Goal: Task Accomplishment & Management: Complete application form

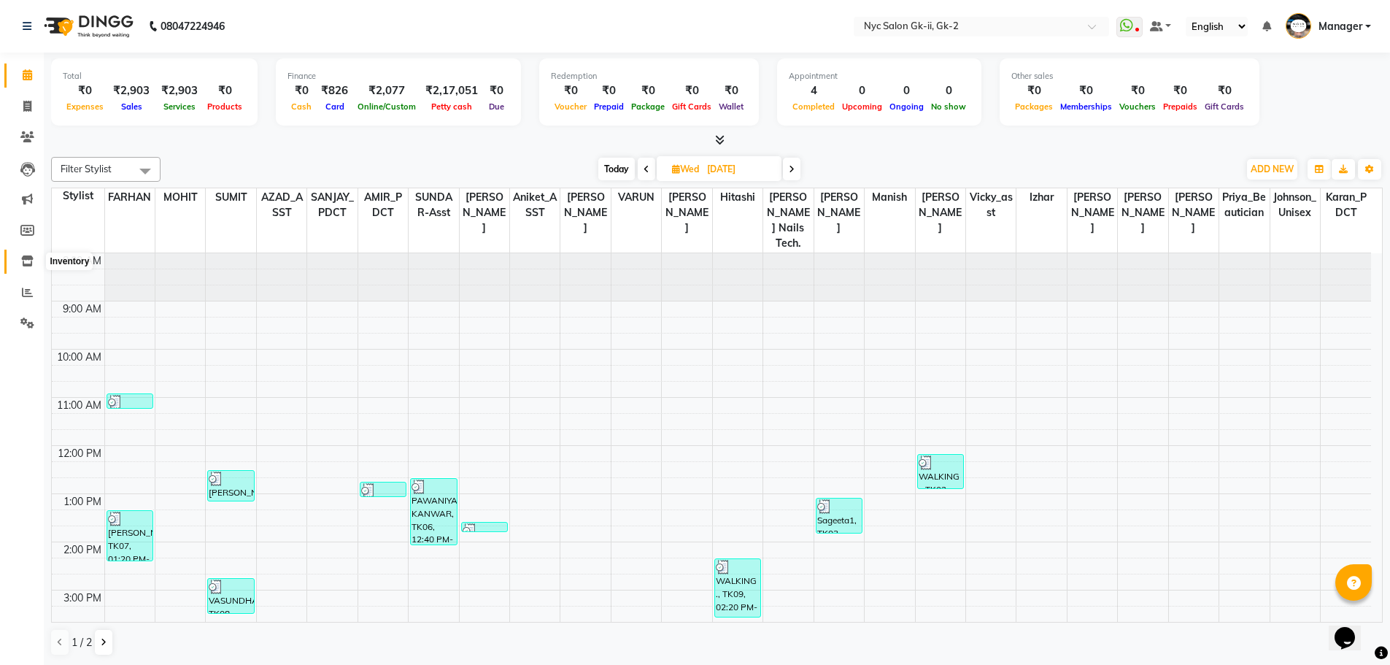
click at [29, 257] on icon at bounding box center [27, 260] width 12 height 11
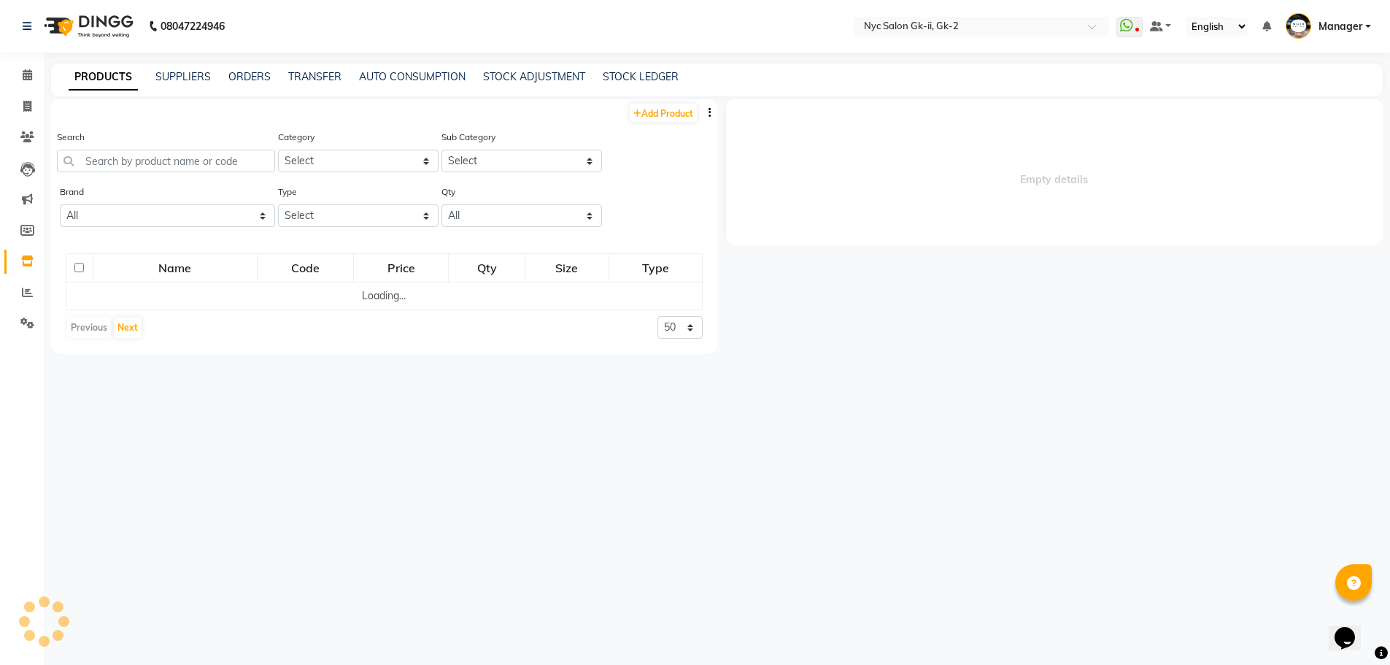
select select
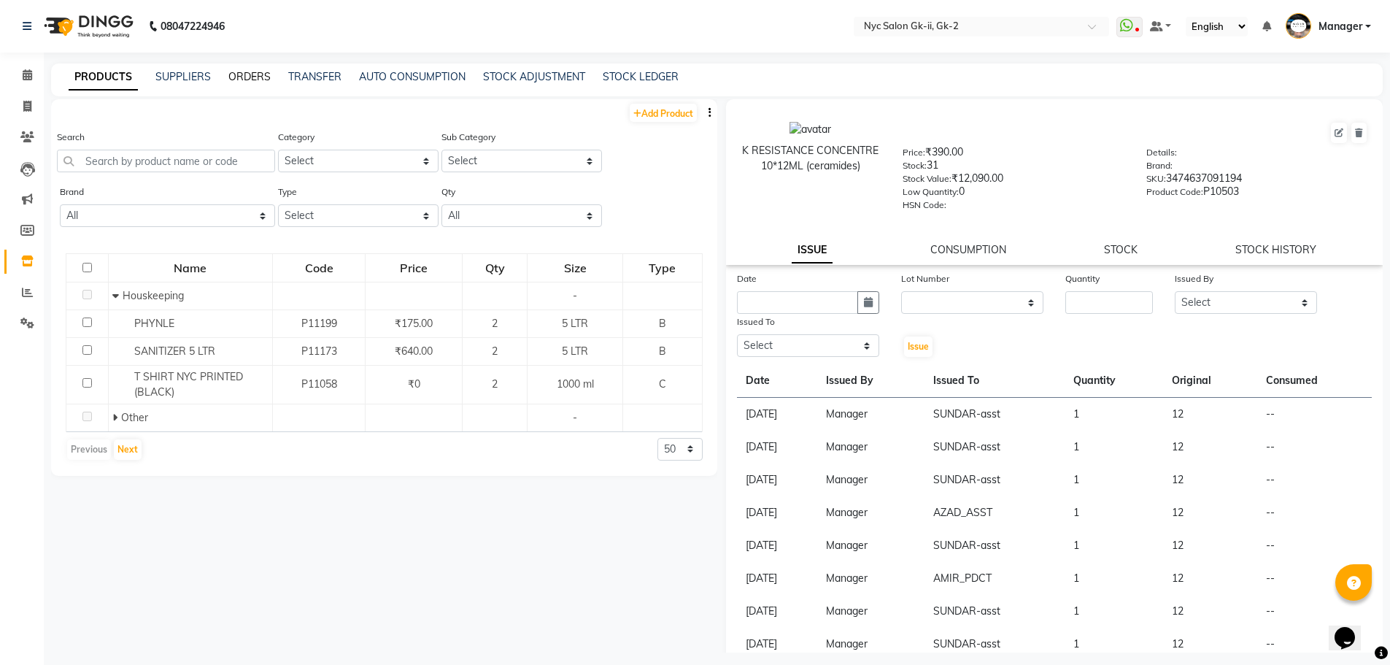
click at [255, 79] on link "ORDERS" at bounding box center [249, 76] width 42 height 13
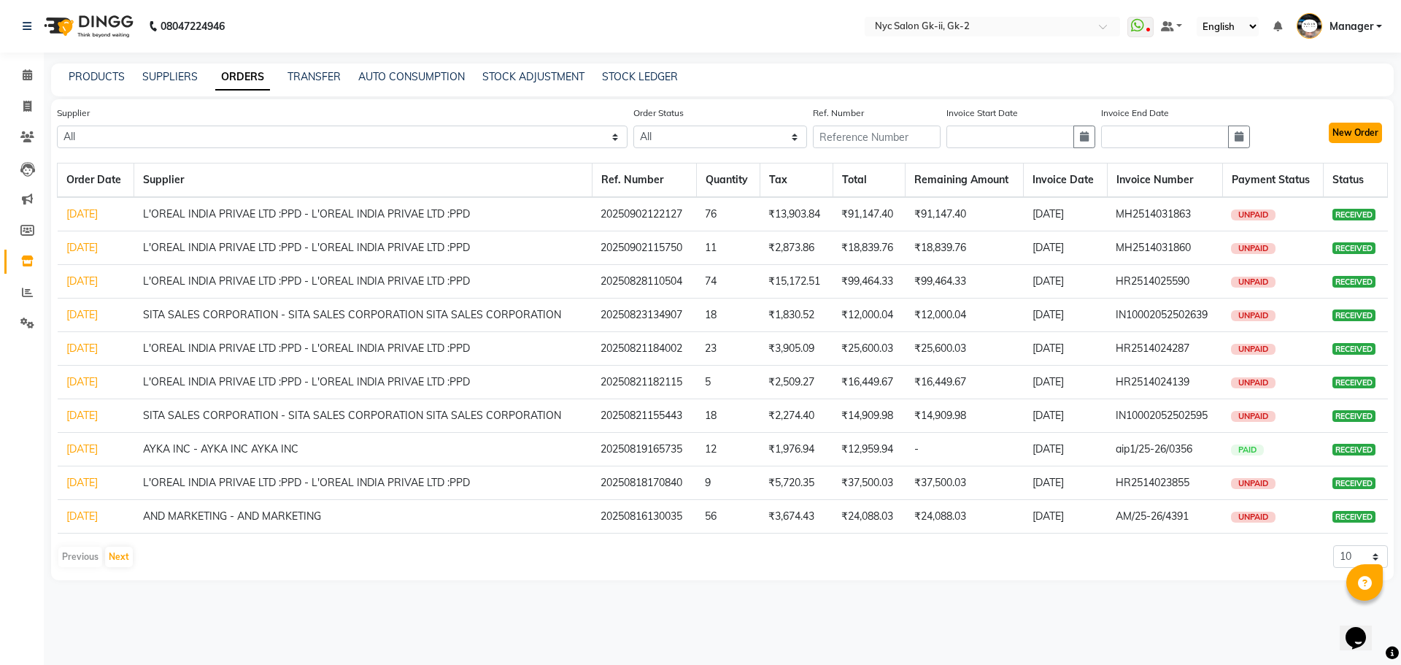
click at [1365, 131] on button "New Order" at bounding box center [1355, 133] width 53 height 20
select select "true"
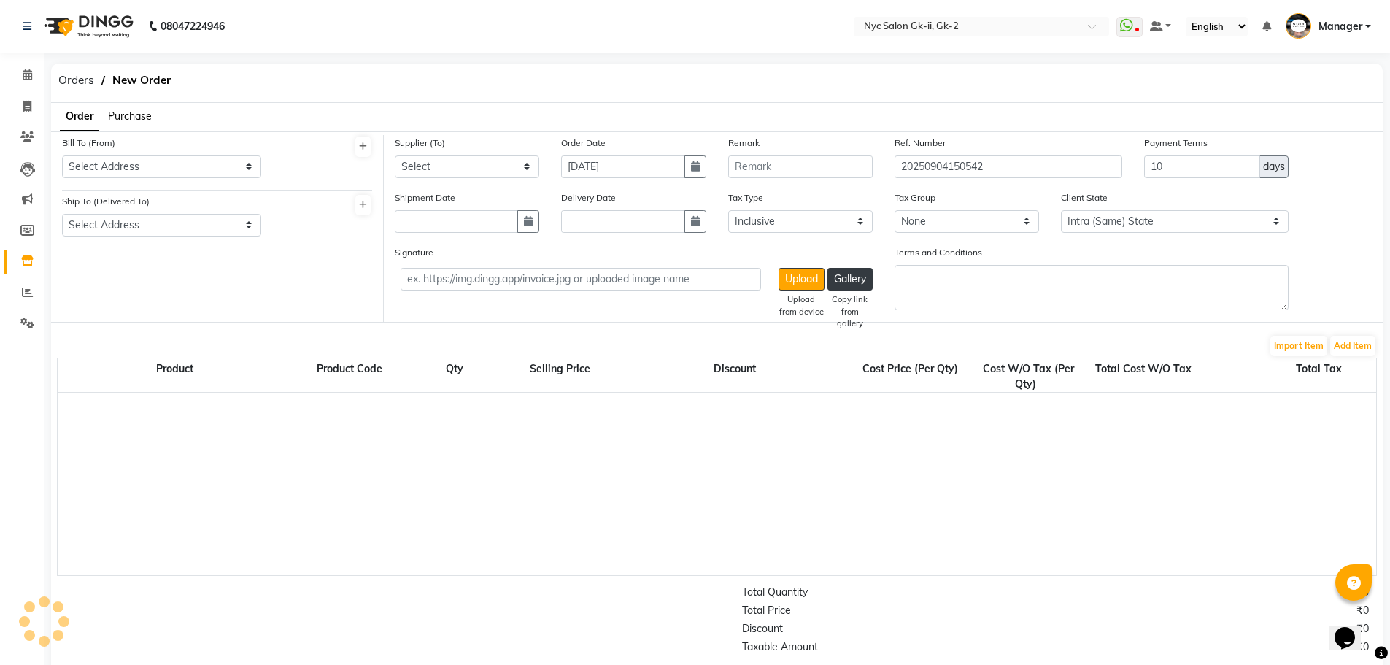
select select "2563"
click at [130, 109] on span "Purchase" at bounding box center [130, 115] width 44 height 13
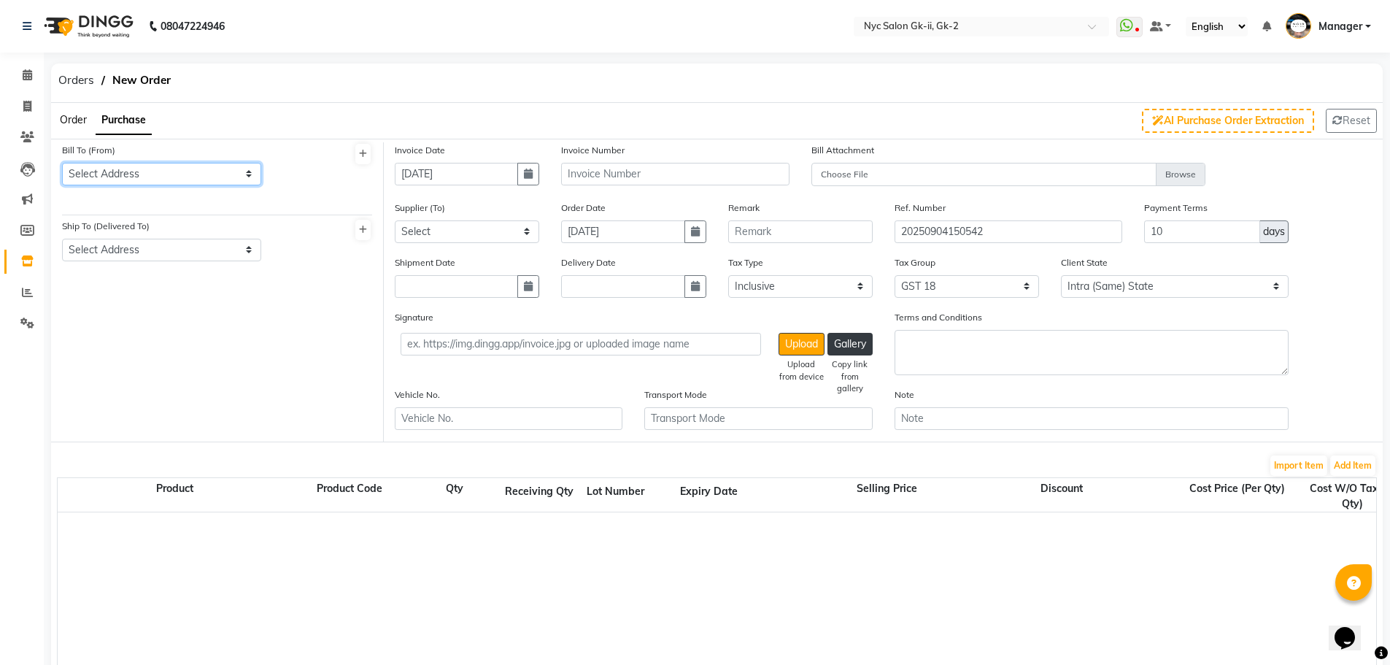
click at [166, 182] on select "Select Address SAHA SALON LLP SAHA SALON LLP ENTIRE GROUND FLOOR FLAT NO M-42 K…" at bounding box center [161, 174] width 199 height 23
select select "881"
click at [62, 163] on select "Select Address SAHA SALON LLP SAHA SALON LLP ENTIRE GROUND FLOOR FLAT NO M-42 K…" at bounding box center [161, 174] width 199 height 23
click at [180, 239] on select "Select Address SAHA SALON LLP ENTIRE GROUND FLOOR FLAT NO M-42 KIRAN PLAZA GRAT…" at bounding box center [161, 250] width 199 height 23
select select "880"
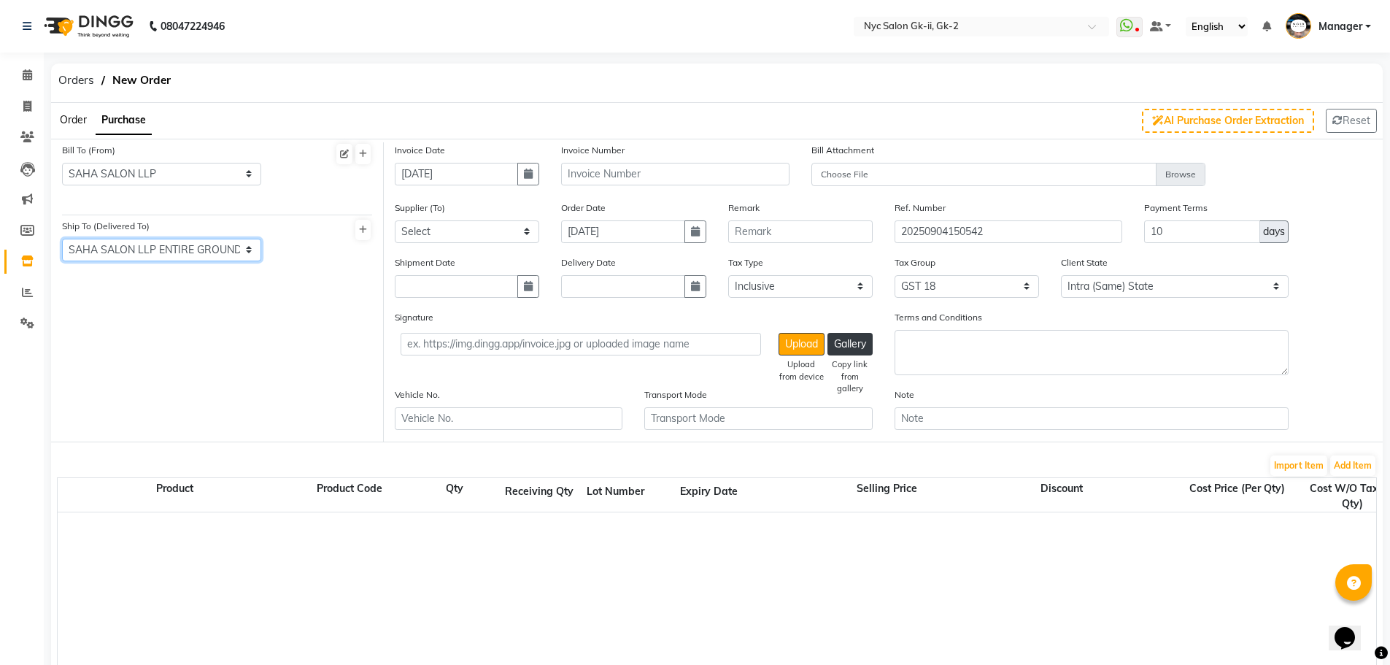
click at [62, 239] on select "Select Address SAHA SALON LLP ENTIRE GROUND FLOOR FLAT NO M-42 KIRAN PLAZA GRAT…" at bounding box center [161, 250] width 199 height 23
click at [525, 177] on icon "button" at bounding box center [528, 174] width 9 height 10
select select "9"
select select "2025"
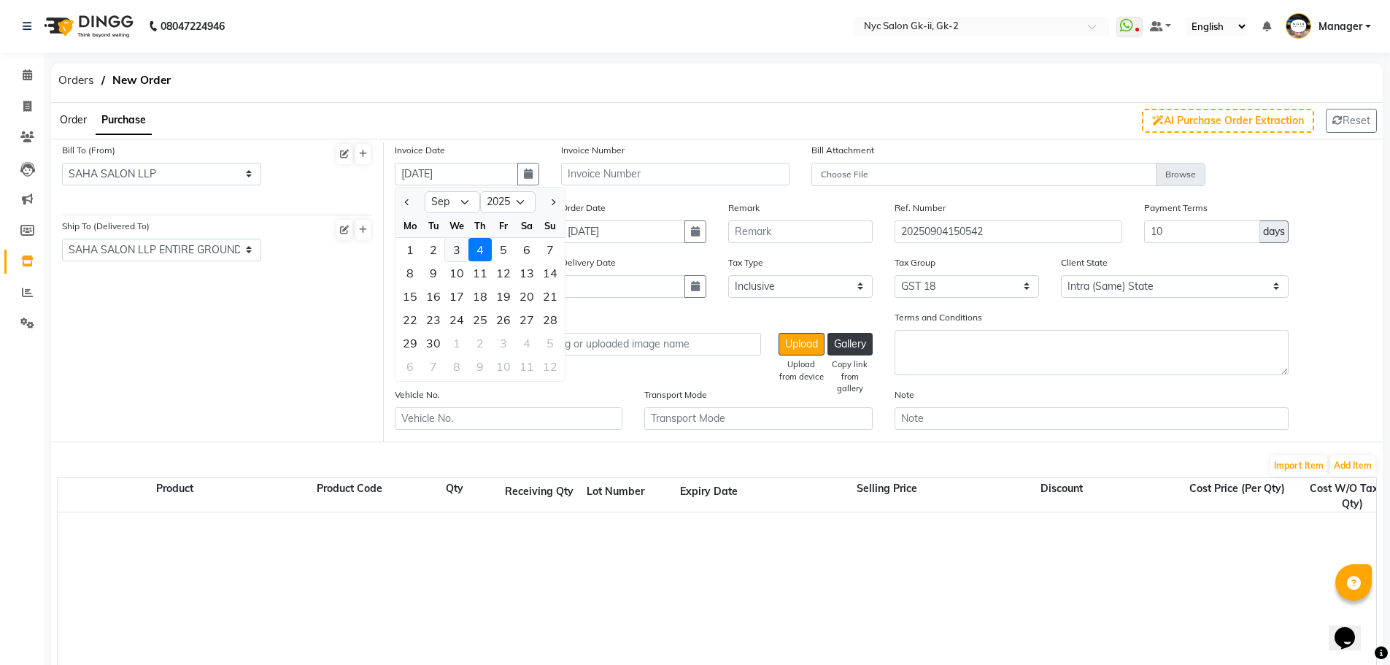
click at [457, 252] on div "3" at bounding box center [456, 249] width 23 height 23
type input "[DATE]"
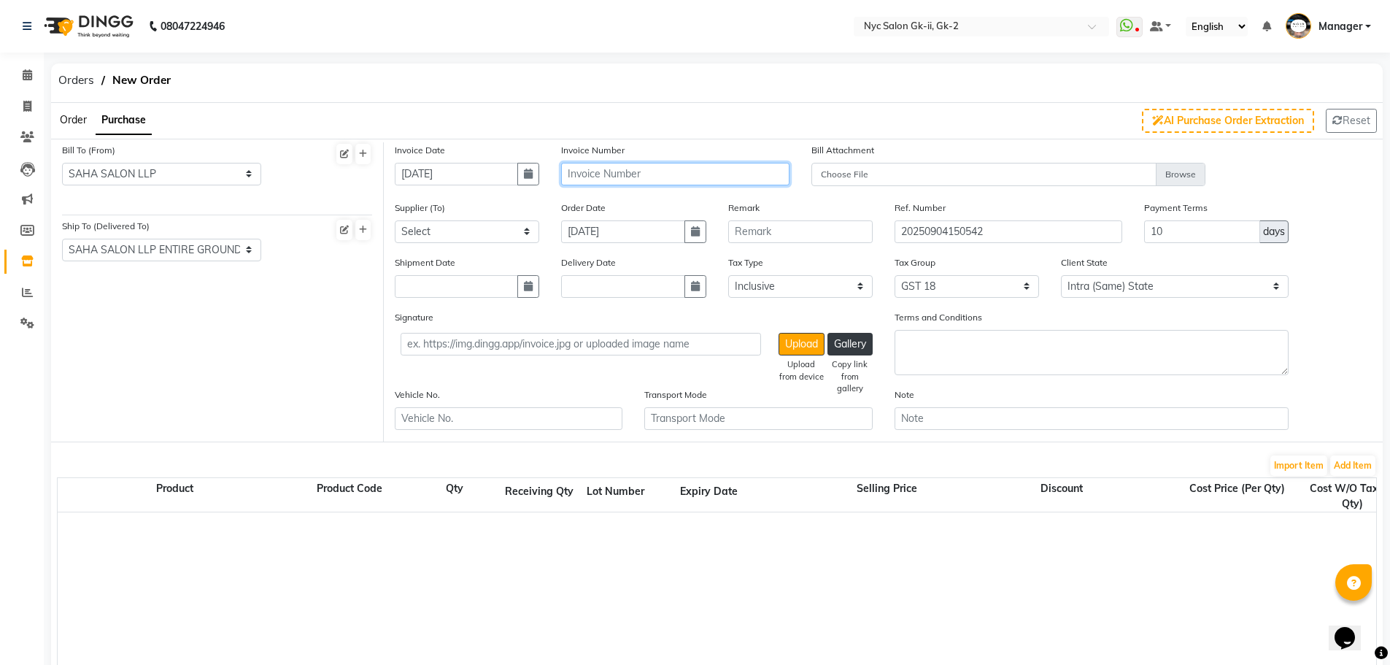
drag, startPoint x: 640, startPoint y: 174, endPoint x: 932, endPoint y: 274, distance: 308.5
click at [644, 174] on input "text" at bounding box center [675, 174] width 228 height 23
type input "i"
type input "h"
type input "HR2514026849"
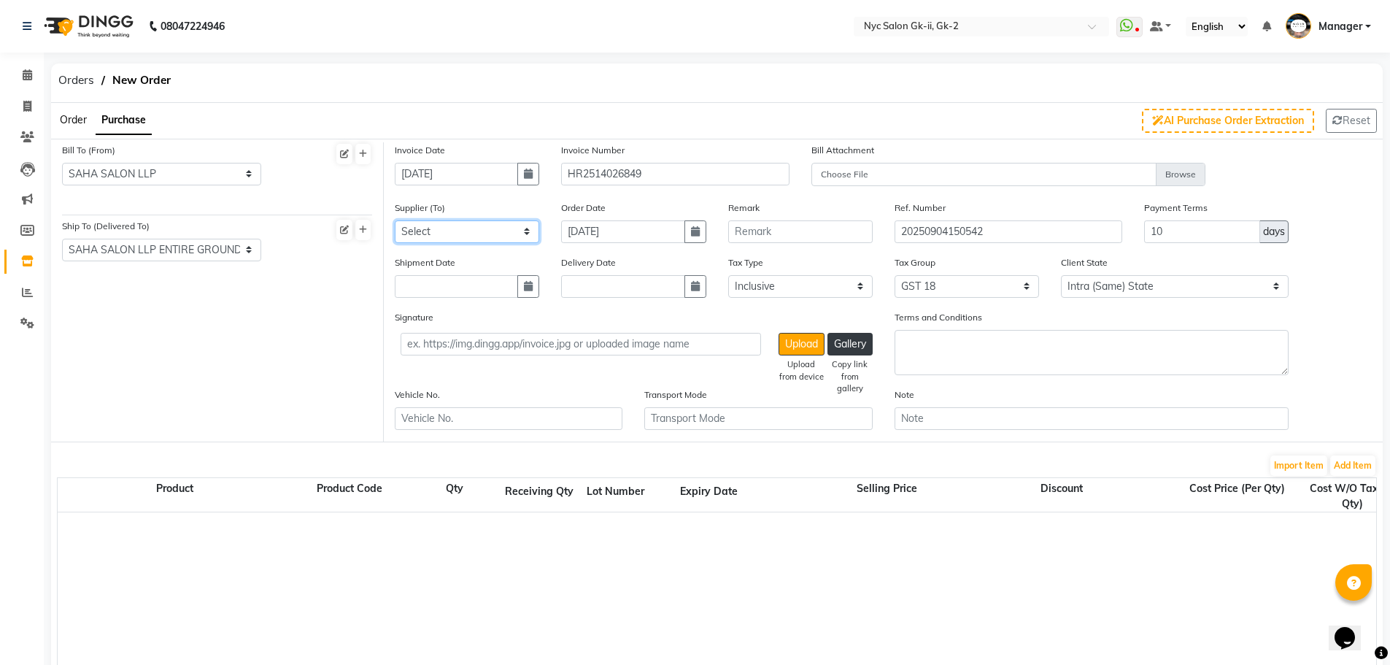
click at [483, 234] on select "Select L'OREAL INDIA PRIVATE LIMITED - L'OREAL INDIA PRIVATE LIMITED [PERSON_NA…" at bounding box center [467, 231] width 144 height 23
select select "2893"
click at [395, 220] on select "Select L'OREAL INDIA PRIVATE LIMITED - L'OREAL INDIA PRIVATE LIMITED [PERSON_NA…" at bounding box center [467, 231] width 144 height 23
click at [696, 228] on icon "button" at bounding box center [695, 231] width 9 height 10
select select "9"
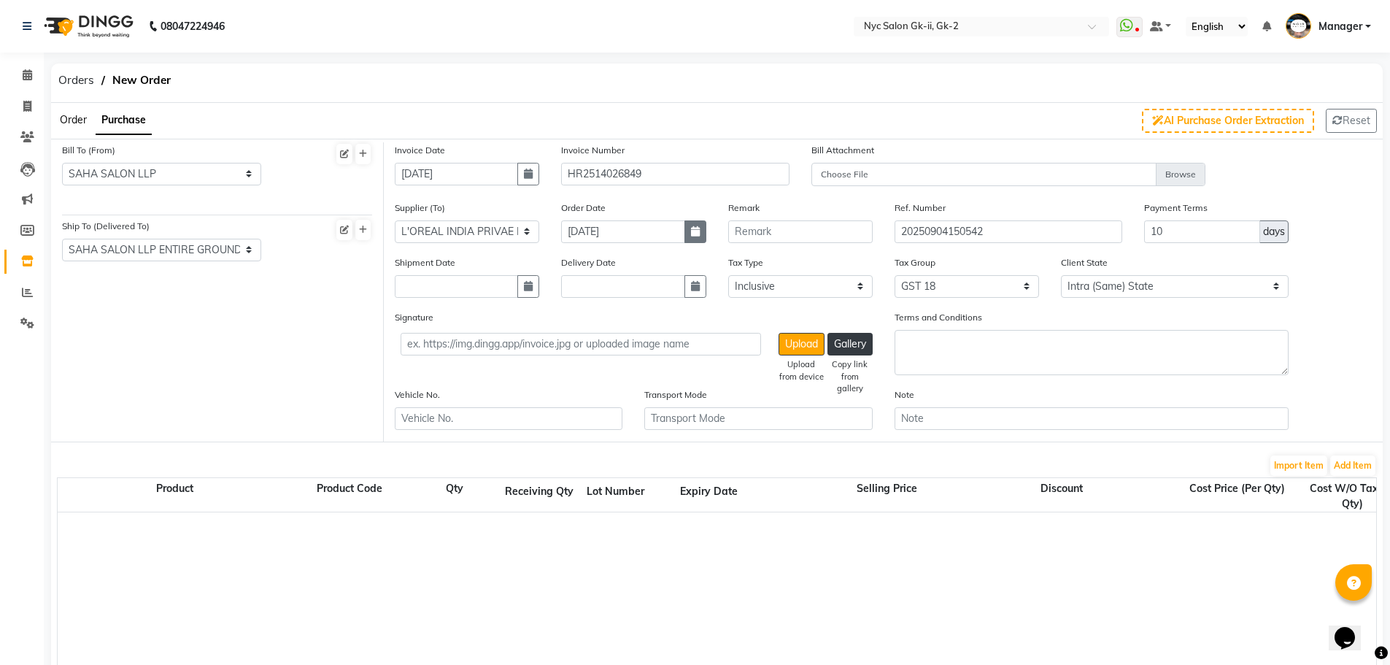
select select "2025"
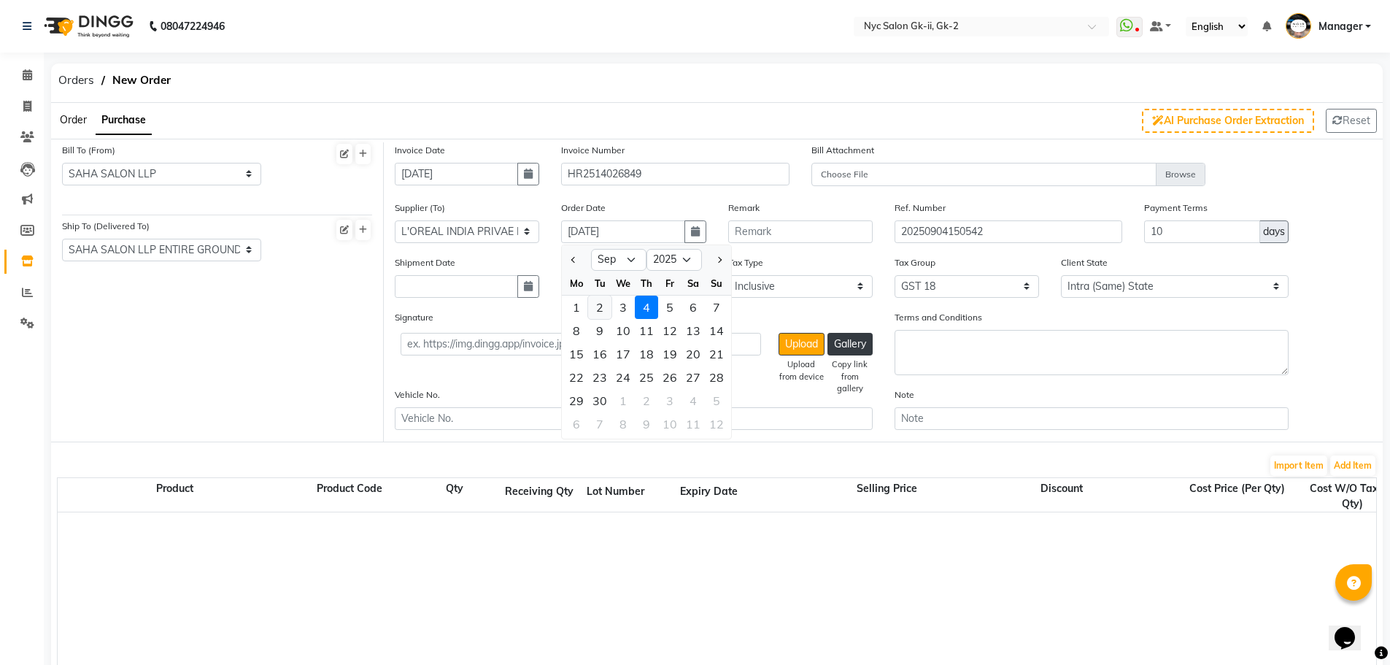
click at [598, 314] on div "2" at bounding box center [599, 307] width 23 height 23
type input "[DATE]"
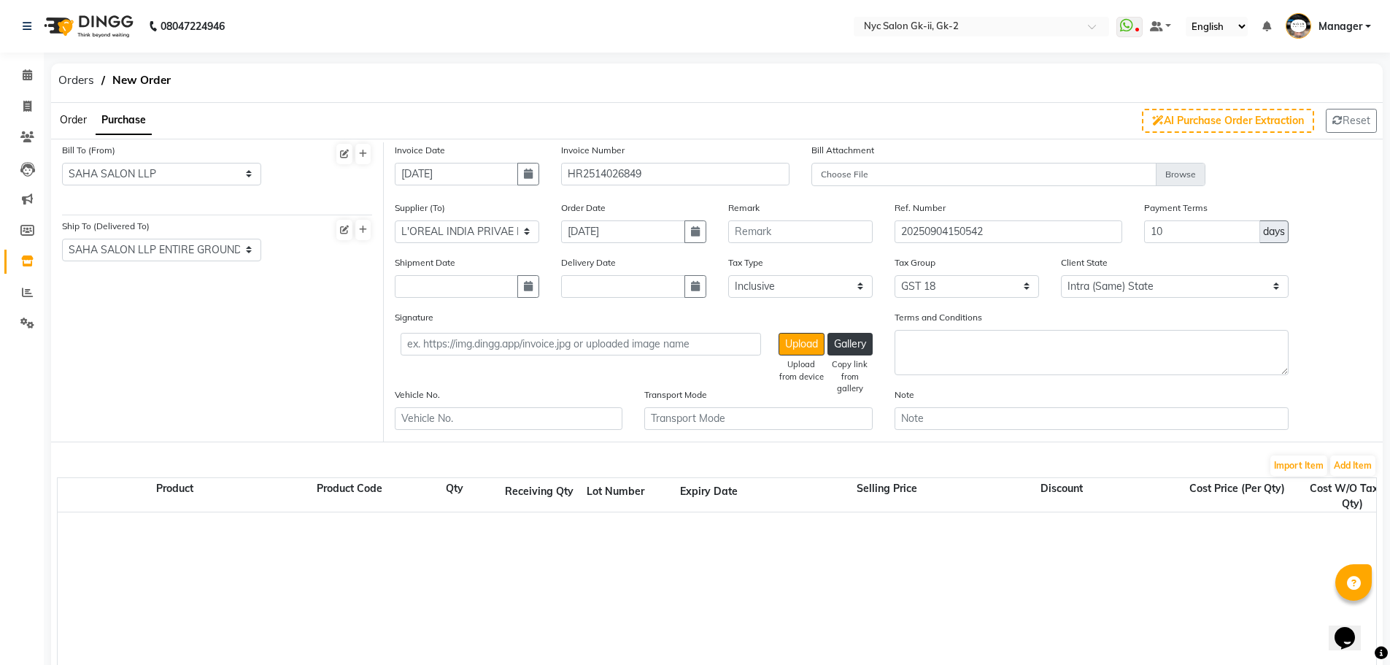
click at [647, 585] on div at bounding box center [1376, 603] width 2637 height 182
click at [1367, 471] on button "Add Item" at bounding box center [1352, 465] width 45 height 20
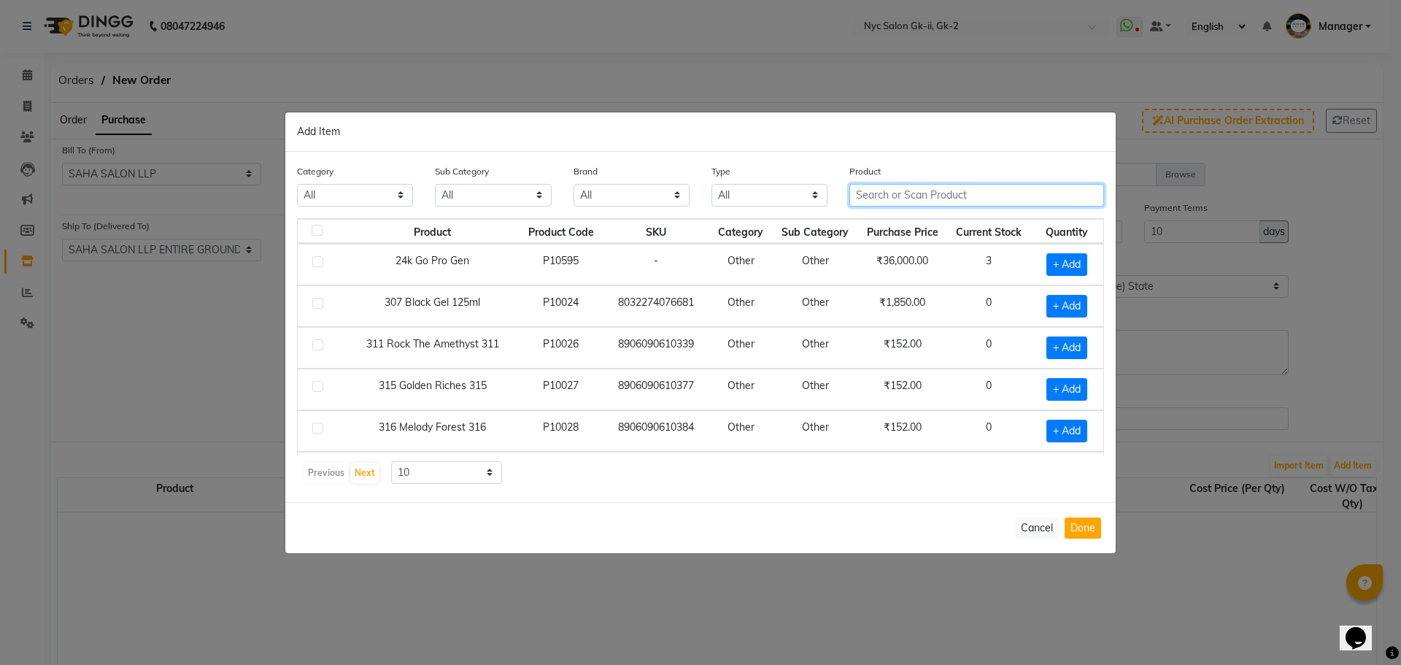
click at [989, 190] on input "text" at bounding box center [976, 195] width 255 height 23
type input "3474637059248"
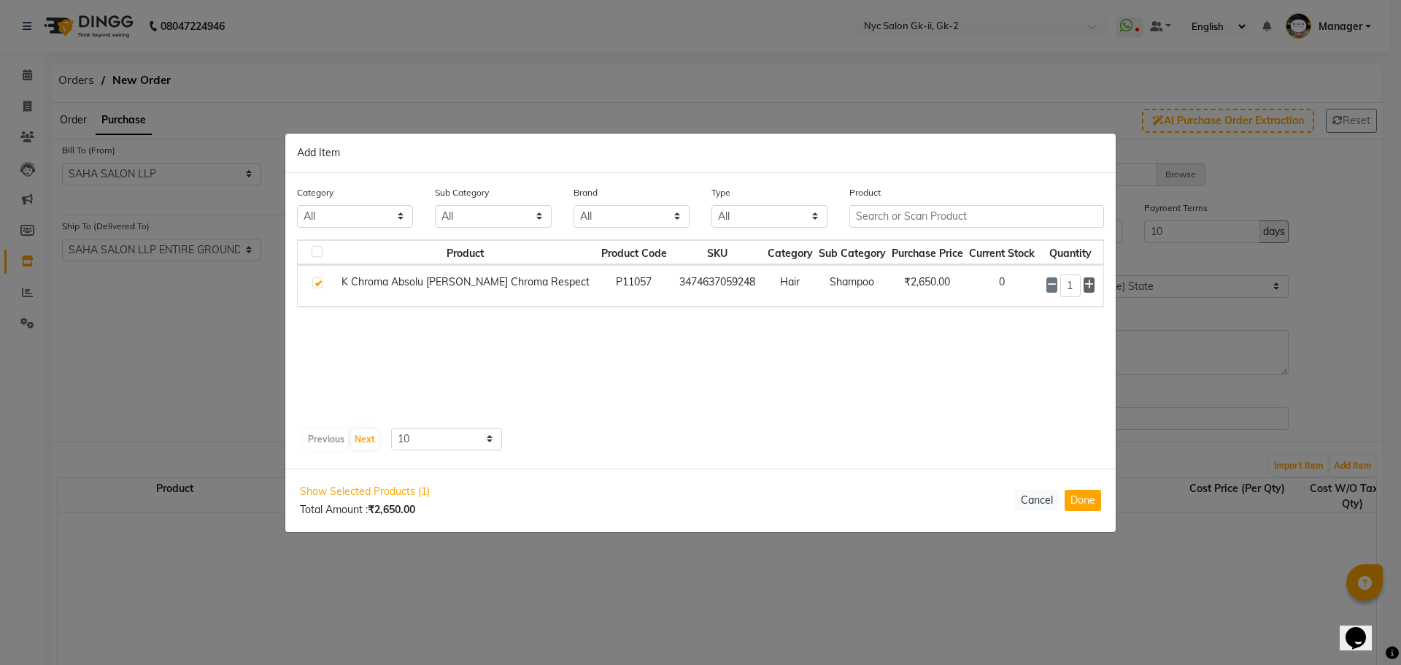
click at [1093, 285] on span at bounding box center [1089, 284] width 11 height 15
click at [1092, 285] on icon at bounding box center [1088, 284] width 9 height 10
type input "3"
click at [933, 211] on input "text" at bounding box center [976, 216] width 255 height 23
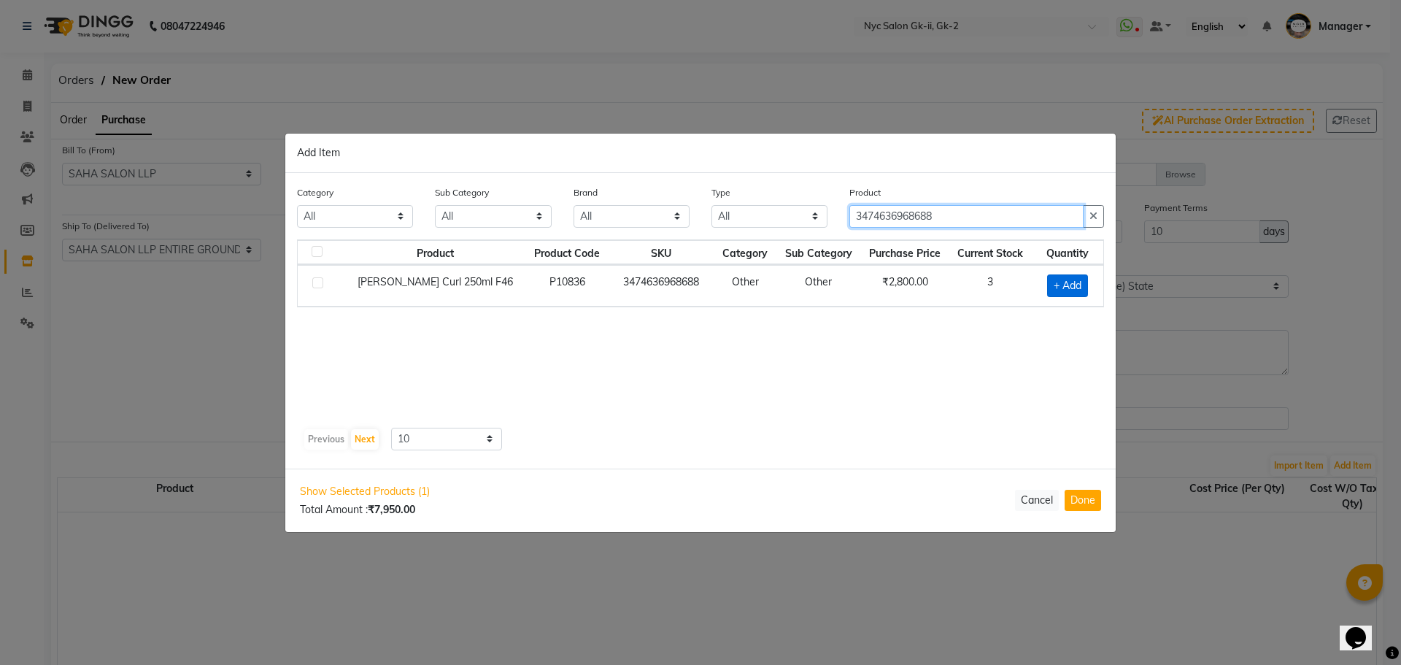
type input "3474636968688"
click at [1057, 288] on span "+ Add" at bounding box center [1067, 285] width 41 height 23
checkbox input "true"
click at [1080, 291] on span at bounding box center [1087, 284] width 14 height 15
type input "2"
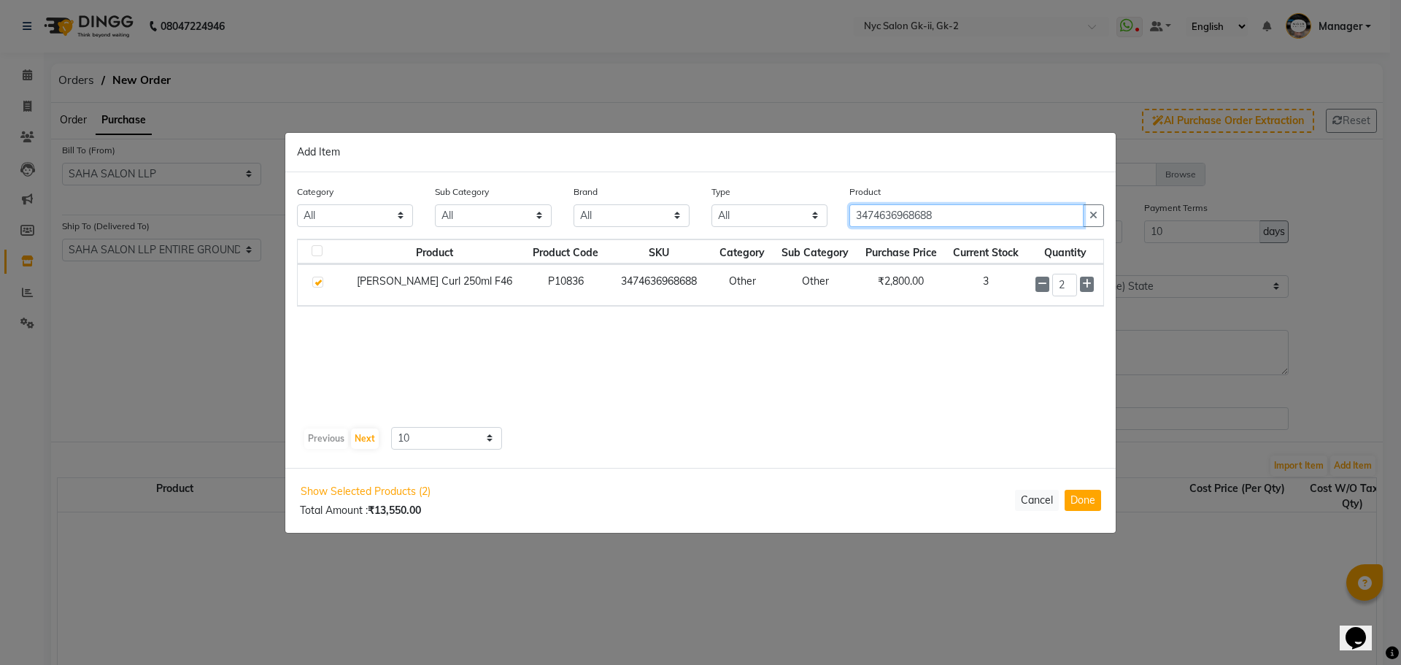
drag, startPoint x: 1006, startPoint y: 215, endPoint x: 557, endPoint y: 223, distance: 448.8
click at [560, 223] on div "Category All Hair Skin Makeup Personal Care Appliances [PERSON_NAME] Waxing Dis…" at bounding box center [700, 211] width 829 height 55
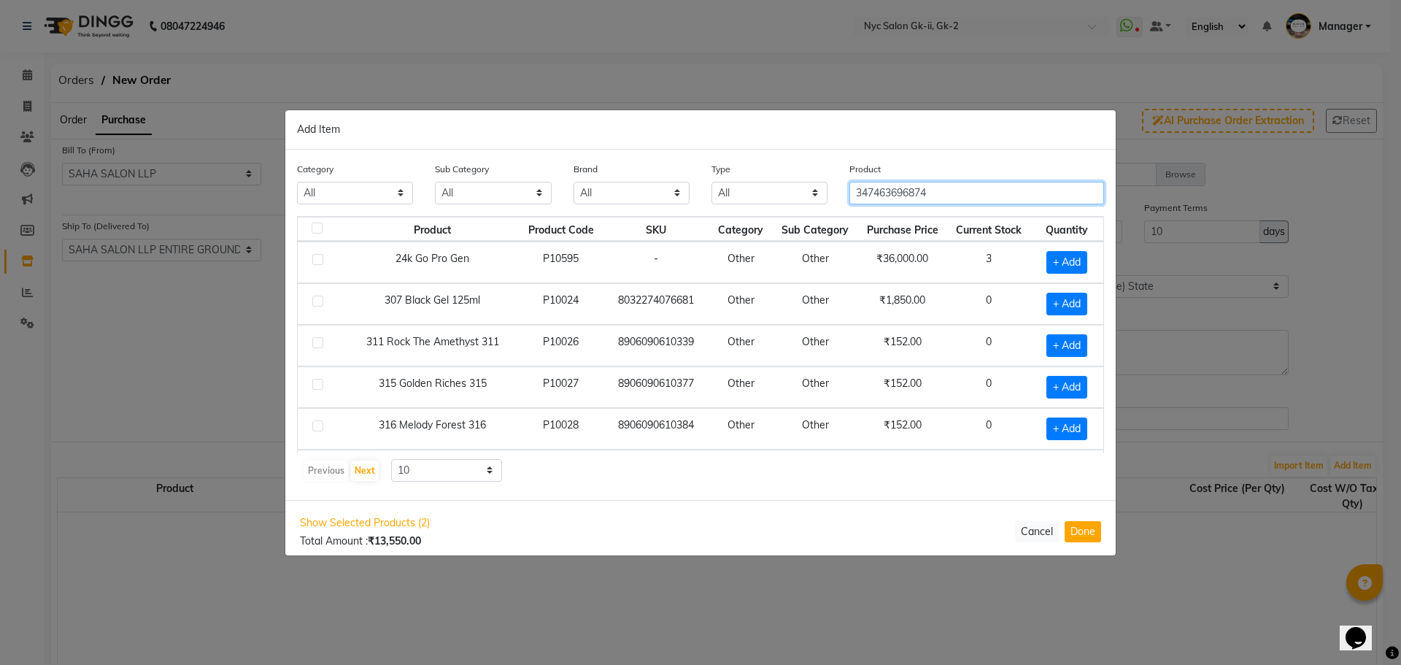
type input "3474636968749"
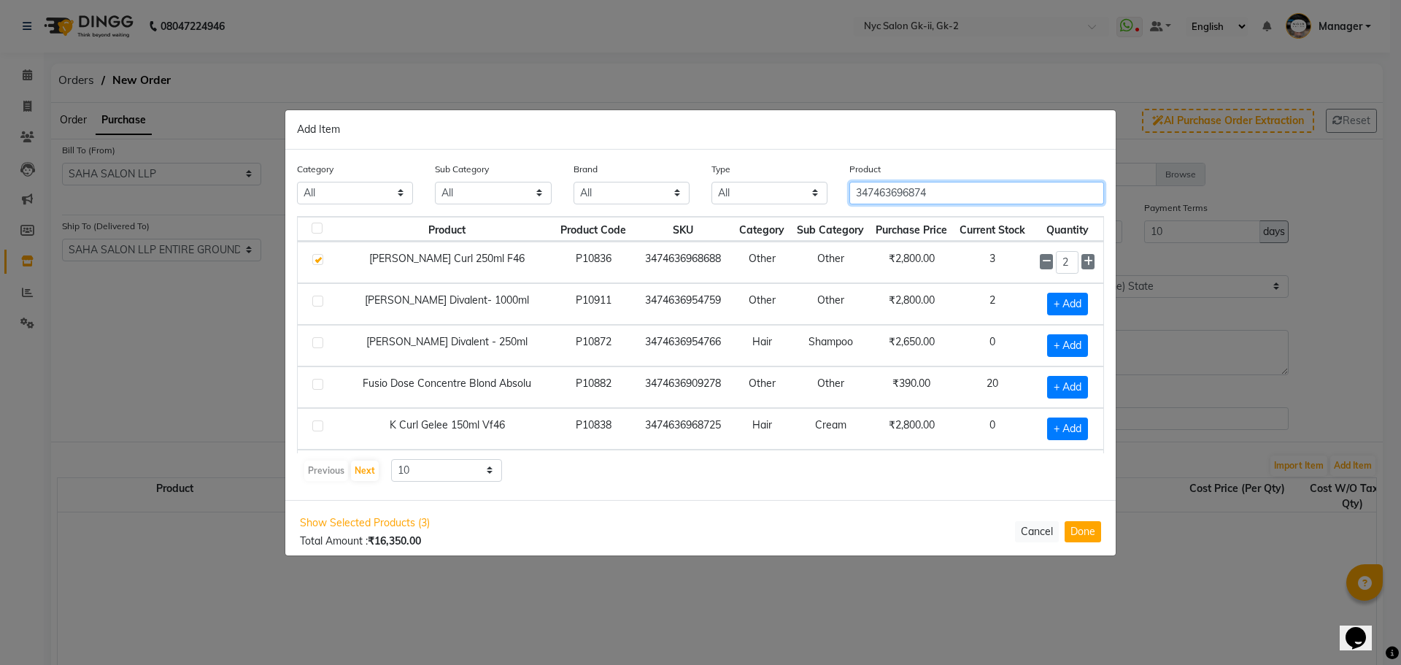
type input "3474636968749"
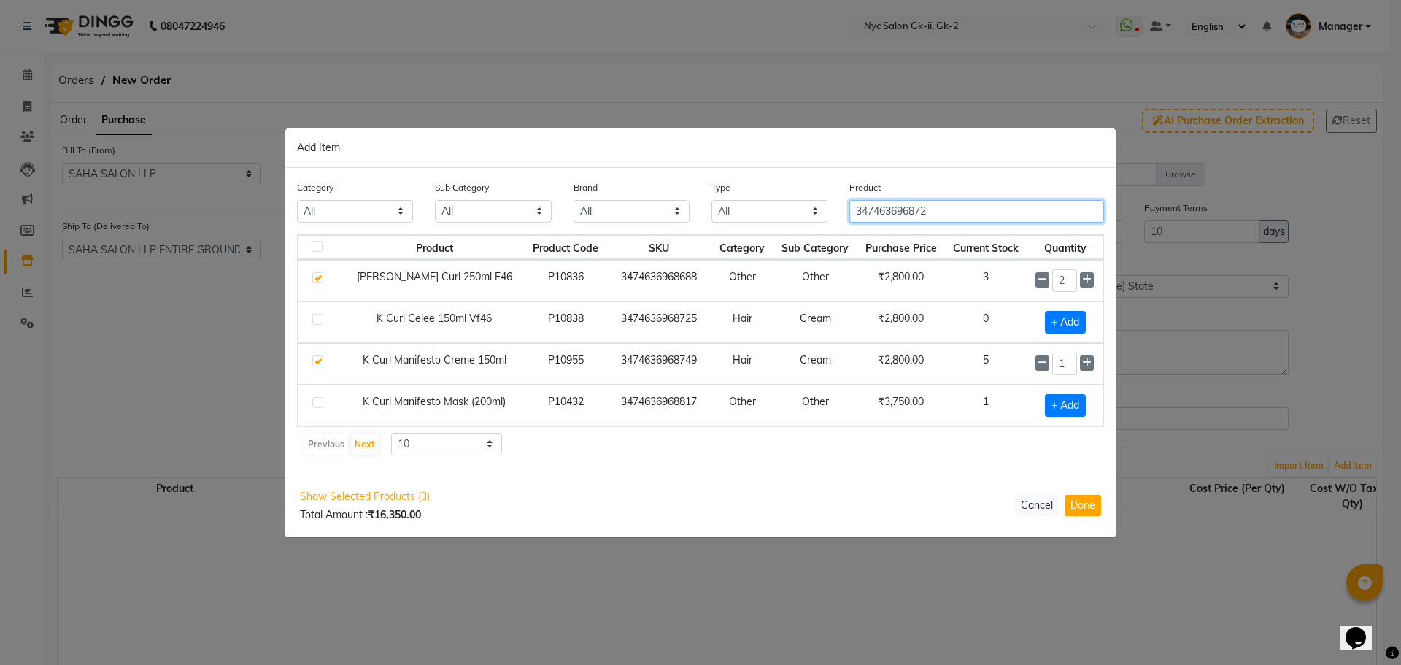
type input "3474636968725"
checkbox input "true"
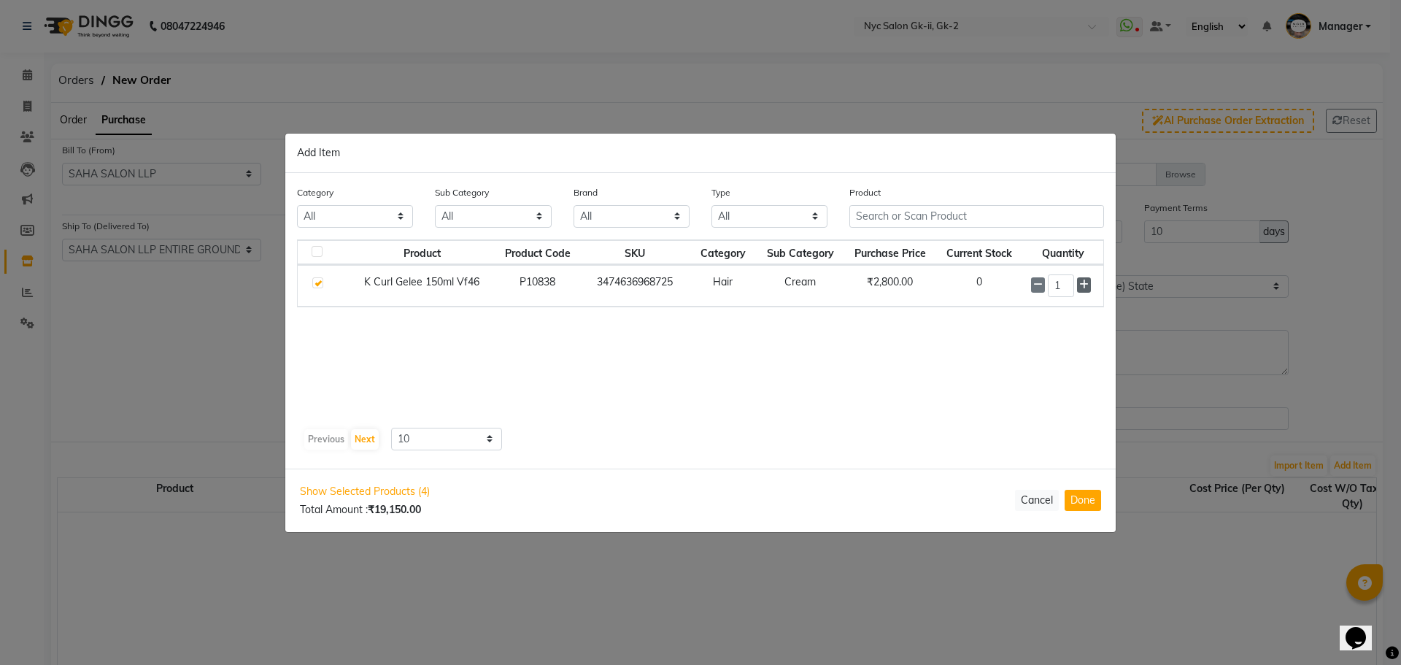
click at [1084, 287] on icon at bounding box center [1083, 284] width 9 height 10
type input "3"
click at [899, 214] on input "text" at bounding box center [976, 216] width 255 height 23
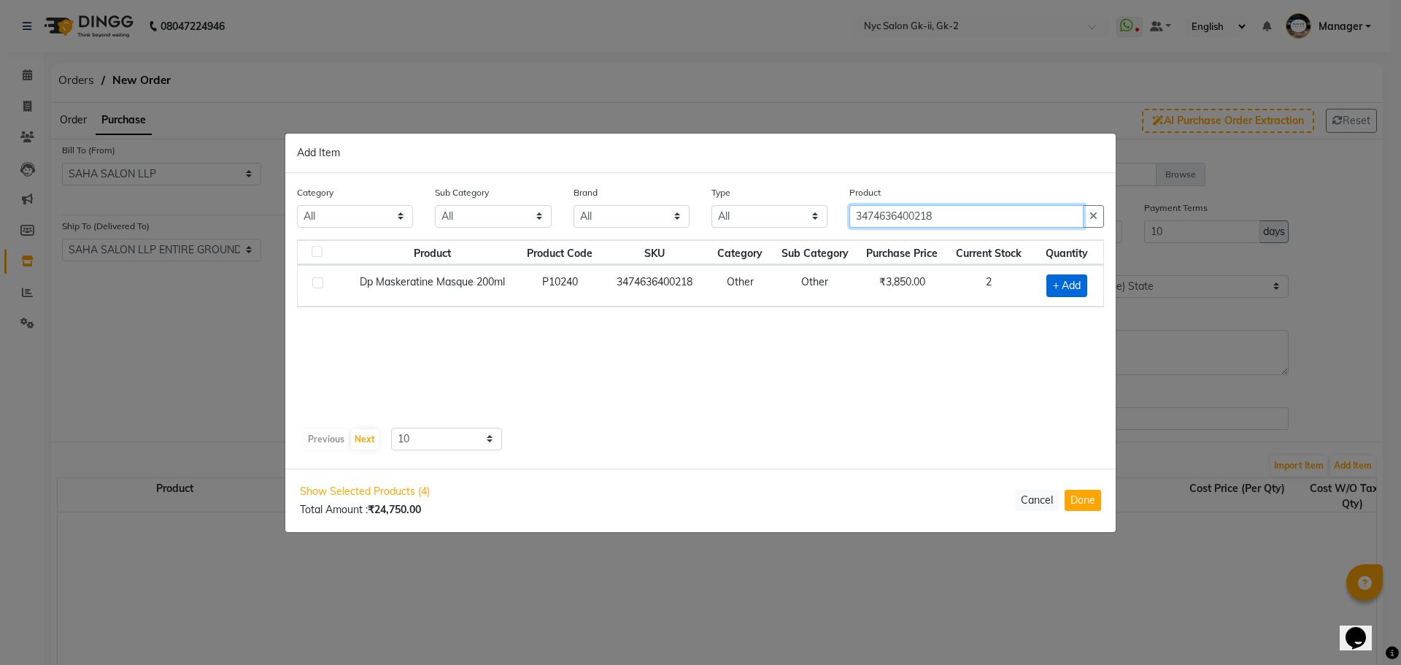
type input "3474636400218"
click at [1072, 288] on span "+ Add" at bounding box center [1066, 285] width 41 height 23
checkbox input "true"
click at [1095, 284] on td "1" at bounding box center [1064, 285] width 77 height 42
click at [1091, 285] on icon at bounding box center [1085, 284] width 9 height 10
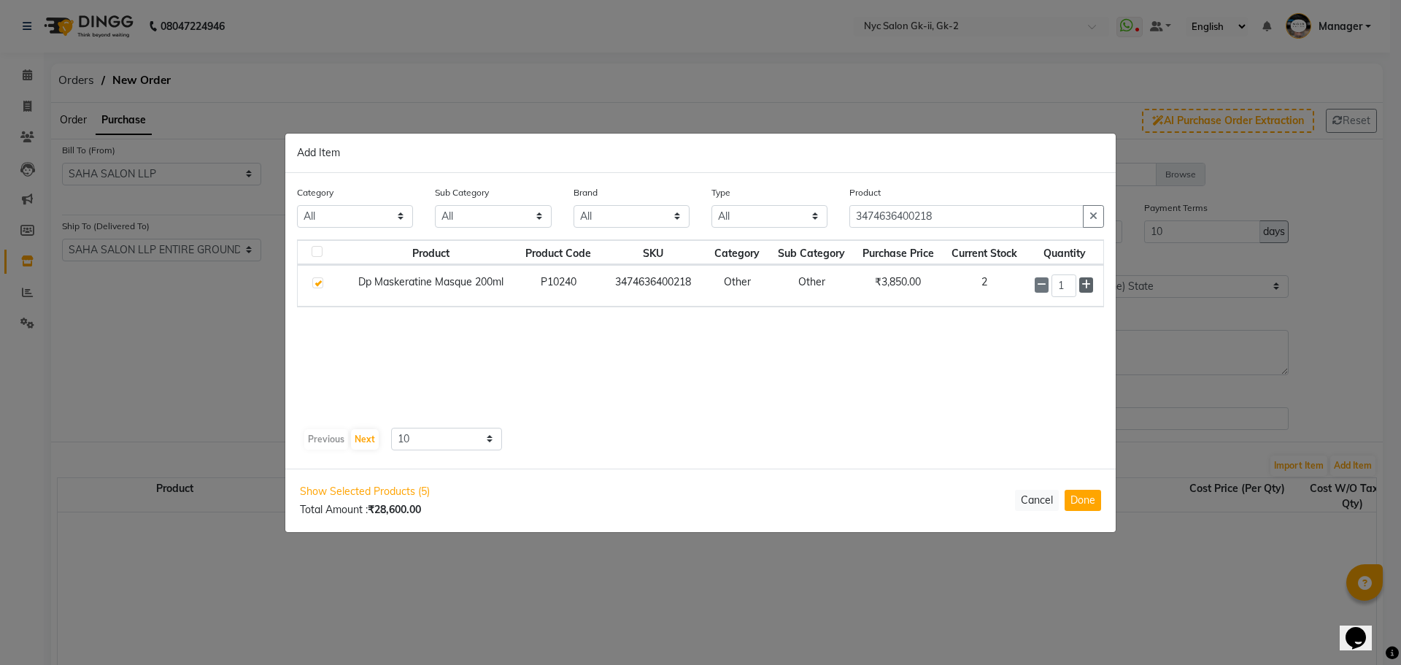
type input "2"
drag, startPoint x: 941, startPoint y: 217, endPoint x: 844, endPoint y: 234, distance: 97.9
click at [844, 234] on div "Product 3474636400218" at bounding box center [976, 212] width 277 height 55
type input "3474636968817"
click at [1080, 283] on span "+ Add" at bounding box center [1066, 285] width 41 height 23
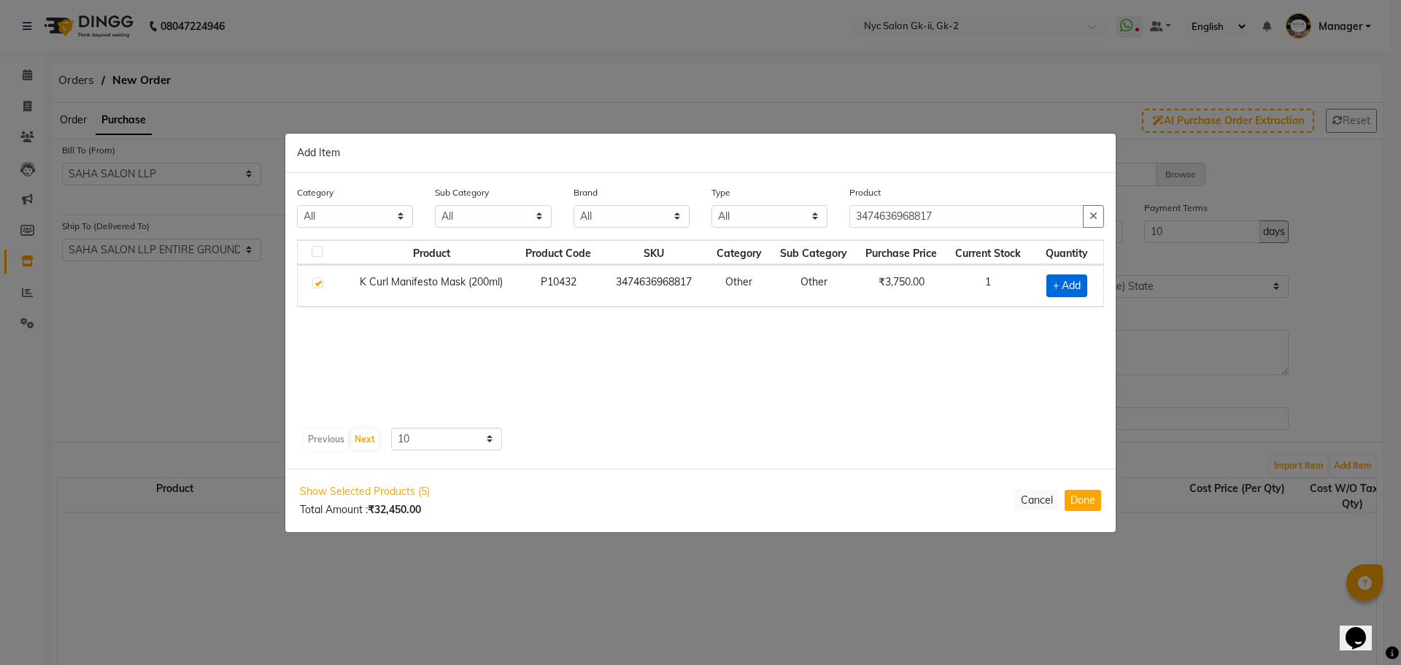
checkbox input "true"
click at [1089, 285] on icon at bounding box center [1085, 284] width 9 height 10
type input "3"
drag, startPoint x: 982, startPoint y: 217, endPoint x: 710, endPoint y: 192, distance: 273.4
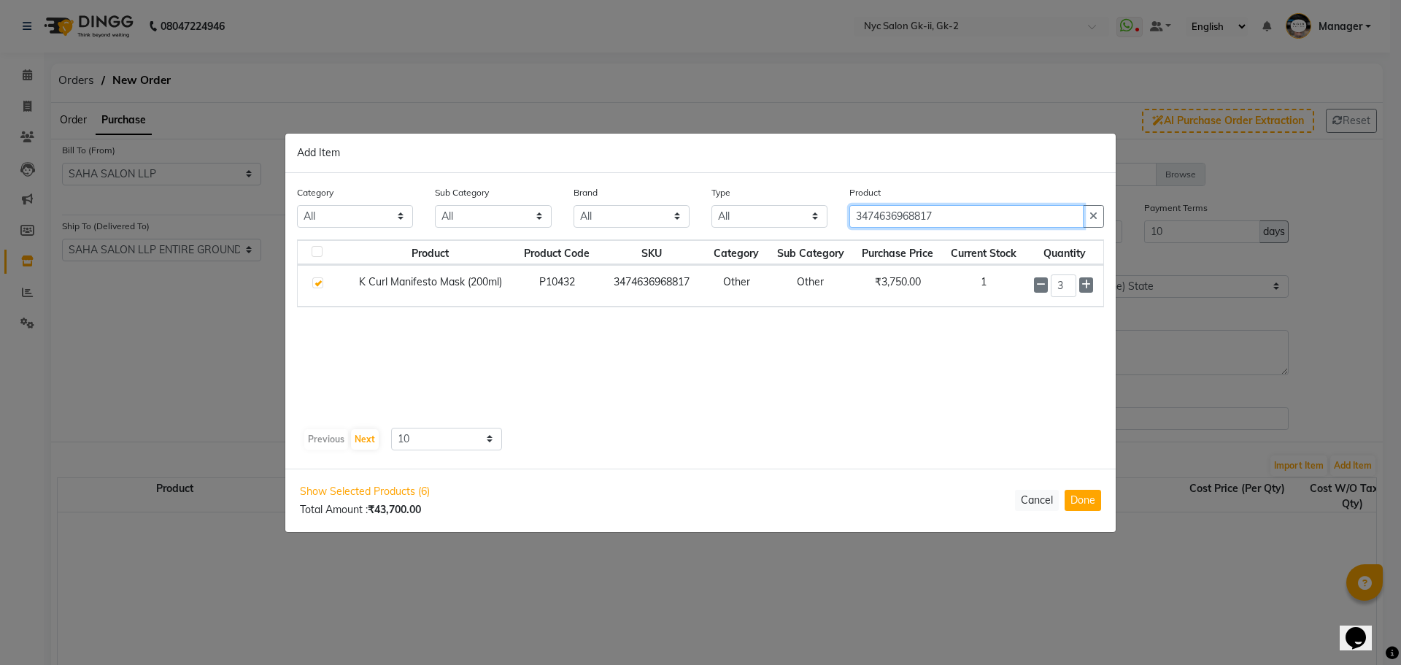
click at [692, 179] on div "Category All Hair Skin Makeup Personal Care Appliances [PERSON_NAME] Waxing Dis…" at bounding box center [700, 321] width 830 height 296
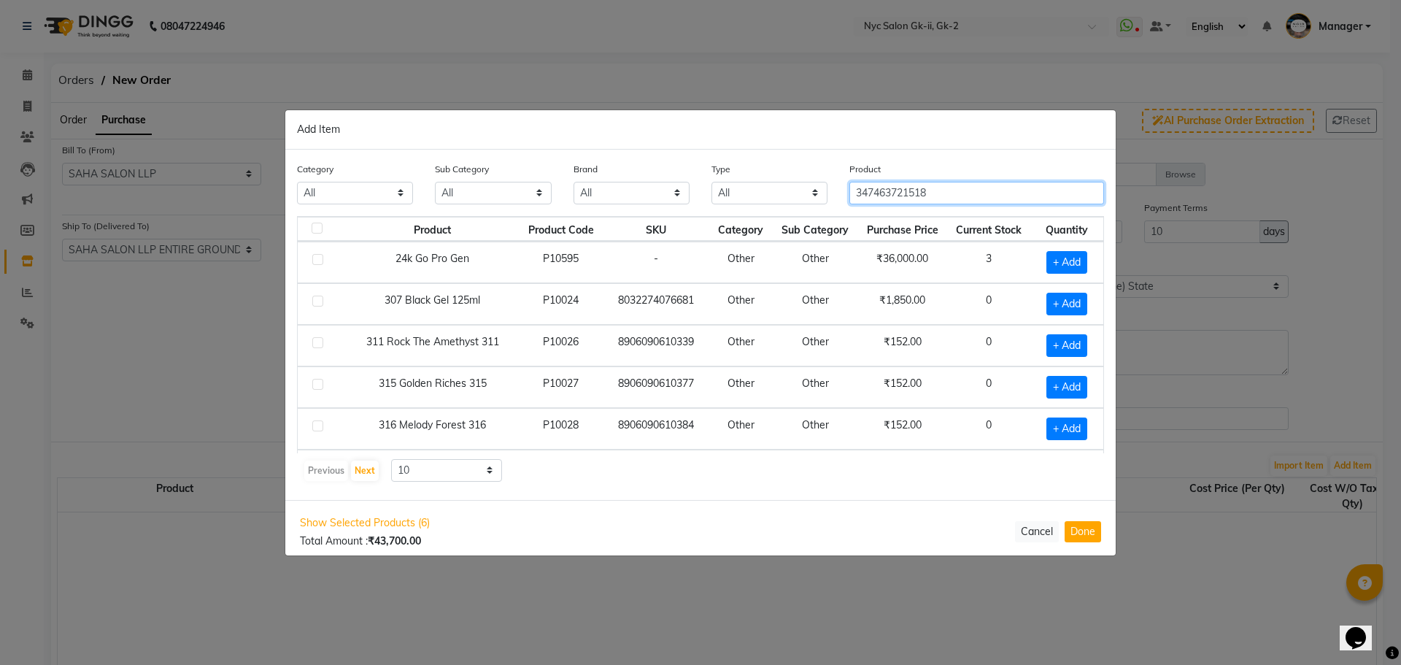
type input "3474637215187"
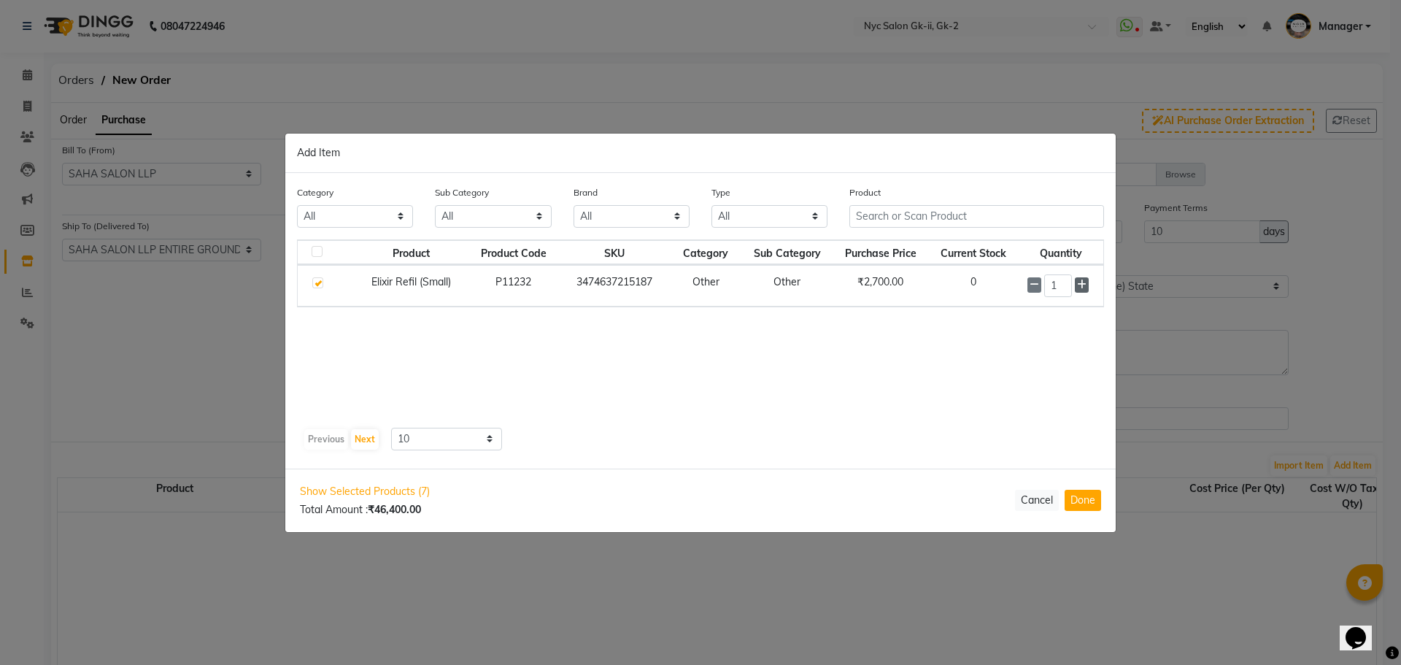
click at [1088, 288] on span at bounding box center [1082, 284] width 14 height 15
type input "3"
click at [929, 212] on input "text" at bounding box center [976, 216] width 255 height 23
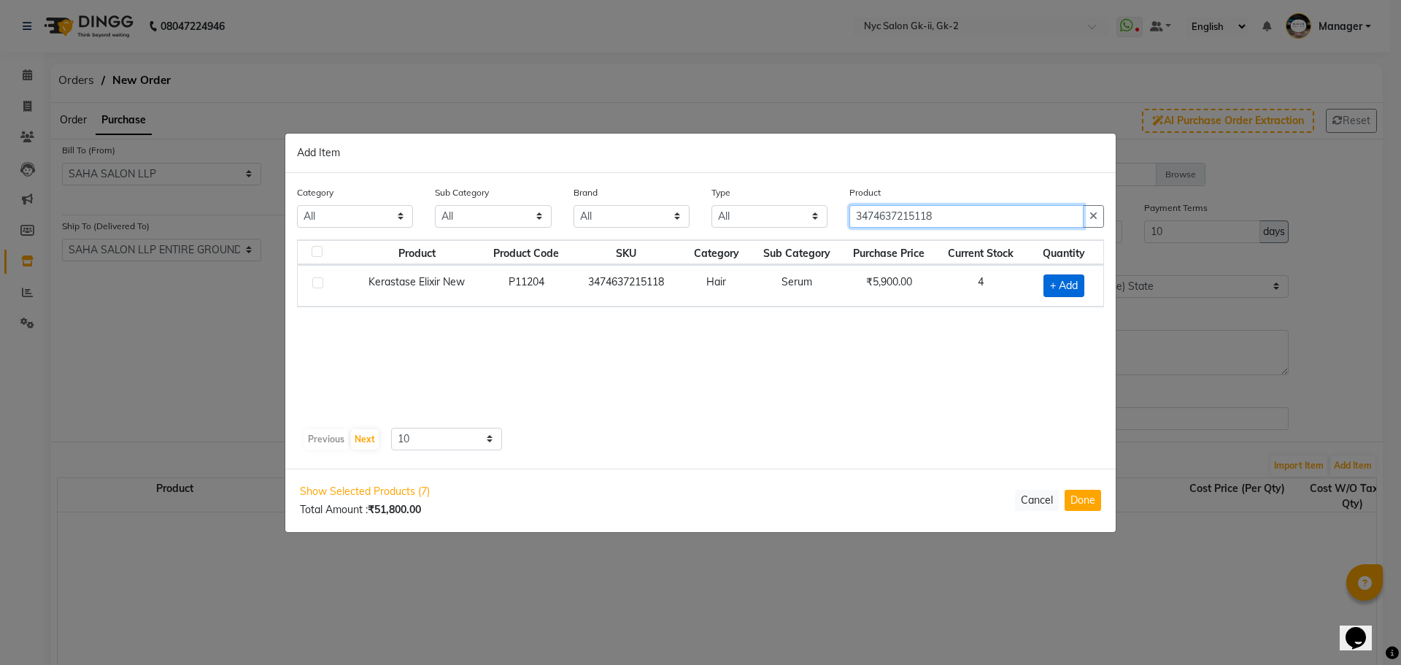
type input "3474637215118"
click at [1071, 288] on span "+ Add" at bounding box center [1063, 285] width 41 height 23
checkbox input "true"
click at [1081, 284] on icon at bounding box center [1083, 284] width 9 height 10
type input "2"
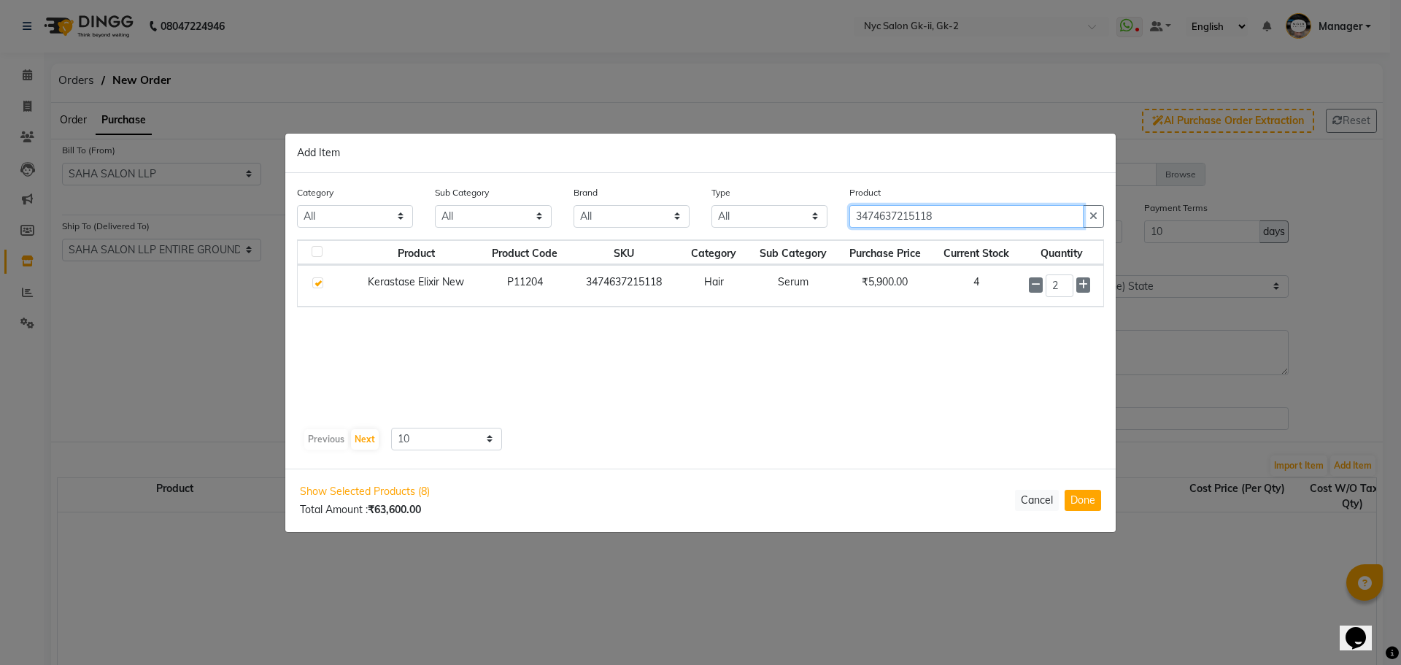
drag, startPoint x: 942, startPoint y: 215, endPoint x: 827, endPoint y: 213, distance: 114.6
click at [827, 213] on div "Category All Hair Skin Makeup Personal Care Appliances [PERSON_NAME] Waxing Dis…" at bounding box center [700, 212] width 829 height 55
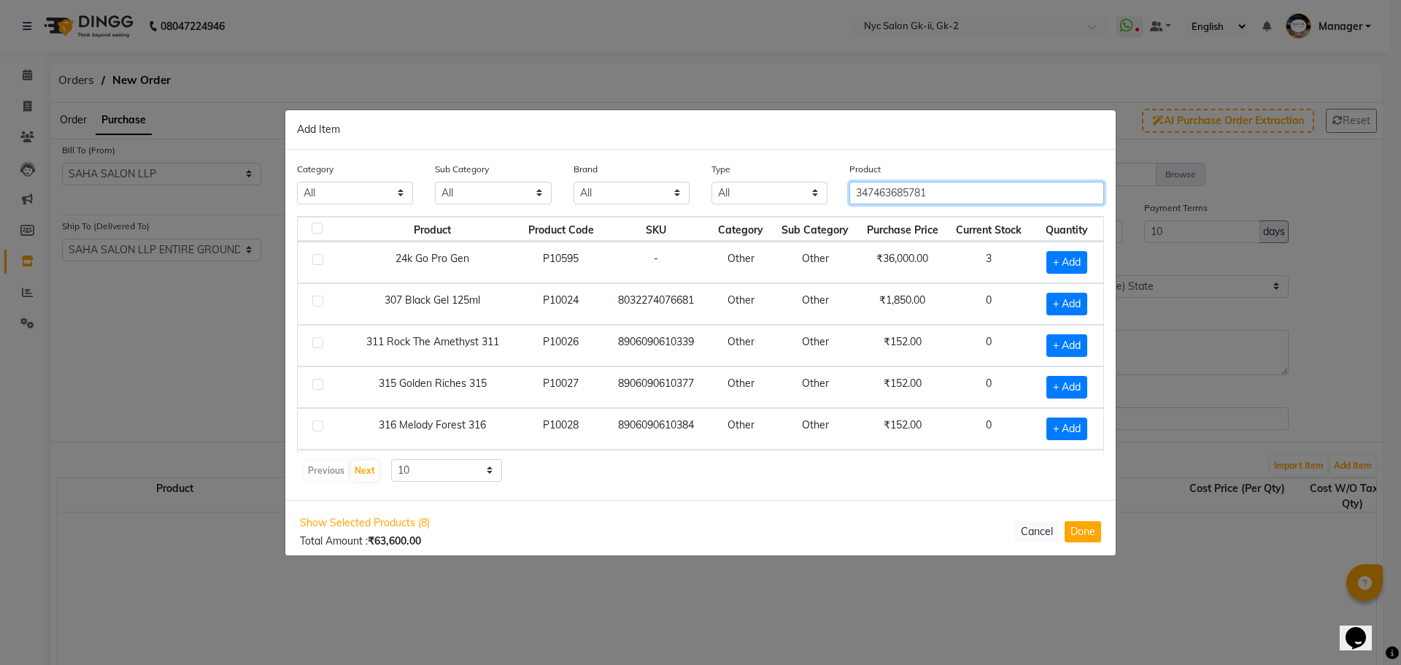
type input "3474636857814"
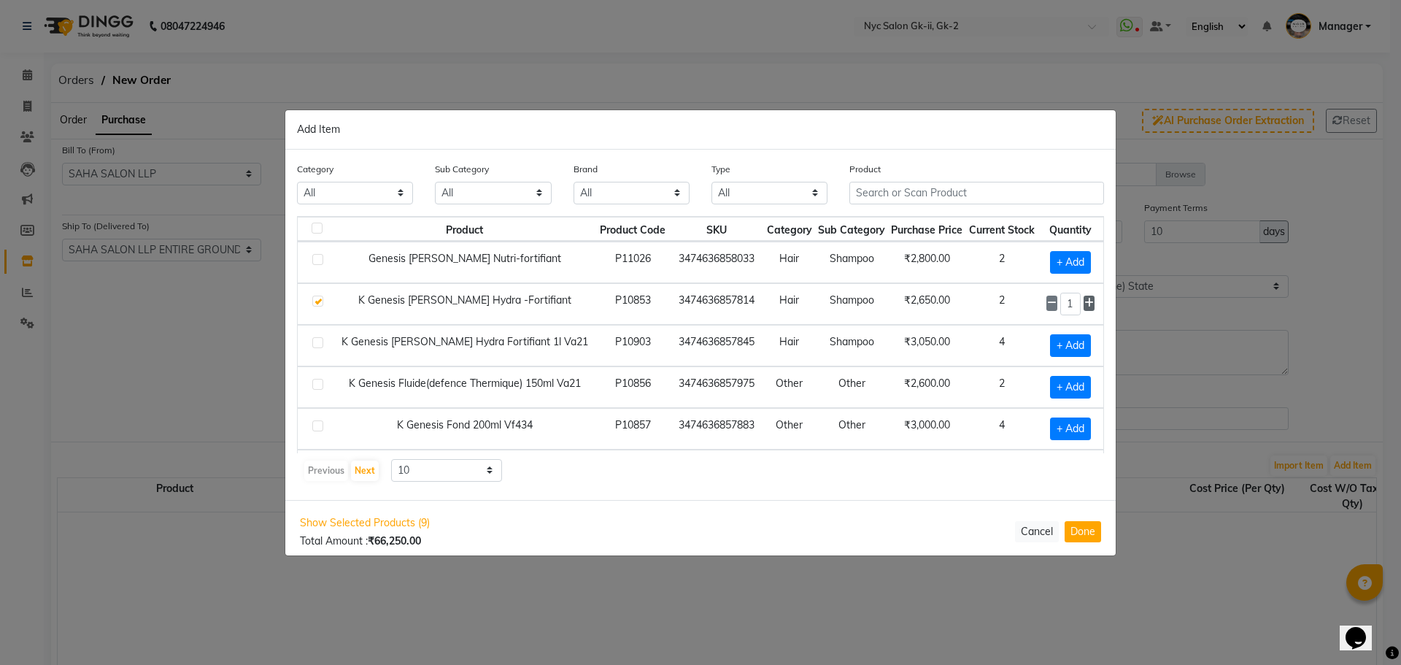
click at [1084, 306] on icon at bounding box center [1088, 303] width 9 height 10
type input "2"
click at [904, 196] on input "text" at bounding box center [976, 193] width 255 height 23
type input "3474636858033"
checkbox input "true"
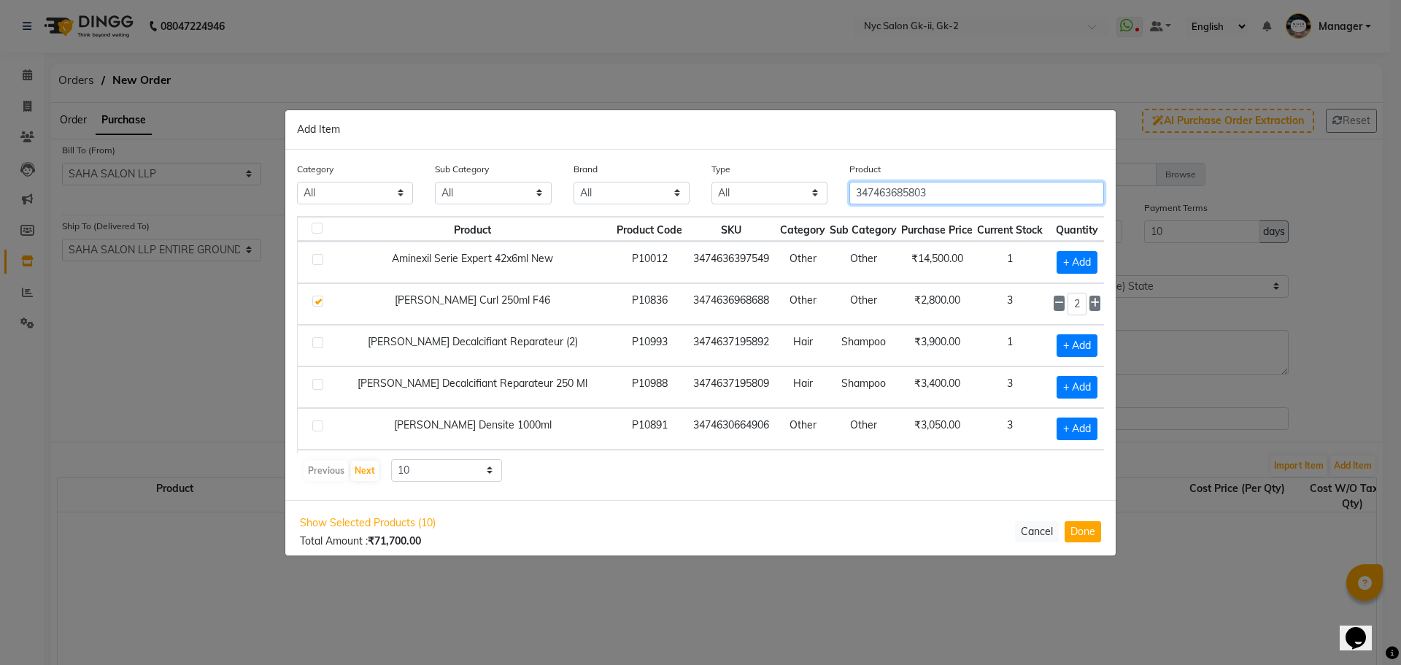
type input "3474636858033"
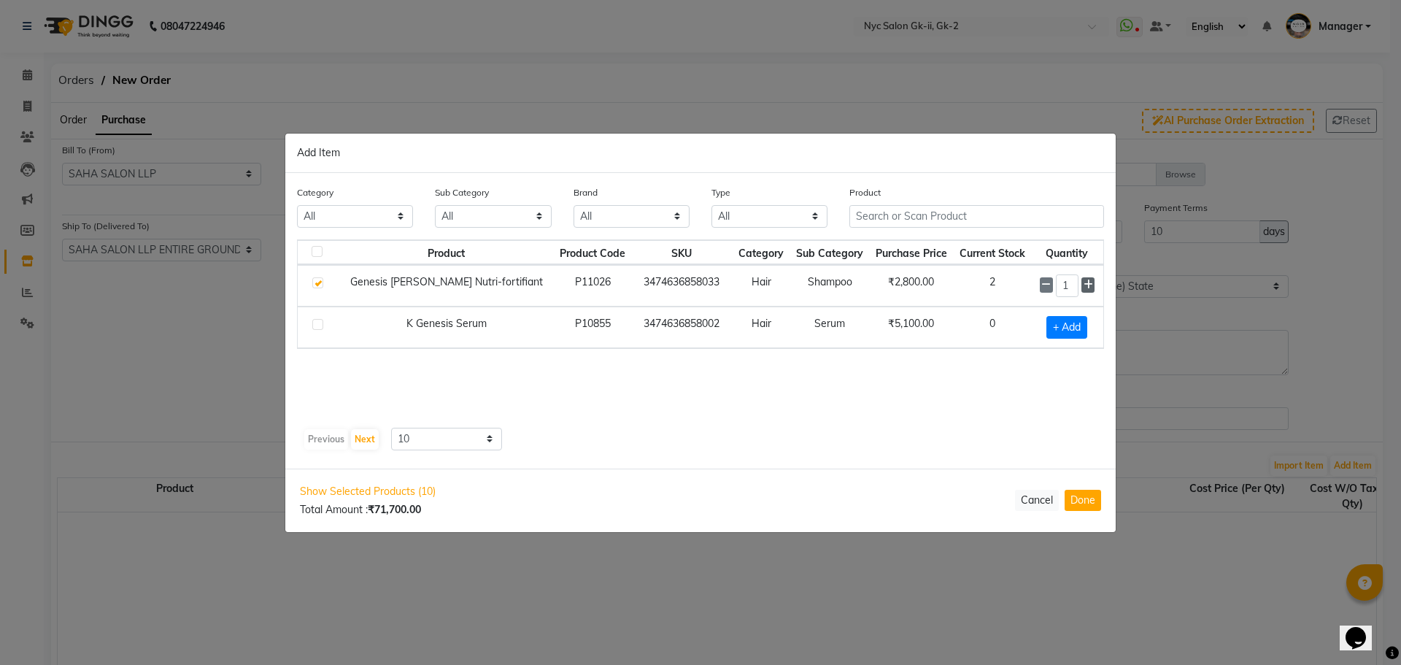
click at [1084, 284] on icon at bounding box center [1088, 284] width 9 height 10
type input "2"
click at [962, 210] on input "text" at bounding box center [976, 216] width 255 height 23
type input "3474636858002"
checkbox input "true"
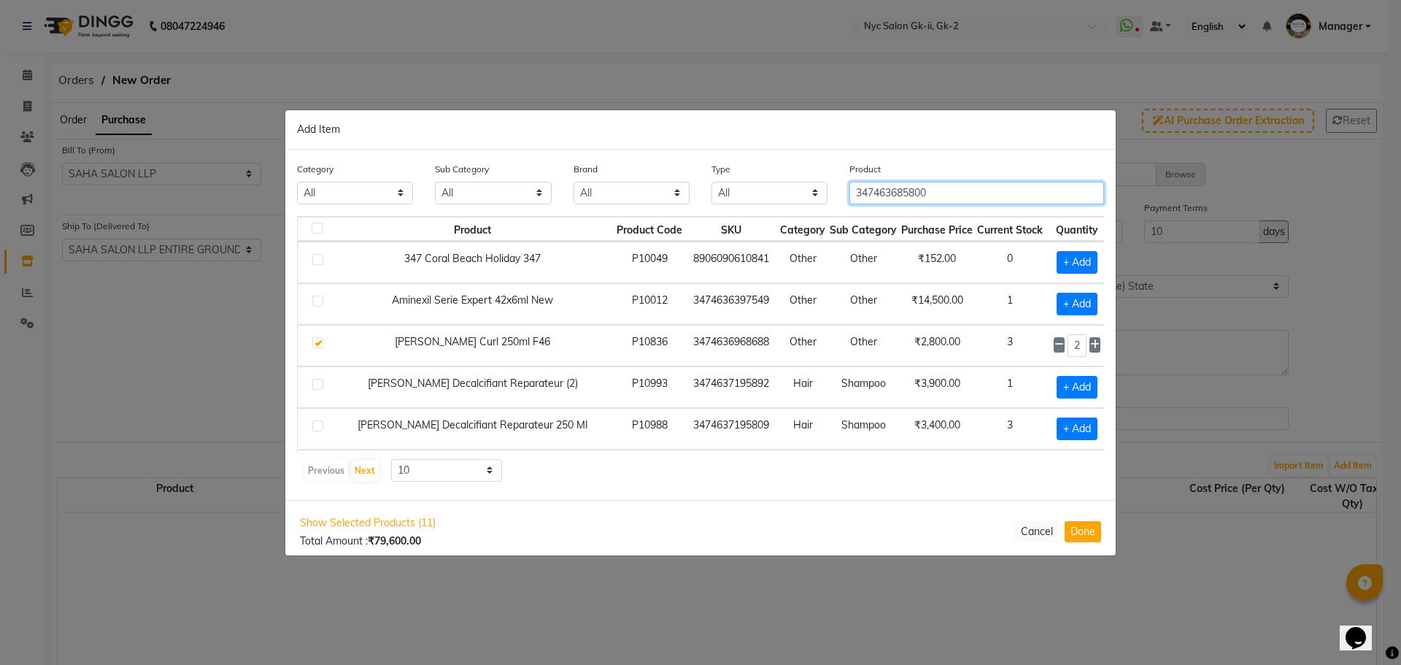
type input "3474636858002"
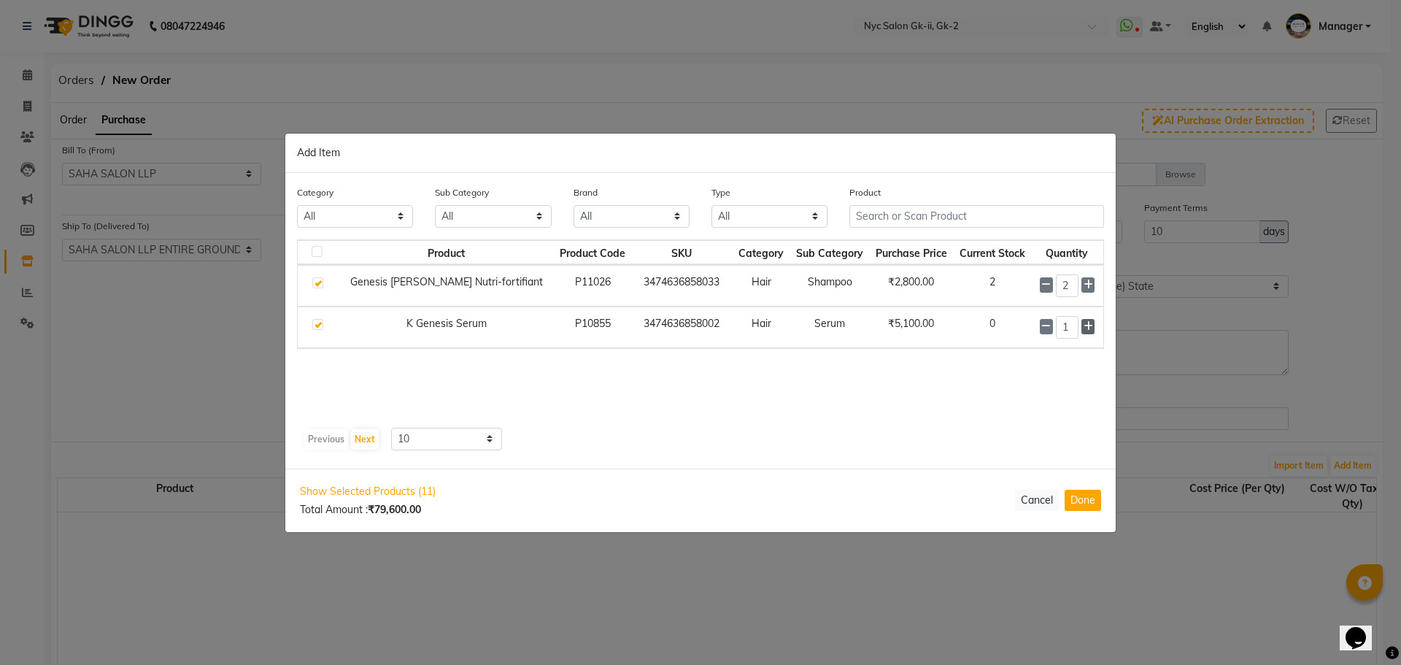
click at [1085, 325] on icon at bounding box center [1088, 326] width 9 height 10
type input "2"
click at [1081, 492] on button "Done" at bounding box center [1083, 500] width 36 height 21
select select "2563"
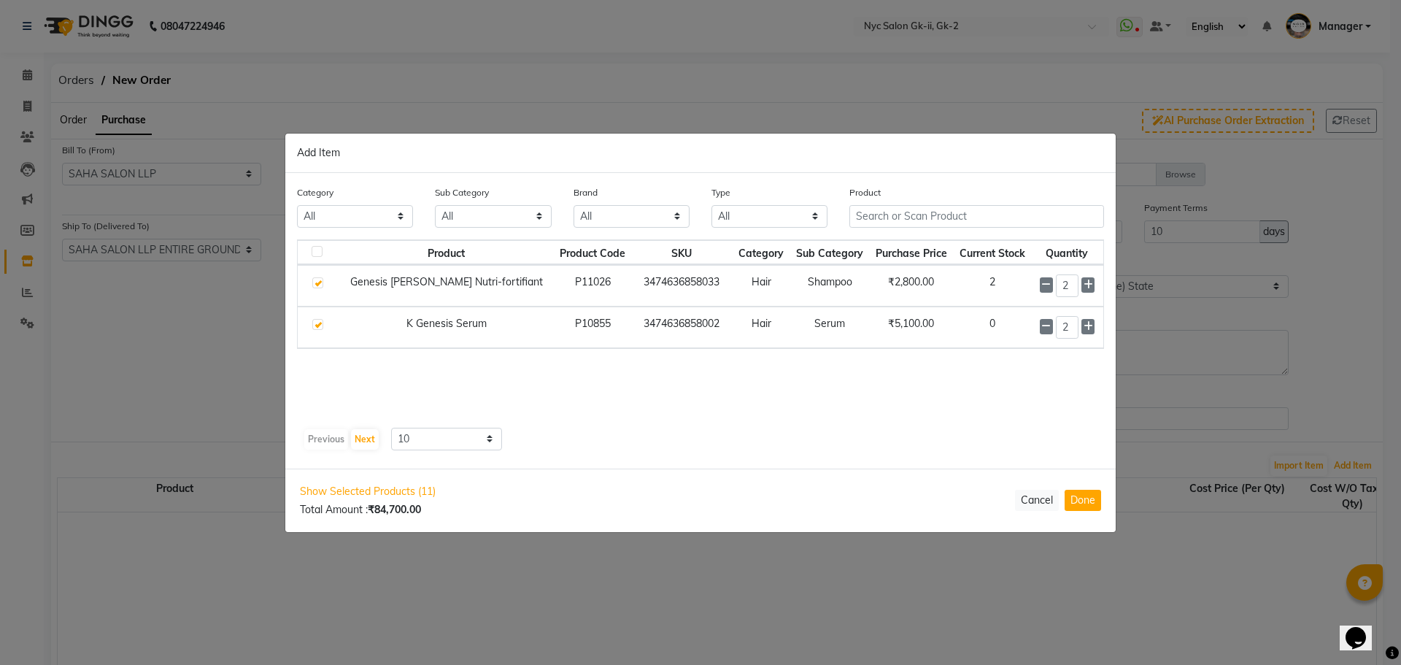
select select "2563"
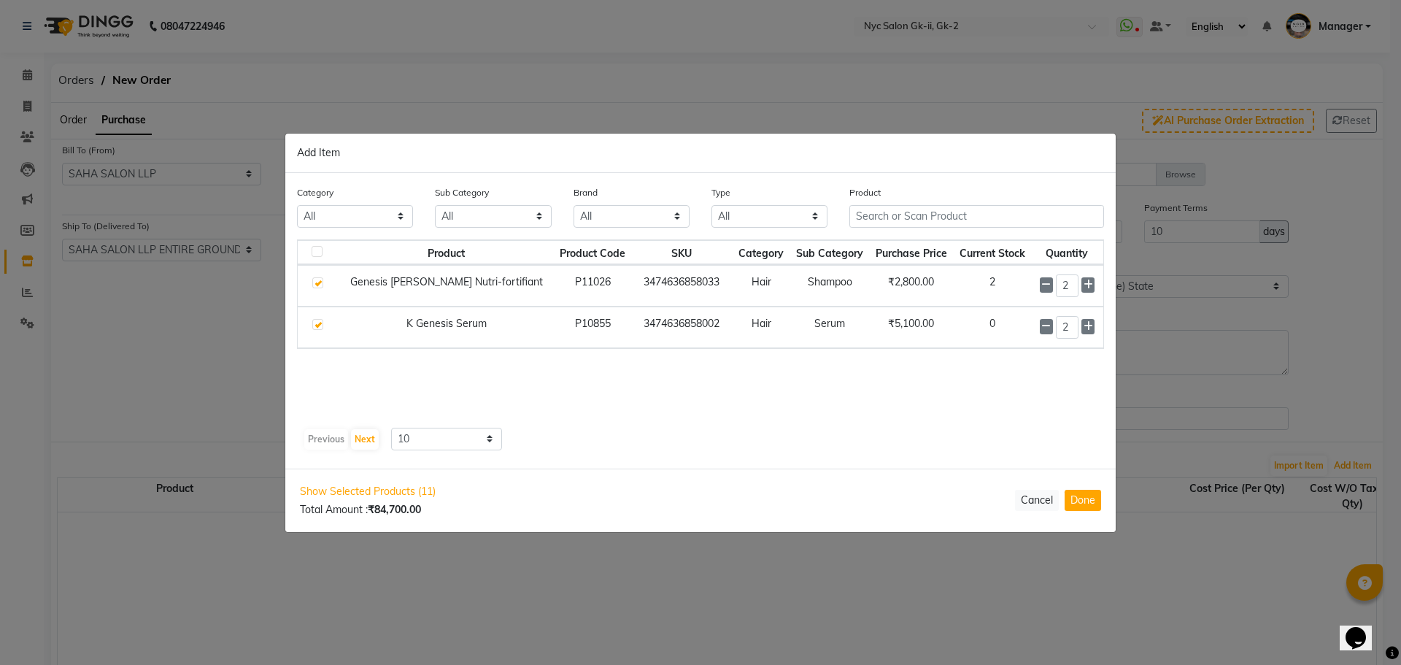
select select "2563"
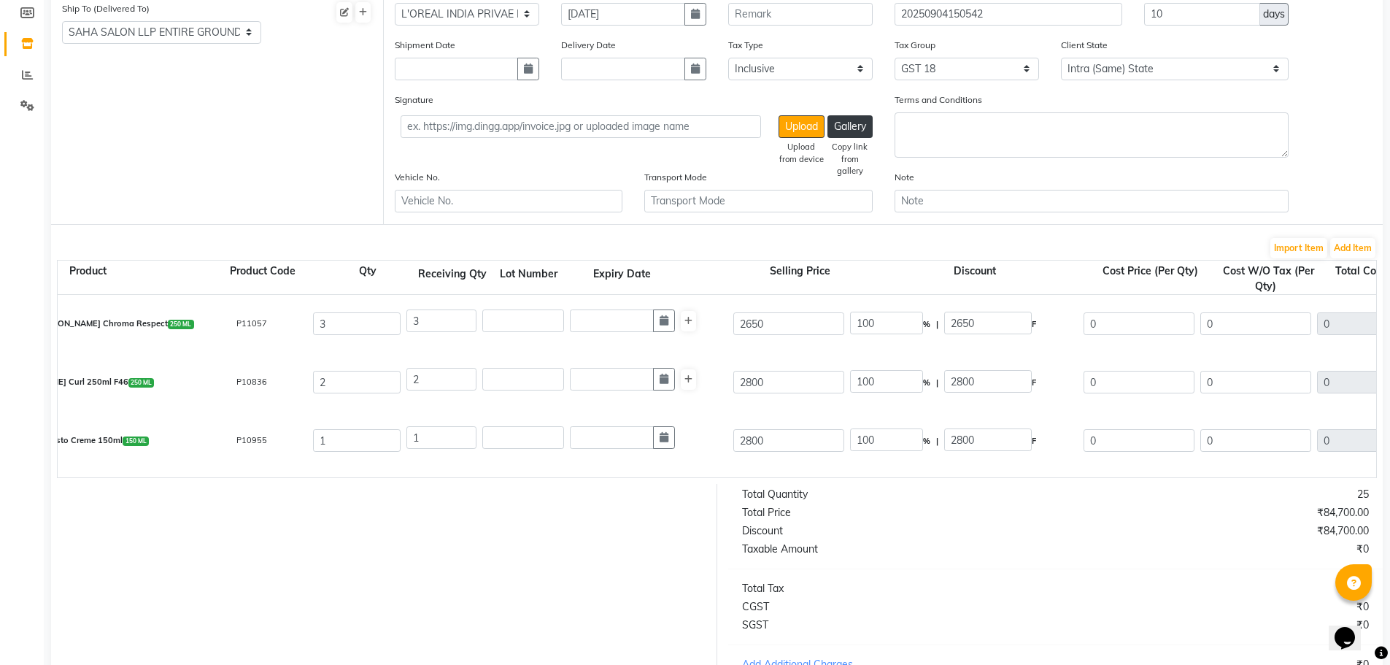
scroll to position [0, 99]
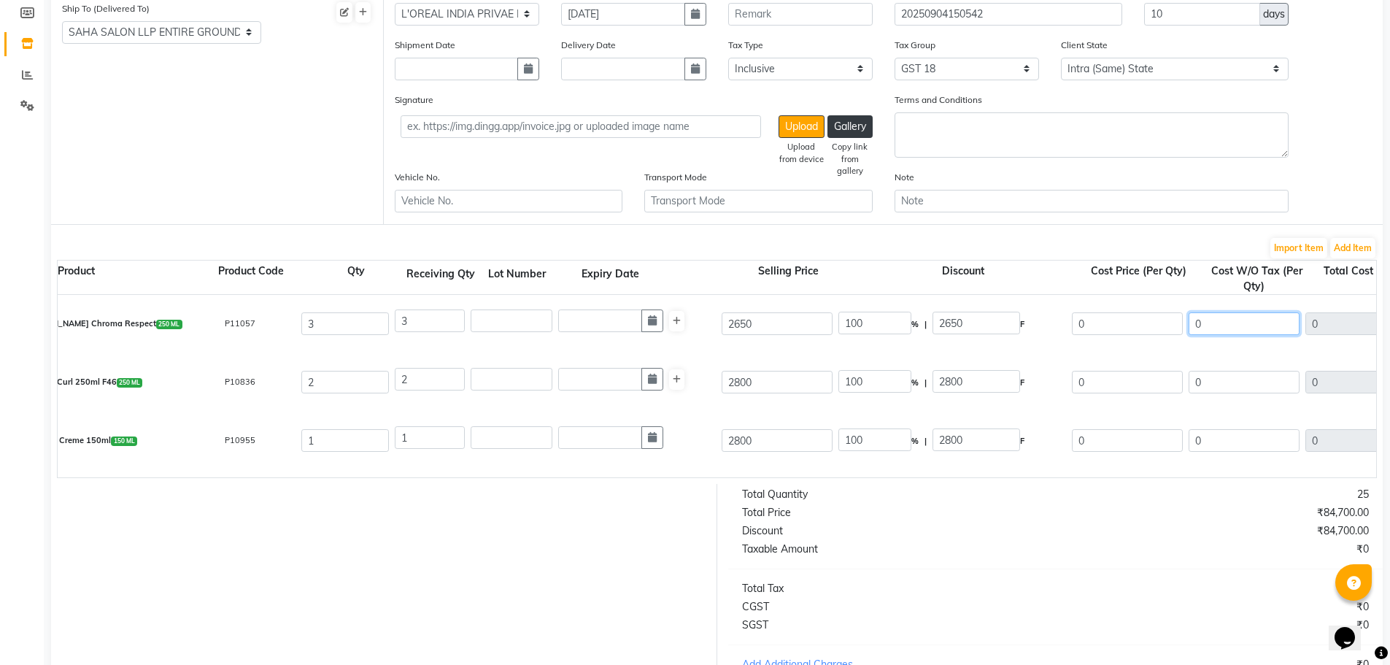
drag, startPoint x: 1230, startPoint y: 323, endPoint x: 1022, endPoint y: 319, distance: 208.7
click at [1060, 314] on div "K Chroma Absolu [PERSON_NAME] Chroma Respect 250 ML P11057 3 3 2650 100 % | 265…" at bounding box center [1277, 324] width 2659 height 58
type input "1"
type input "3"
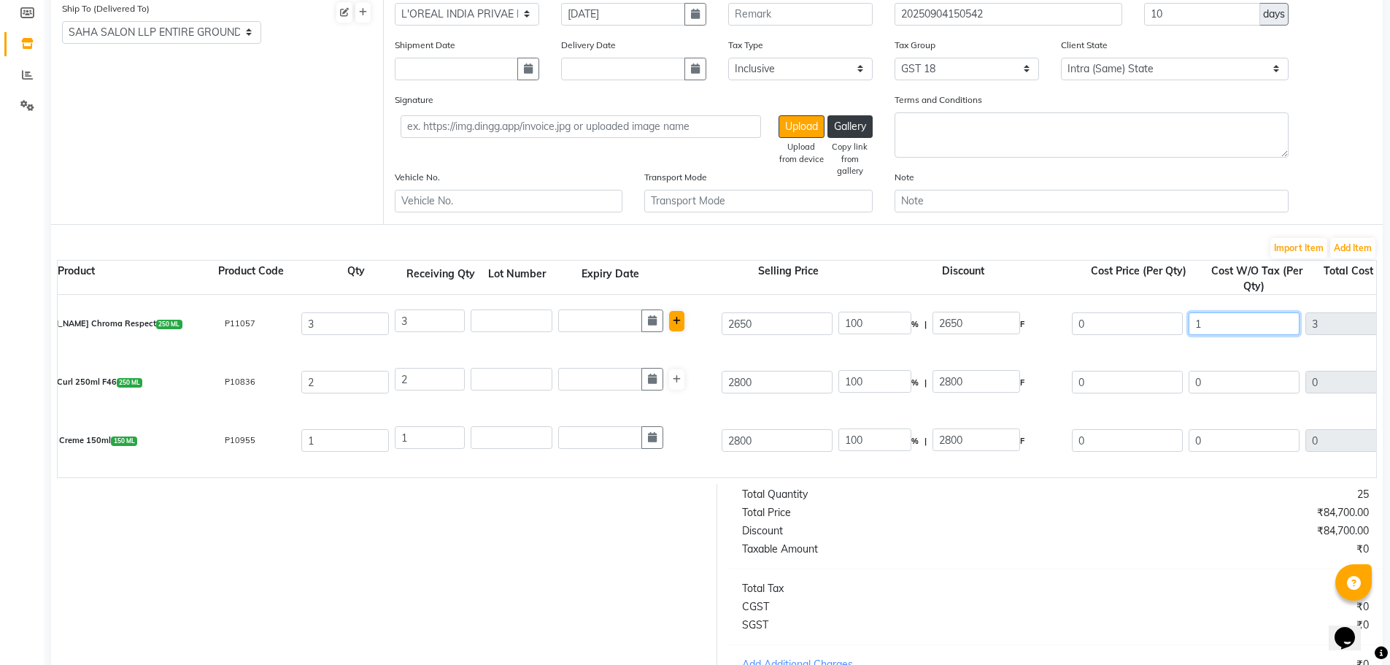
type input "17"
type input "51"
type input "174"
type input "522"
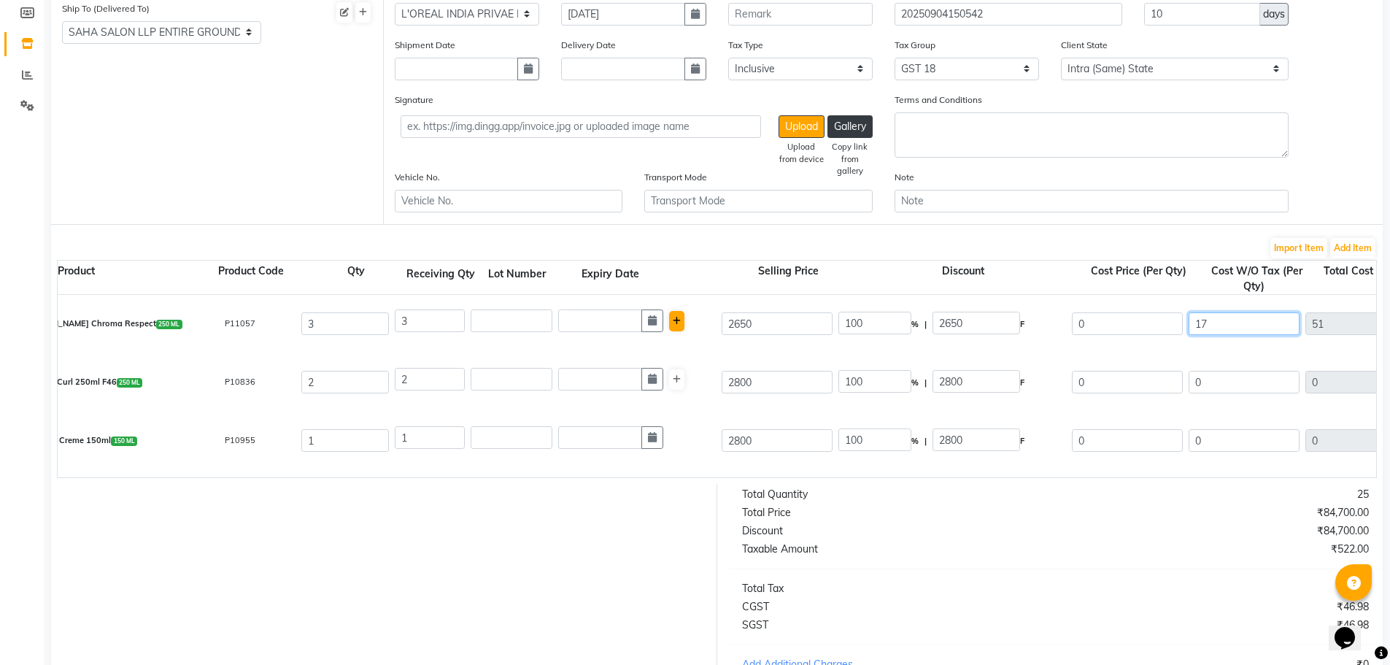
type input "522"
type input "1749"
type input "5247"
type input "1749.9"
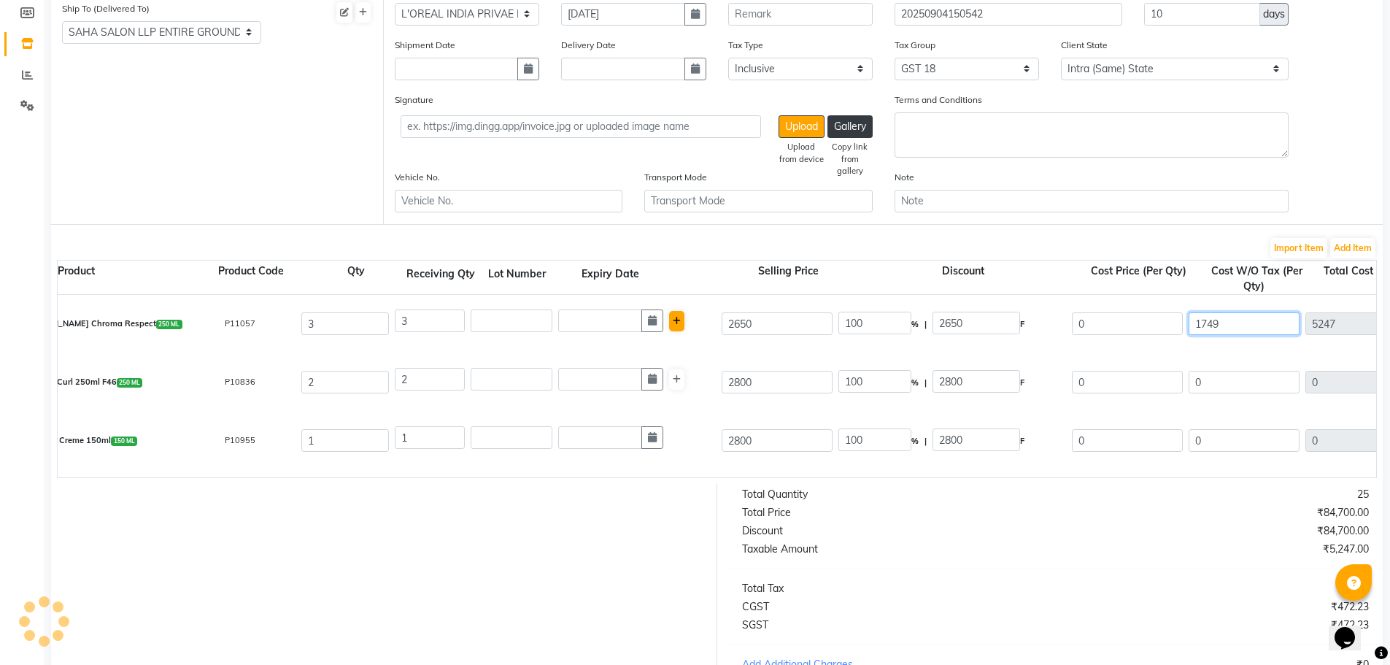
type input "5249.7"
type input "1749.97"
type input "5249.91"
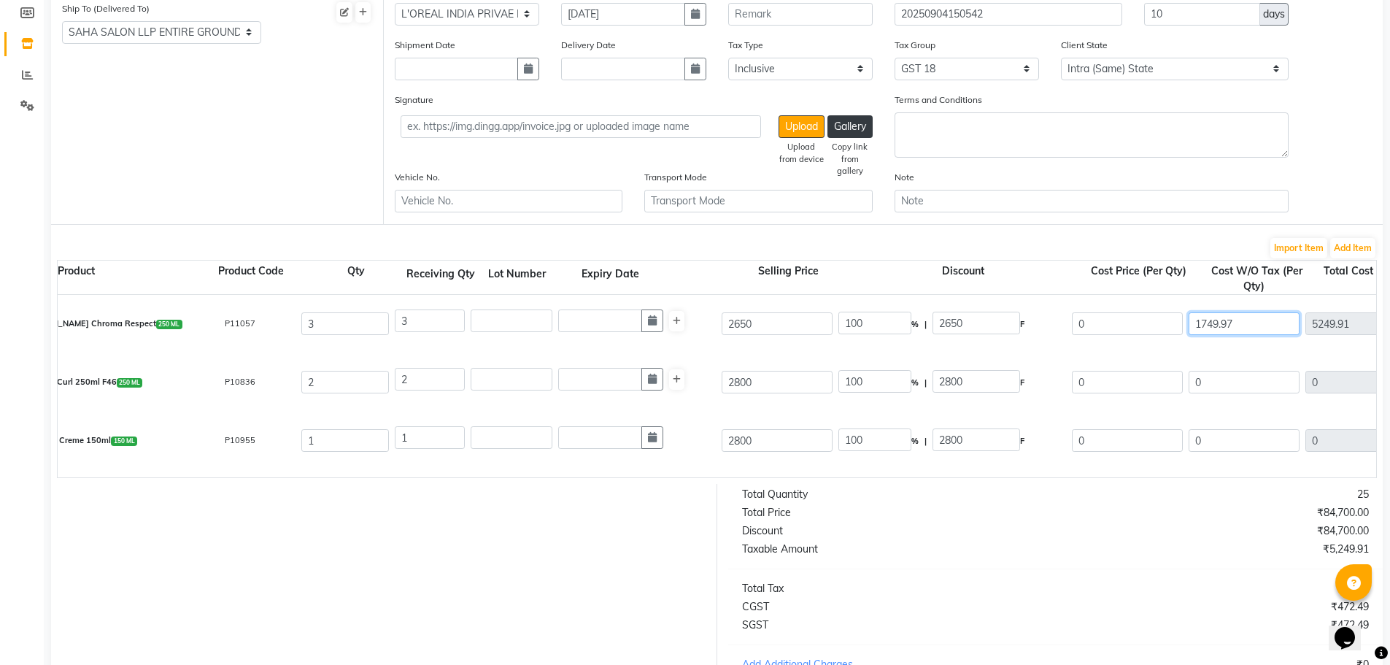
type input "1749.97"
type input "22.08"
type input "585.04"
type input "2064.96"
type input "944.98"
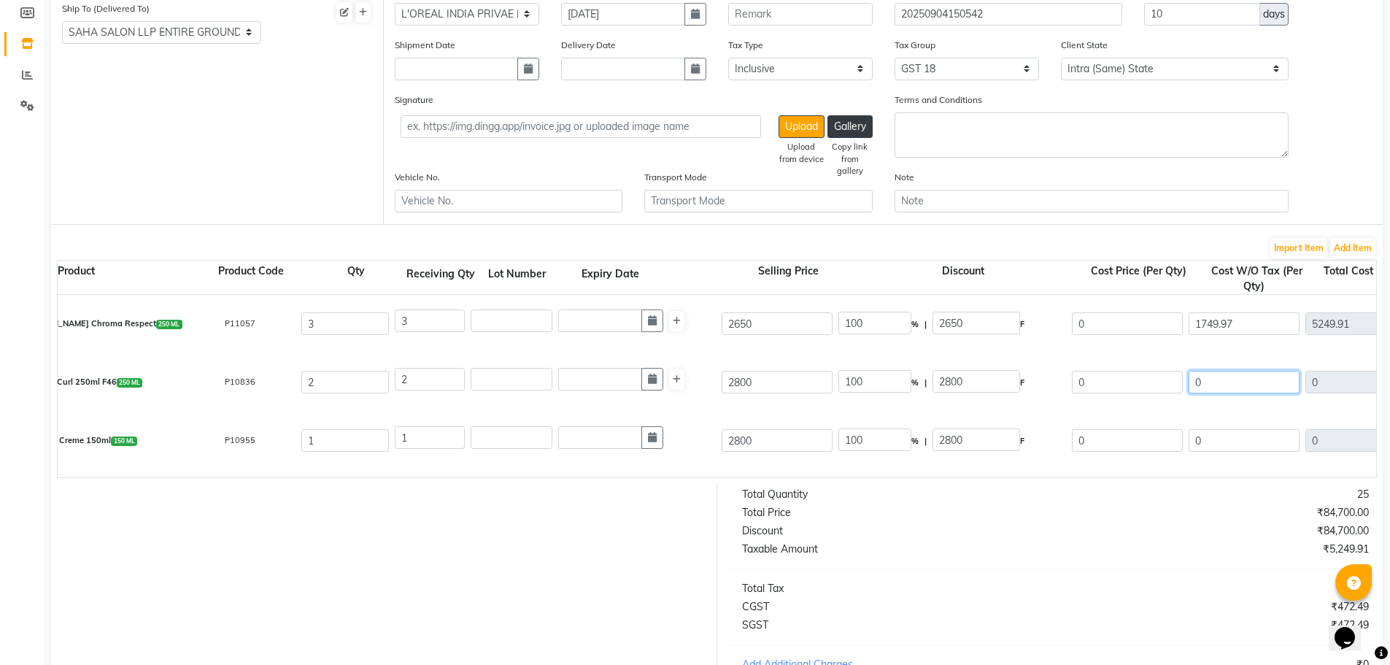
type input "6194.89"
drag, startPoint x: 1269, startPoint y: 374, endPoint x: 1073, endPoint y: 358, distance: 196.9
click at [1091, 359] on div "[PERSON_NAME] Curl 250ml F46 250 ML P10836 2 2 2800 100 % | 2800 F 0 0 0 None G…" at bounding box center [1277, 382] width 2659 height 58
type input "1"
type input "2"
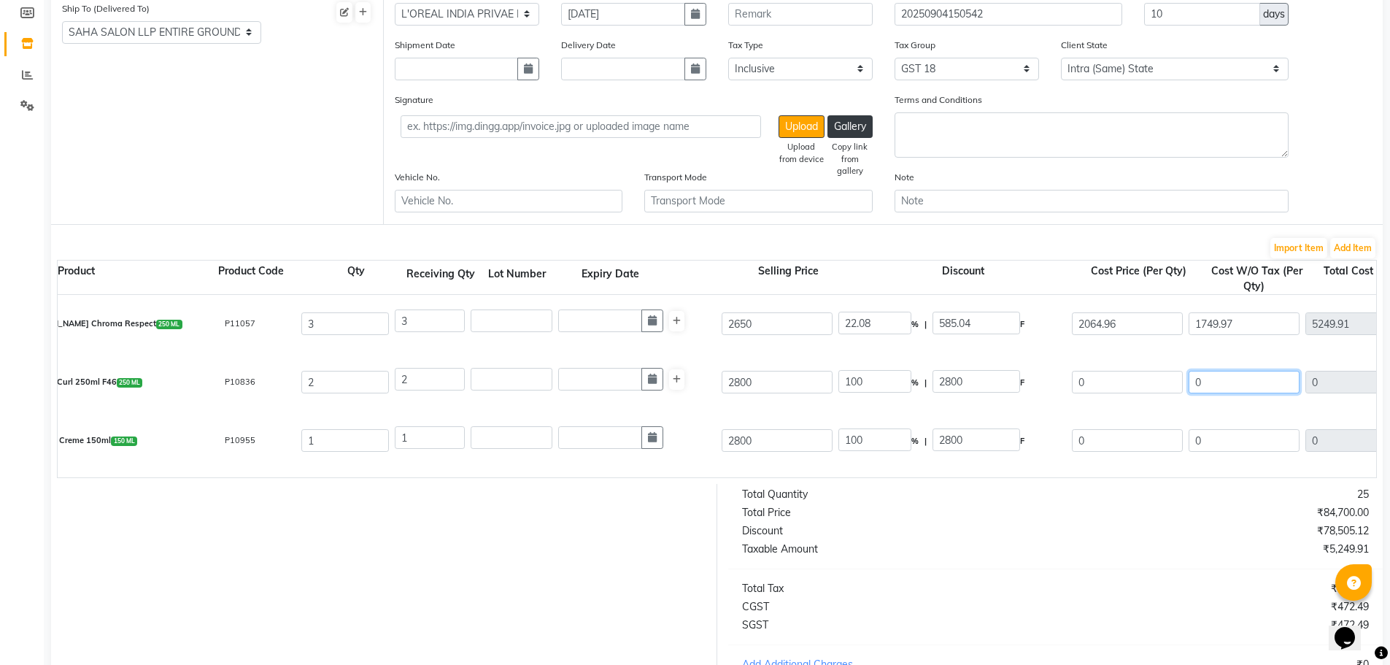
type input "2"
type input "17"
type input "34"
type input "174"
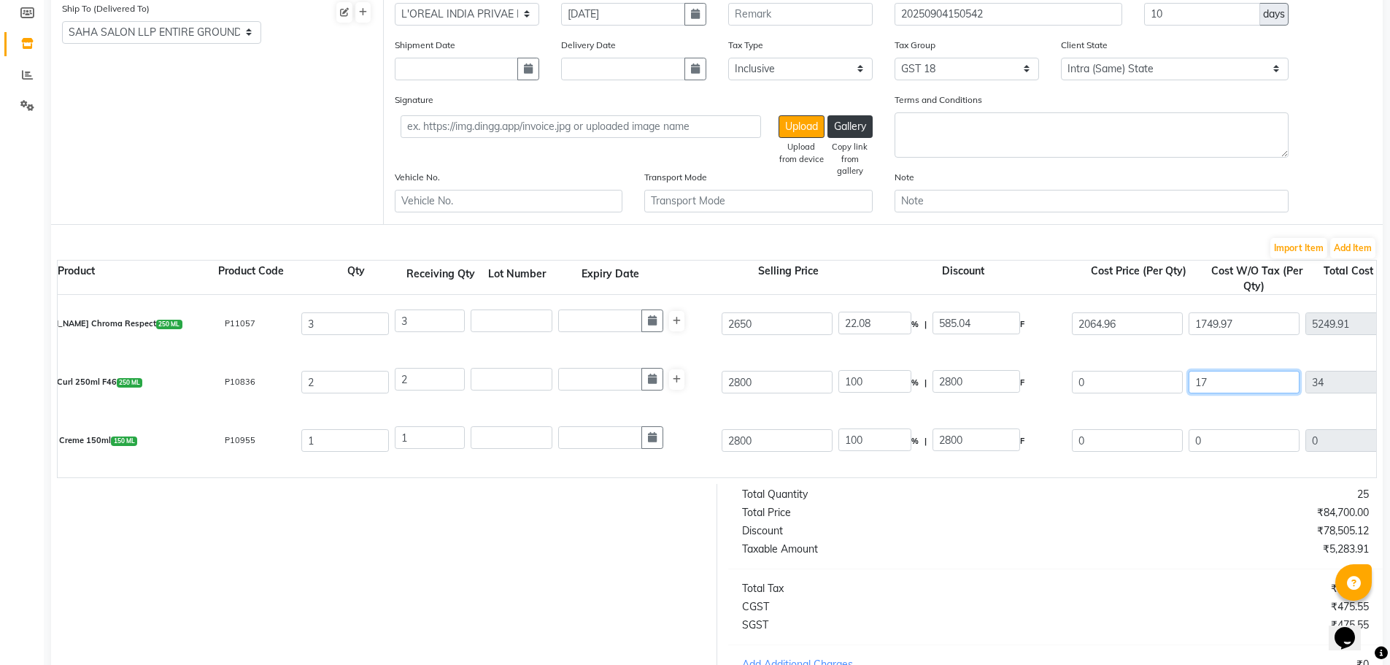
type input "348"
type input "1749"
type input "3498"
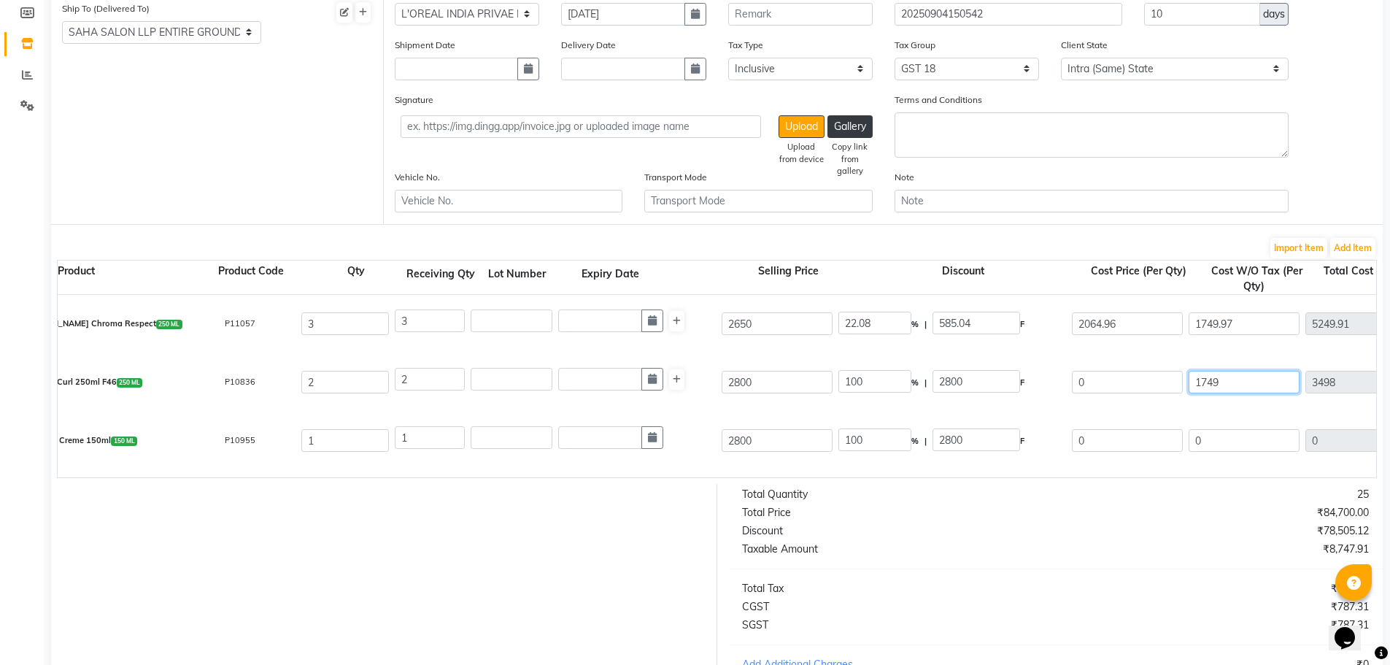
type input "1749.9"
type input "3499.8"
type input "1749.97"
type input "3499.94"
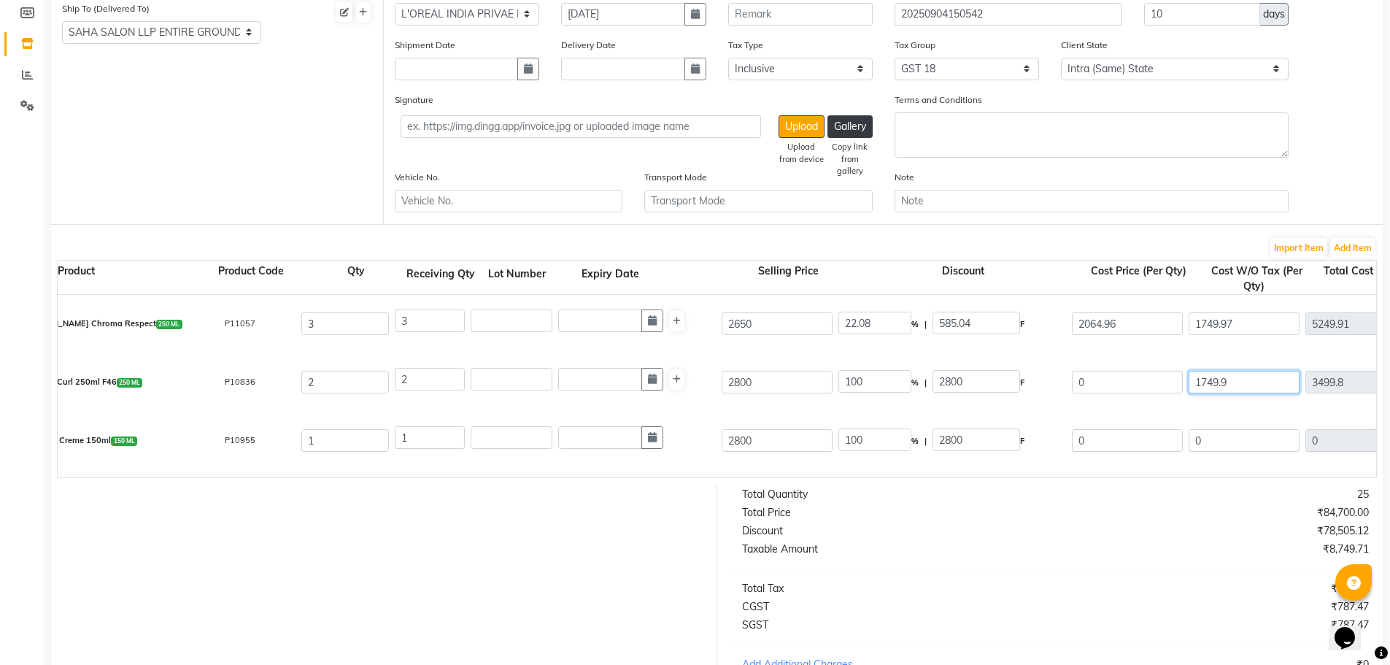
type input "3499.94"
type input "1749.97"
type input "26.25"
type input "735.04"
type input "2064.96"
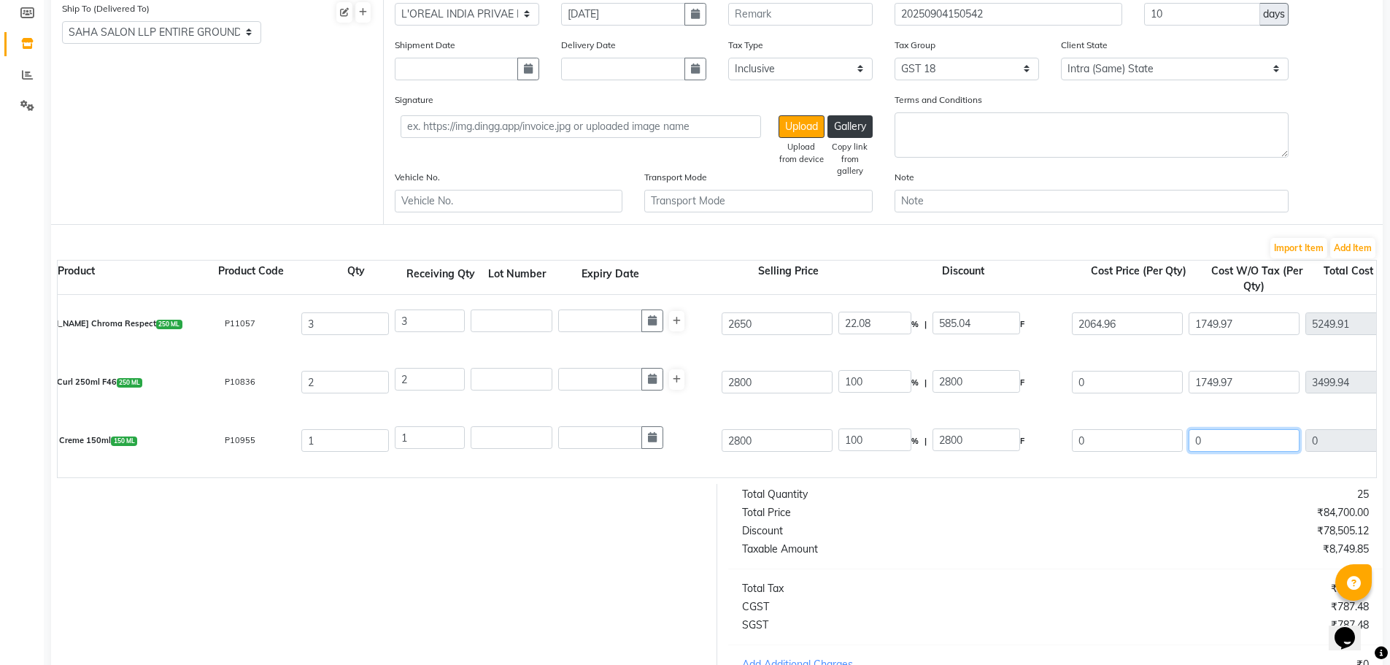
type input "629.99"
type input "4129.93"
click at [1235, 441] on input "0" at bounding box center [1244, 440] width 111 height 23
type input "1"
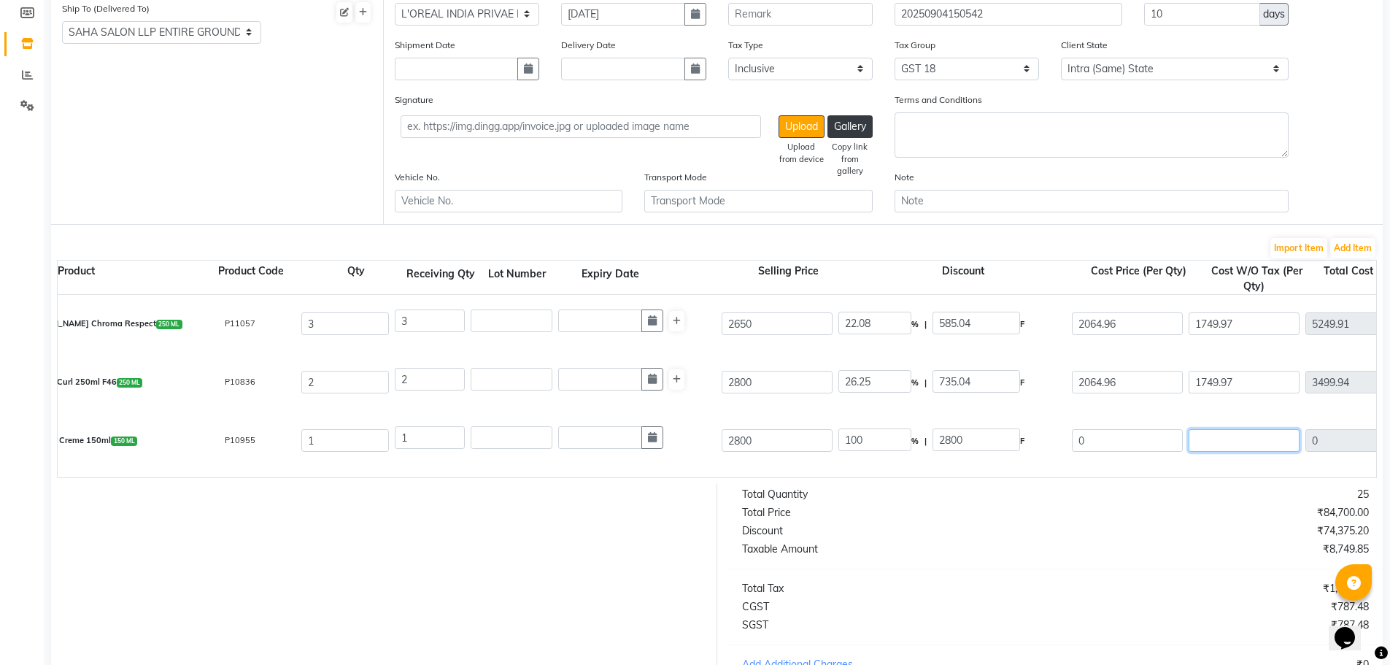
type input "1"
type input "17"
type input "177"
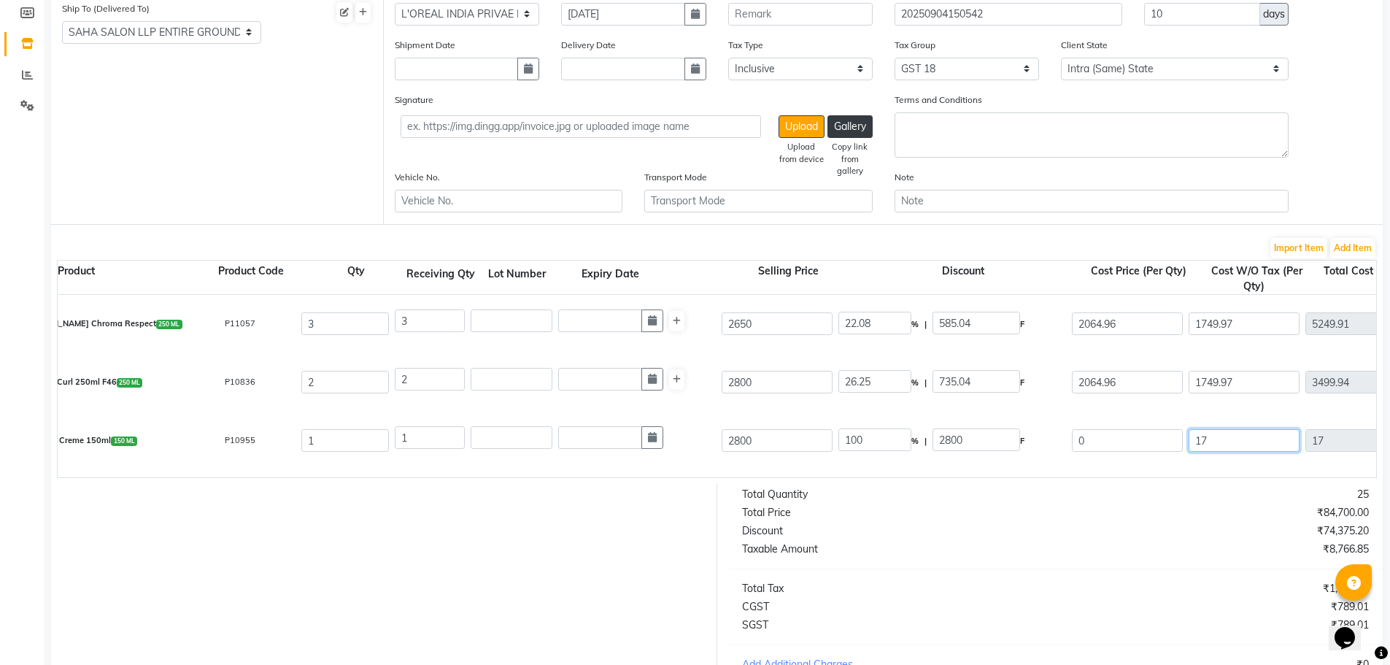
type input "177"
type input "1779"
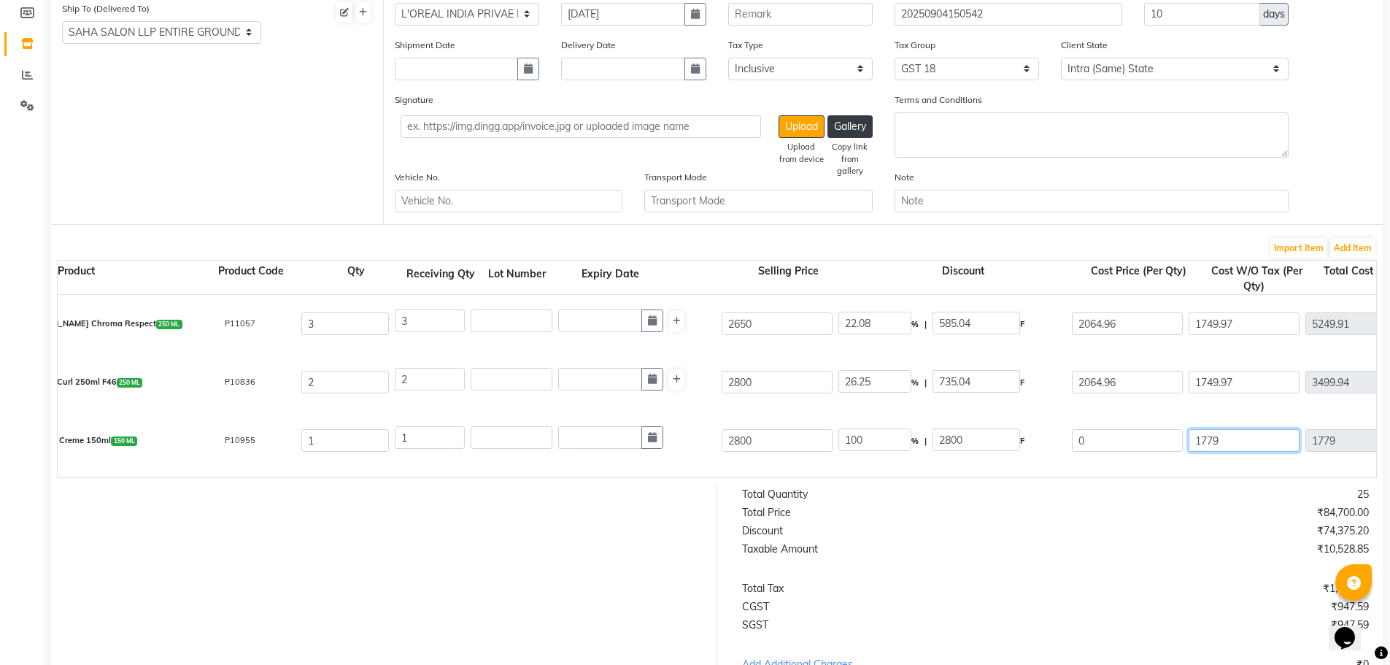
type input "1779.6"
type input "1779.63"
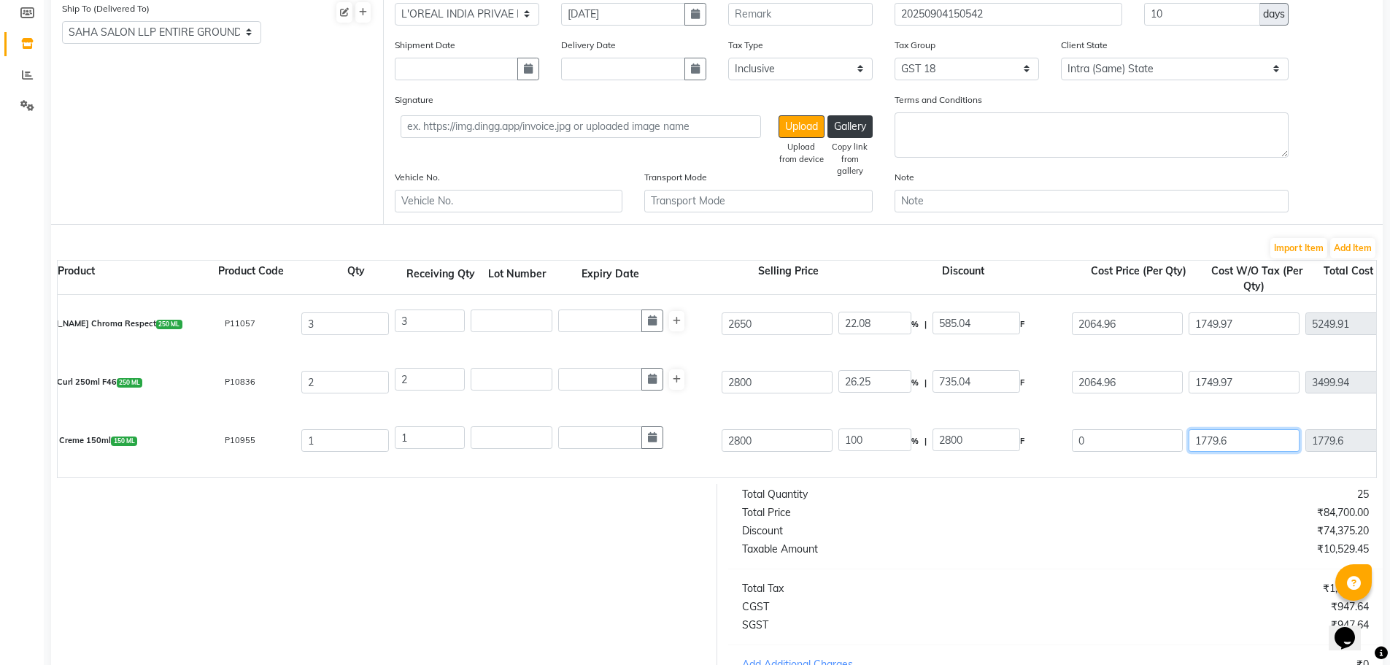
type input "1779.63"
type input "25"
type input "700.04"
type input "2099.96"
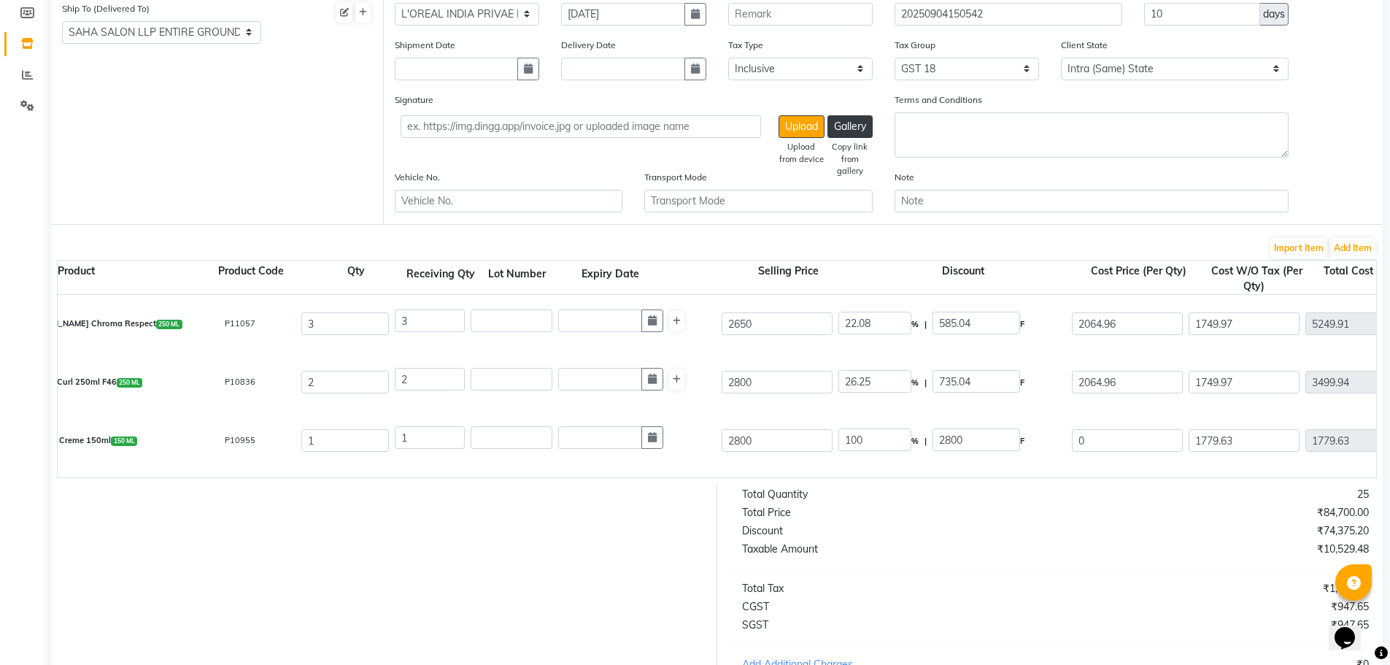
type input "320.33"
type input "2099.96"
click at [1167, 462] on div "K Curl Manifesto Creme 150ml 150 ML P10955 1 1 2800 25 % | 700.04 F 2099.96 177…" at bounding box center [1277, 441] width 2659 height 58
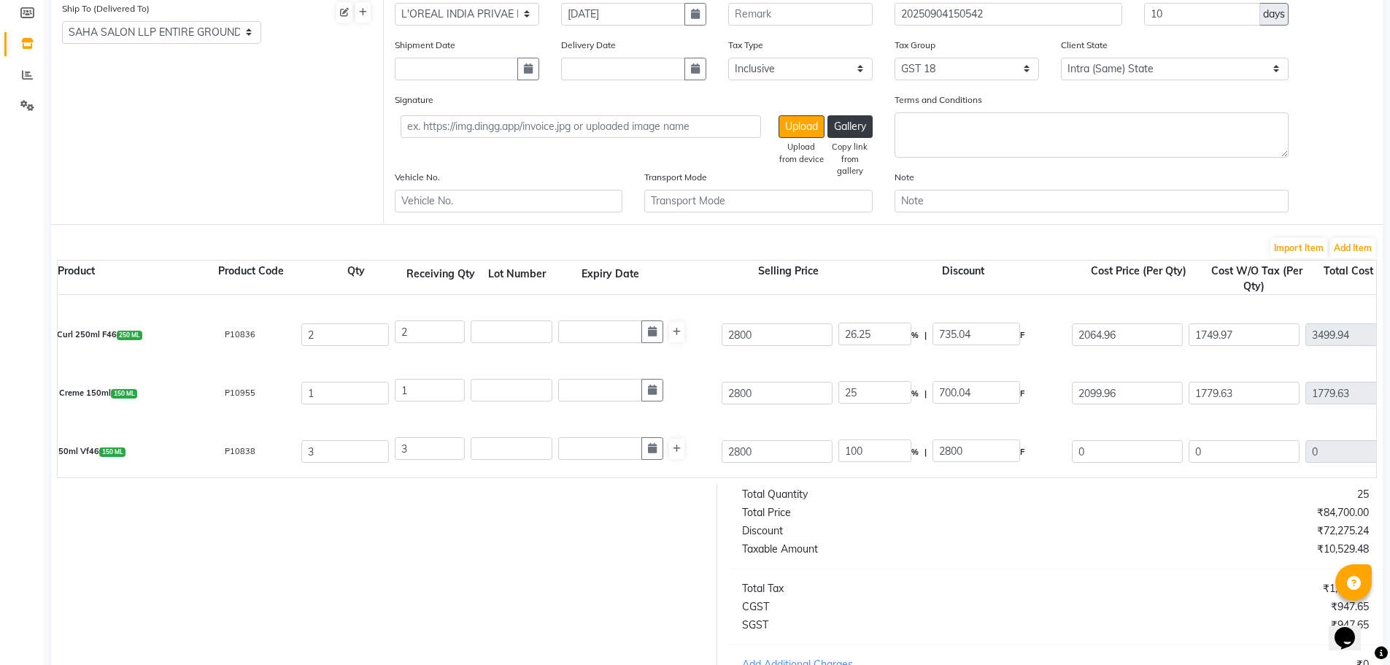
scroll to position [73, 0]
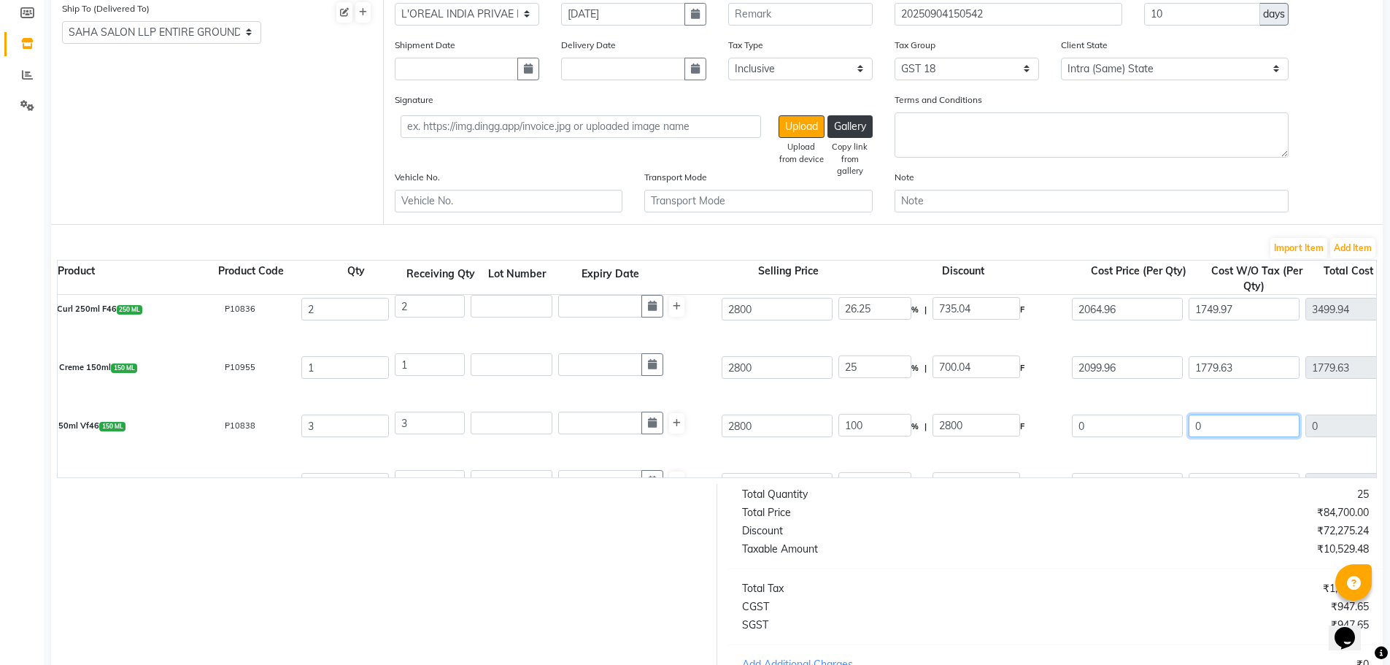
drag, startPoint x: 1243, startPoint y: 423, endPoint x: 1166, endPoint y: 424, distance: 77.4
click at [1173, 426] on div "K Curl Gelee 150ml Vf46 150 ML P10838 3 3 2800 100 % | 2800 F 0 0 0 None GST 5 …" at bounding box center [1277, 426] width 2659 height 58
type input "2"
type input "6"
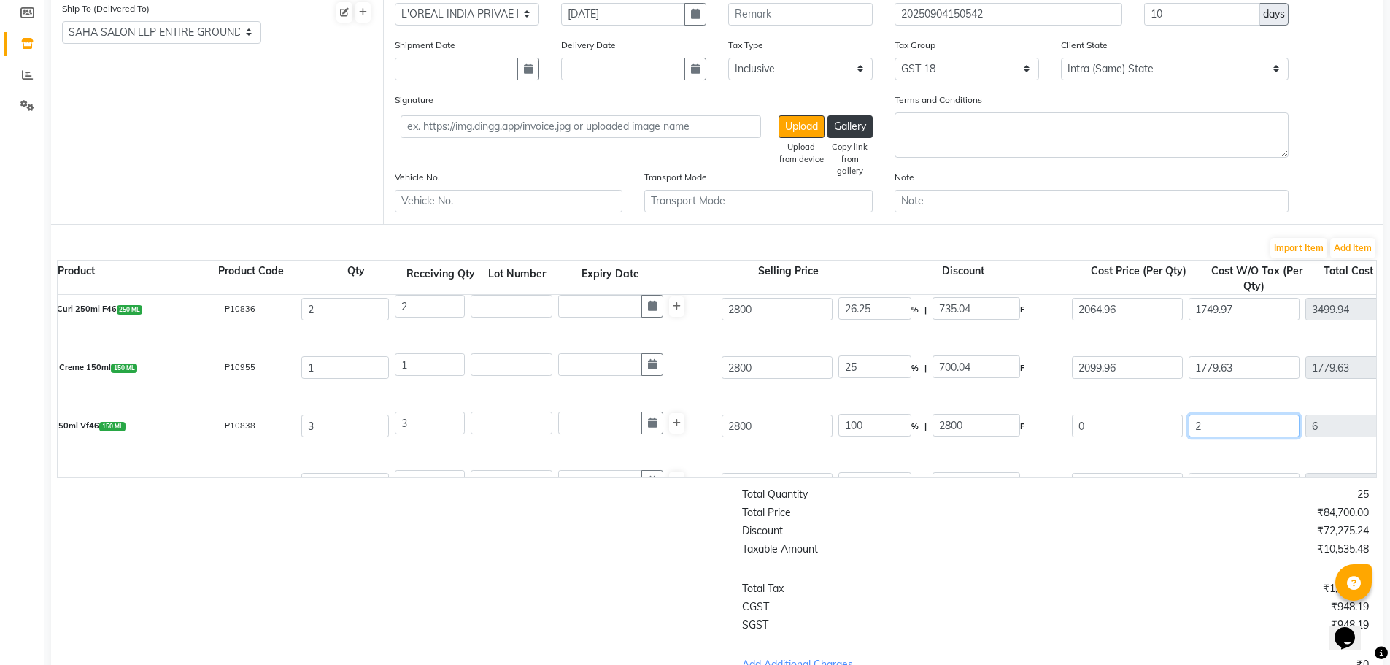
type input "22"
type input "66"
type input "228"
type input "684"
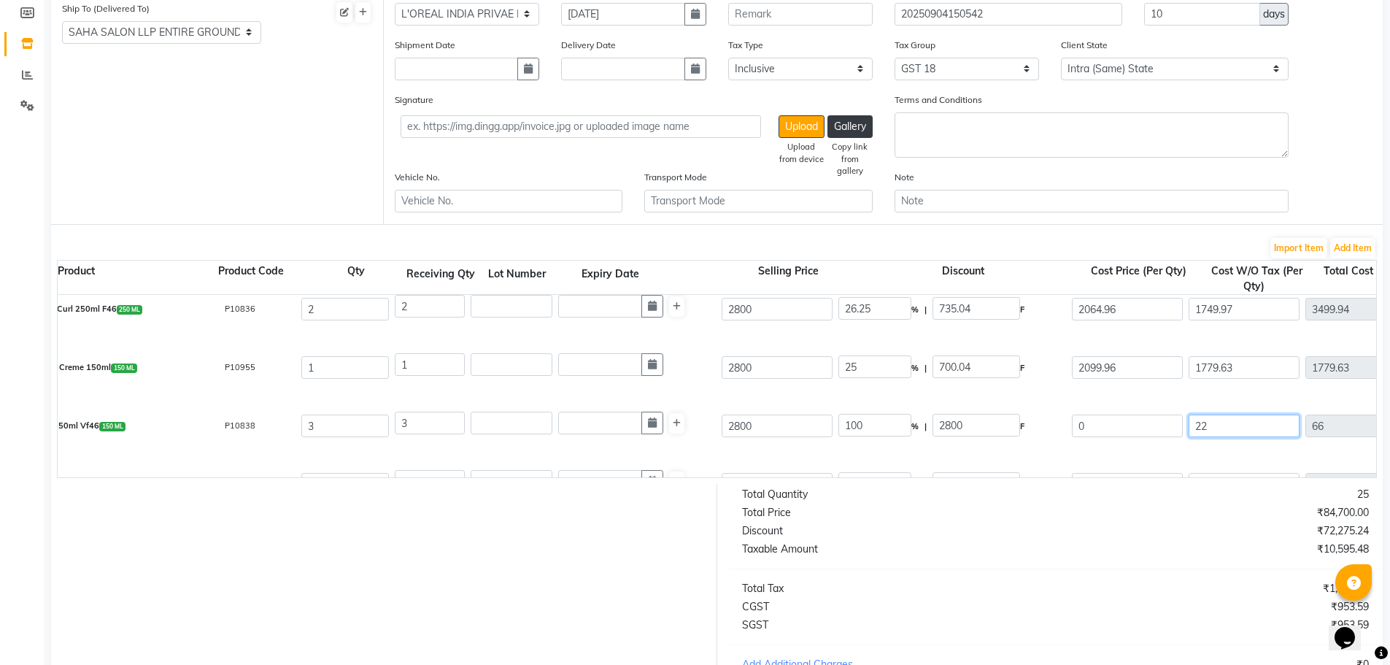
type input "684"
type input "2283"
type input "6849"
type input "2283.8"
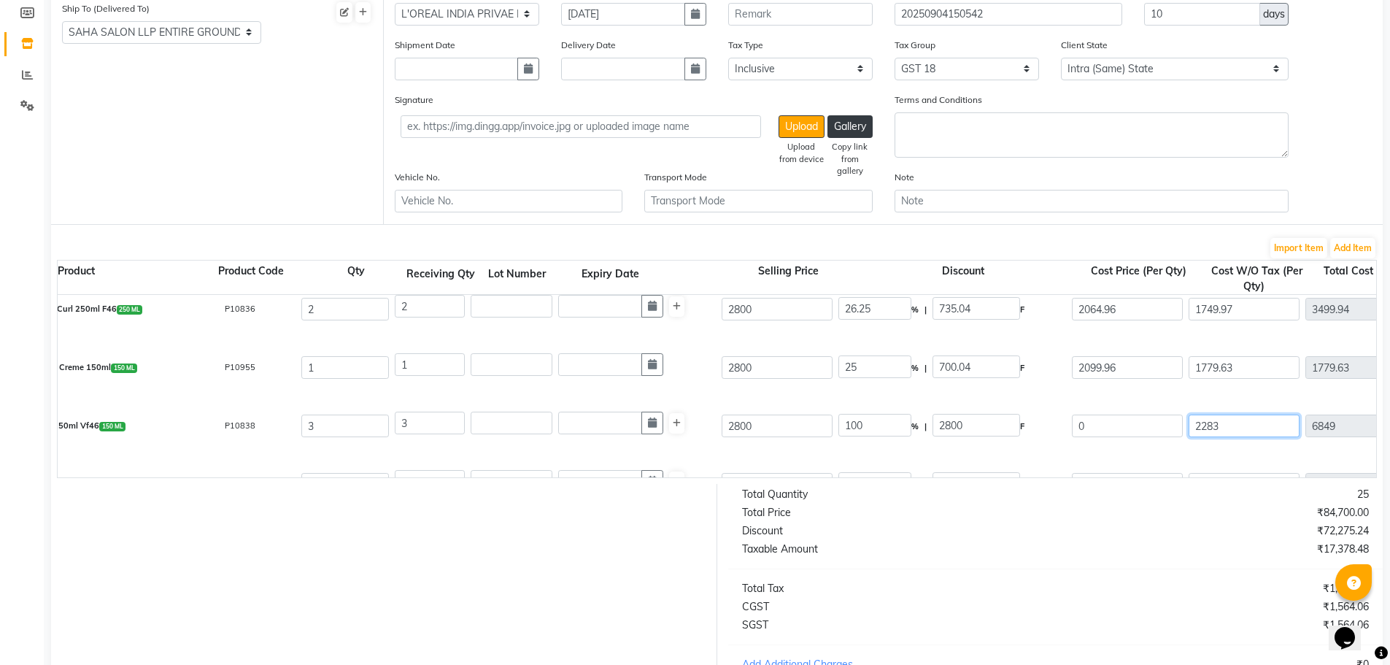
type input "6851.4"
type input "2283.86"
type input "6851.58"
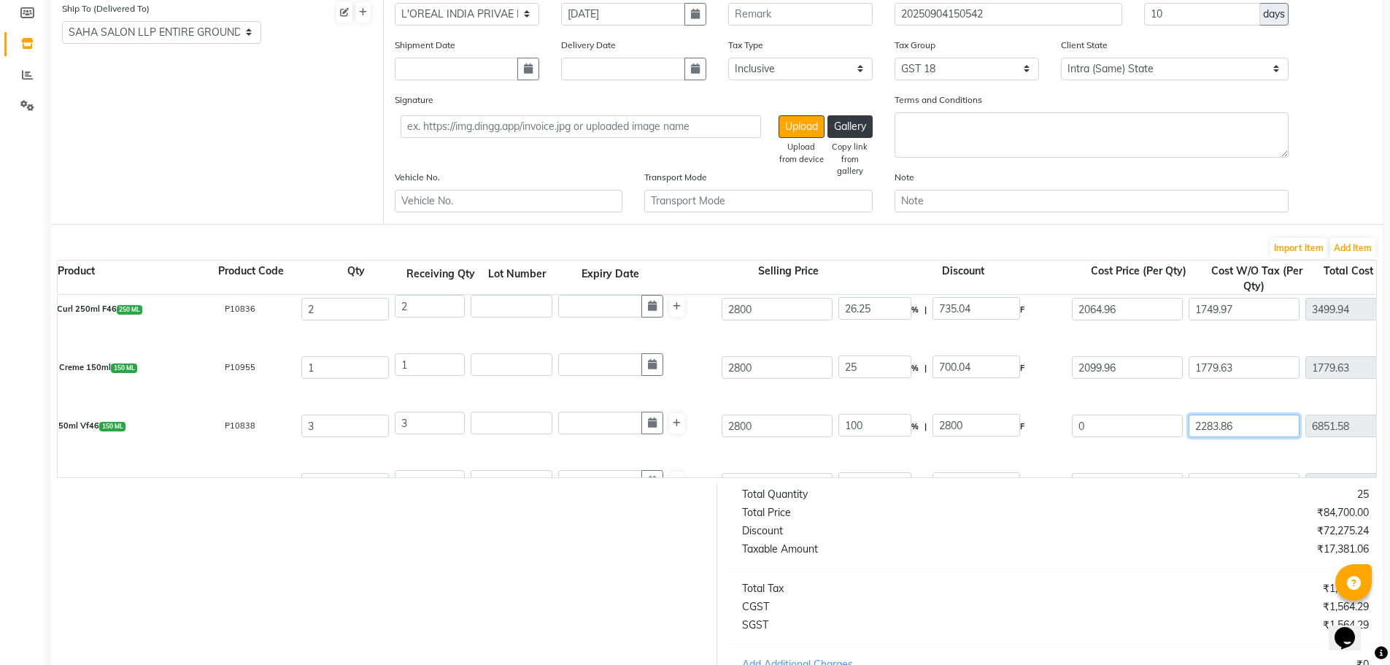
type input "2283.86"
type input "3.75"
type input "105.05"
type input "2694.95"
type input "1233.28"
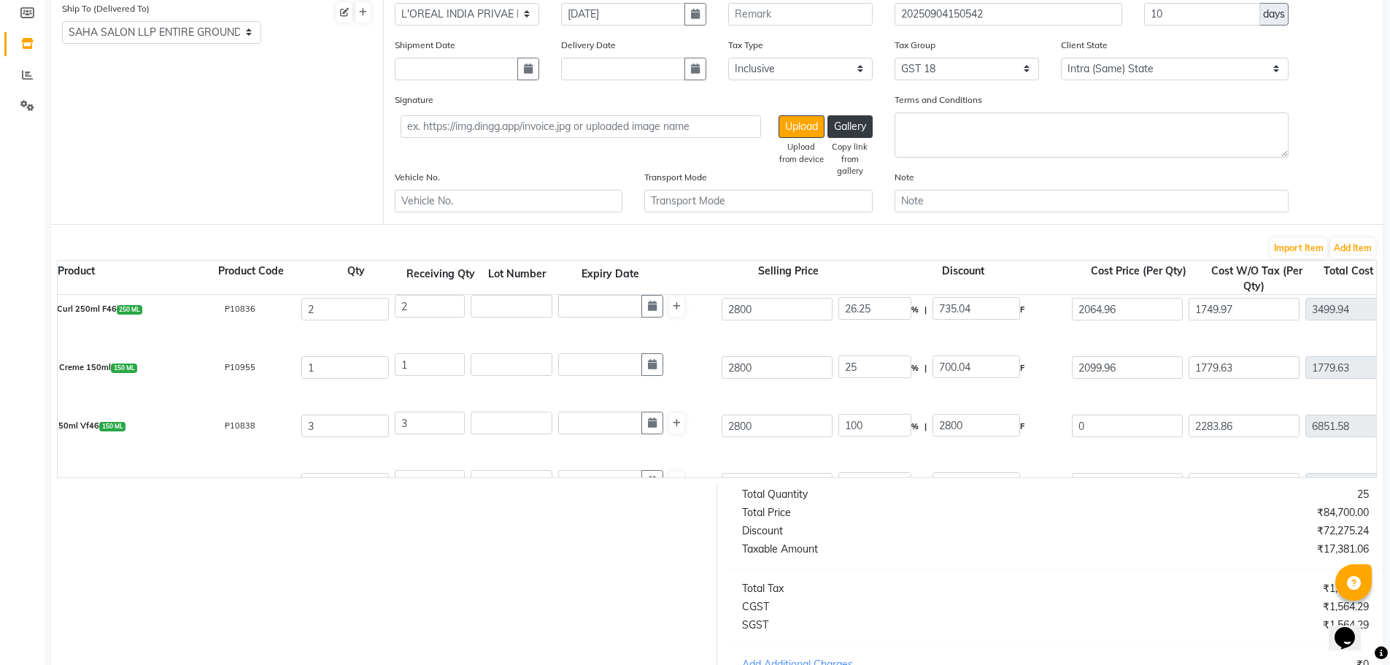
type input "8084.86"
click at [1057, 397] on div "K Curl Gelee 150ml Vf46 150 ML P10838 3 3 2800 3.75 % | 105.05 F 2694.95 2283.8…" at bounding box center [1277, 426] width 2659 height 58
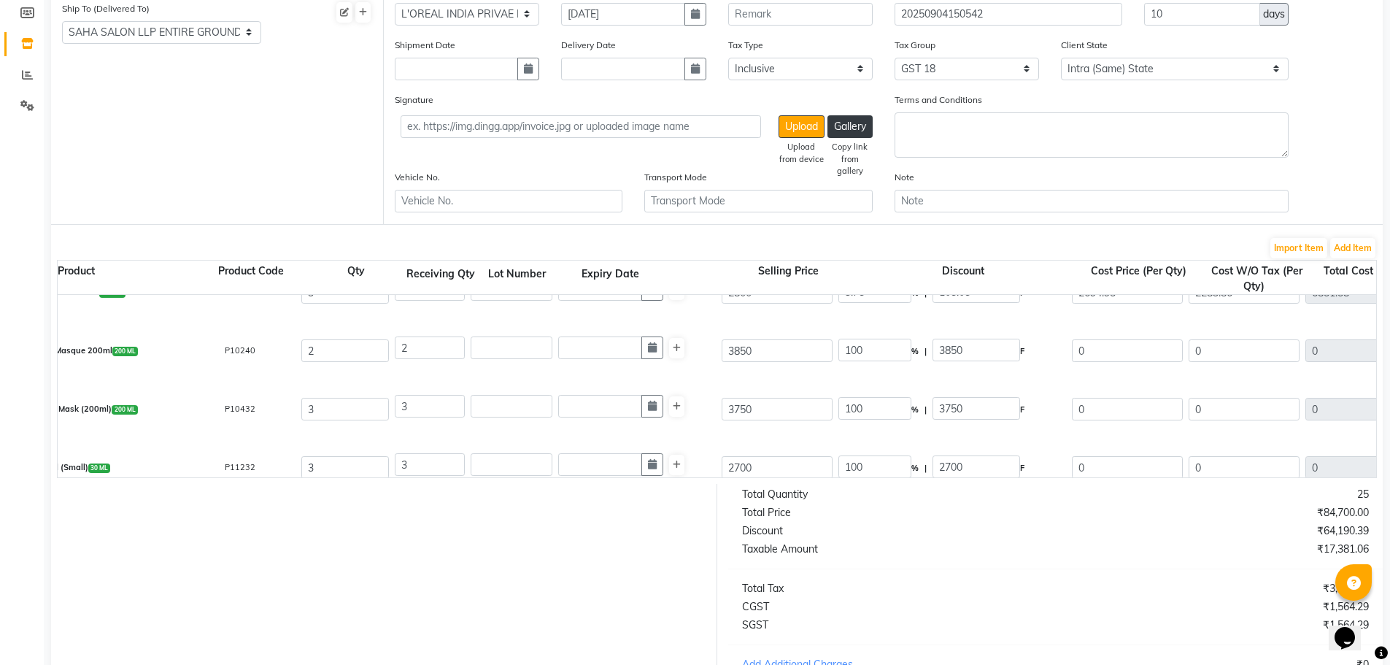
scroll to position [219, 0]
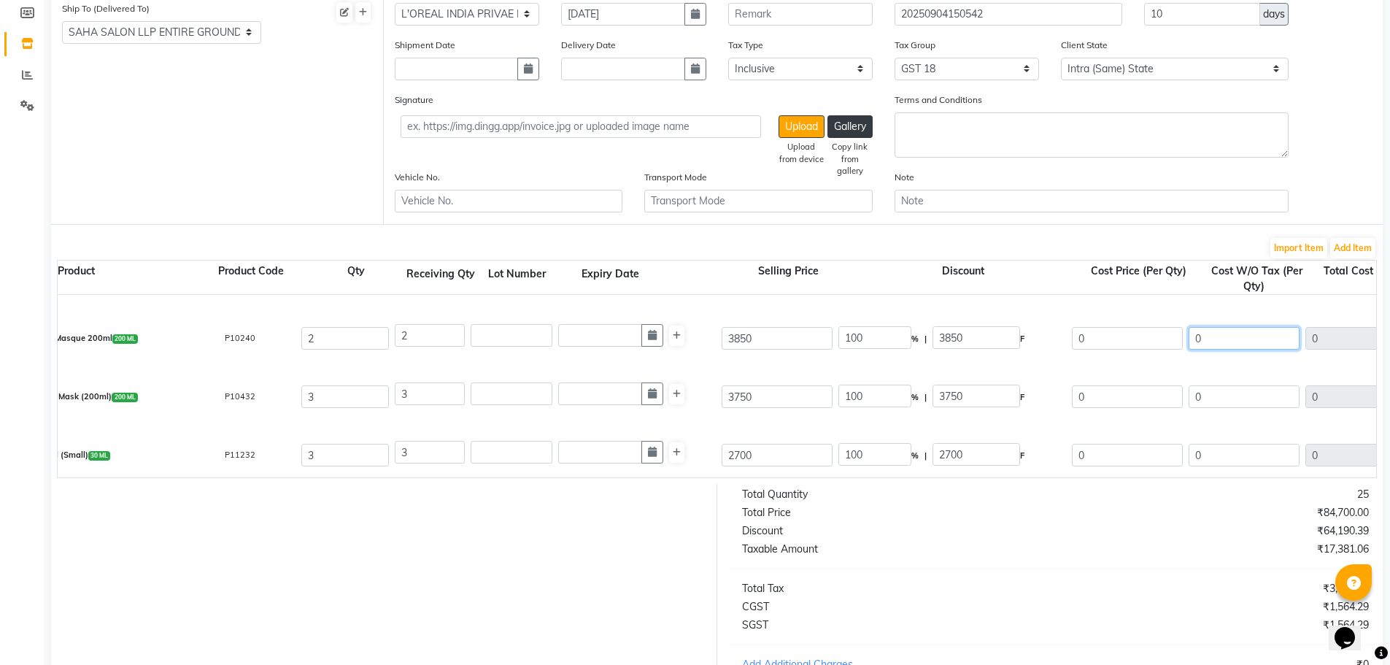
drag, startPoint x: 1187, startPoint y: 334, endPoint x: 1073, endPoint y: 325, distance: 114.9
click at [1077, 325] on div "Dp Maskeratine Masque 200ml 200 ML P10240 2 2 3850 100 % | 3850 F 0 0 0 None GS…" at bounding box center [1277, 338] width 2659 height 58
type input "2"
type input "4"
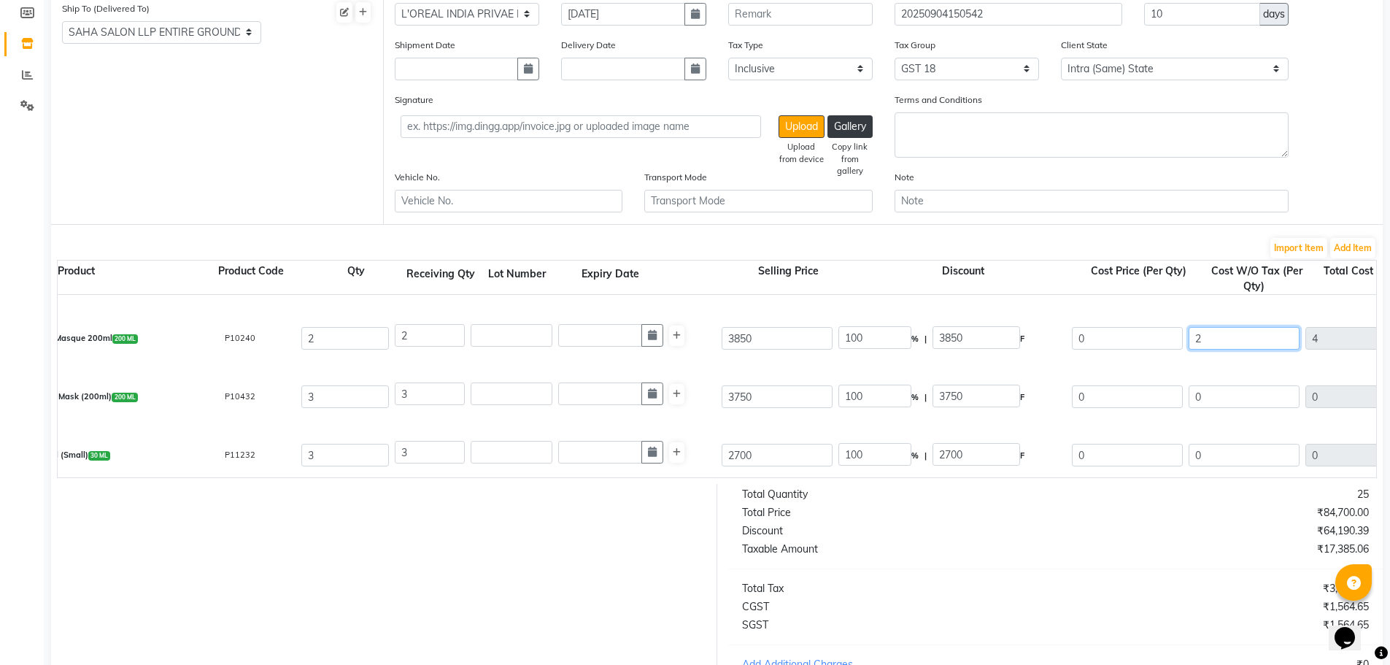
type input "22"
type input "44"
type input "228"
type input "456"
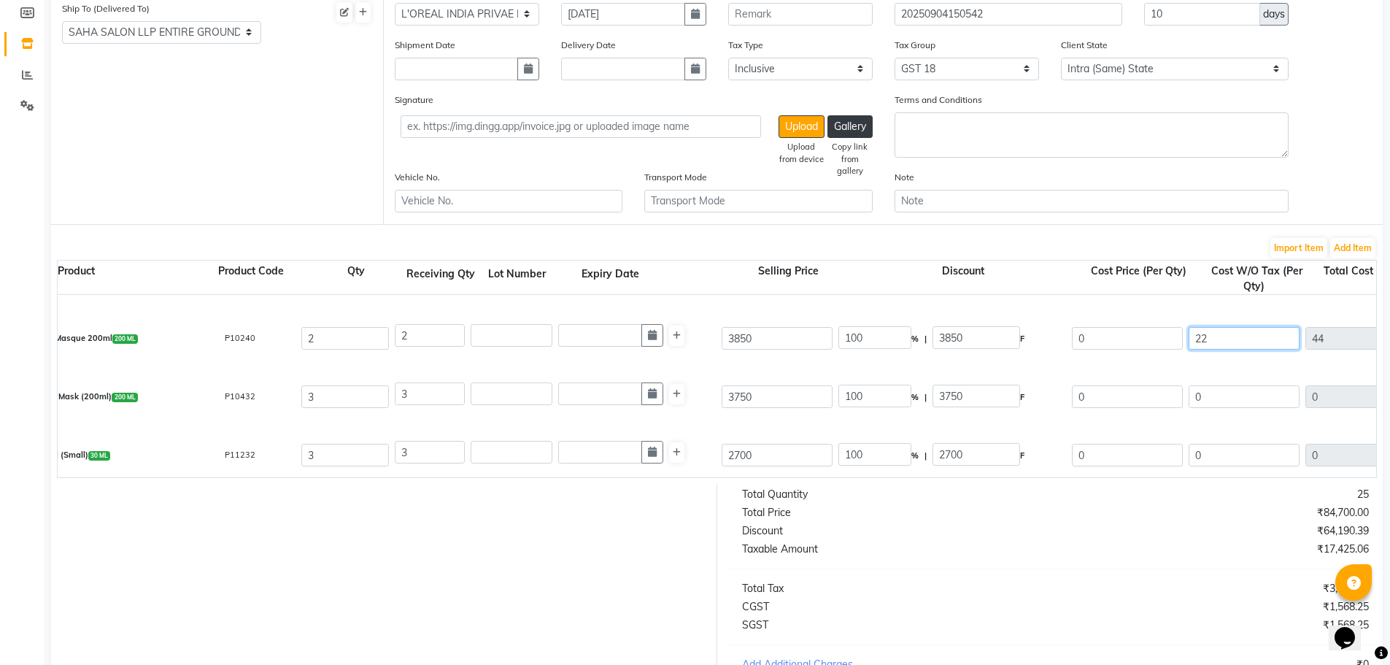
type input "456"
type input "2283"
type input "4566"
type input "2283.8"
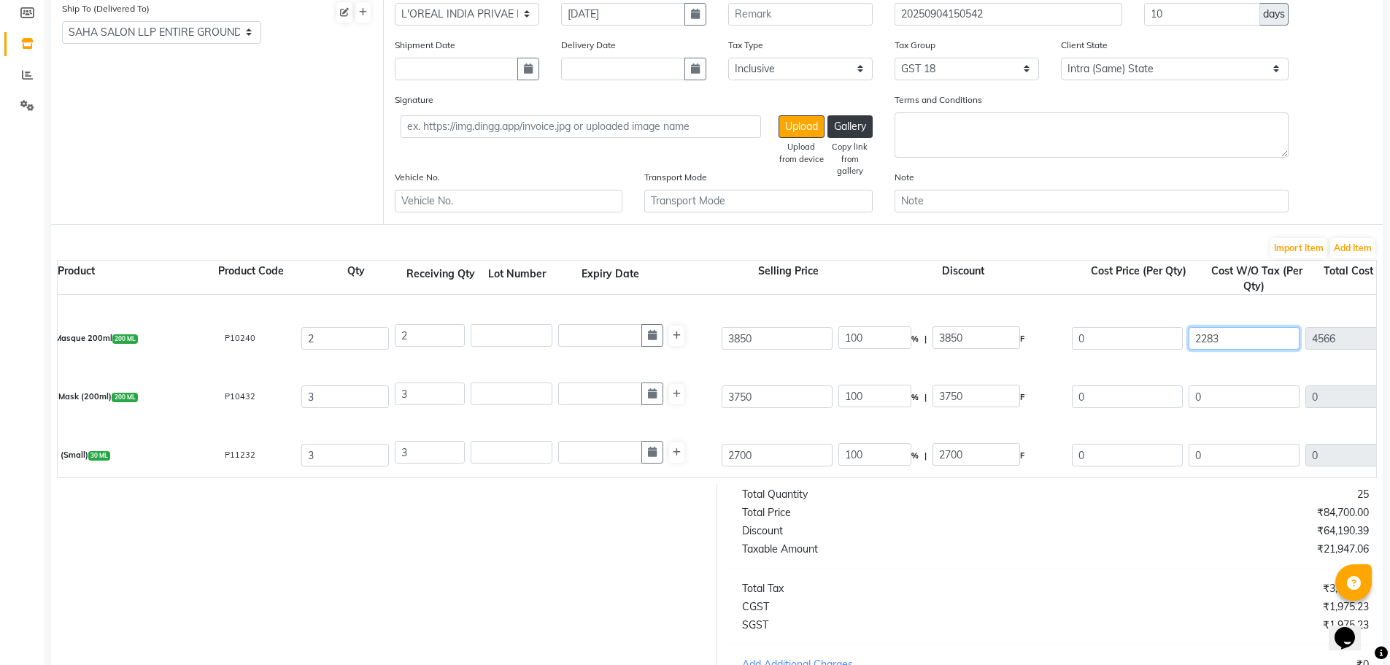
type input "4567.6"
type input "2283.85"
type input "4567.7"
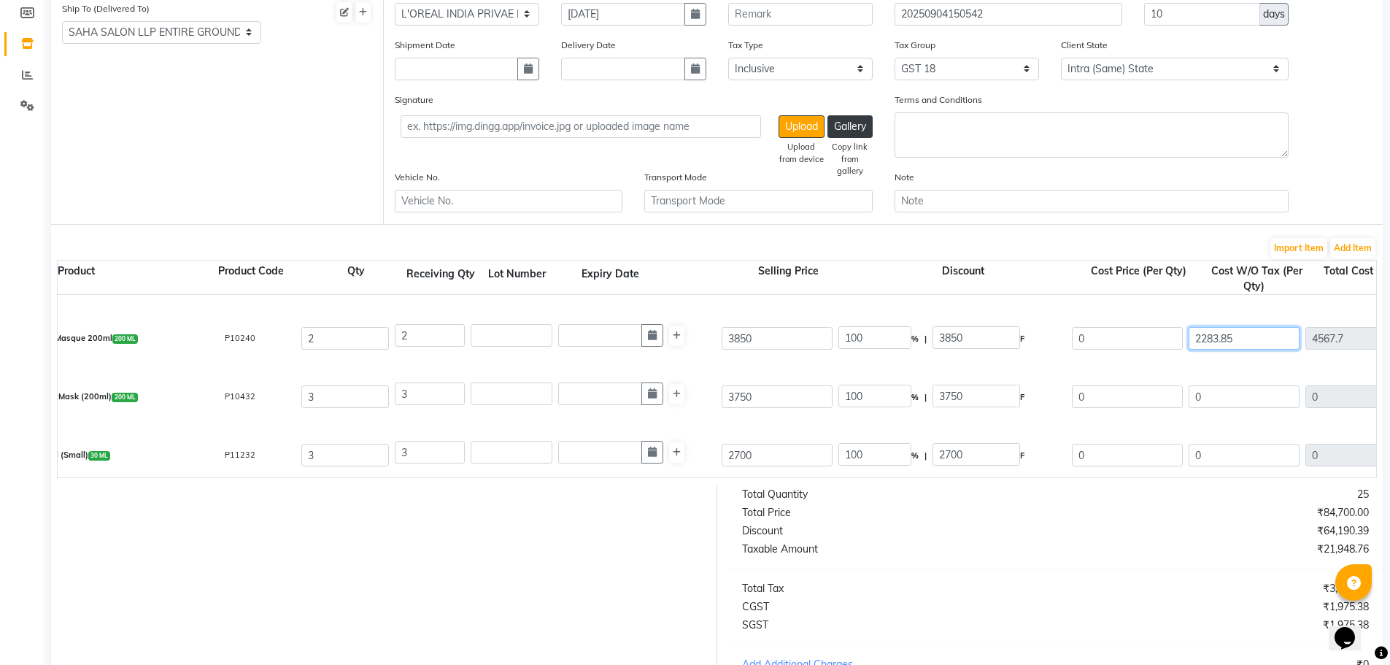
type input "2283.85"
type input "30"
type input "1155.06"
type input "2694.94"
type input "822.19"
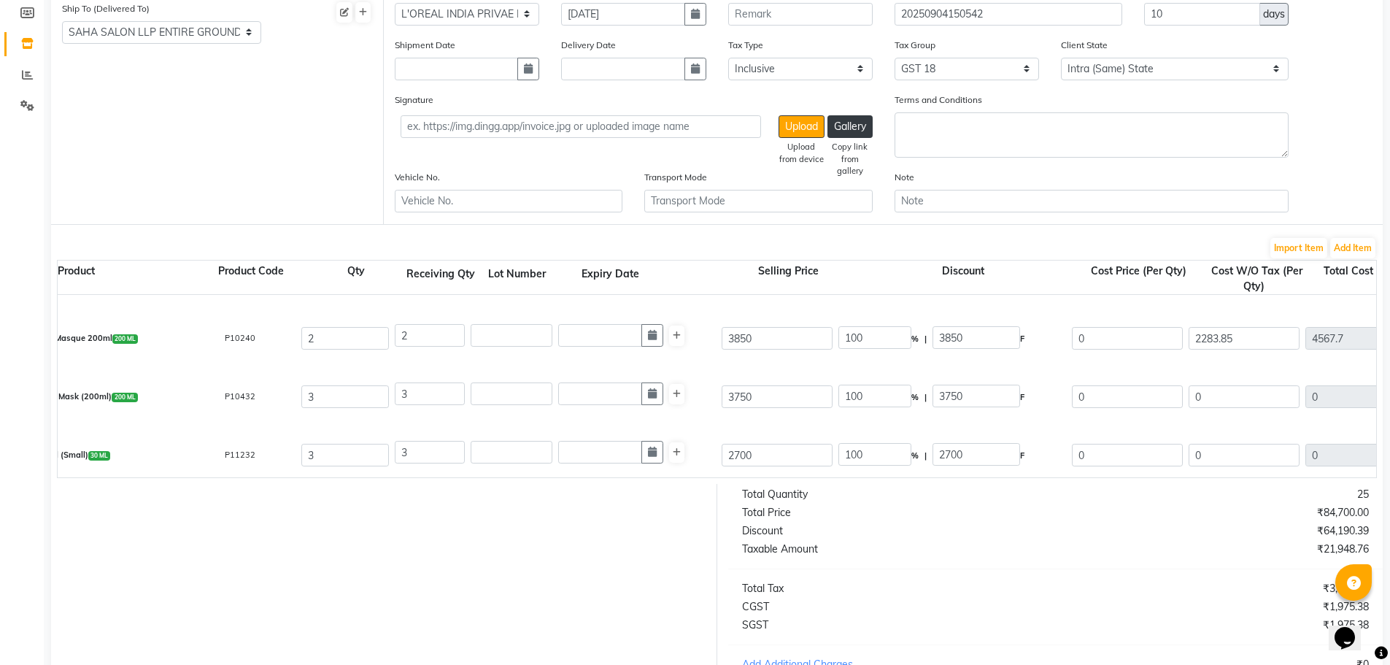
type input "5389.89"
click at [1092, 368] on div "K Curl Manifesto Mask (200ml) 200 ML P10432 3 3 3750 100 % | 3750 F 0 0 0 None …" at bounding box center [1277, 397] width 2659 height 58
drag, startPoint x: 1231, startPoint y: 392, endPoint x: 1041, endPoint y: 358, distance: 192.8
click at [1083, 364] on div "K Chroma Absolu [PERSON_NAME] Chroma Respect 250 ML P11057 3 3 2650 22.08 % | 5…" at bounding box center [1277, 386] width 2637 height 182
type input "1"
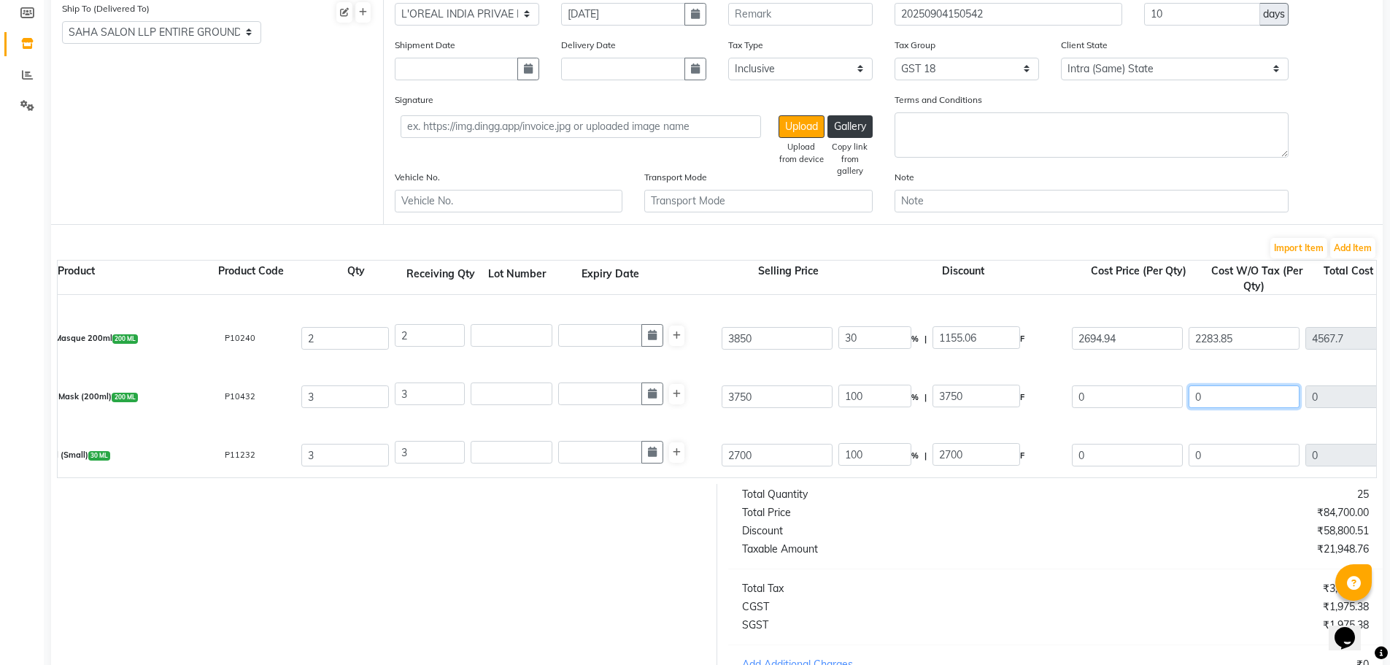
type input "3"
type input "16"
type input "48"
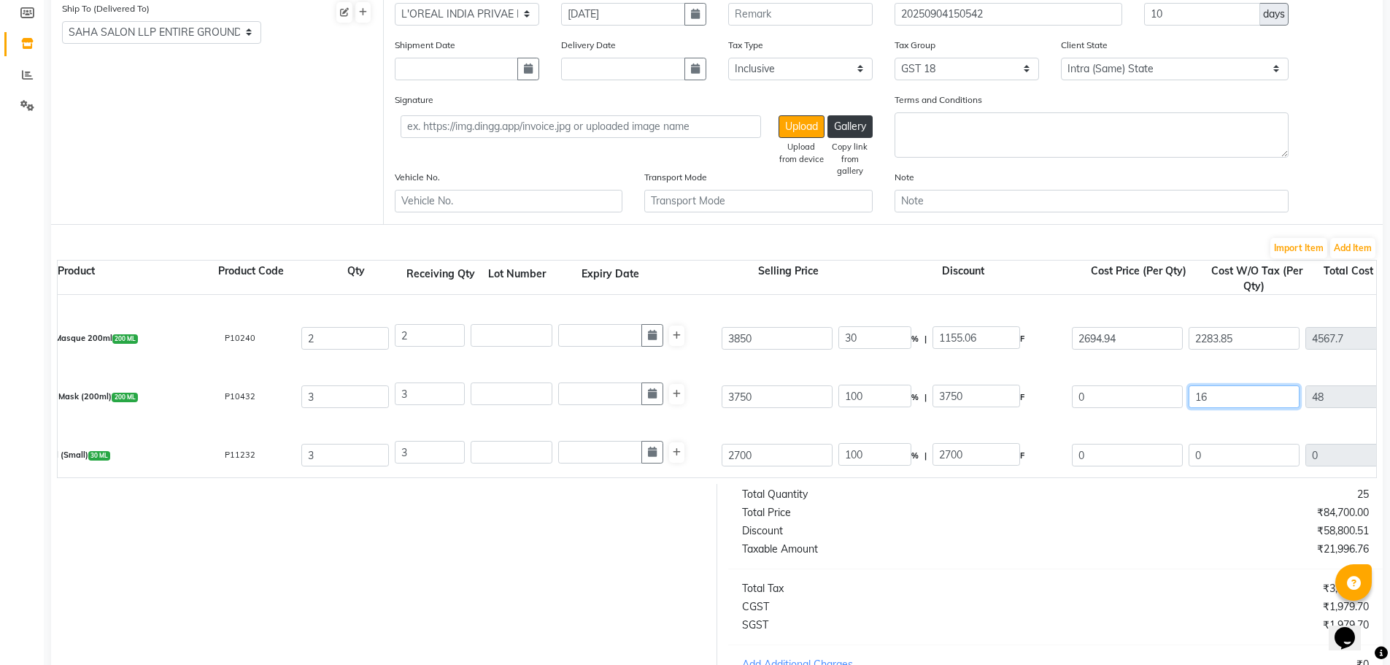
type input "160"
type input "480"
type input "1601"
type input "4803"
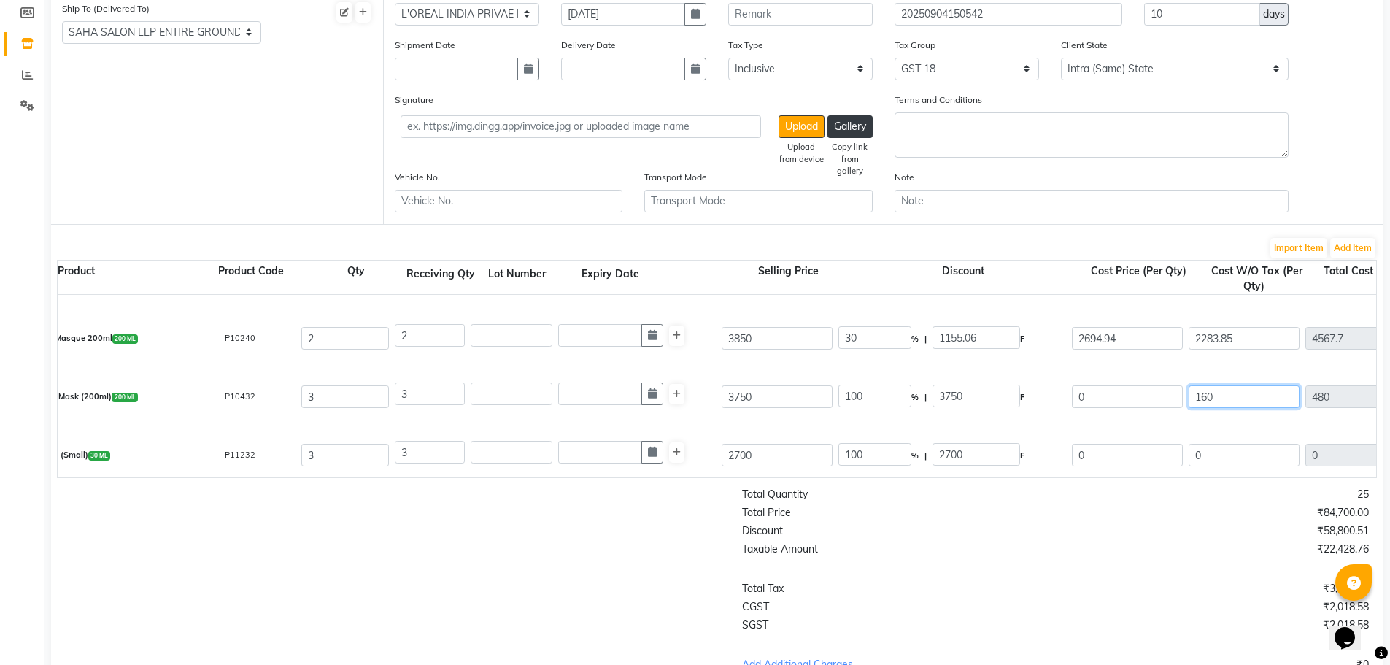
type input "4803"
type input "1601.6"
click at [1135, 430] on div "Elixir Refil (Small) 30 ML P11232 3 3 2700 100 % | 2700 F 0 0 0 None GST 5 GST …" at bounding box center [1277, 455] width 2659 height 58
drag, startPoint x: 1219, startPoint y: 447, endPoint x: 1160, endPoint y: 446, distance: 58.4
click at [1173, 448] on div "Elixir Refil (Small) 30 ML P11232 3 3 2700 100 % | 2700 F 0 0 0 None GST 5 GST …" at bounding box center [1277, 455] width 2659 height 58
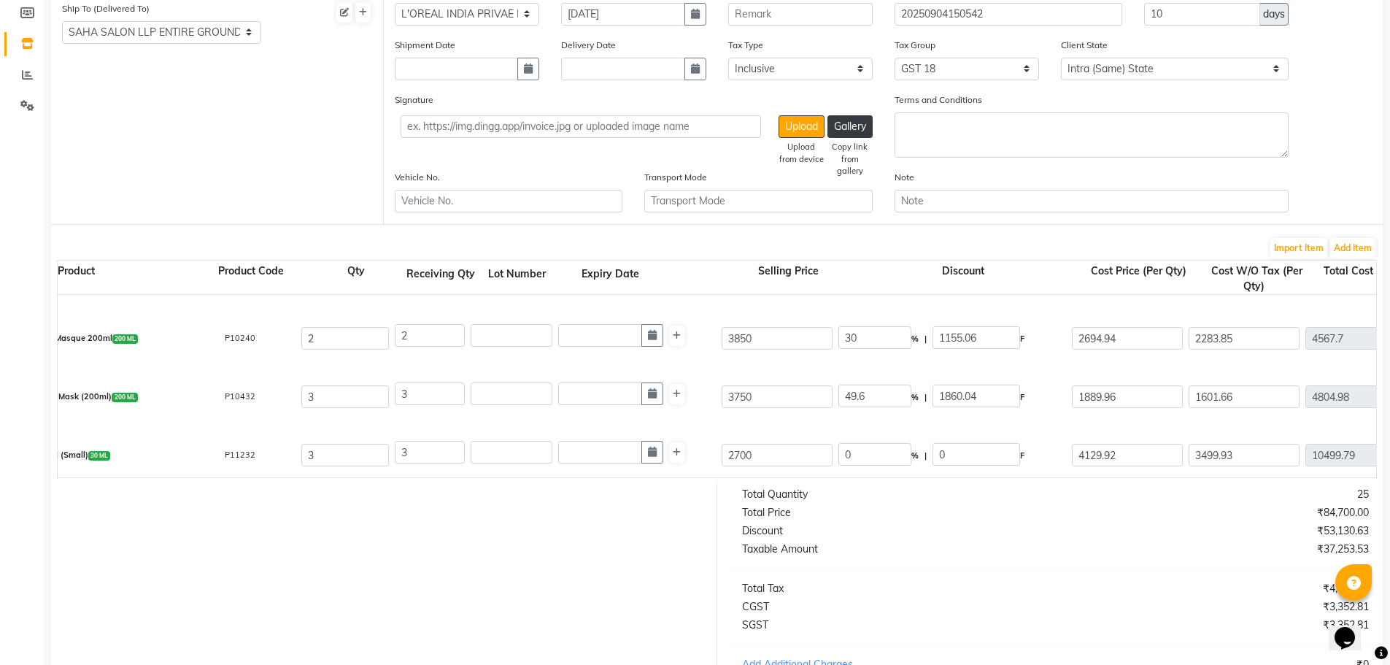
click at [1039, 421] on div "K Curl Manifesto Mask (200ml) 200 ML P10432 3 3 3750 49.6 % | 1860.04 F 1889.96…" at bounding box center [1277, 397] width 2659 height 58
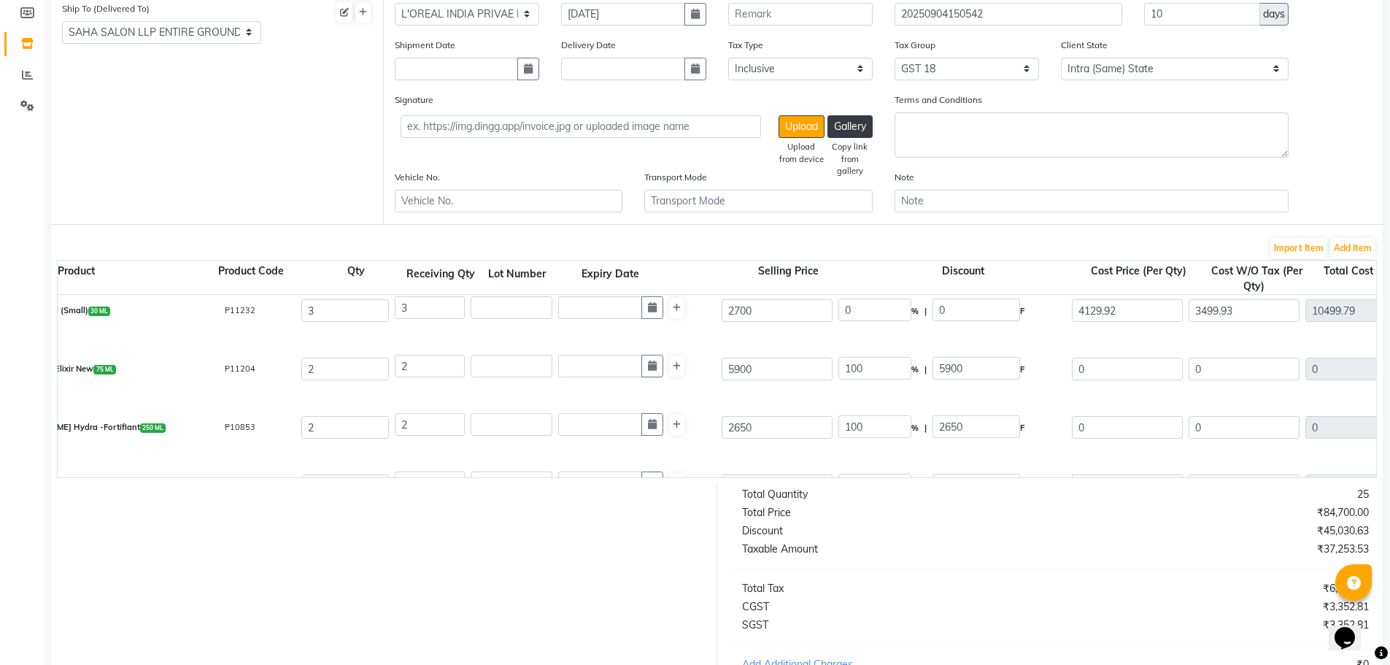
scroll to position [365, 0]
drag, startPoint x: 1238, startPoint y: 369, endPoint x: 1151, endPoint y: 364, distance: 86.9
click at [1151, 364] on div "Kerastase Elixir New 75 ML P11204 2 2 5900 100 % | 5900 F 0 0 0 None GST 5 GST …" at bounding box center [1277, 368] width 2659 height 58
click at [1239, 431] on input "0" at bounding box center [1244, 425] width 111 height 23
click at [1149, 397] on div "K Genesis [PERSON_NAME] Hydra -Fortifiant 250 ML P10853 2 2 2650 22.08 % | 585.…" at bounding box center [1277, 426] width 2659 height 58
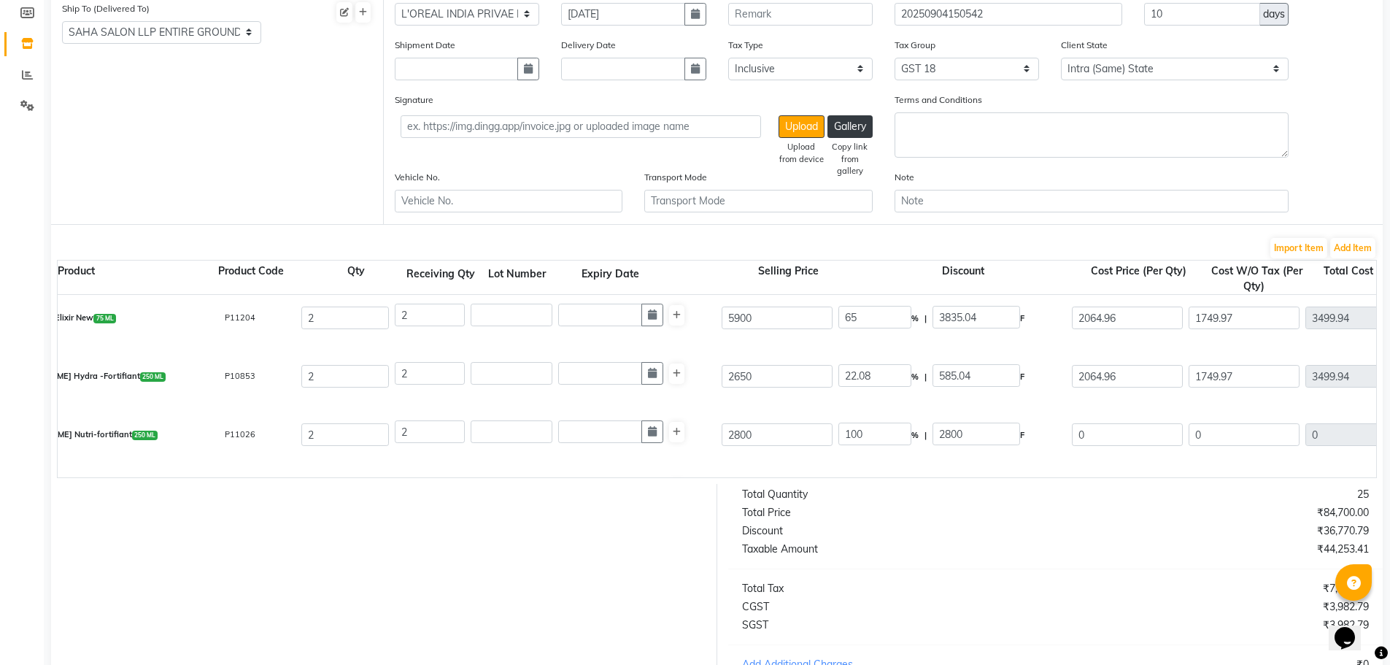
scroll to position [460, 0]
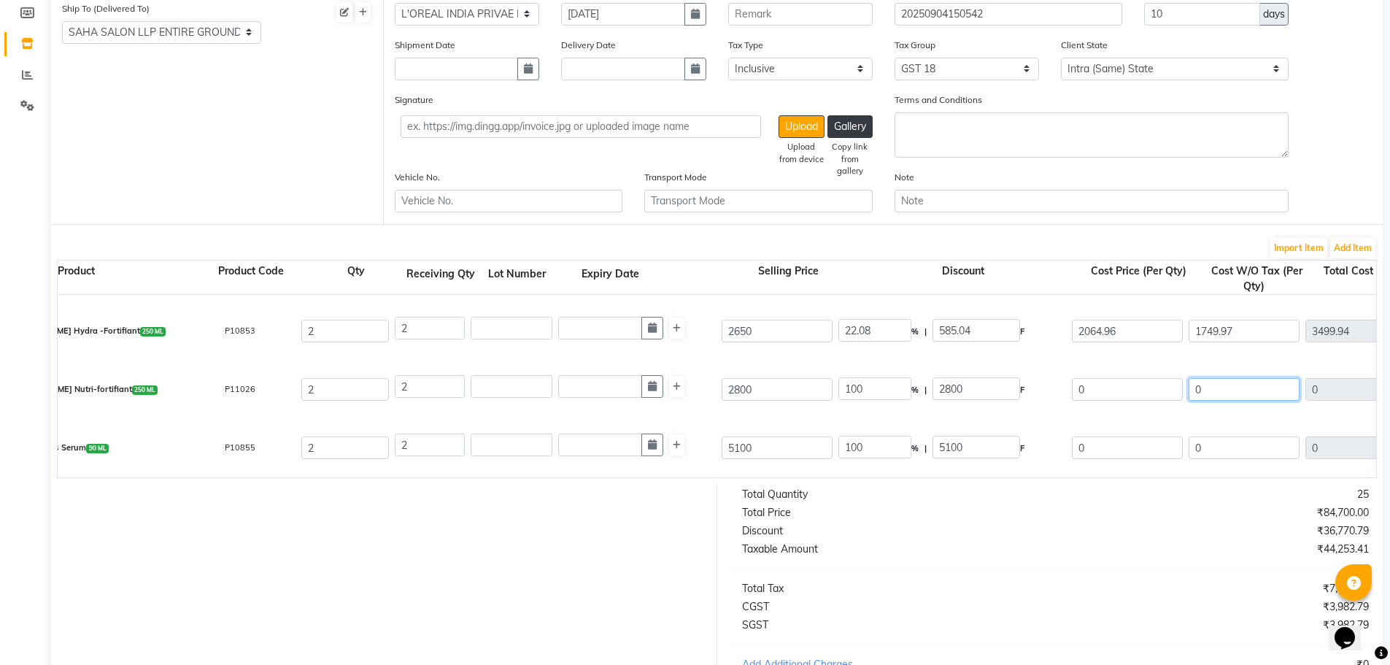
drag, startPoint x: 1239, startPoint y: 390, endPoint x: 1022, endPoint y: 404, distance: 217.2
click at [1103, 390] on div "Genesis [PERSON_NAME] Nutri-fortifiant 250 ML P11026 2 2 2800 100 % | 2800 F 0 …" at bounding box center [1277, 389] width 2659 height 58
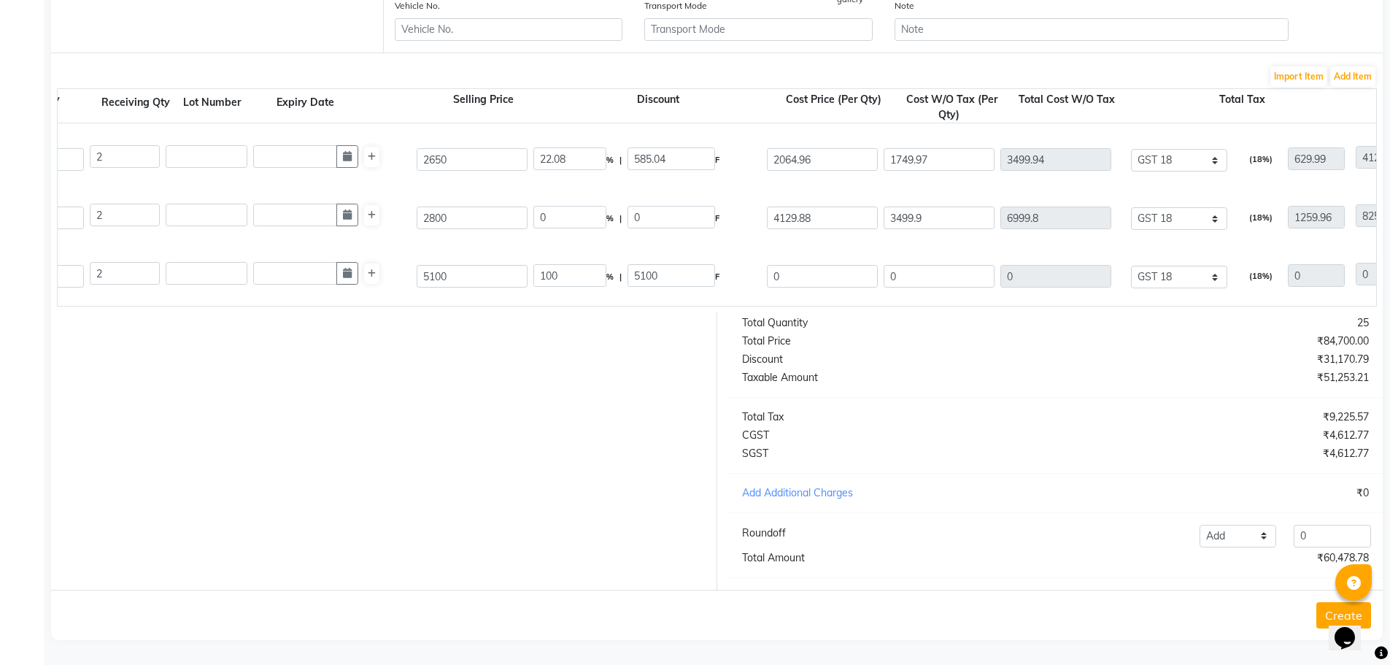
scroll to position [0, 405]
drag, startPoint x: 947, startPoint y: 260, endPoint x: 770, endPoint y: 239, distance: 178.5
click at [798, 247] on div "K Genesis Serum 90 ML P10855 2 2 5100 100 % | 5100 F 0 0 0 None GST 5 GST 12 GS…" at bounding box center [971, 276] width 2659 height 58
click at [680, 401] on div at bounding box center [378, 450] width 677 height 277
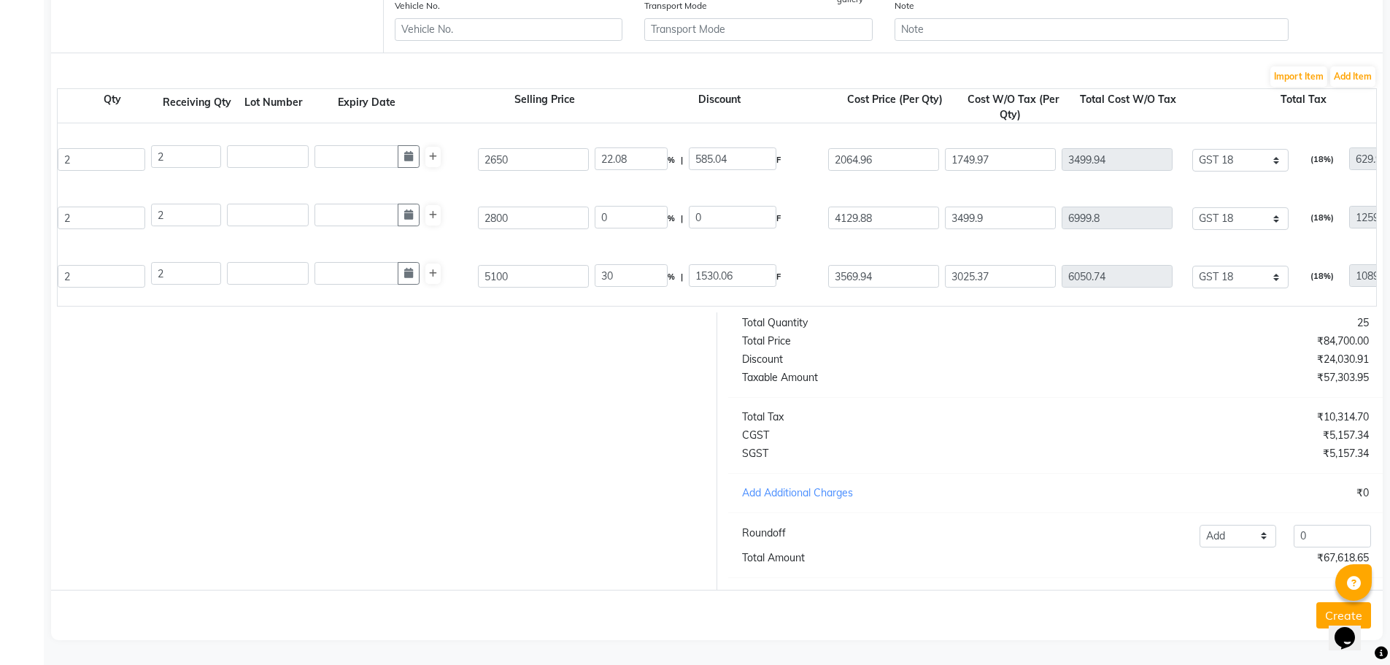
scroll to position [0, 344]
drag, startPoint x: 1008, startPoint y: 209, endPoint x: 927, endPoint y: 215, distance: 81.2
click at [939, 215] on div "Genesis [PERSON_NAME] Nutri-fortifiant 250 ML P11026 2 2 2800 0 % | 0 F 4129.88…" at bounding box center [1031, 218] width 2659 height 58
click at [811, 225] on div "Genesis [PERSON_NAME] Nutri-fortifiant 250 ML P11026 2 2 2800 26.25 % | 735.04 …" at bounding box center [1031, 218] width 2659 height 58
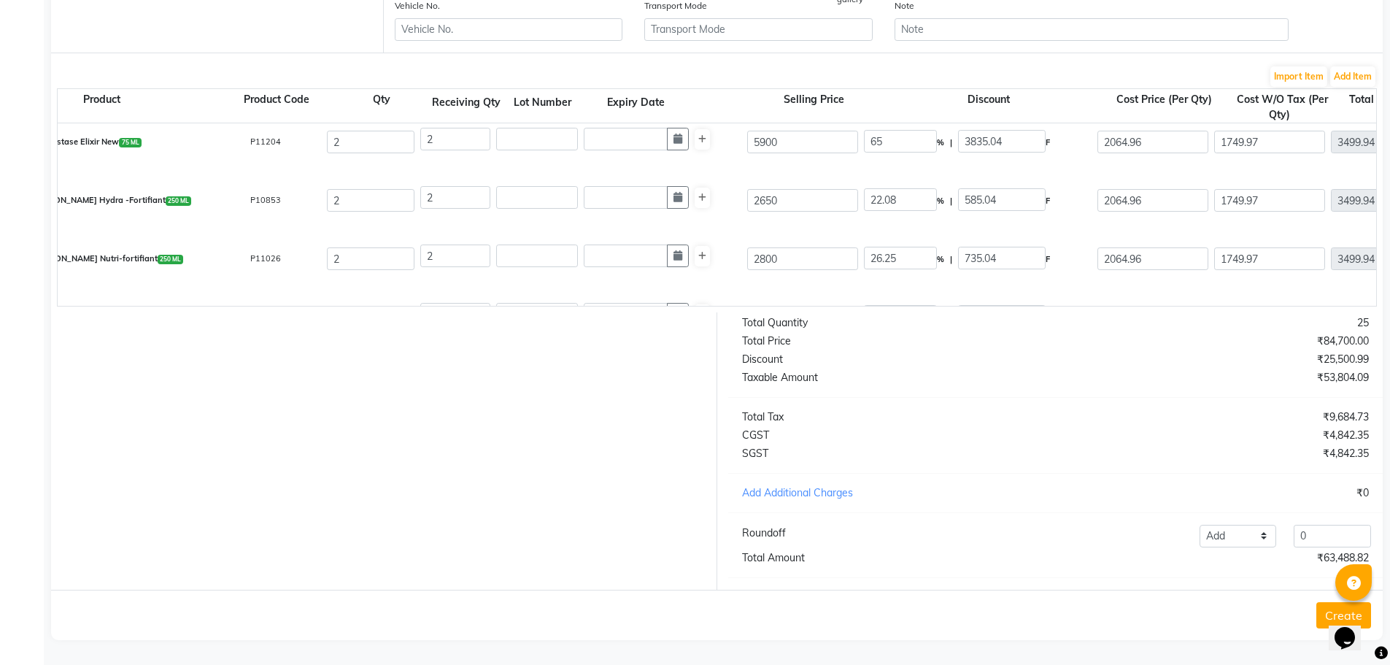
scroll to position [387, 0]
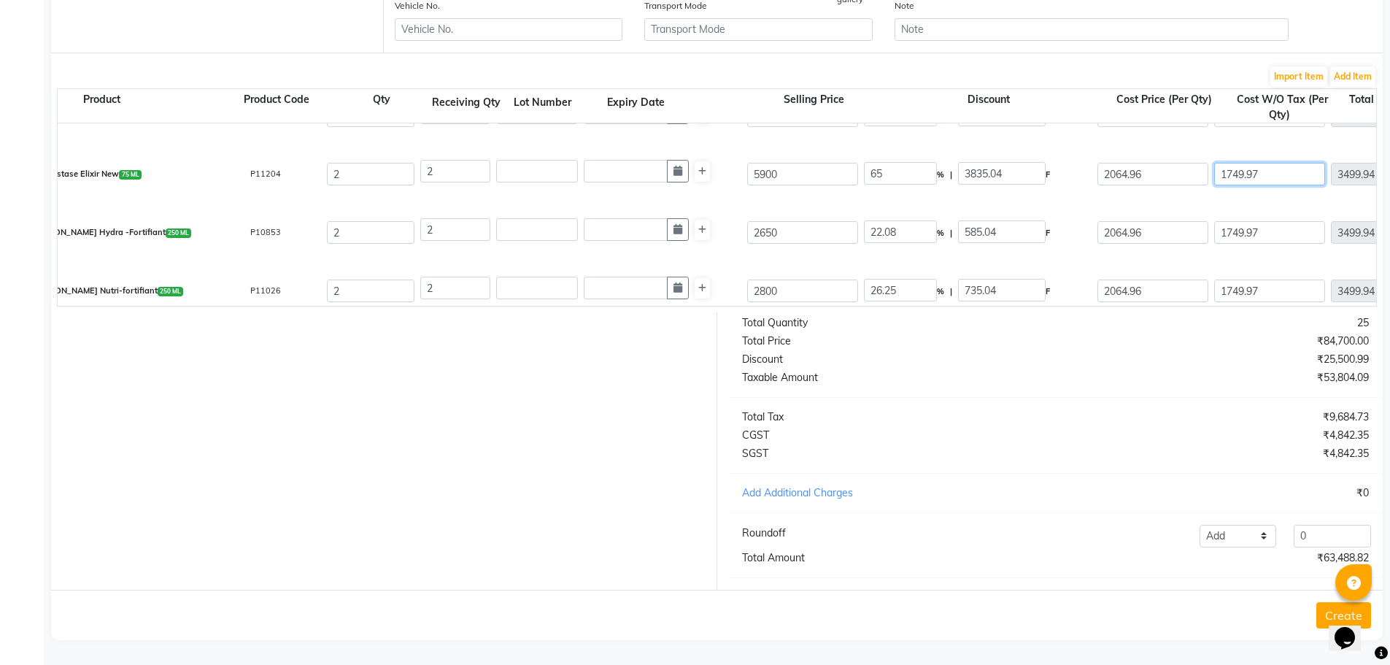
drag, startPoint x: 1281, startPoint y: 164, endPoint x: 1146, endPoint y: 166, distance: 135.0
click at [1149, 166] on div "Kerastase Elixir New 75 ML P11204 2 2 5900 65 % | 3835.04 F 2064.96 1749.97 349…" at bounding box center [1303, 174] width 2659 height 58
click at [521, 412] on div at bounding box center [378, 450] width 677 height 277
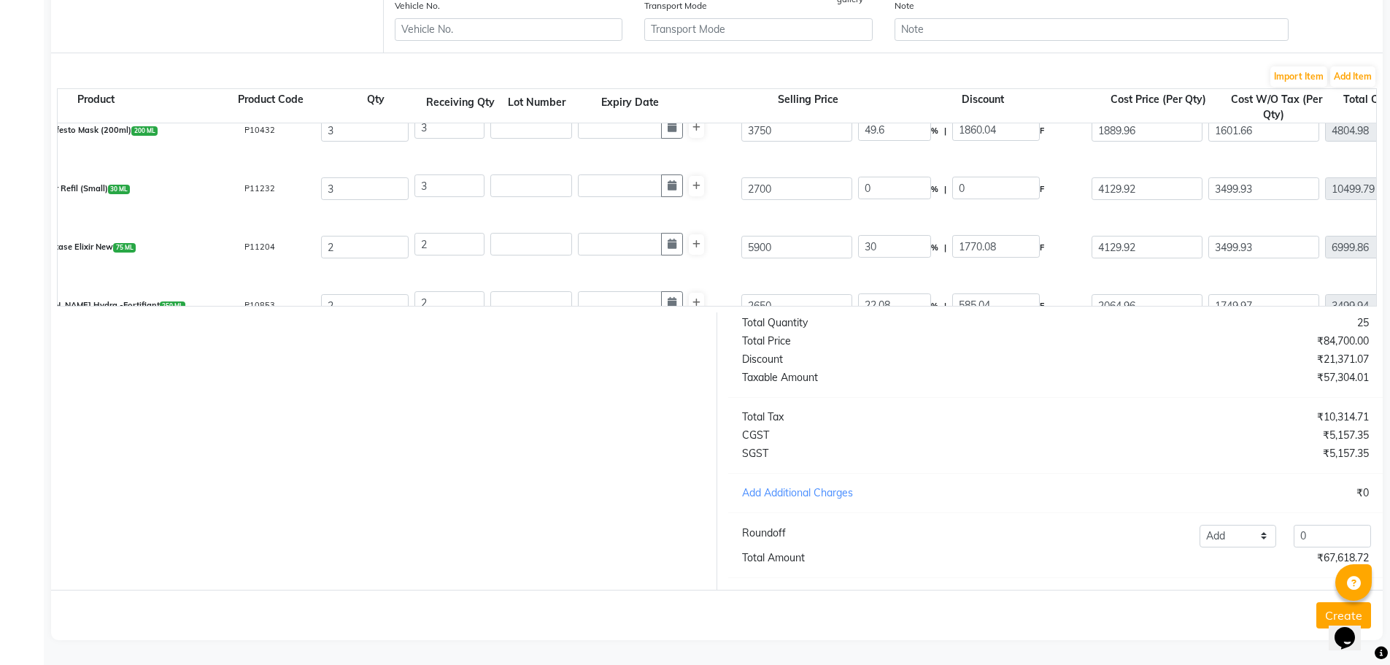
scroll to position [0, 144]
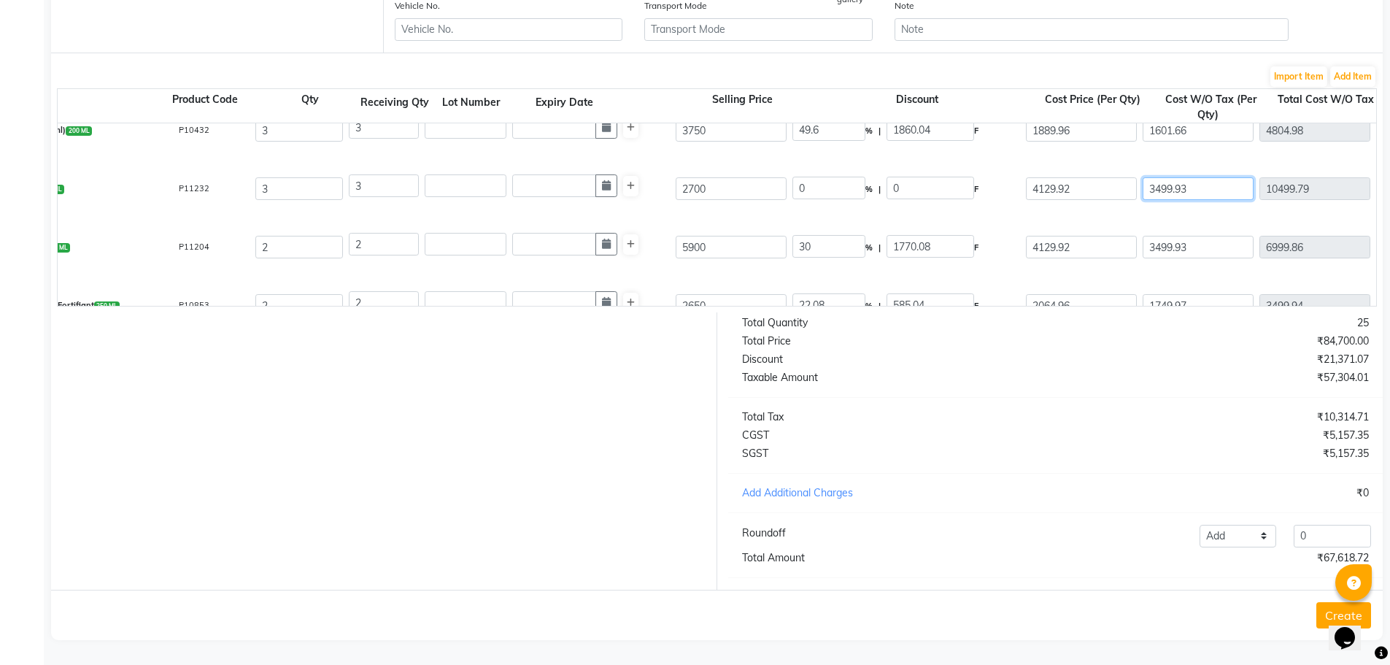
drag, startPoint x: 1238, startPoint y: 171, endPoint x: 1041, endPoint y: 172, distance: 197.0
click at [1047, 172] on div "Elixir Refil (Small) 30 ML P11232 3 3 2700 0 % | 0 F 4129.92 3499.93 10499.79 N…" at bounding box center [1231, 189] width 2659 height 58
click at [1164, 160] on div "Elixir Refil (Small) 30 ML P11232 3 3 2700 30 % | 810.04 F 1889.96 1601.66 4804…" at bounding box center [1231, 189] width 2659 height 58
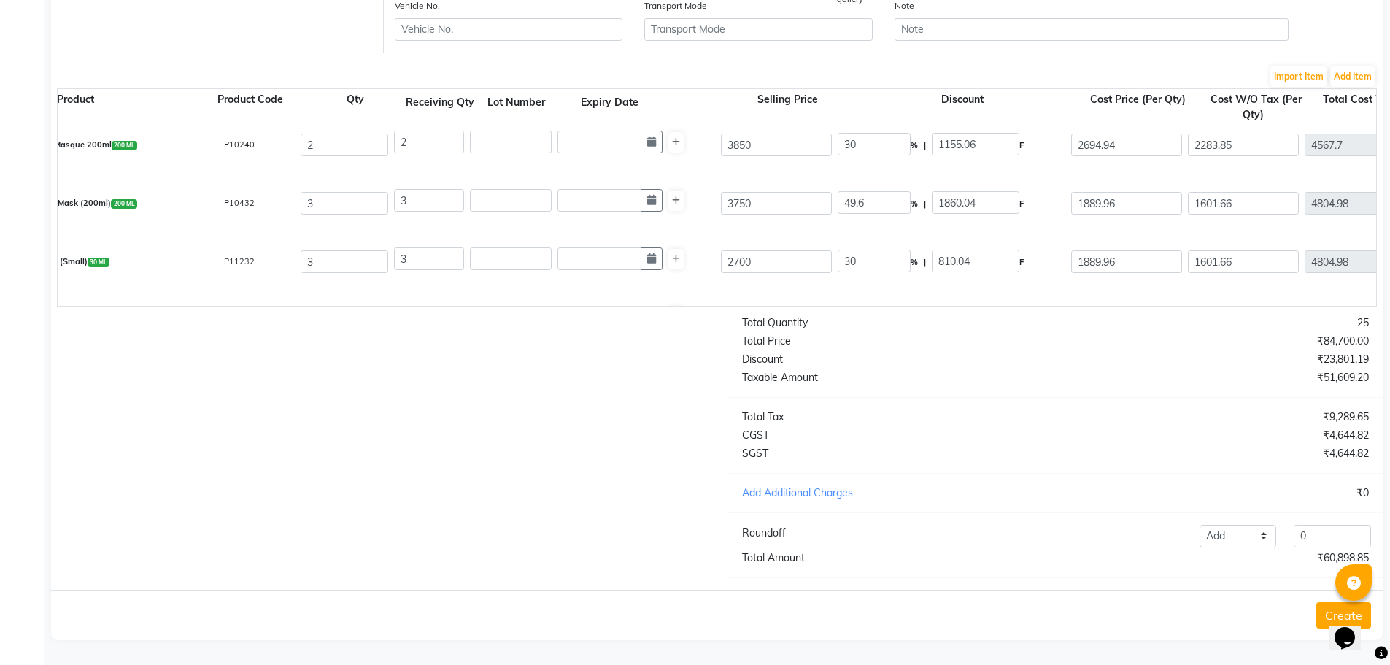
scroll to position [0, 43]
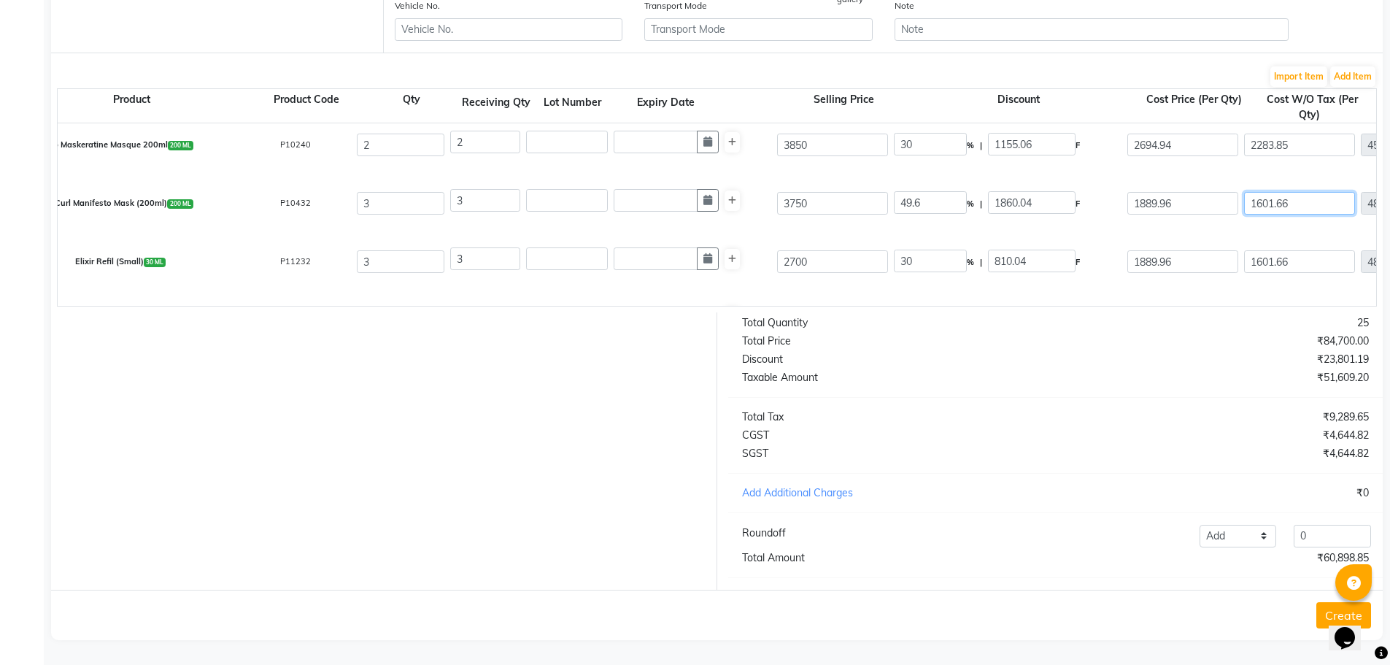
drag, startPoint x: 1305, startPoint y: 192, endPoint x: 1206, endPoint y: 187, distance: 99.4
click at [1207, 187] on div "K Curl Manifesto Mask (200ml) 200 ML P10432 3 3 3750 49.6 % | 1860.04 F 1889.96…" at bounding box center [1333, 203] width 2659 height 58
click at [1262, 174] on div "K Curl Manifesto Mask (200ml) 200 ML P10432 3 3 3750 28.13 % | 1055.06 F 2694.9…" at bounding box center [1333, 203] width 2659 height 58
drag, startPoint x: 1311, startPoint y: 132, endPoint x: 1224, endPoint y: 136, distance: 86.2
click at [1236, 136] on div "Dp Maskeratine Masque 200ml 200 ML P10240 2 2 3850 30 % | 1155.06 F 2694.94 228…" at bounding box center [1333, 145] width 2659 height 58
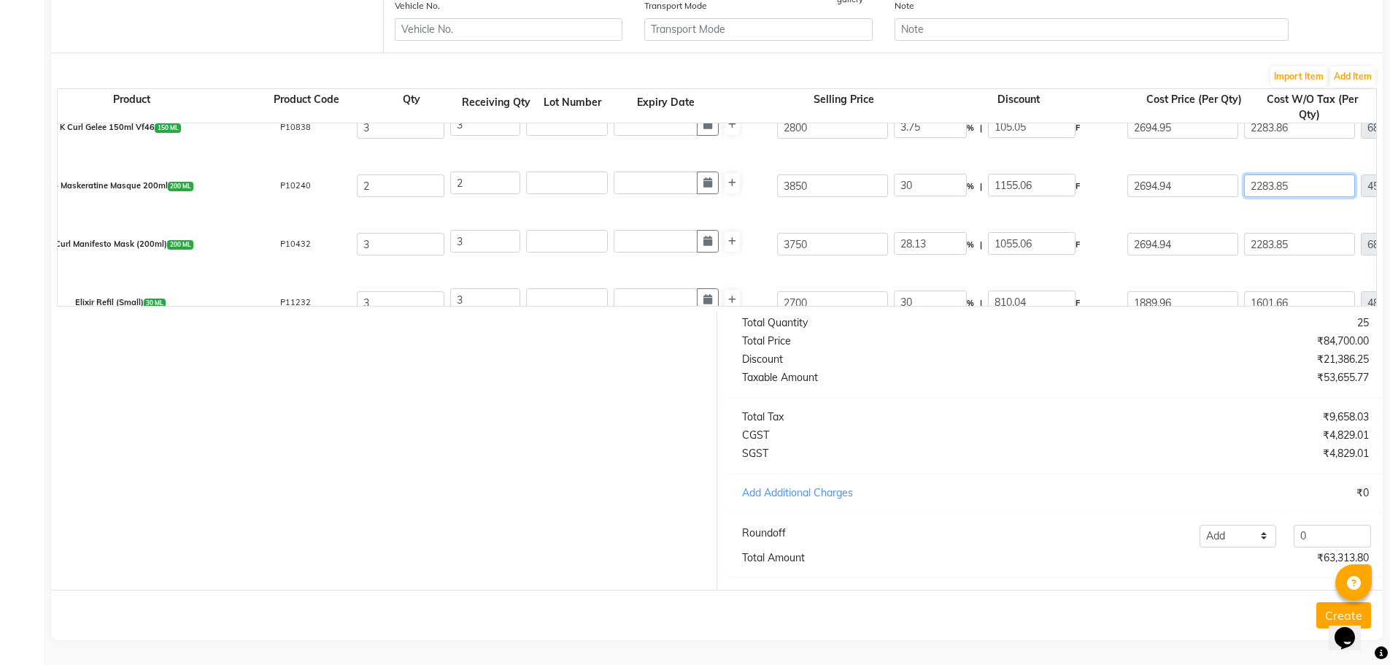
scroll to position [168, 0]
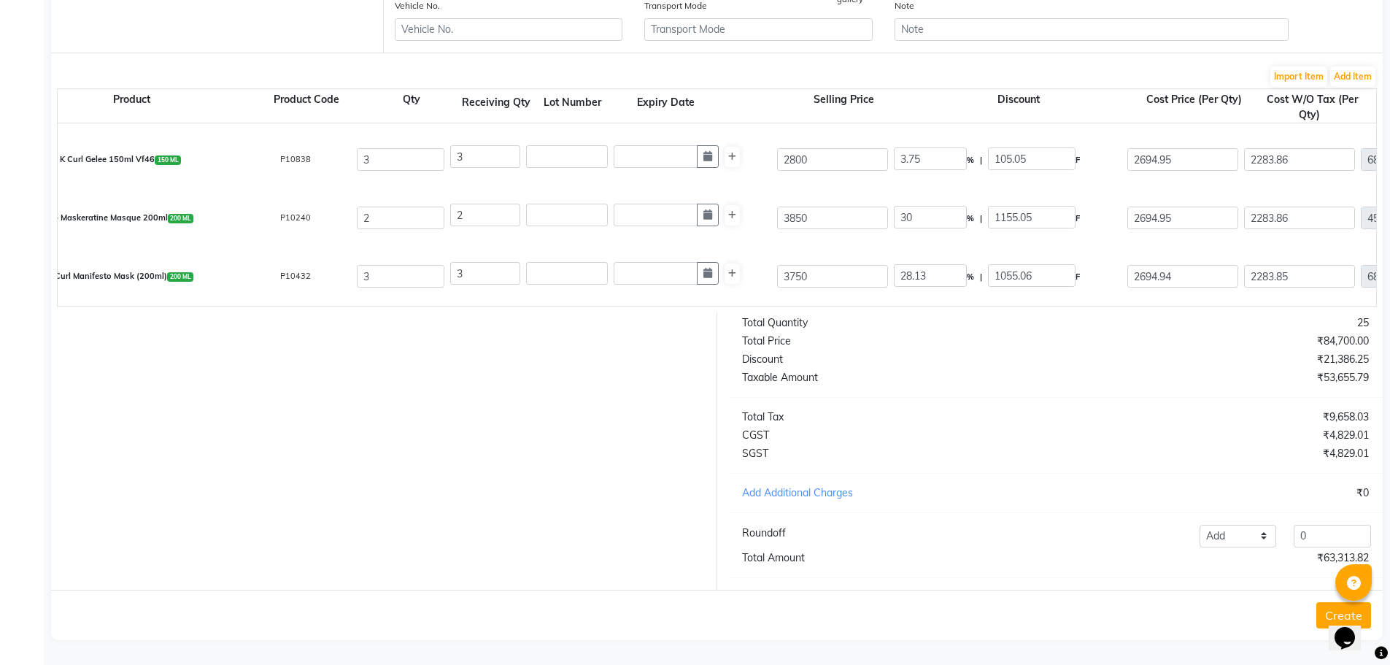
click at [1182, 174] on div "K Curl Gelee 150ml Vf46 150 ML P10838 3 3 2800 3.75 % | 105.05 F 2694.95 2283.8…" at bounding box center [1333, 160] width 2659 height 58
drag, startPoint x: 1326, startPoint y: 148, endPoint x: 1176, endPoint y: 131, distance: 150.6
click at [1193, 133] on div "K Curl Gelee 150ml Vf46 150 ML P10838 3 3 2800 3.75 % | 105.05 F 2694.95 2283.8…" at bounding box center [1333, 160] width 2659 height 58
click at [1141, 169] on div "K Curl Gelee 150ml Vf46 150 ML P10838 3 3 2800 25 % | 700.04 F 2099.96 1779.63 …" at bounding box center [1333, 160] width 2659 height 58
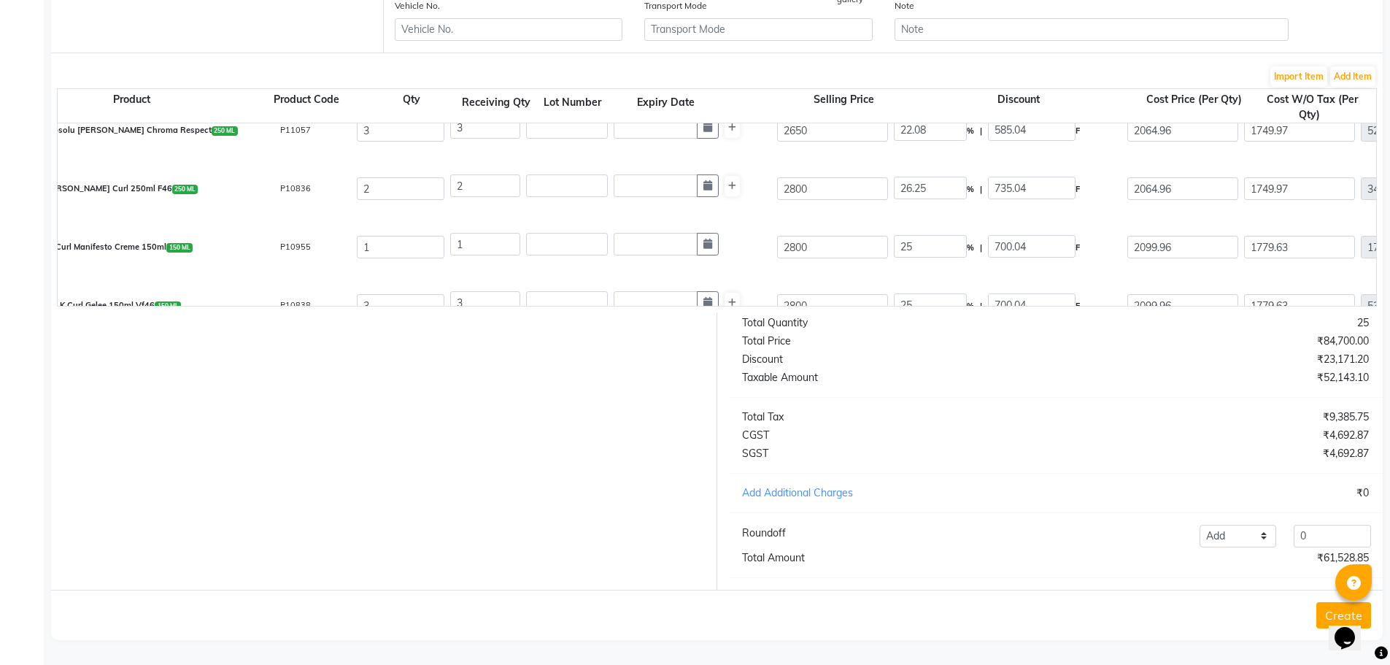
scroll to position [95, 0]
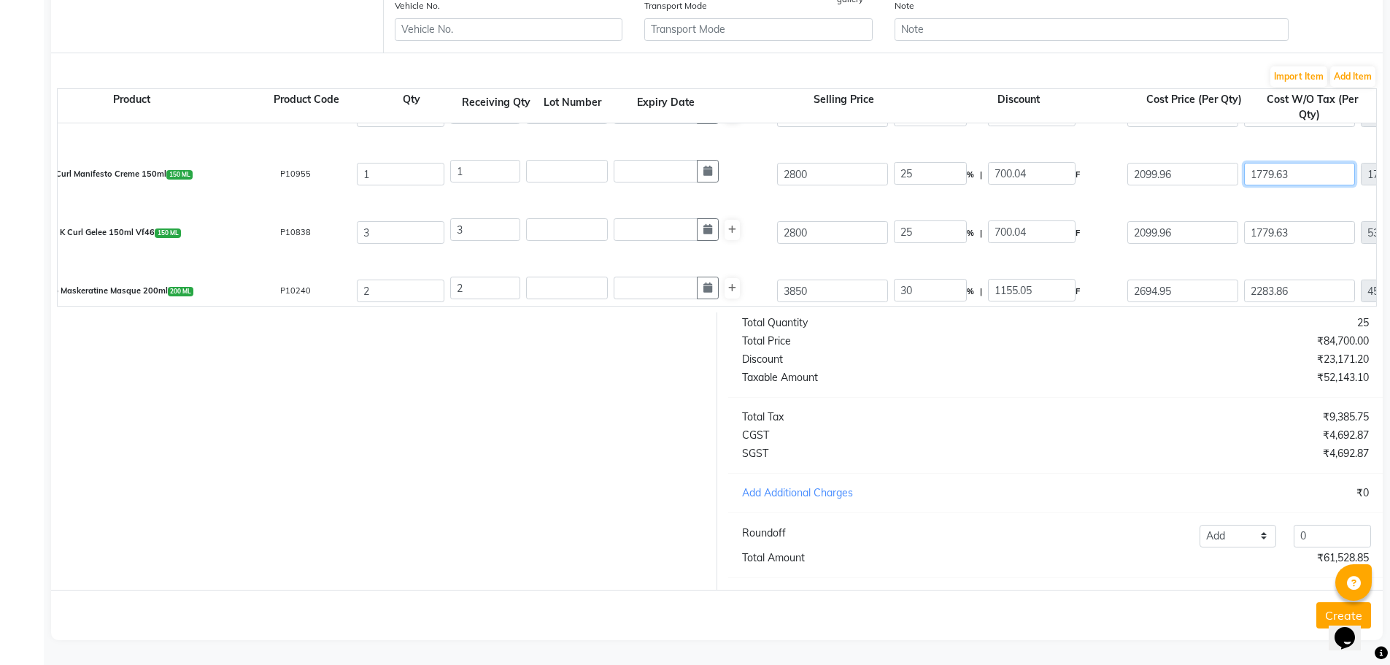
drag, startPoint x: 1314, startPoint y: 161, endPoint x: 1226, endPoint y: 156, distance: 88.4
click at [1231, 158] on div "K Curl Manifesto Creme 150ml 150 ML P10955 1 1 2800 25 % | 700.04 F 2099.96 177…" at bounding box center [1333, 174] width 2659 height 58
click at [1089, 204] on div "K Curl Gelee 150ml Vf46 150 ML P10838 3 3 2800 25 % | 700.04 F 2099.96 1779.63 …" at bounding box center [1333, 233] width 2659 height 58
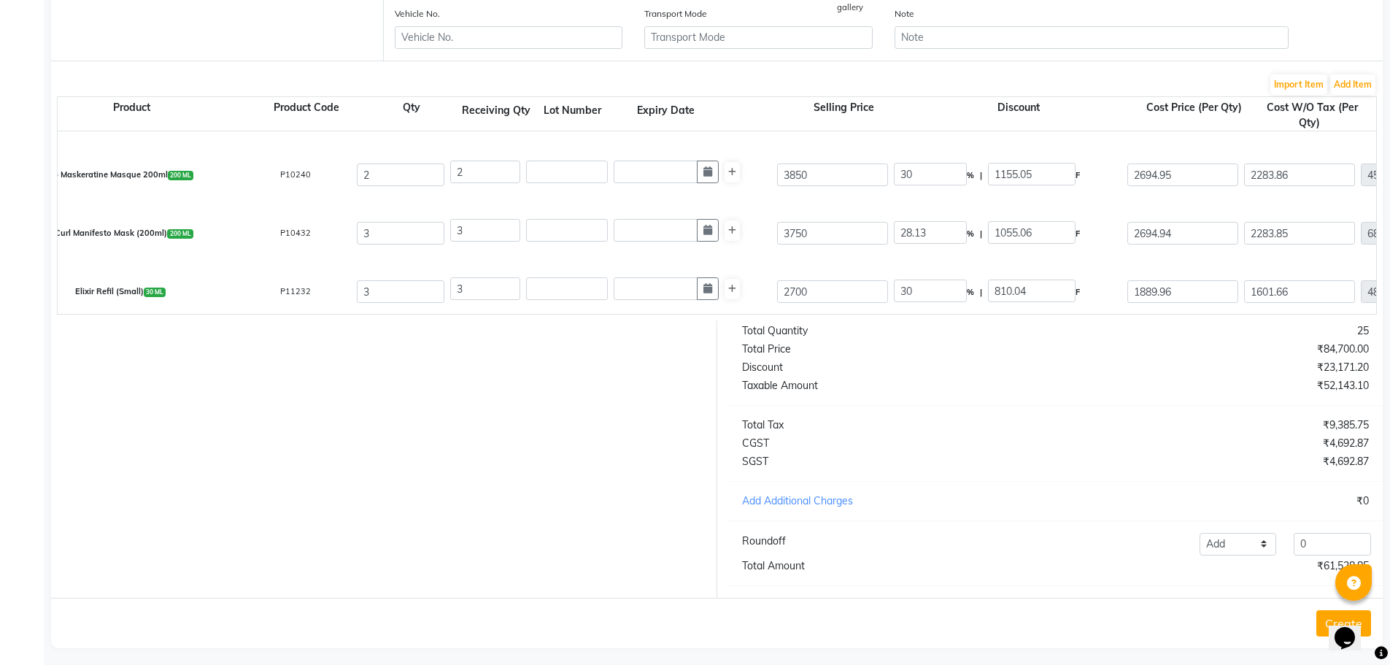
scroll to position [400, 0]
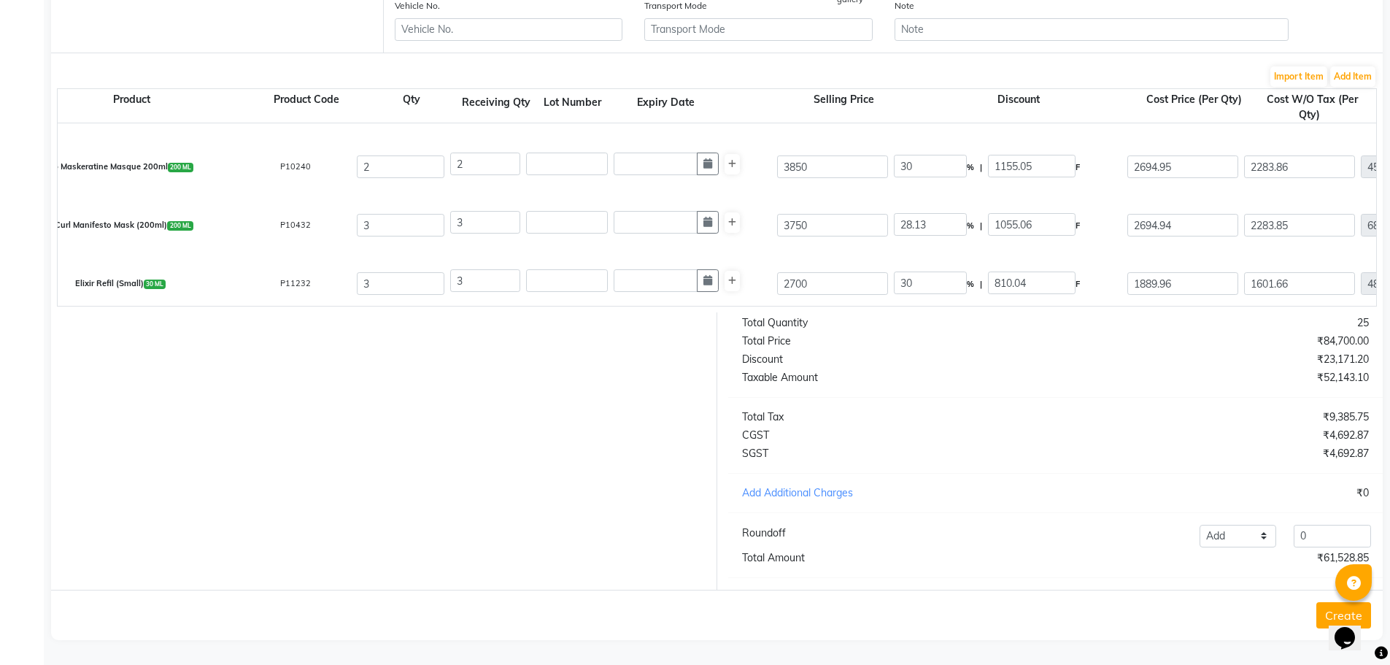
click at [1319, 613] on button "Create" at bounding box center [1343, 615] width 55 height 26
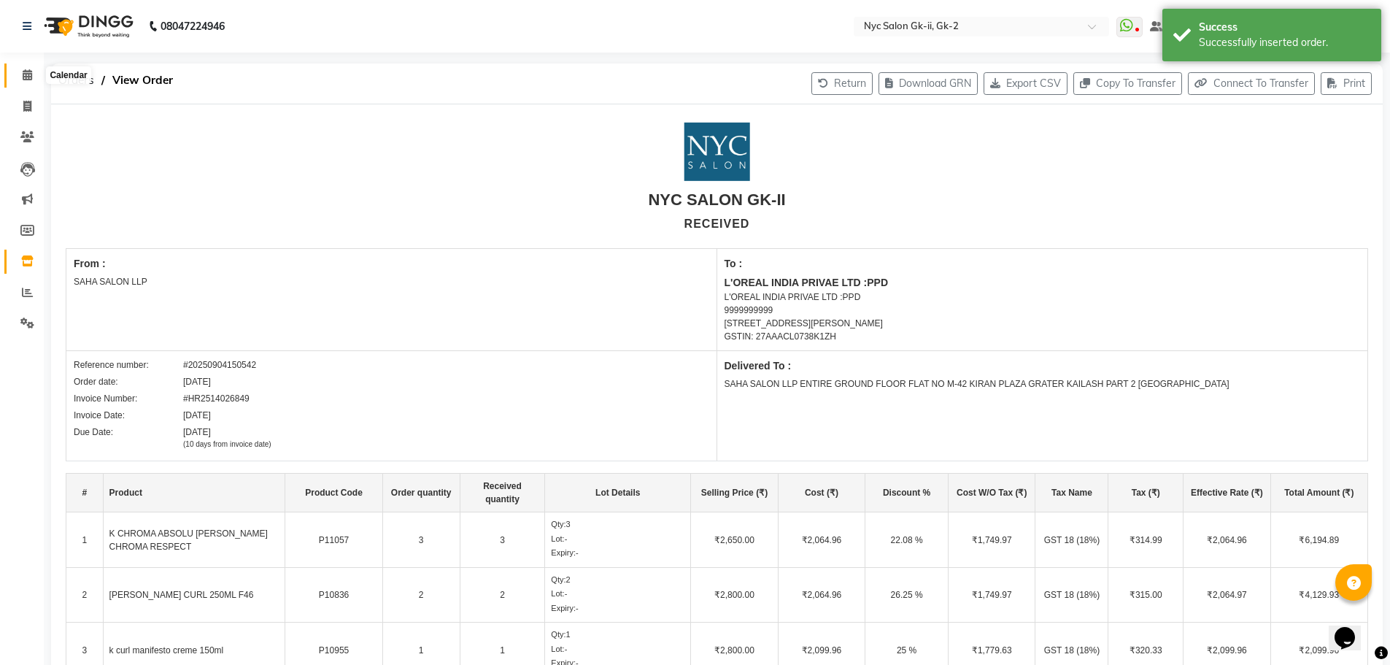
click at [23, 69] on icon at bounding box center [27, 74] width 9 height 11
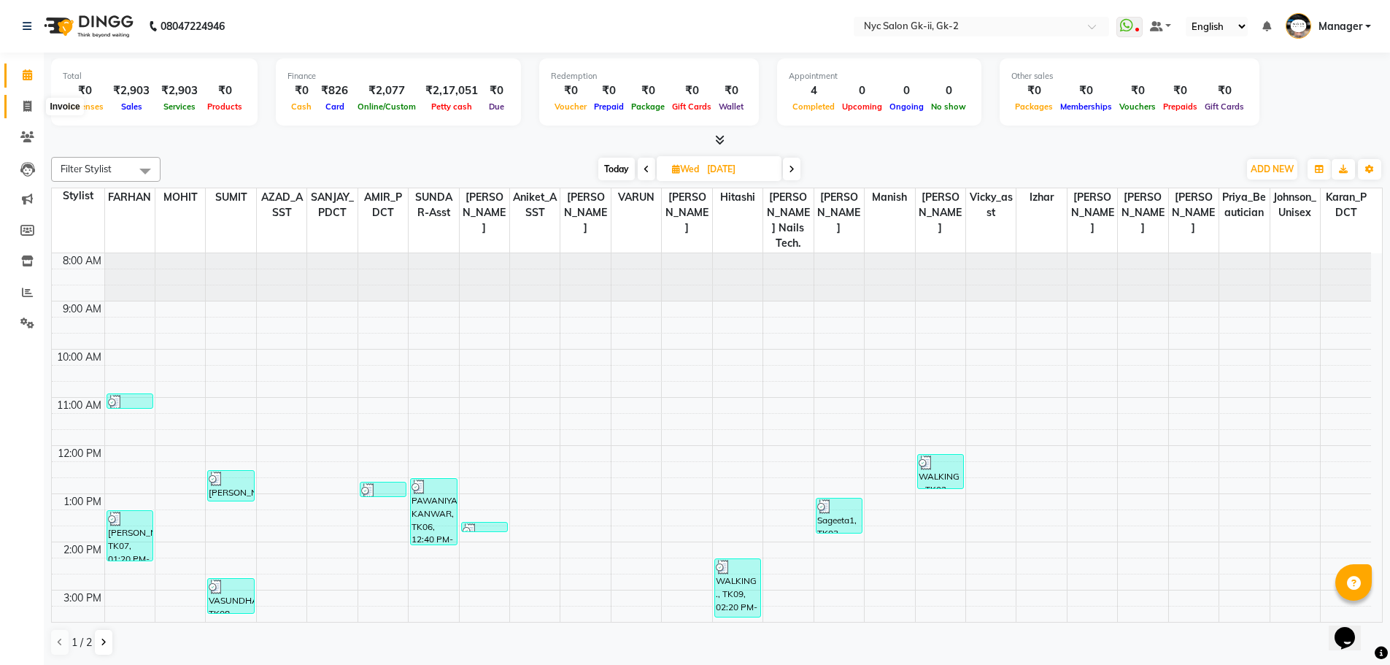
click at [34, 101] on span at bounding box center [28, 107] width 26 height 17
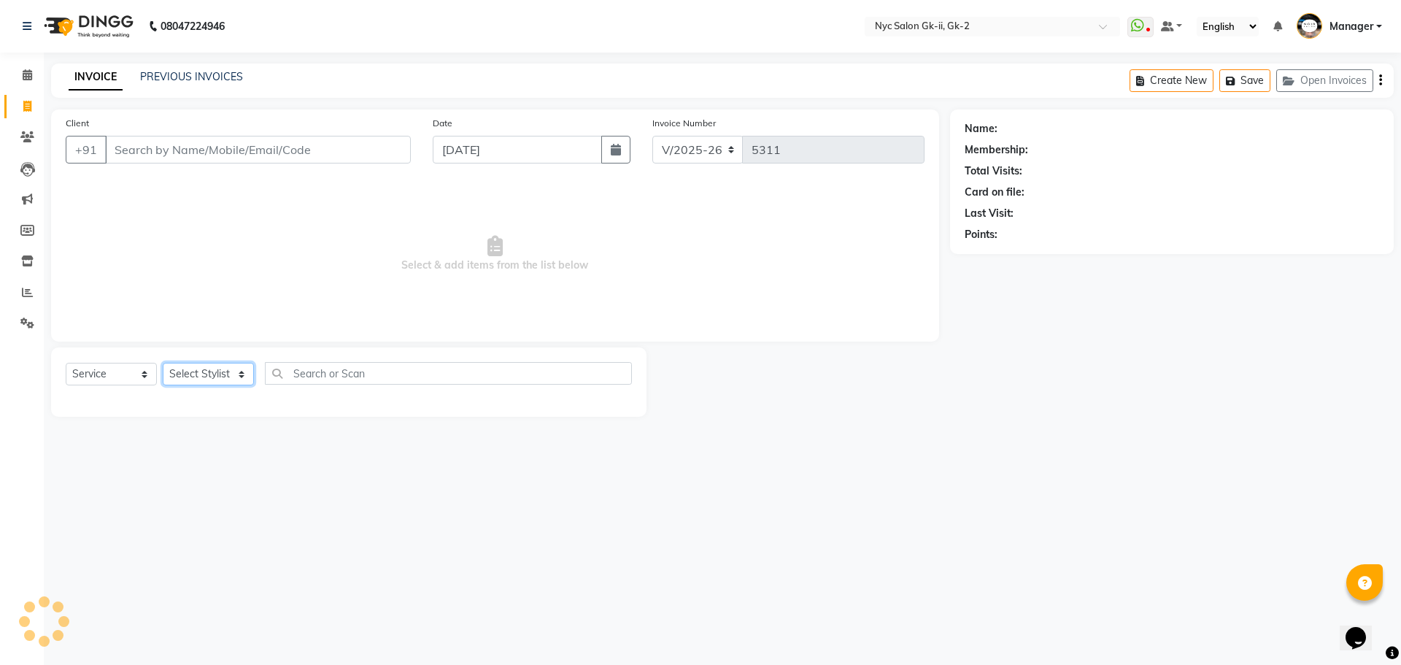
click at [197, 377] on select "Select Stylist" at bounding box center [208, 374] width 91 height 23
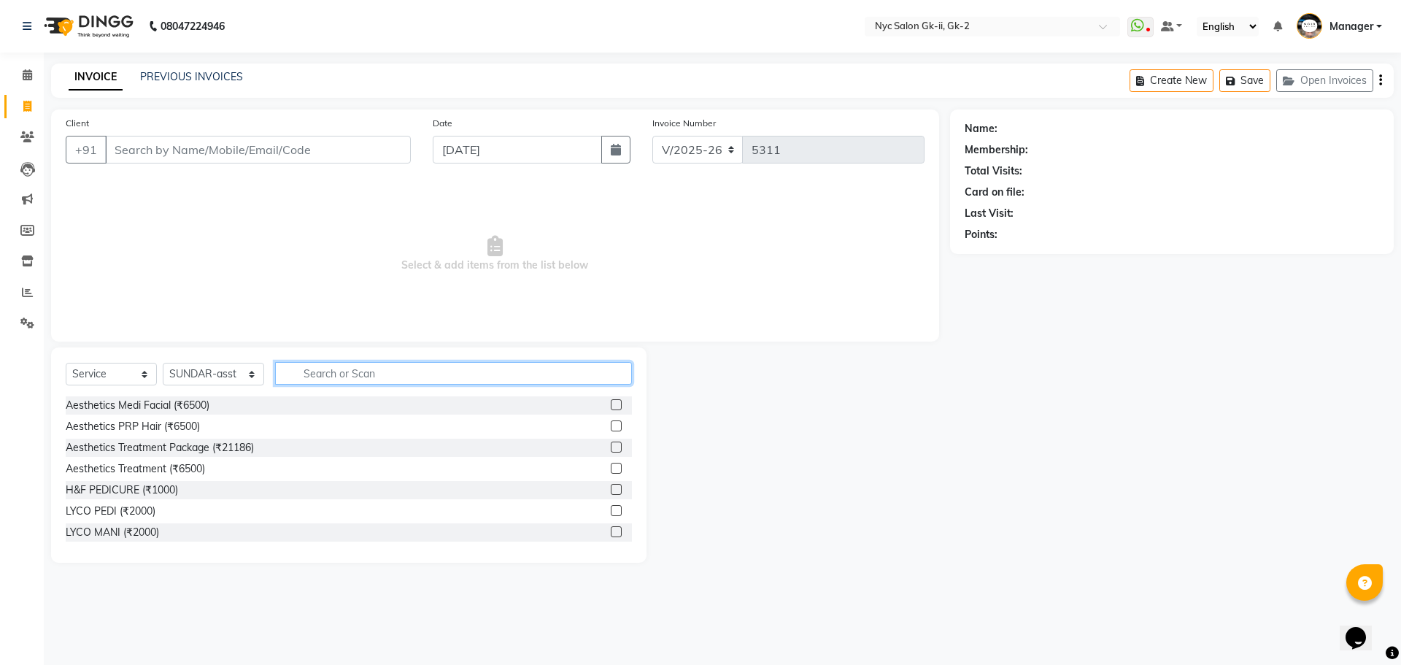
click at [466, 382] on input "text" at bounding box center [454, 373] width 358 height 23
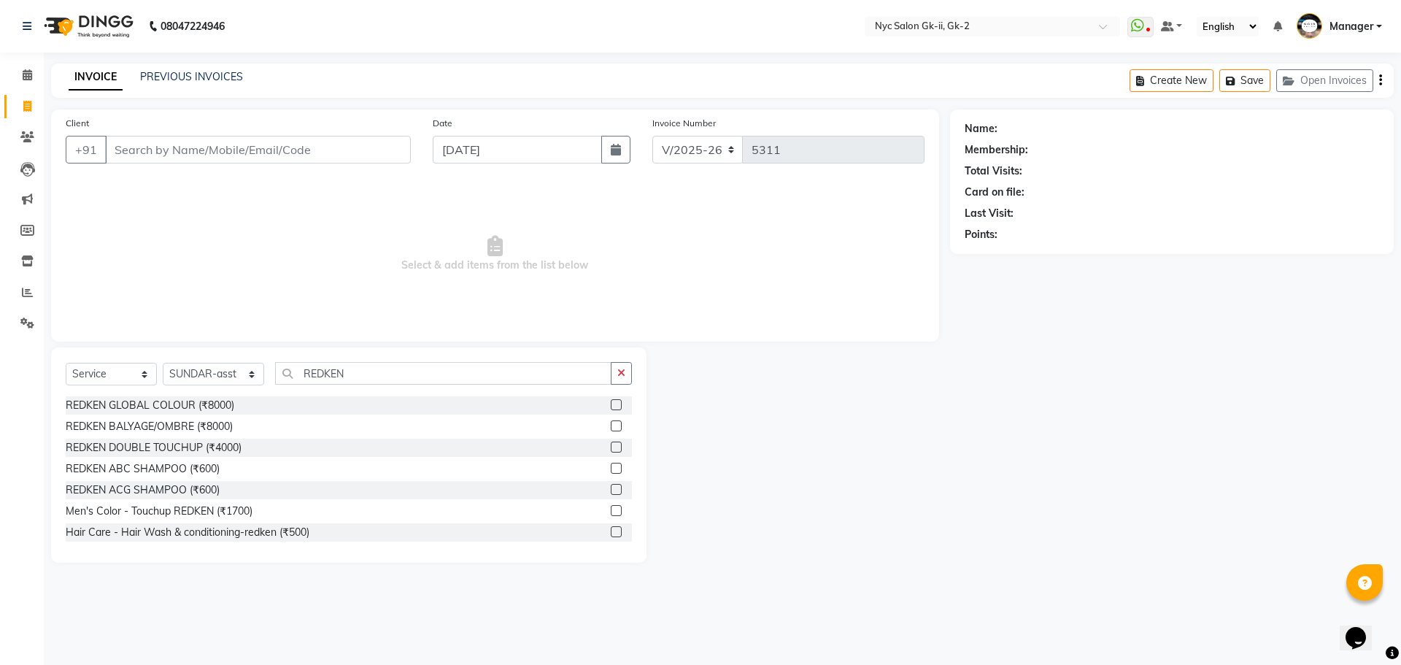
click at [611, 529] on label at bounding box center [616, 531] width 11 height 11
click at [611, 529] on input "checkbox" at bounding box center [615, 532] width 9 height 9
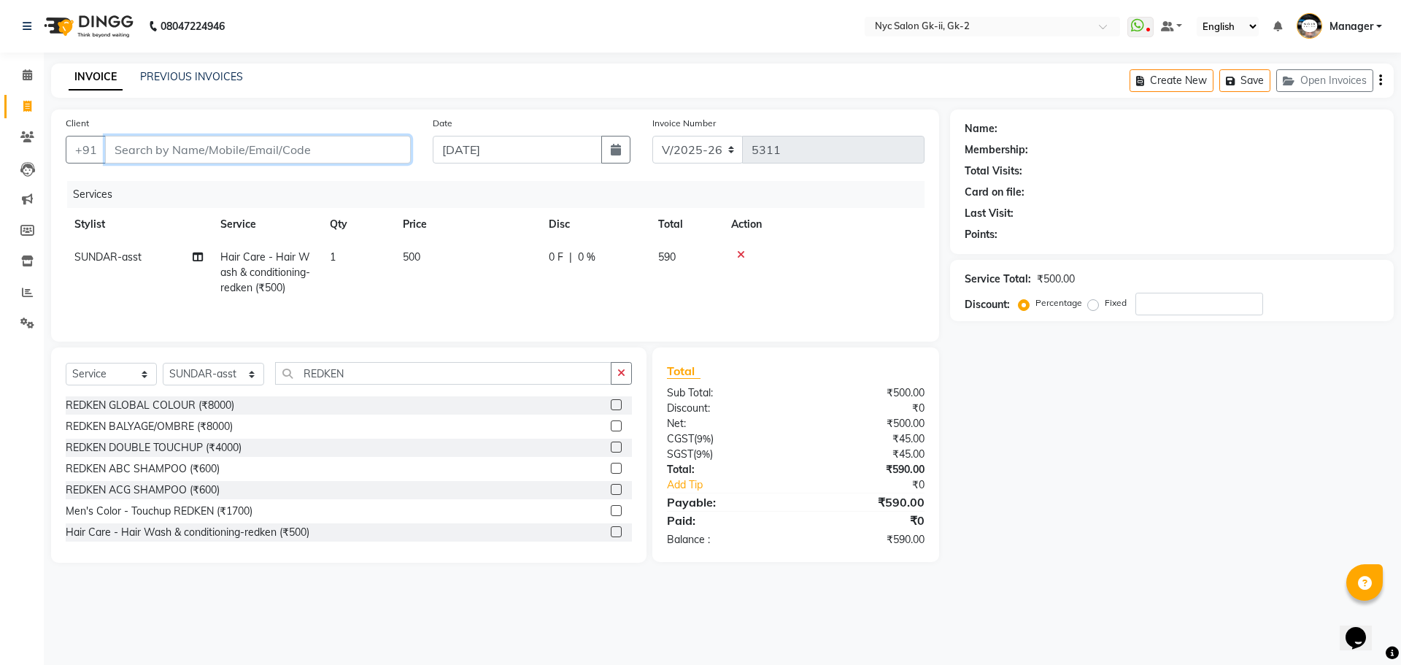
click at [325, 149] on input "Client" at bounding box center [258, 150] width 306 height 28
click at [197, 188] on span "72890652" at bounding box center [185, 183] width 58 height 15
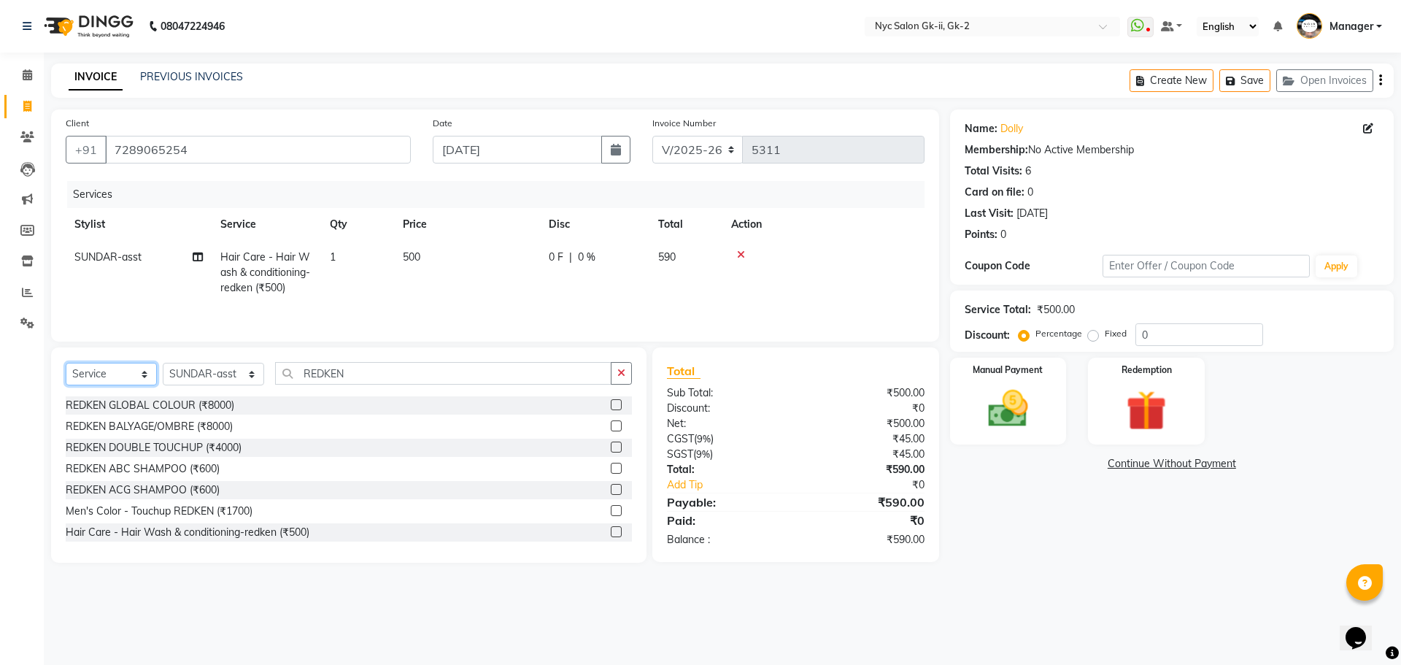
click at [106, 379] on select "Select Service Product Membership Package Voucher Prepaid Gift Card" at bounding box center [111, 374] width 91 height 23
click at [66, 363] on select "Select Service Product Membership Package Voucher Prepaid Gift Card" at bounding box center [111, 374] width 91 height 23
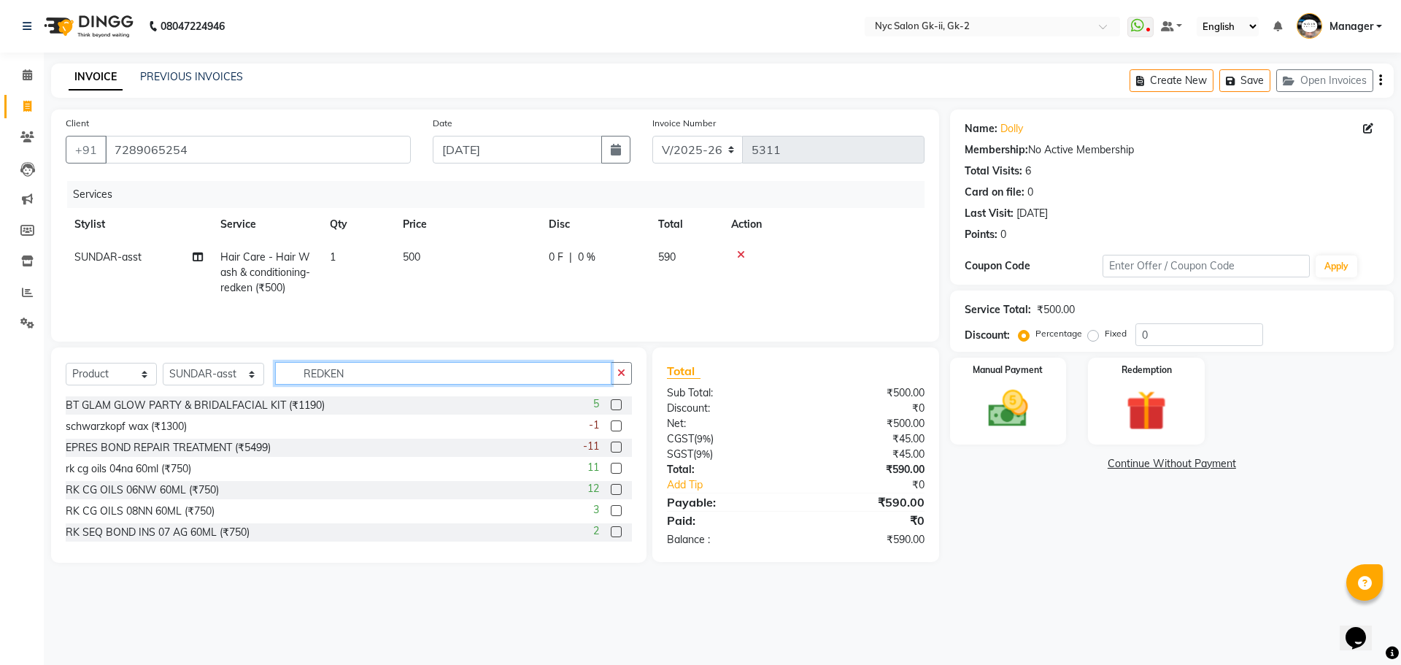
drag, startPoint x: 385, startPoint y: 372, endPoint x: 212, endPoint y: 350, distance: 174.3
click at [232, 350] on div "Select Service Product Membership Package Voucher Prepaid Gift Card Select Styl…" at bounding box center [348, 454] width 595 height 215
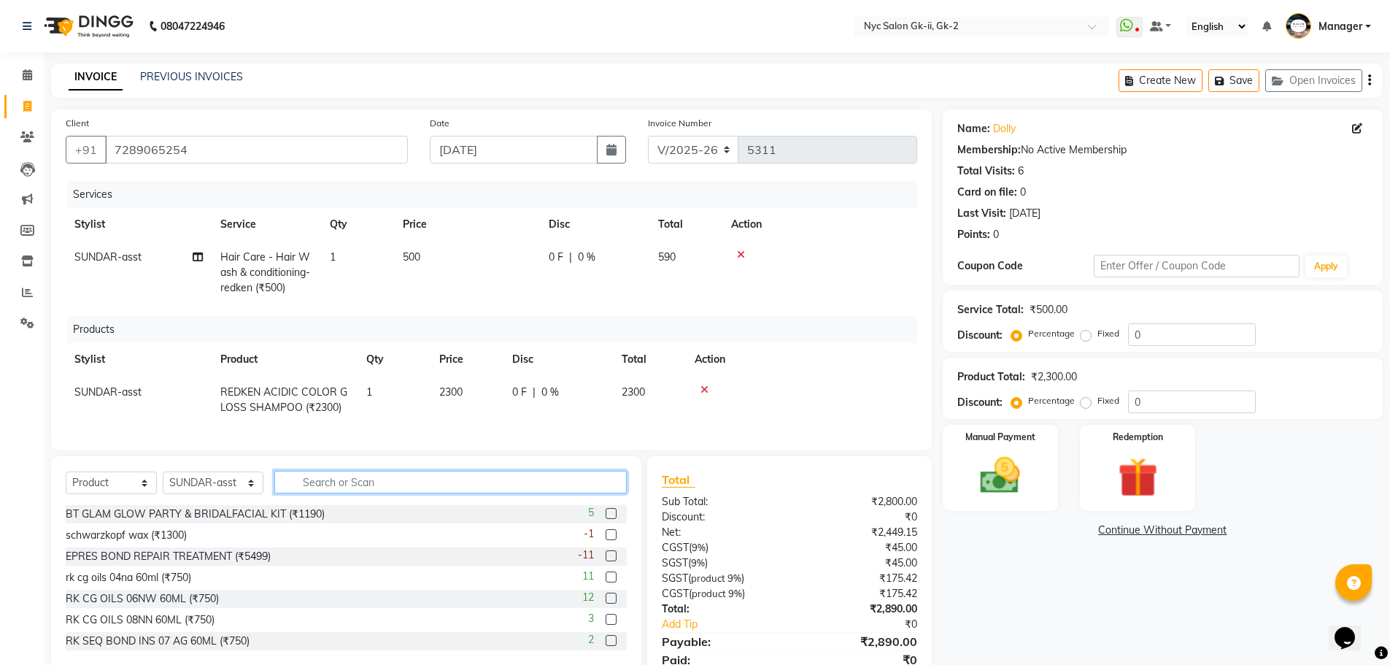
scroll to position [69, 0]
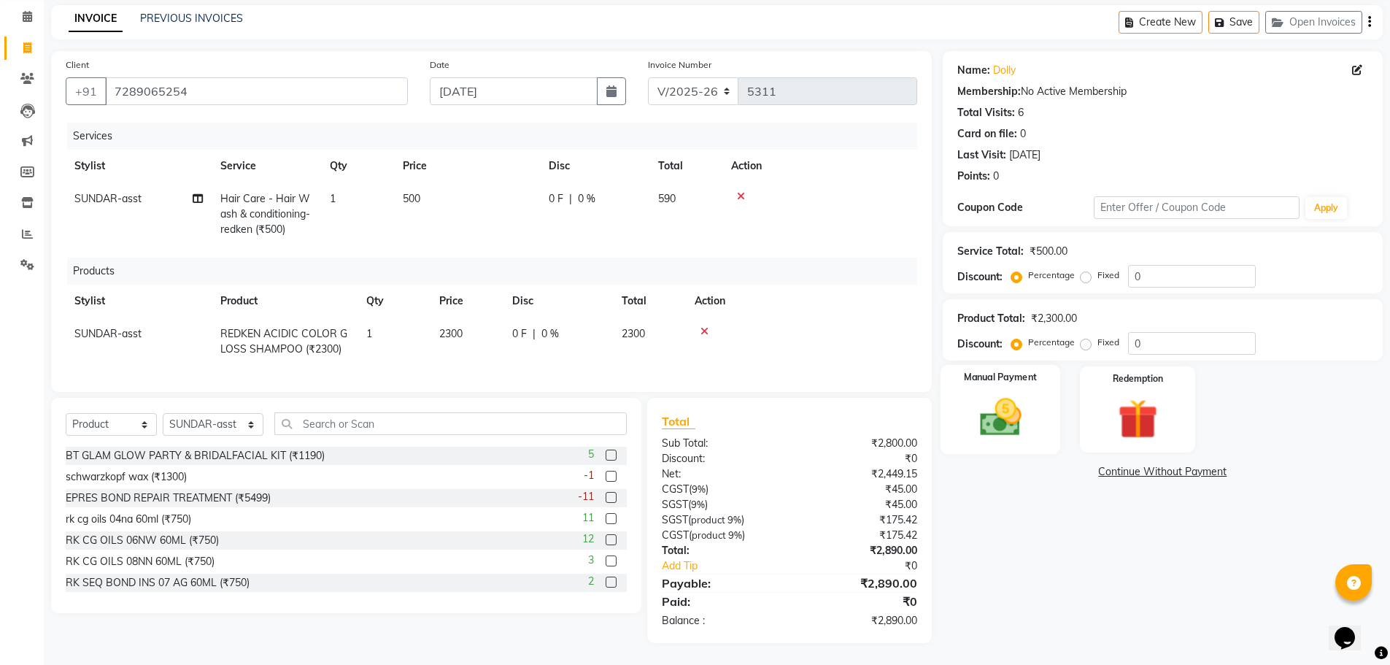
click at [982, 411] on img at bounding box center [1000, 416] width 67 height 47
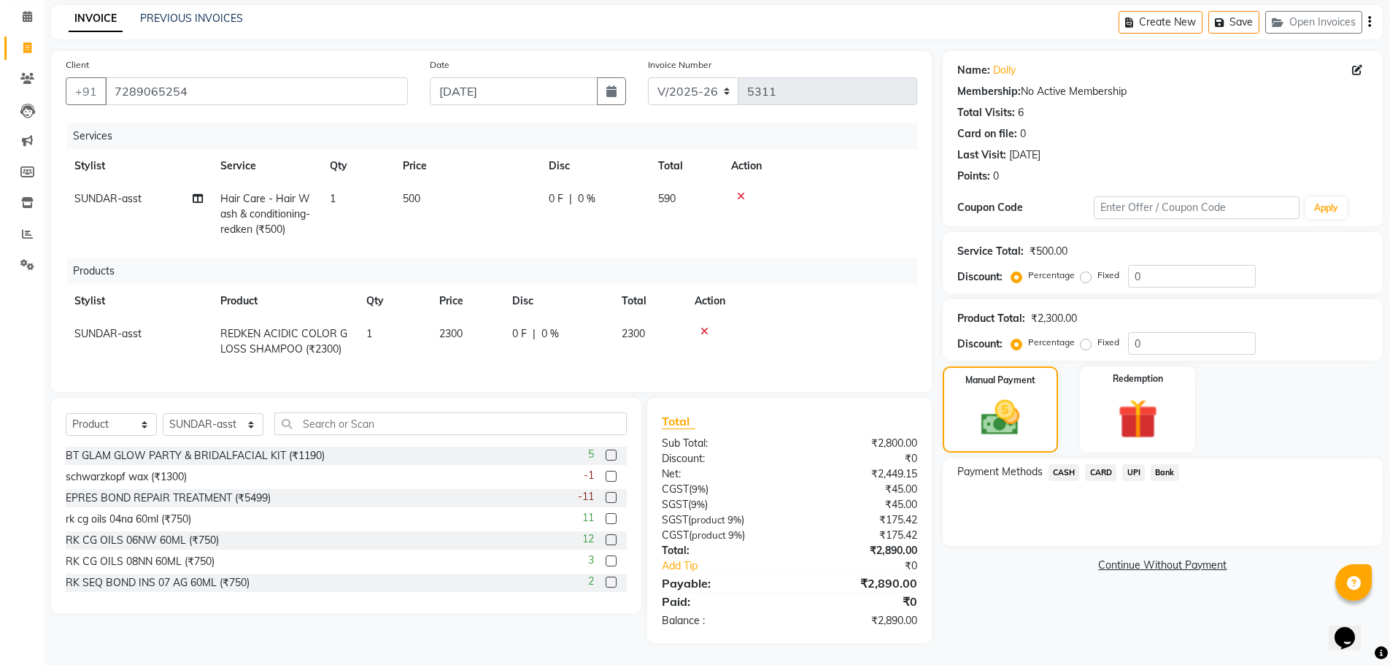
click at [1103, 464] on span "CARD" at bounding box center [1100, 472] width 31 height 17
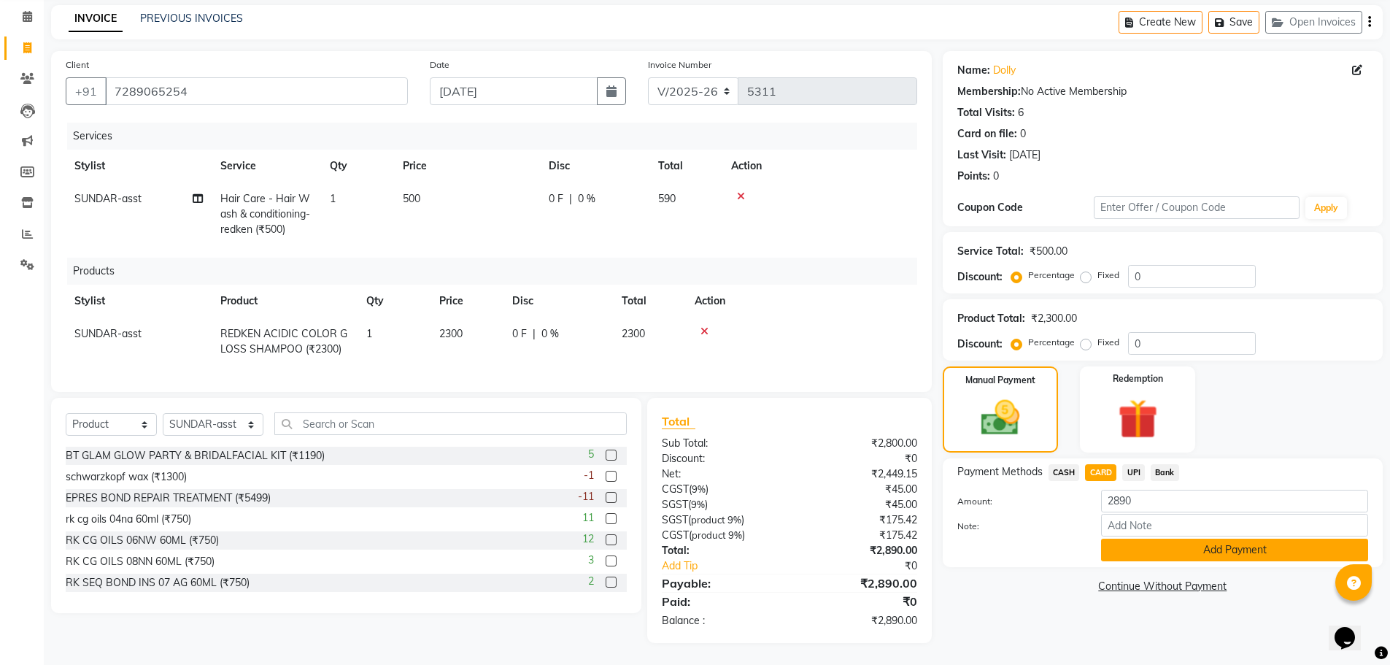
click at [1184, 539] on button "Add Payment" at bounding box center [1234, 550] width 267 height 23
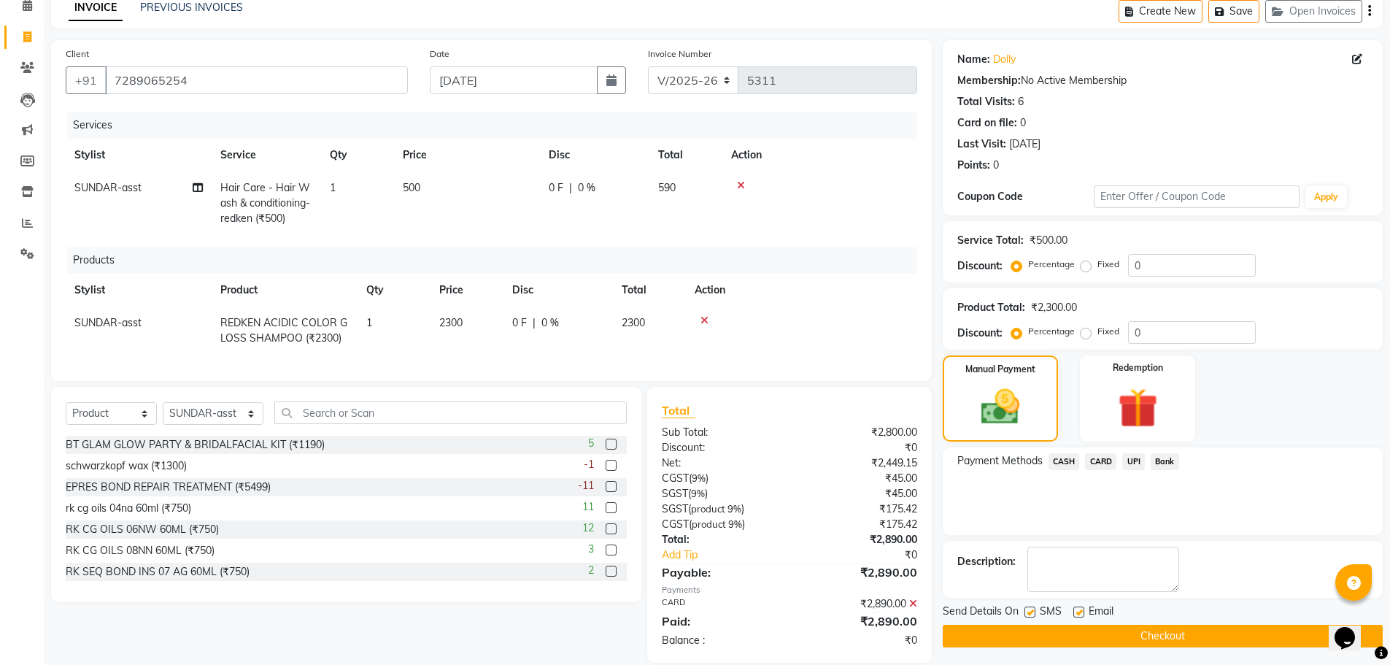
scroll to position [100, 0]
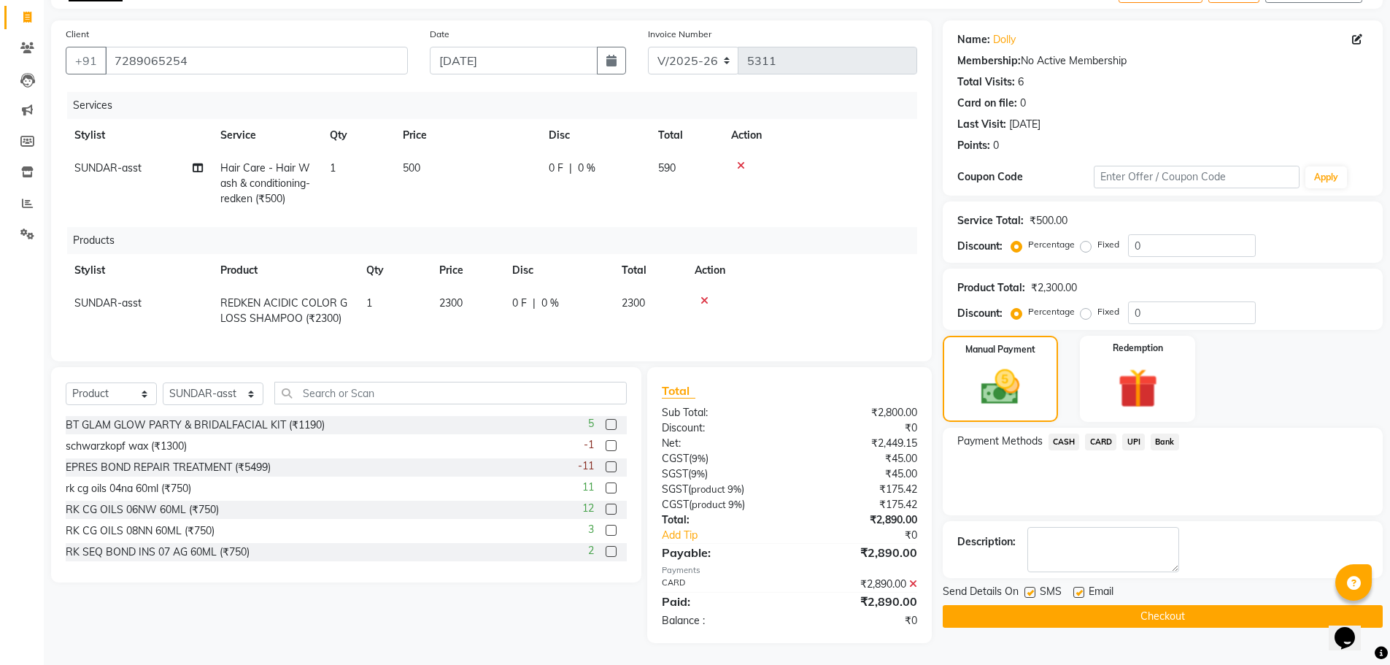
click at [1166, 609] on button "Checkout" at bounding box center [1163, 616] width 440 height 23
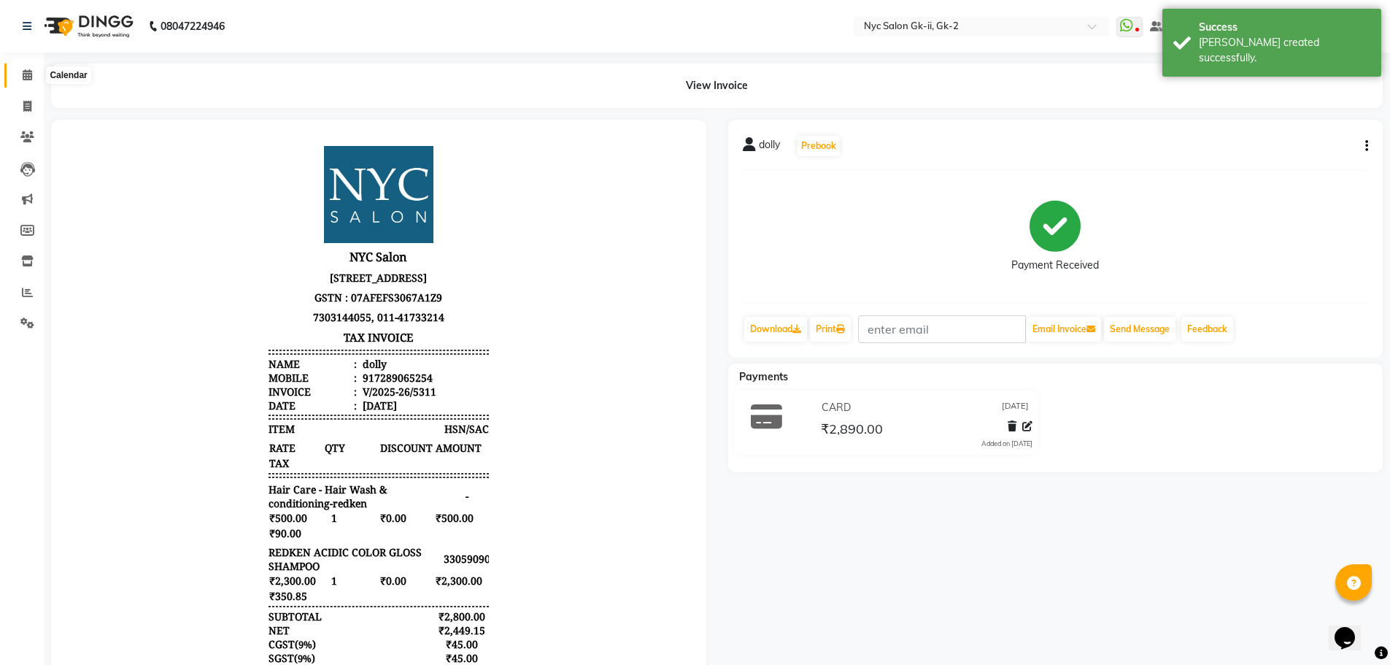
click at [15, 68] on span at bounding box center [28, 75] width 26 height 17
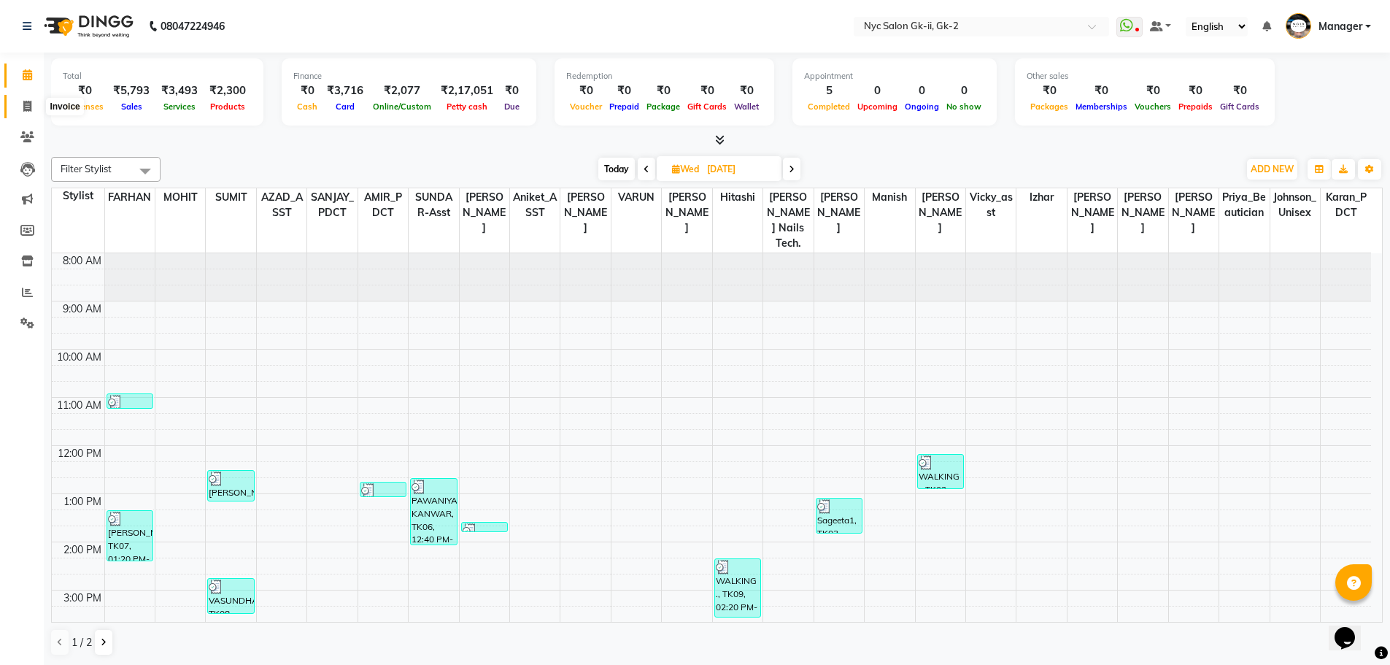
click at [33, 110] on span at bounding box center [28, 107] width 26 height 17
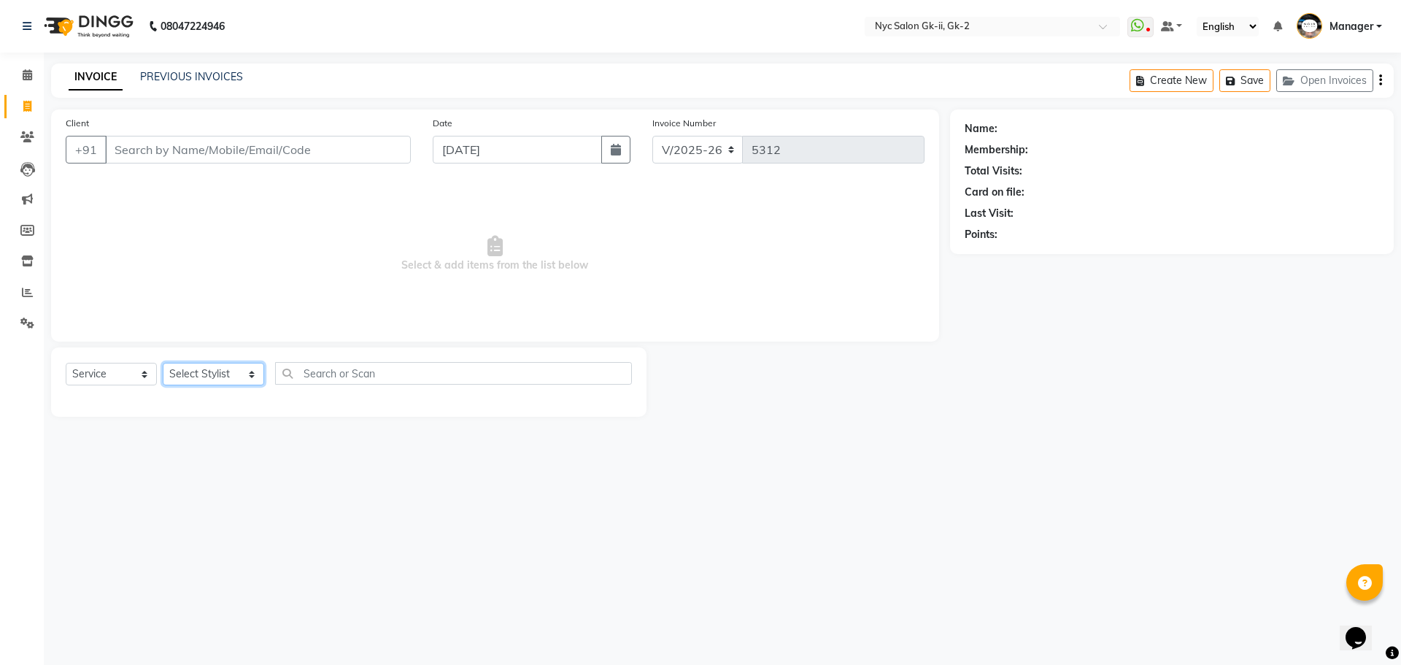
click at [215, 378] on select "Select Stylist AMIR_PDCT aniket_ASST AZAD_ASST [PERSON_NAME] [PERSON_NAME] [PER…" at bounding box center [213, 374] width 101 height 23
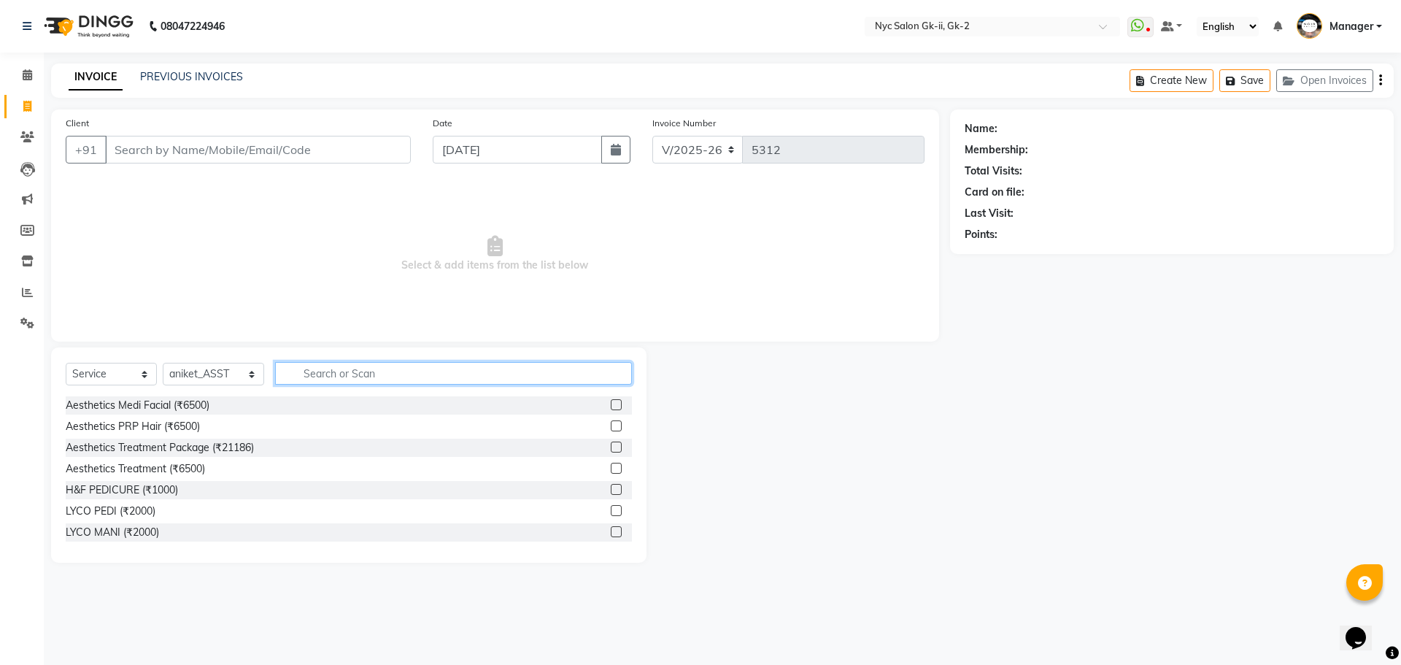
click at [360, 377] on input "text" at bounding box center [454, 373] width 358 height 23
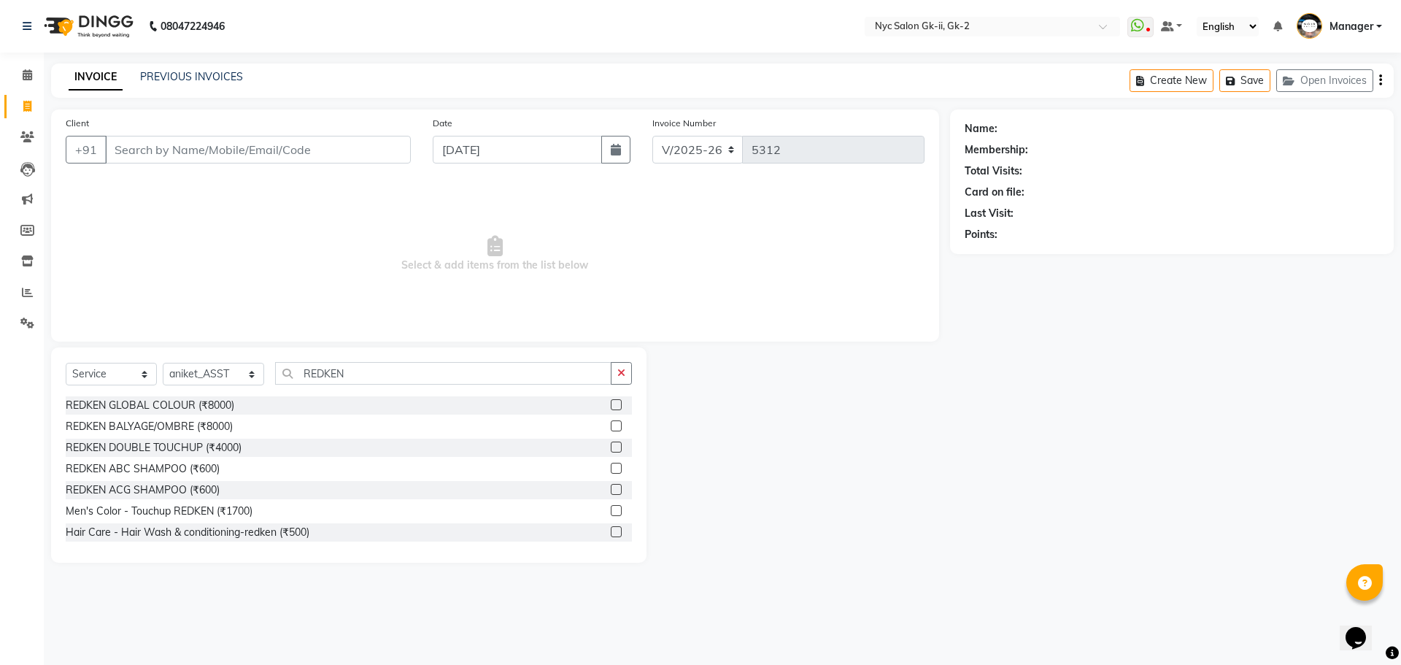
click at [611, 536] on label at bounding box center [616, 531] width 11 height 11
click at [611, 536] on input "checkbox" at bounding box center [615, 532] width 9 height 9
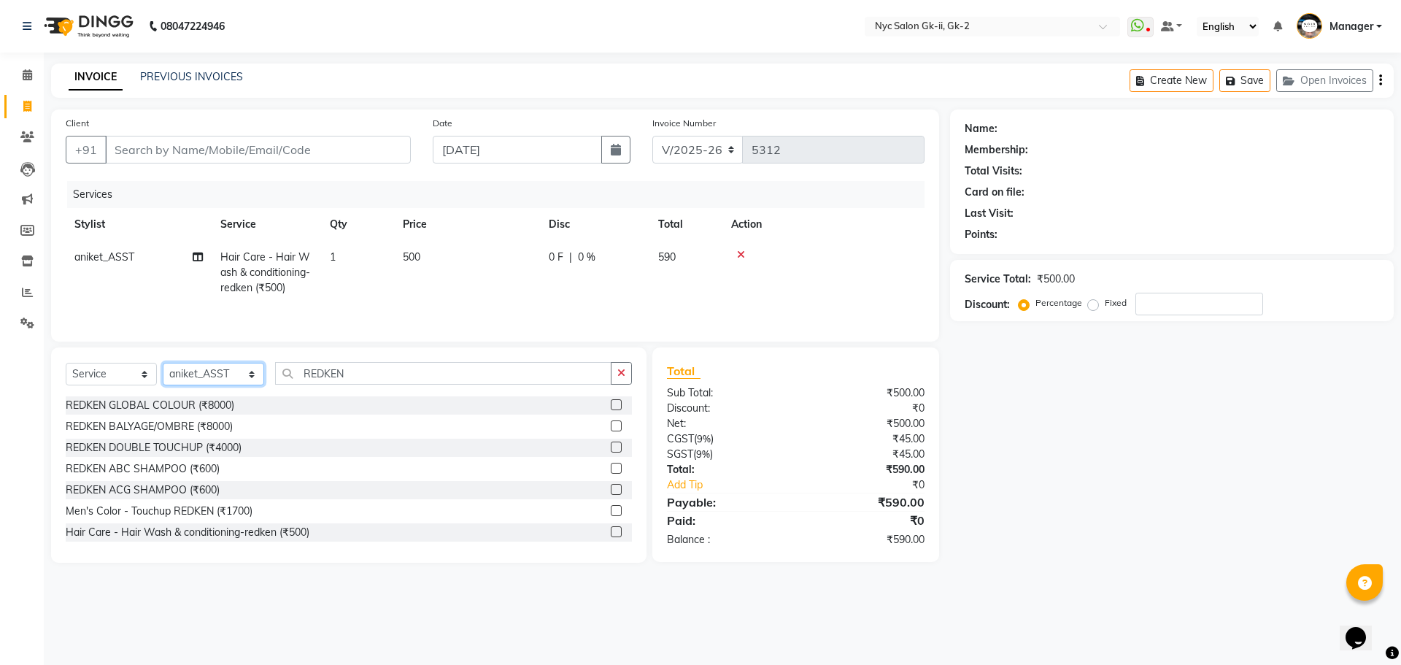
click at [221, 369] on select "Select Stylist AMIR_PDCT aniket_ASST AZAD_ASST [PERSON_NAME] [PERSON_NAME] [PER…" at bounding box center [213, 374] width 101 height 23
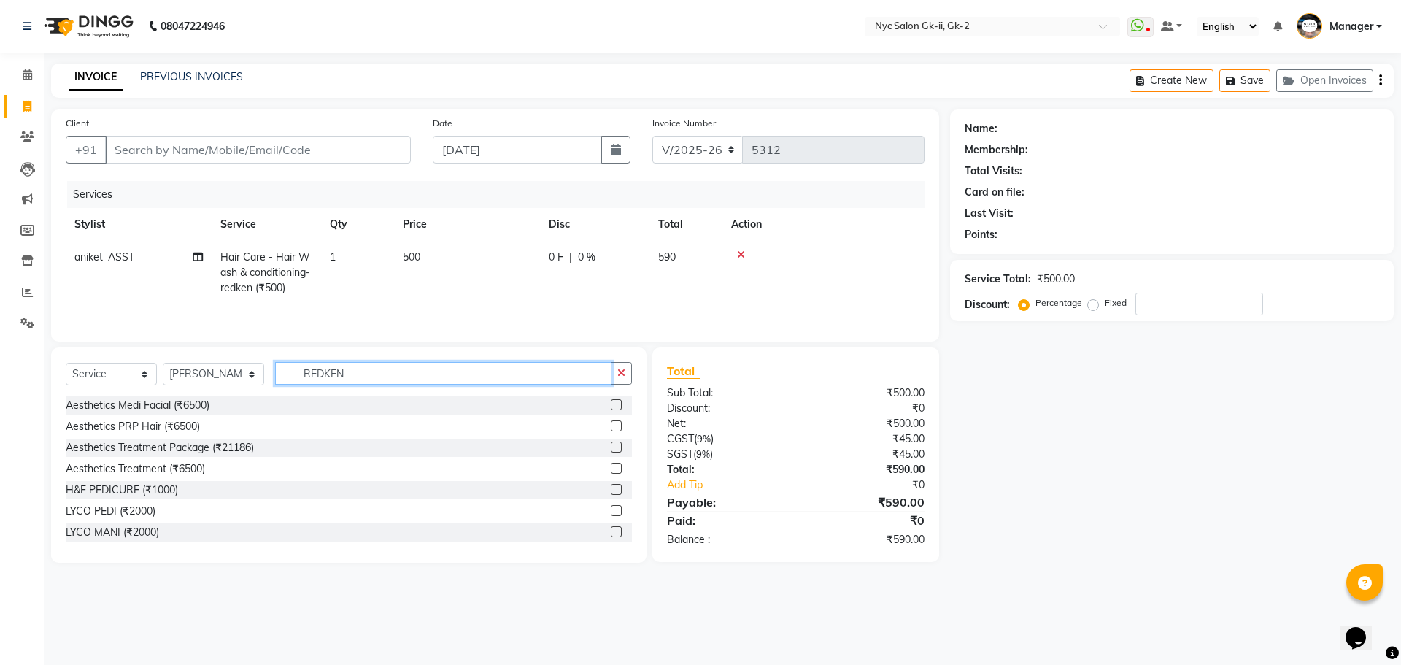
click at [433, 374] on input "REDKEN" at bounding box center [443, 373] width 337 height 23
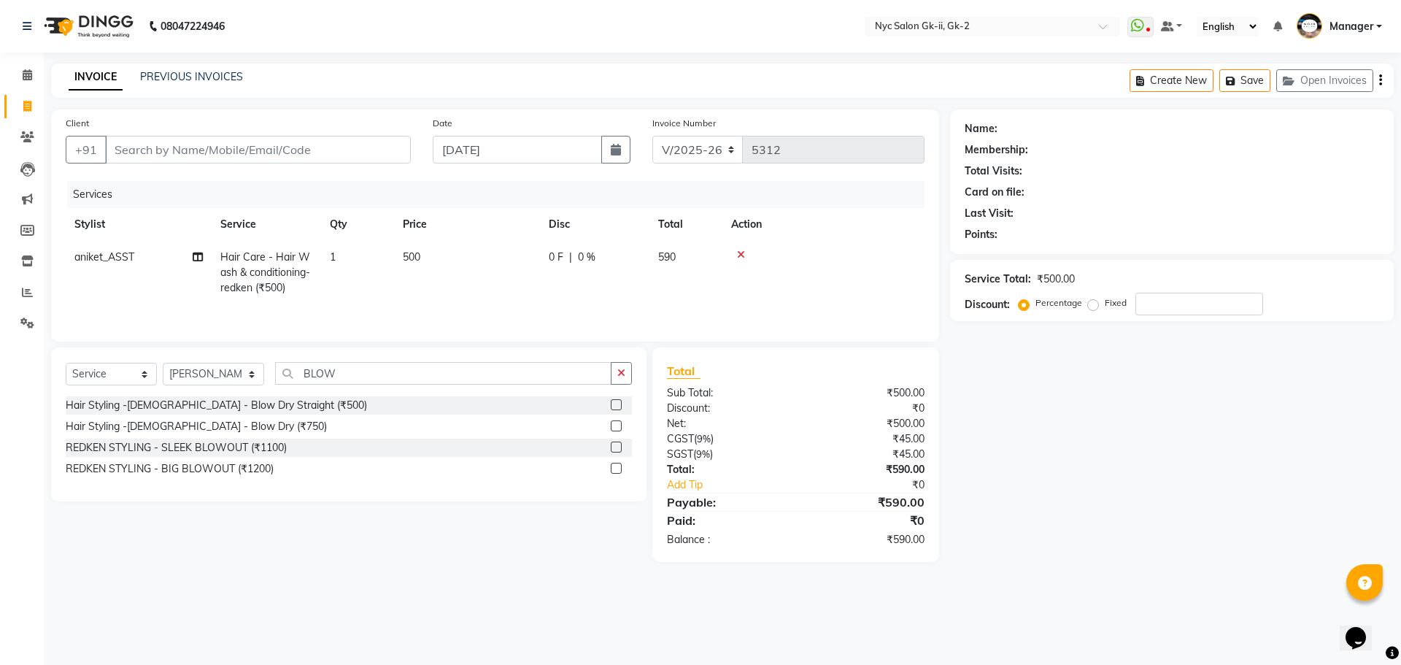
click at [617, 424] on label at bounding box center [616, 425] width 11 height 11
click at [617, 424] on input "checkbox" at bounding box center [615, 426] width 9 height 9
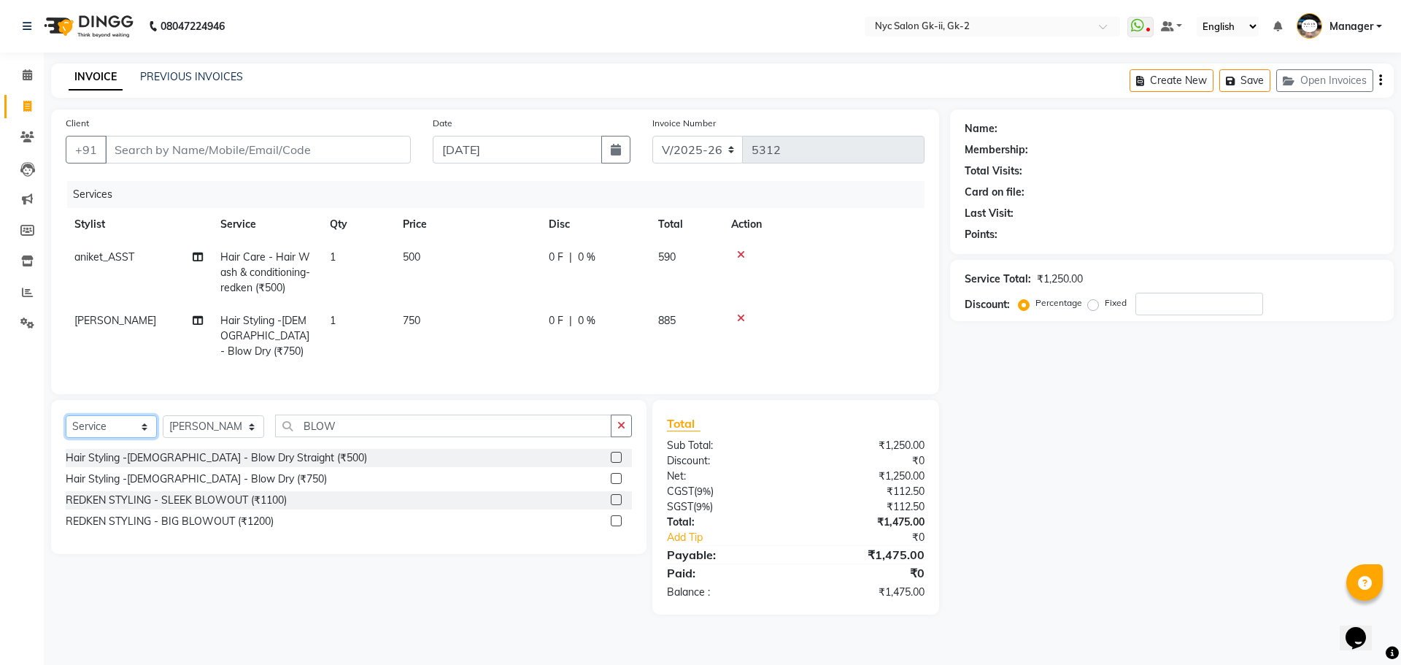
click at [113, 438] on select "Select Service Product Membership Package Voucher Prepaid Gift Card" at bounding box center [111, 426] width 91 height 23
click at [66, 426] on select "Select Service Product Membership Package Voucher Prepaid Gift Card" at bounding box center [111, 426] width 91 height 23
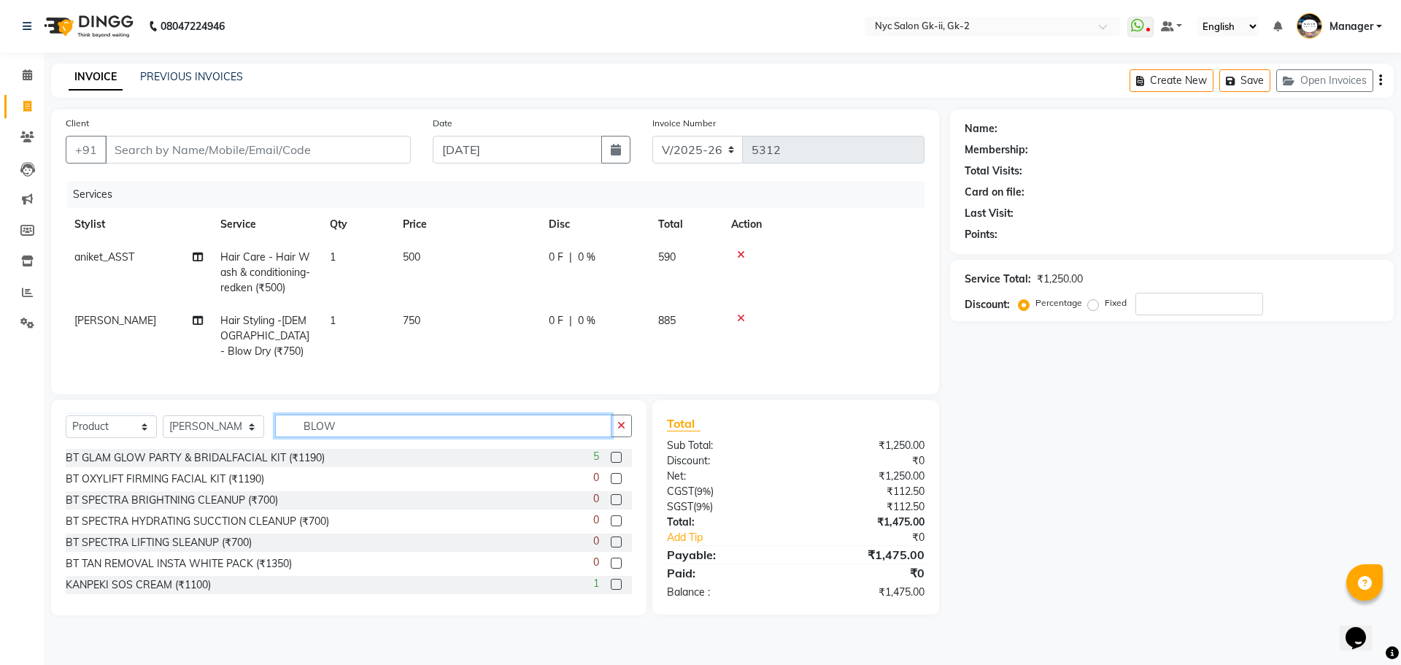
click at [258, 430] on div "Select Service Product Membership Package Voucher Prepaid Gift Card Select Styl…" at bounding box center [349, 431] width 566 height 34
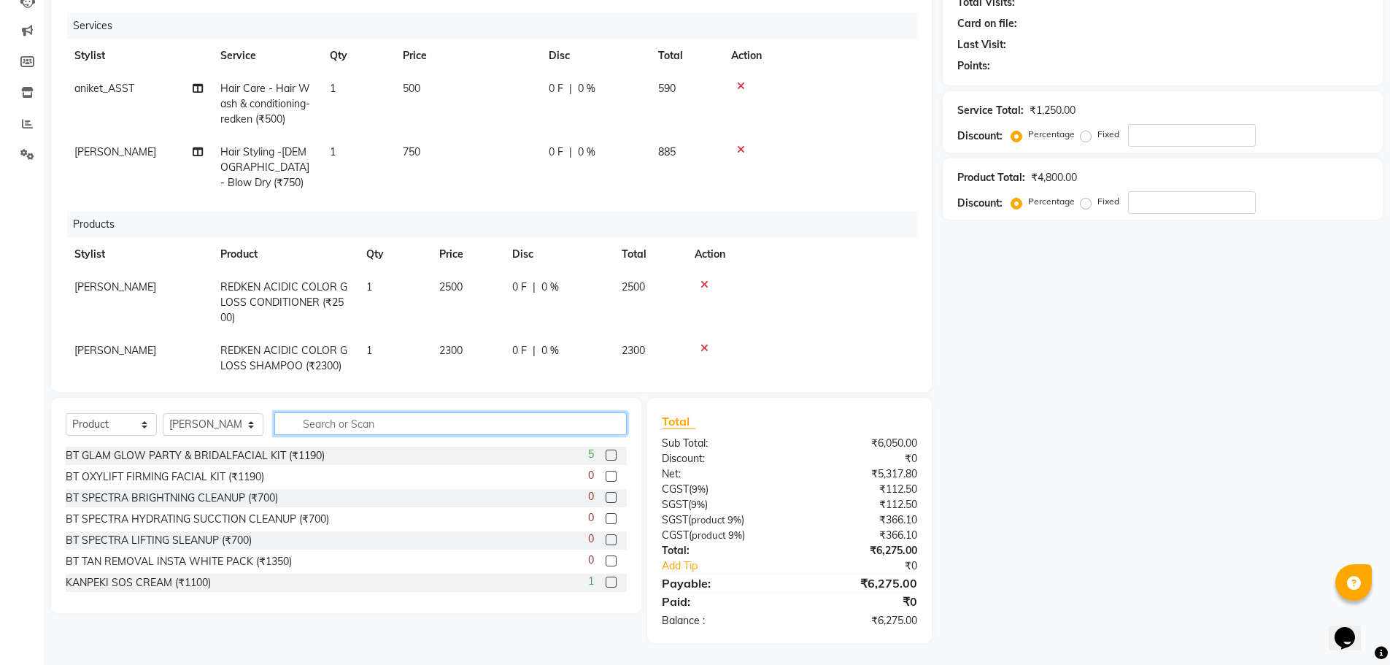
scroll to position [28, 0]
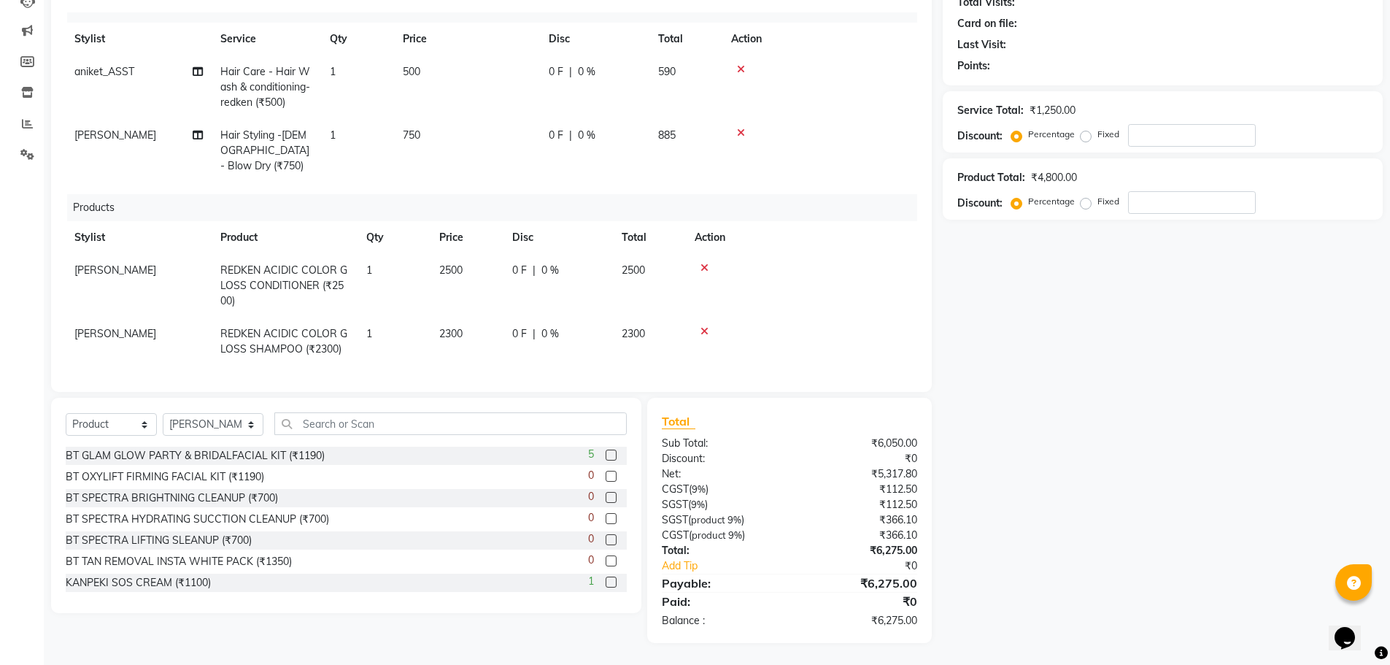
click at [704, 263] on icon at bounding box center [705, 268] width 8 height 10
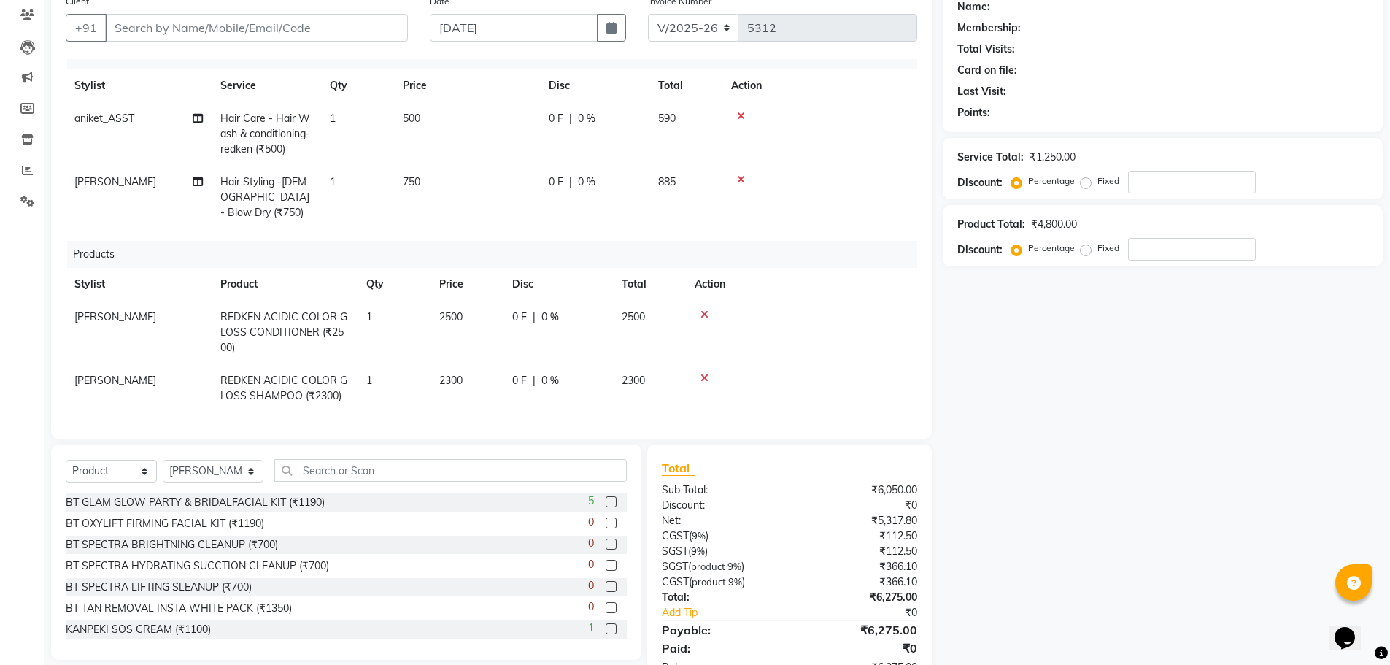
scroll to position [0, 0]
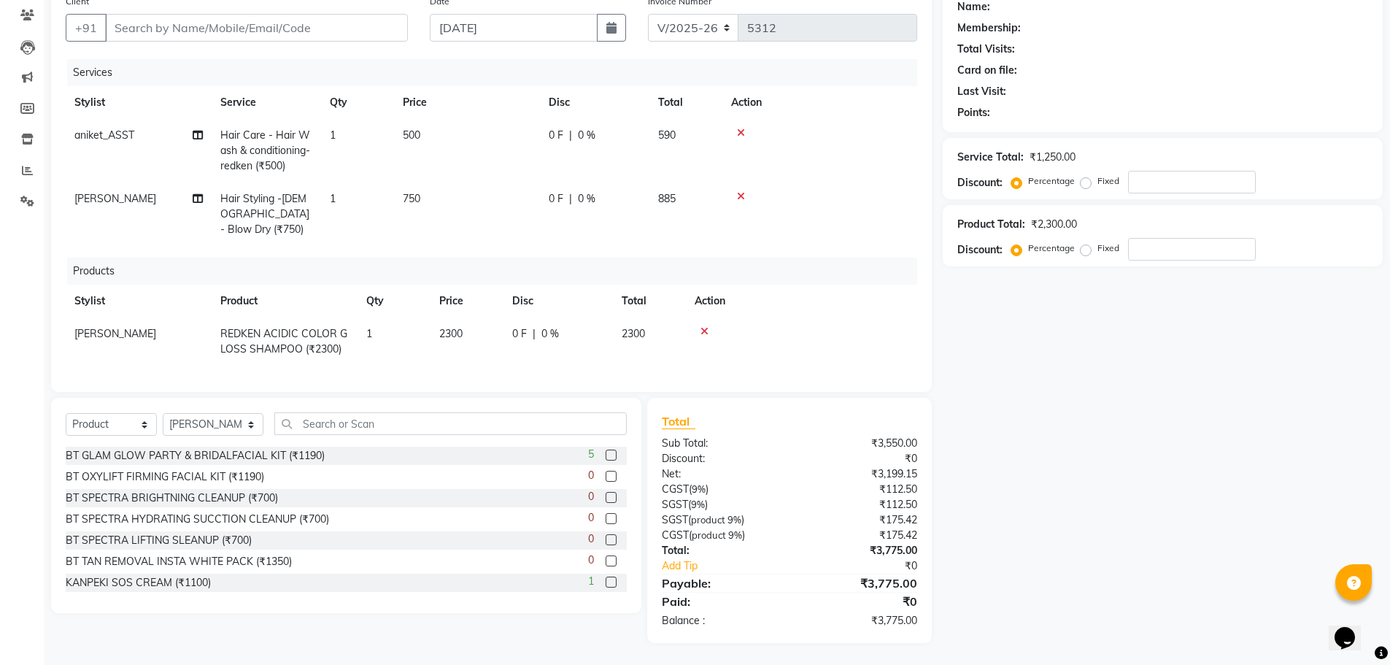
click at [704, 329] on icon at bounding box center [705, 331] width 8 height 10
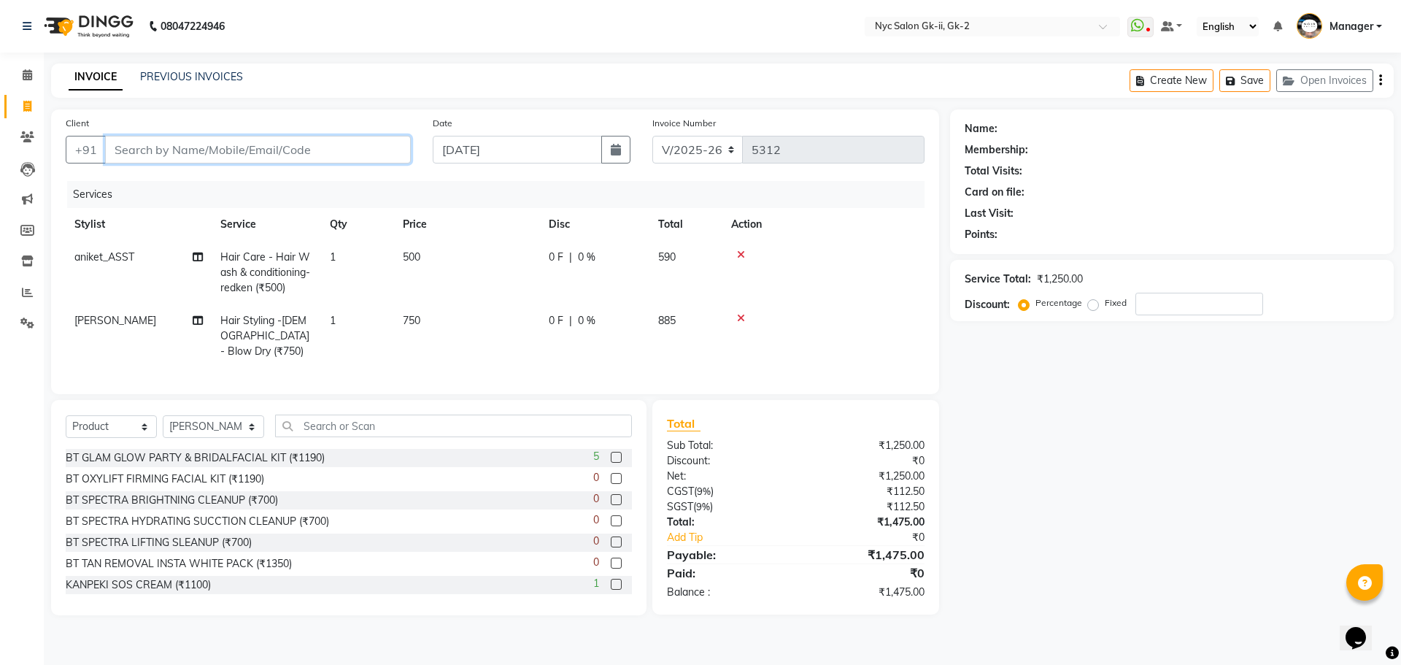
click at [223, 153] on input "Client" at bounding box center [258, 150] width 306 height 28
click at [377, 153] on span "Add Client" at bounding box center [373, 149] width 58 height 15
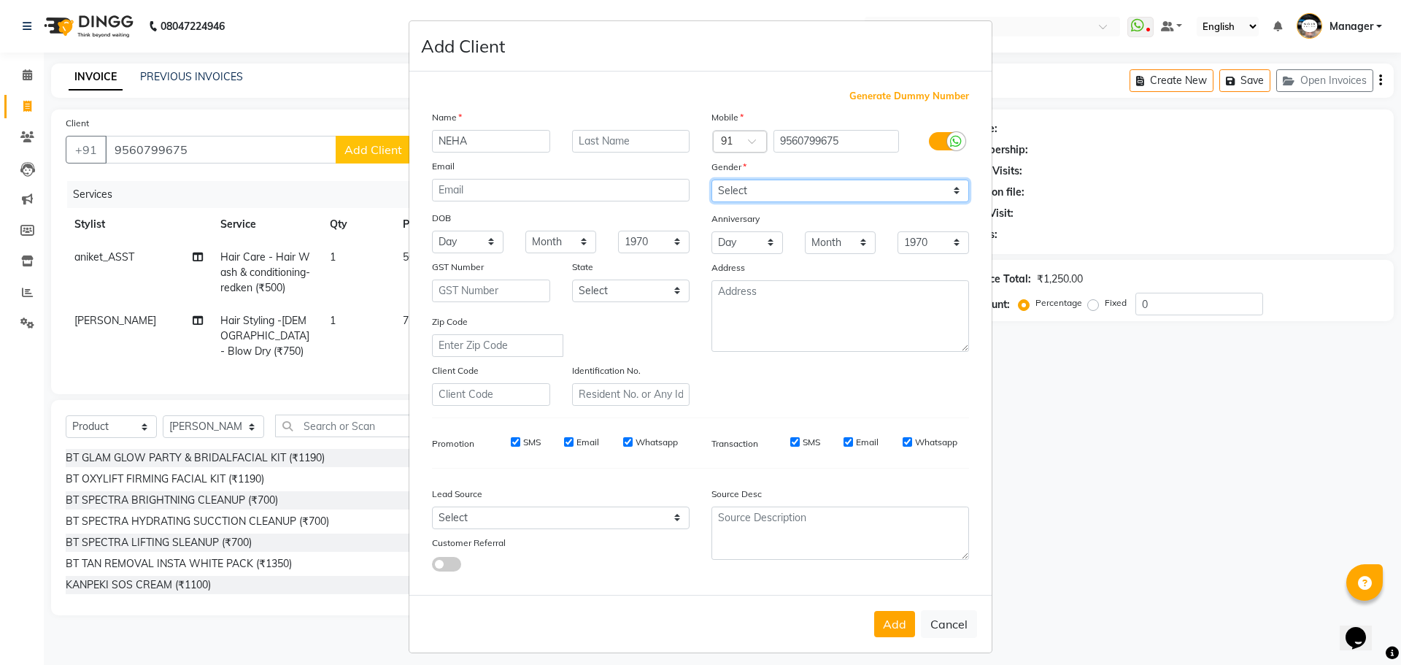
click at [770, 196] on select "Select [DEMOGRAPHIC_DATA] [DEMOGRAPHIC_DATA] Other Prefer Not To Say" at bounding box center [840, 191] width 258 height 23
click at [711, 180] on select "Select [DEMOGRAPHIC_DATA] [DEMOGRAPHIC_DATA] Other Prefer Not To Say" at bounding box center [840, 191] width 258 height 23
click at [882, 630] on button "Add" at bounding box center [894, 624] width 41 height 26
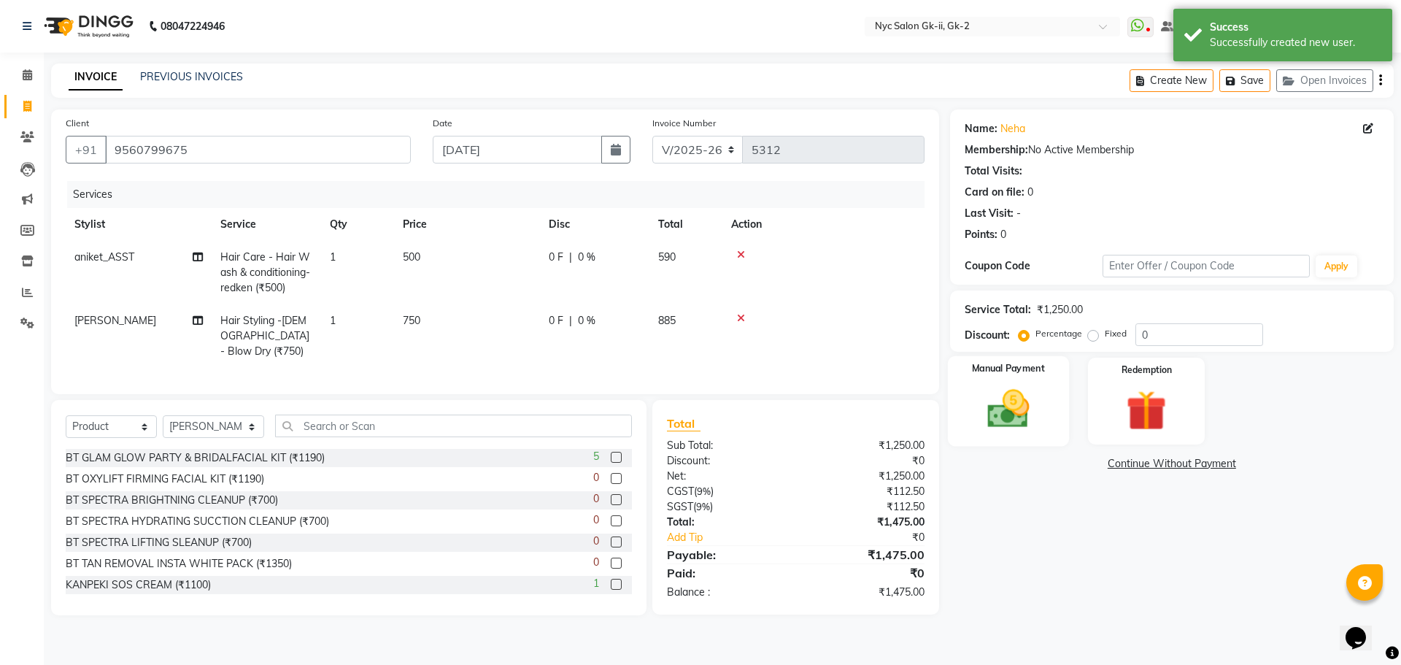
click at [1023, 428] on img at bounding box center [1008, 409] width 68 height 48
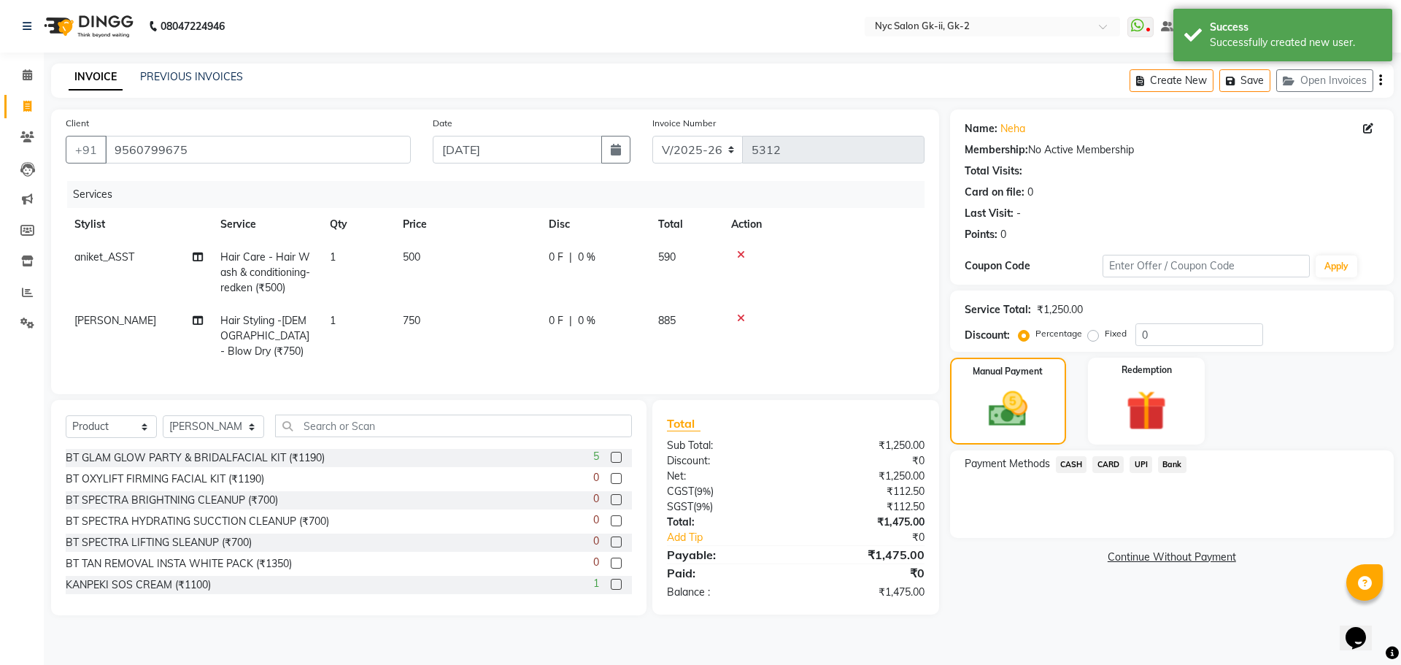
click at [1144, 470] on span "UPI" at bounding box center [1141, 464] width 23 height 17
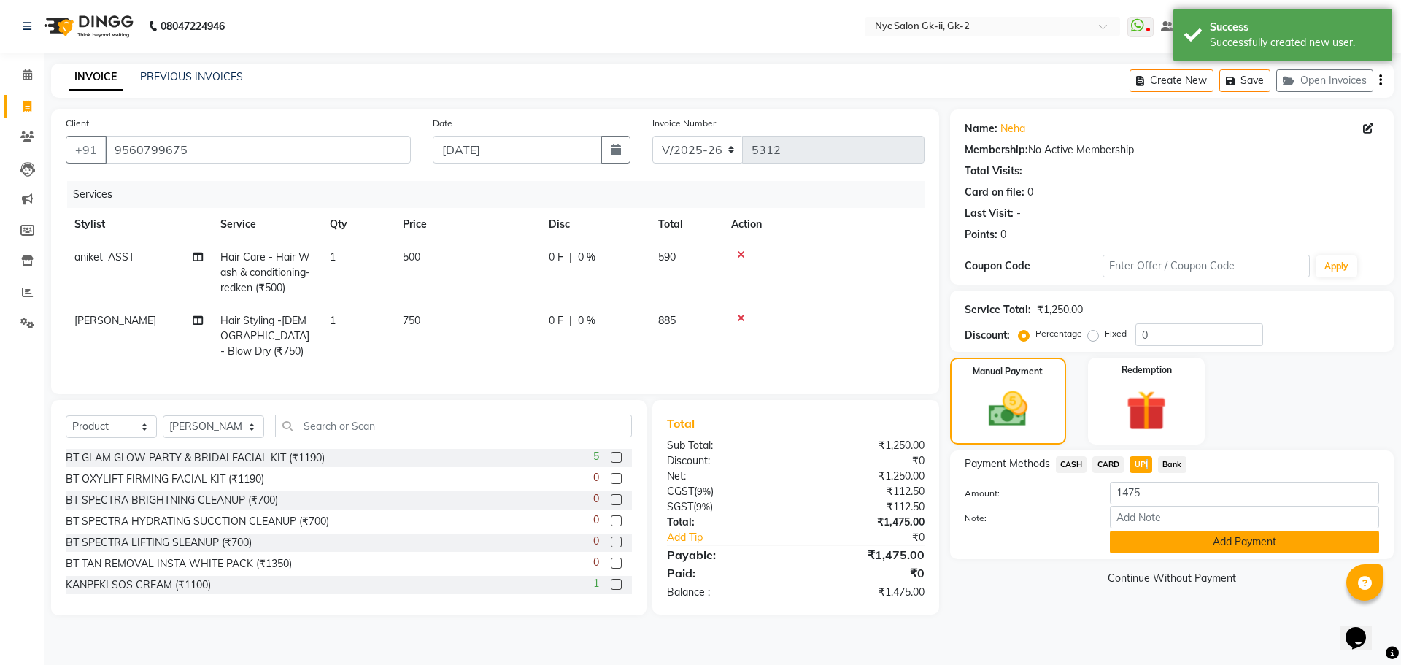
click at [1167, 546] on button "Add Payment" at bounding box center [1244, 541] width 269 height 23
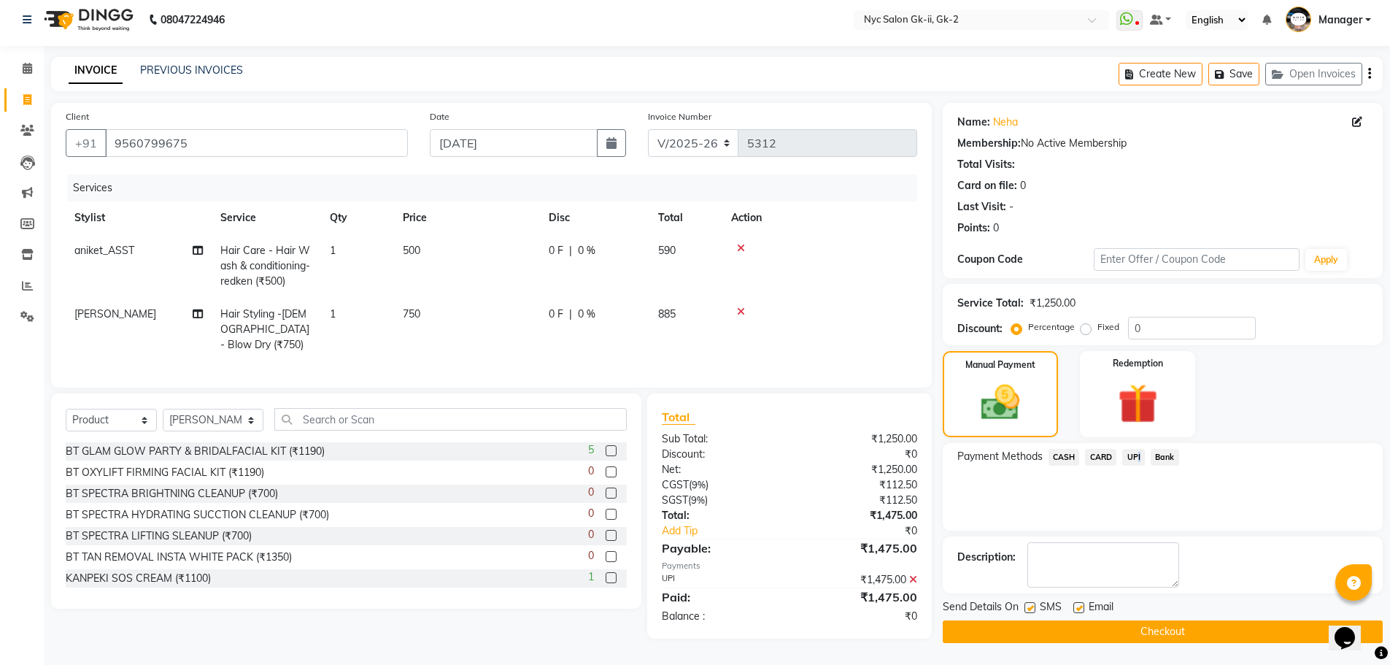
scroll to position [13, 0]
click at [1087, 627] on button "Checkout" at bounding box center [1163, 631] width 440 height 23
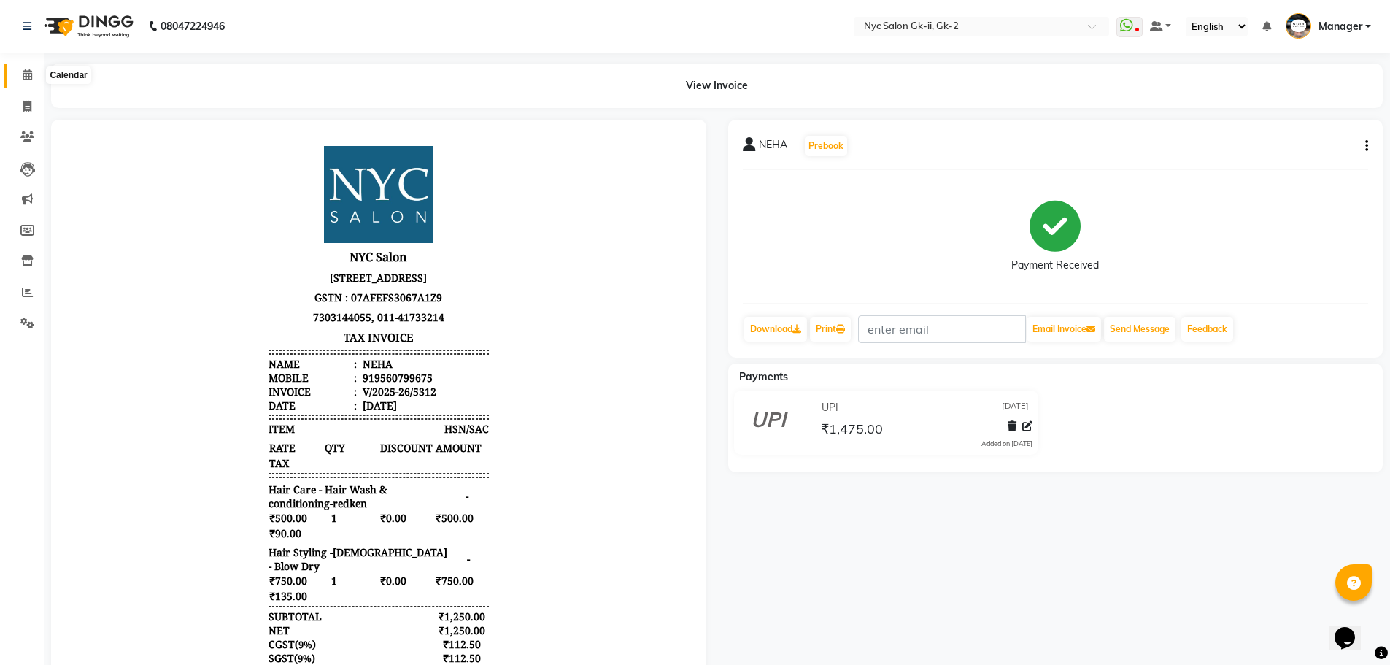
click at [29, 72] on icon at bounding box center [27, 74] width 9 height 11
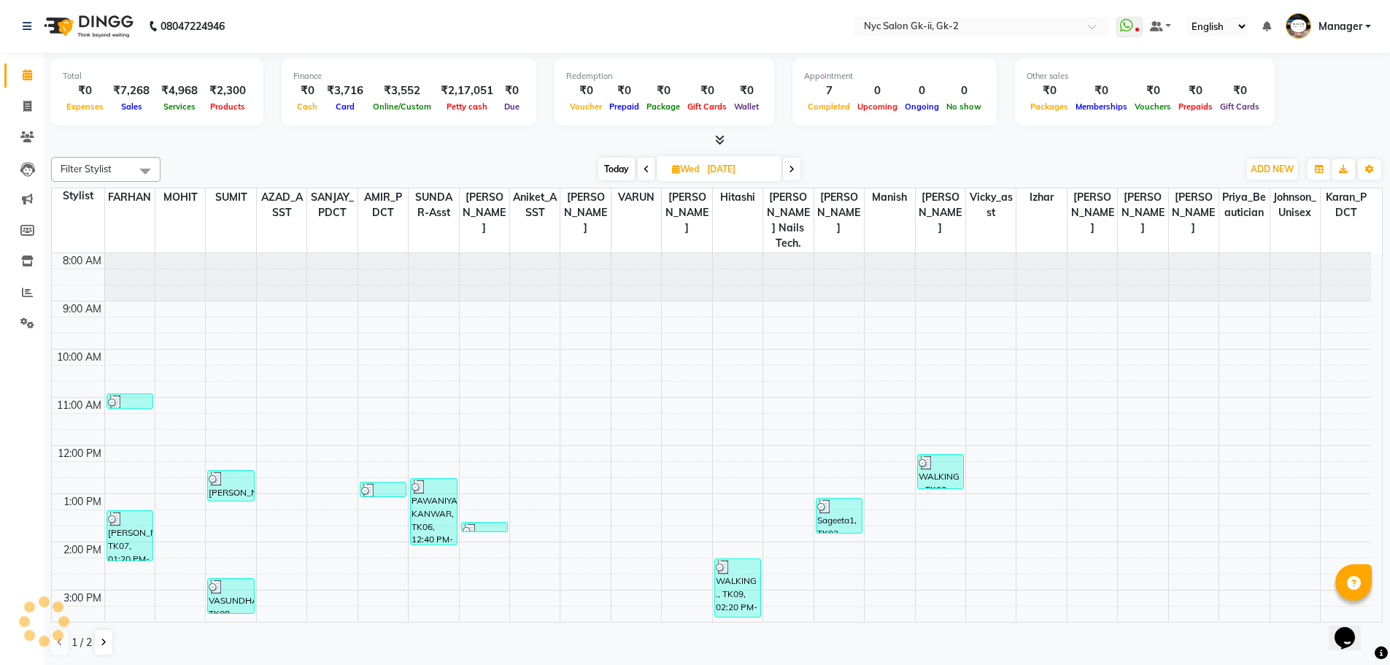
click at [320, 142] on div at bounding box center [717, 140] width 1332 height 15
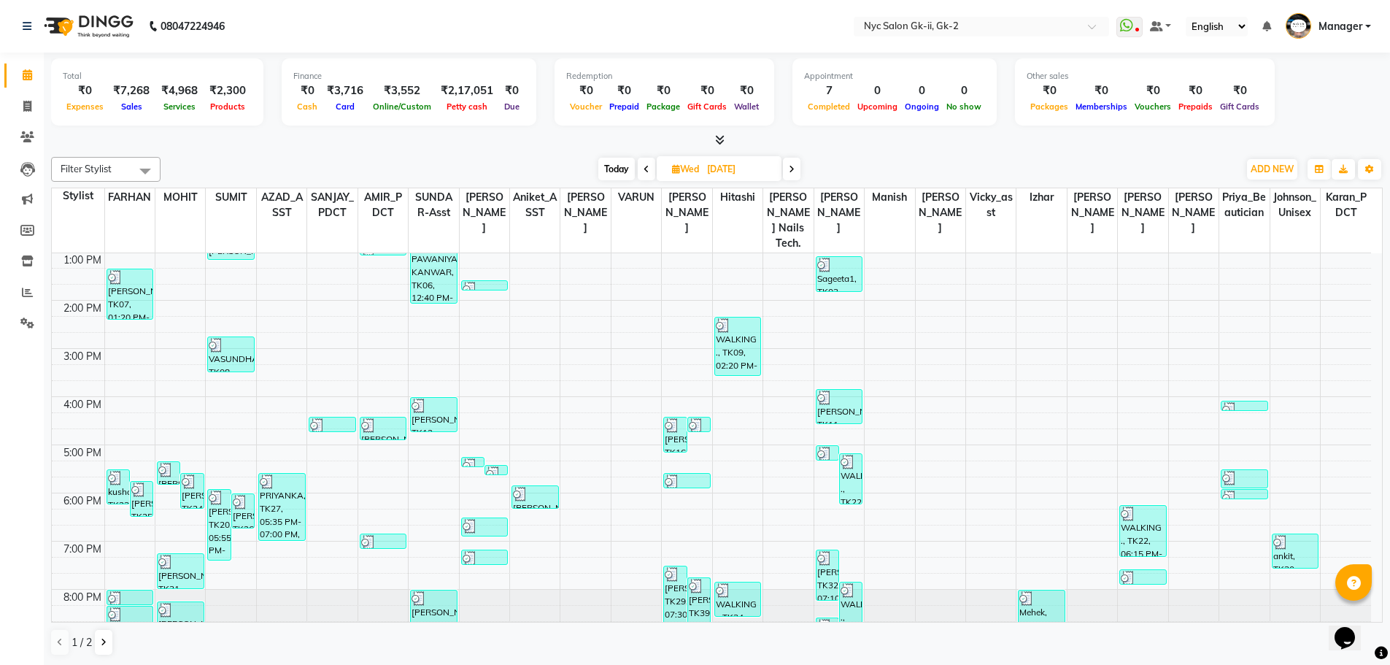
click at [278, 163] on div "[DATE] [DATE]" at bounding box center [699, 169] width 1063 height 22
click at [27, 101] on icon at bounding box center [27, 106] width 8 height 11
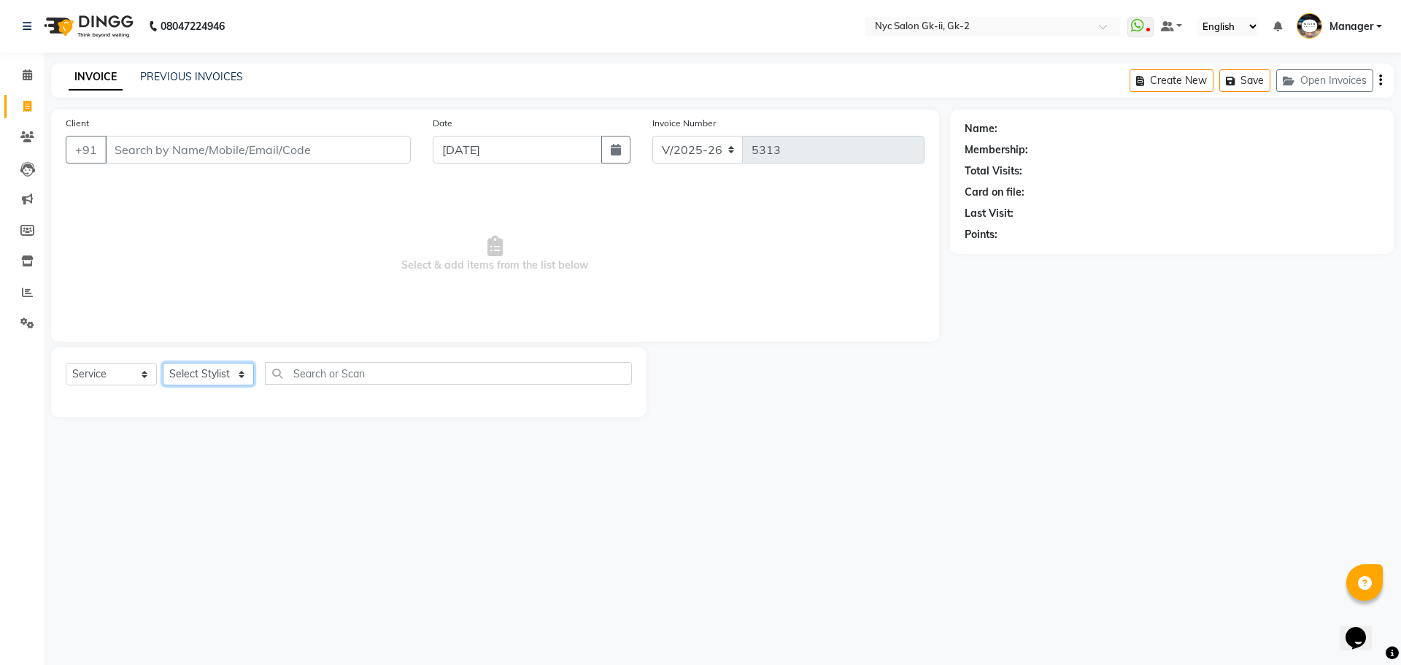
click at [234, 370] on select "Select Stylist" at bounding box center [208, 374] width 91 height 23
click at [485, 417] on div "Select Service Product Membership Package Voucher Prepaid Gift Card Select Styl…" at bounding box center [348, 381] width 595 height 69
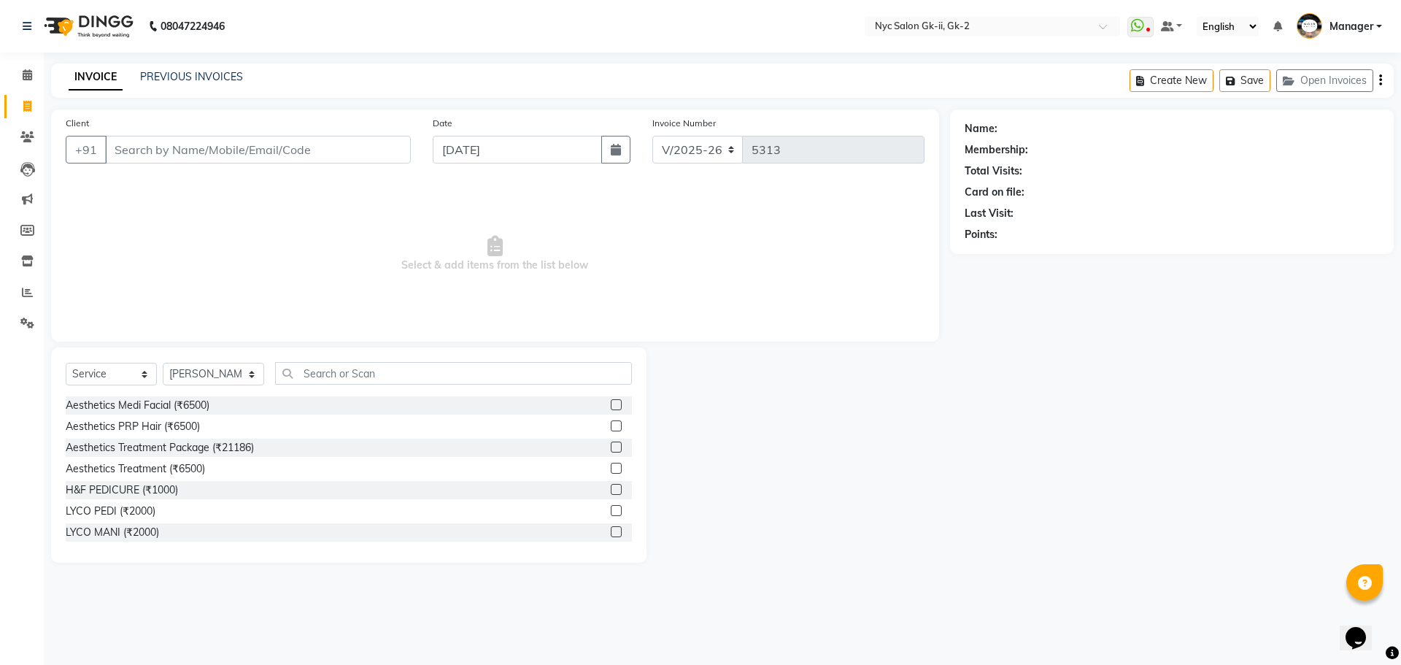
click at [444, 360] on div "Select Service Product Membership Package Voucher Prepaid Gift Card Select Styl…" at bounding box center [348, 454] width 595 height 215
click at [441, 364] on input "text" at bounding box center [454, 373] width 358 height 23
click at [611, 399] on label at bounding box center [616, 404] width 11 height 11
click at [611, 401] on input "checkbox" at bounding box center [615, 405] width 9 height 9
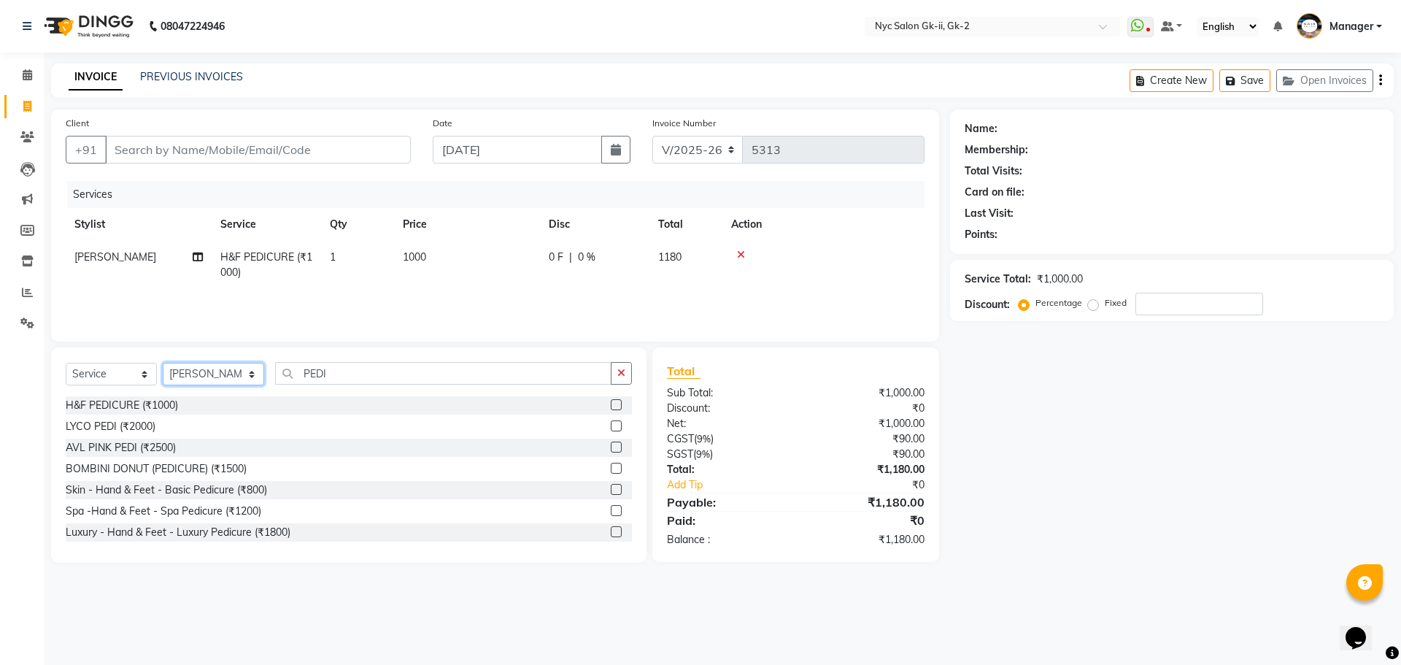
click at [223, 378] on select "Select Stylist AMIR_PDCT aniket_ASST AZAD_ASST [PERSON_NAME] [PERSON_NAME] [PER…" at bounding box center [213, 374] width 101 height 23
drag, startPoint x: 334, startPoint y: 369, endPoint x: 279, endPoint y: 369, distance: 55.5
click at [279, 369] on input "PEDI" at bounding box center [443, 373] width 337 height 23
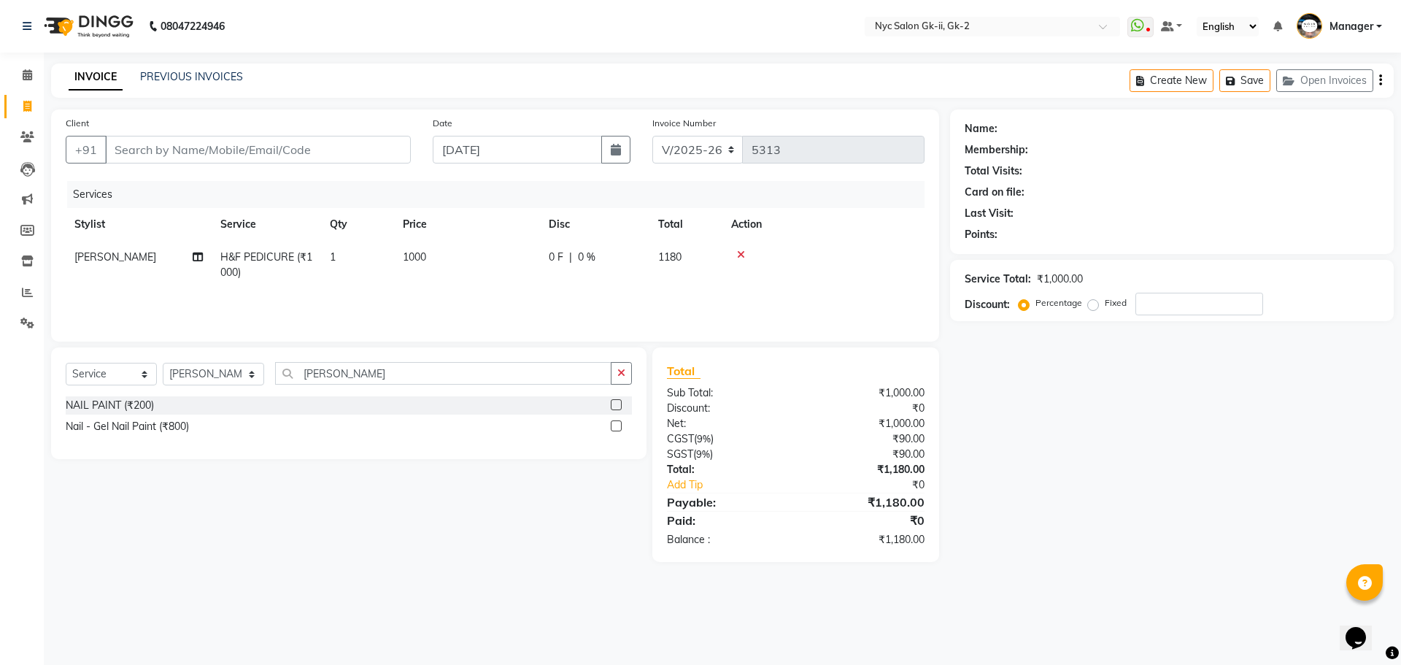
click at [617, 404] on label at bounding box center [616, 404] width 11 height 11
click at [617, 404] on input "checkbox" at bounding box center [615, 405] width 9 height 9
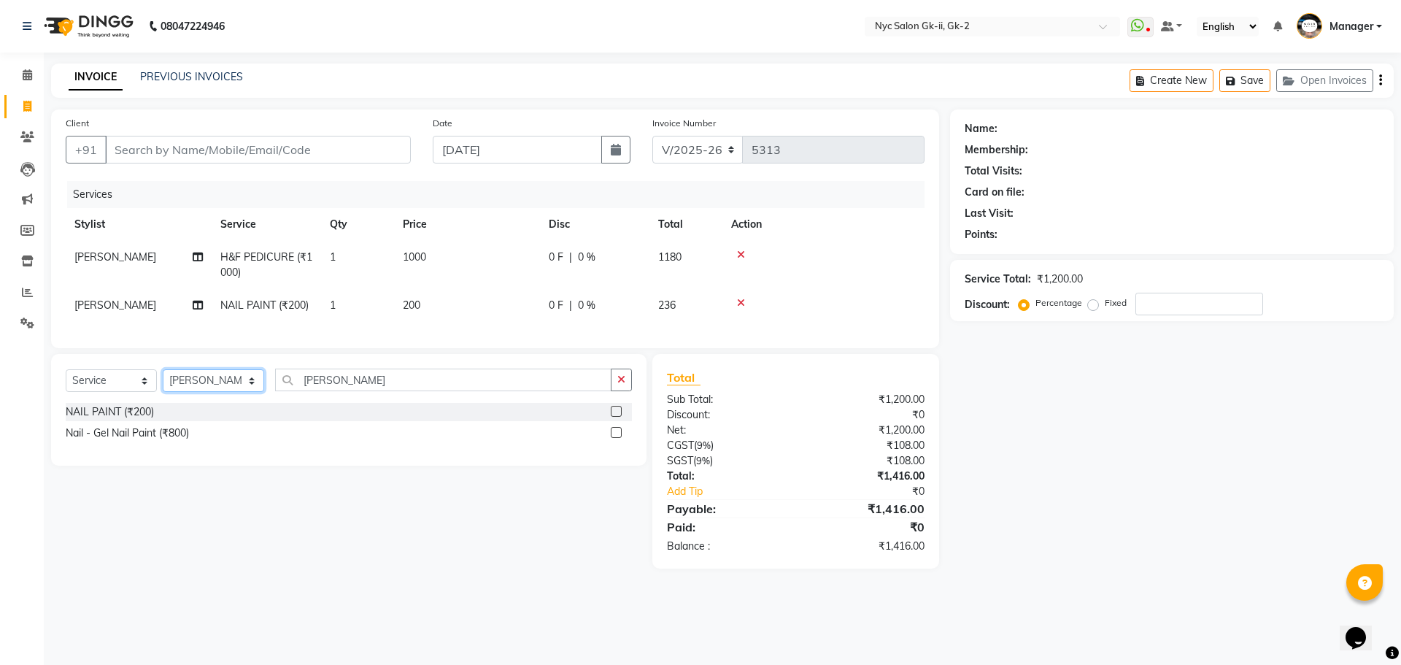
click at [201, 392] on select "Select Stylist AMIR_PDCT aniket_ASST AZAD_ASST [PERSON_NAME] [PERSON_NAME] [PER…" at bounding box center [213, 380] width 101 height 23
drag, startPoint x: 378, startPoint y: 583, endPoint x: 379, endPoint y: 573, distance: 10.3
click at [379, 573] on main "INVOICE PREVIOUS INVOICES Create New Save Open Invoices Client +91 Date [DATE] …" at bounding box center [722, 326] width 1357 height 527
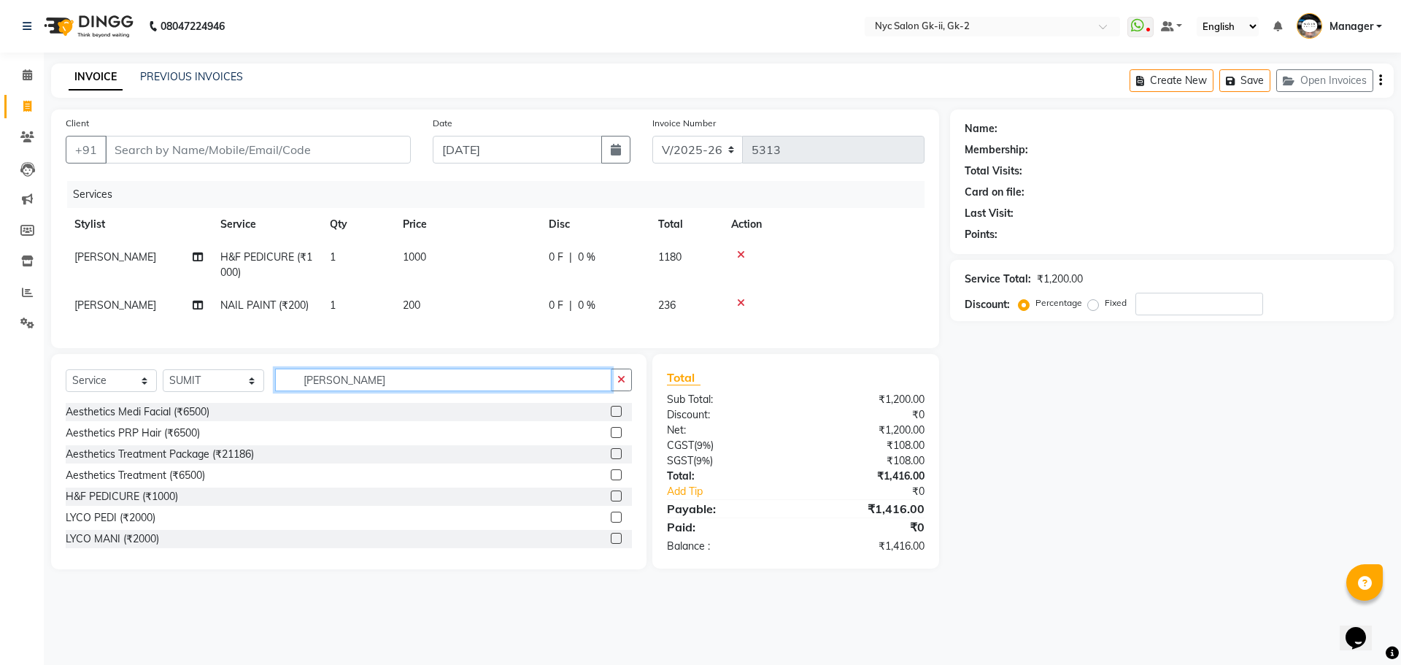
drag, startPoint x: 364, startPoint y: 398, endPoint x: 238, endPoint y: 396, distance: 126.3
click at [242, 396] on div "Select Service Product Membership Package Voucher Prepaid Gift Card Select Styl…" at bounding box center [349, 386] width 566 height 34
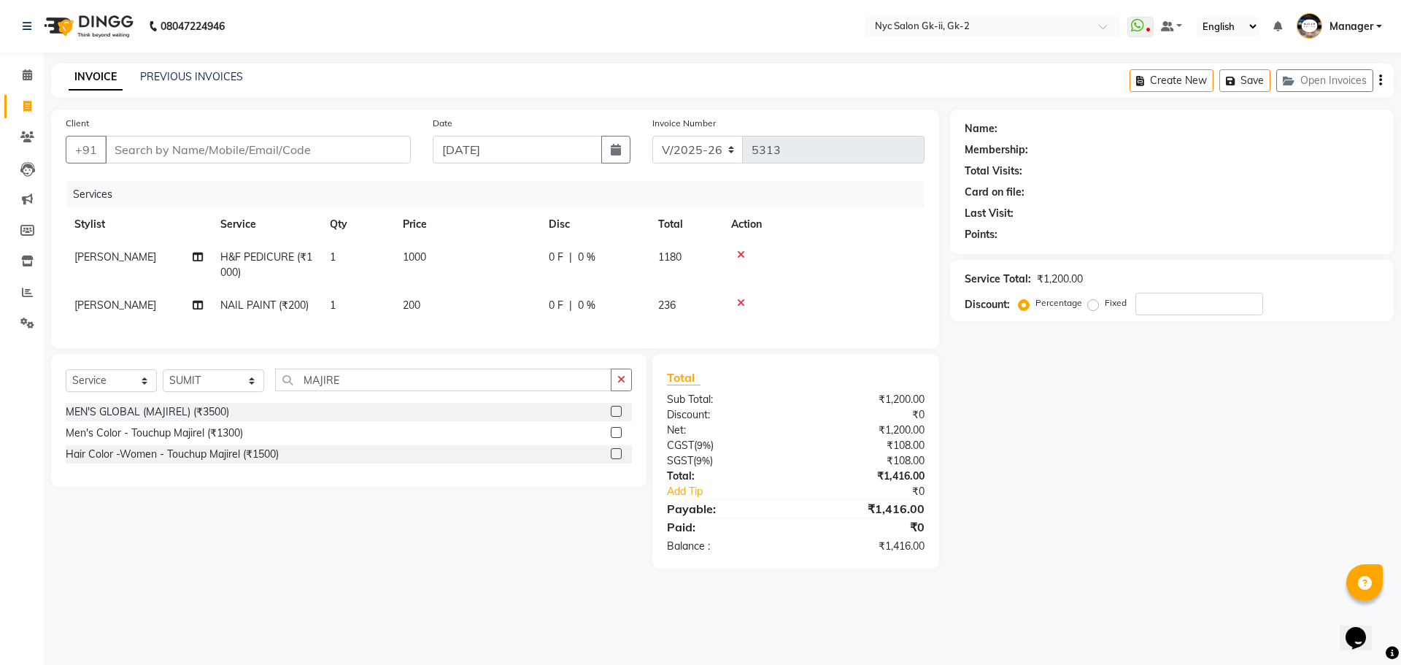
click at [615, 459] on label at bounding box center [616, 453] width 11 height 11
click at [615, 459] on input "checkbox" at bounding box center [615, 453] width 9 height 9
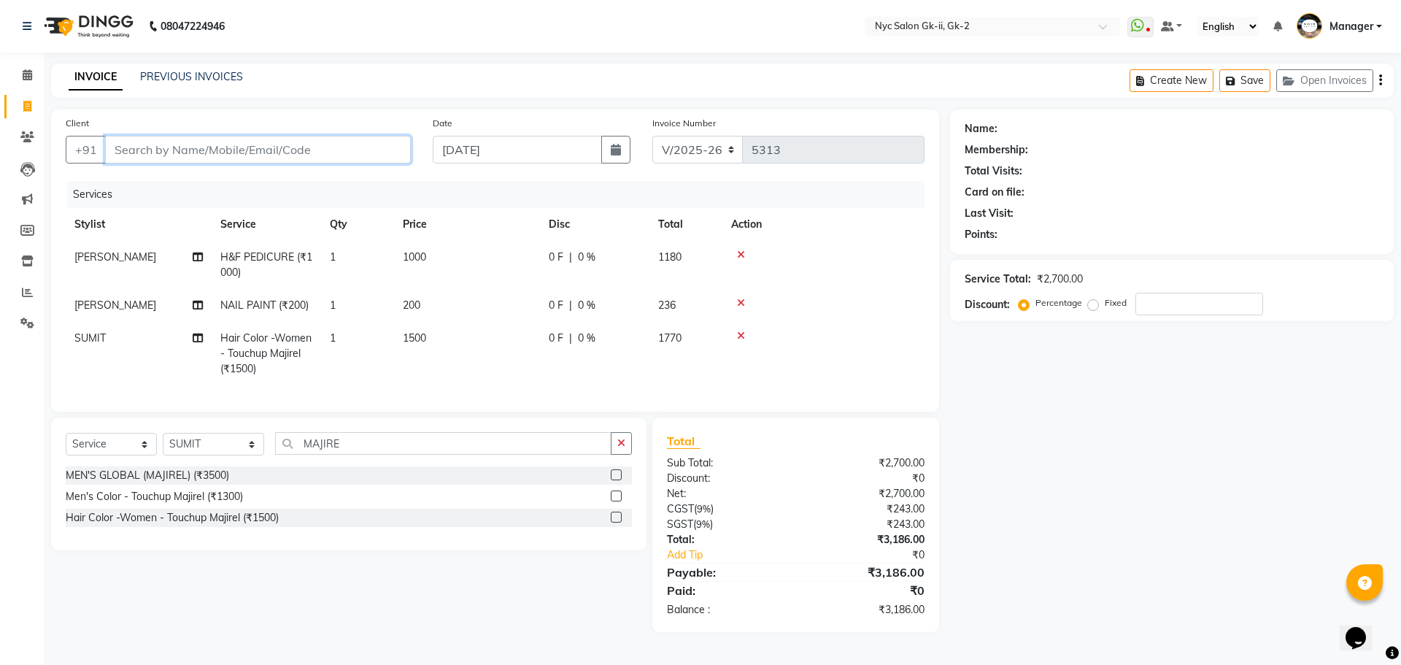
click at [147, 155] on input "Client" at bounding box center [258, 150] width 306 height 28
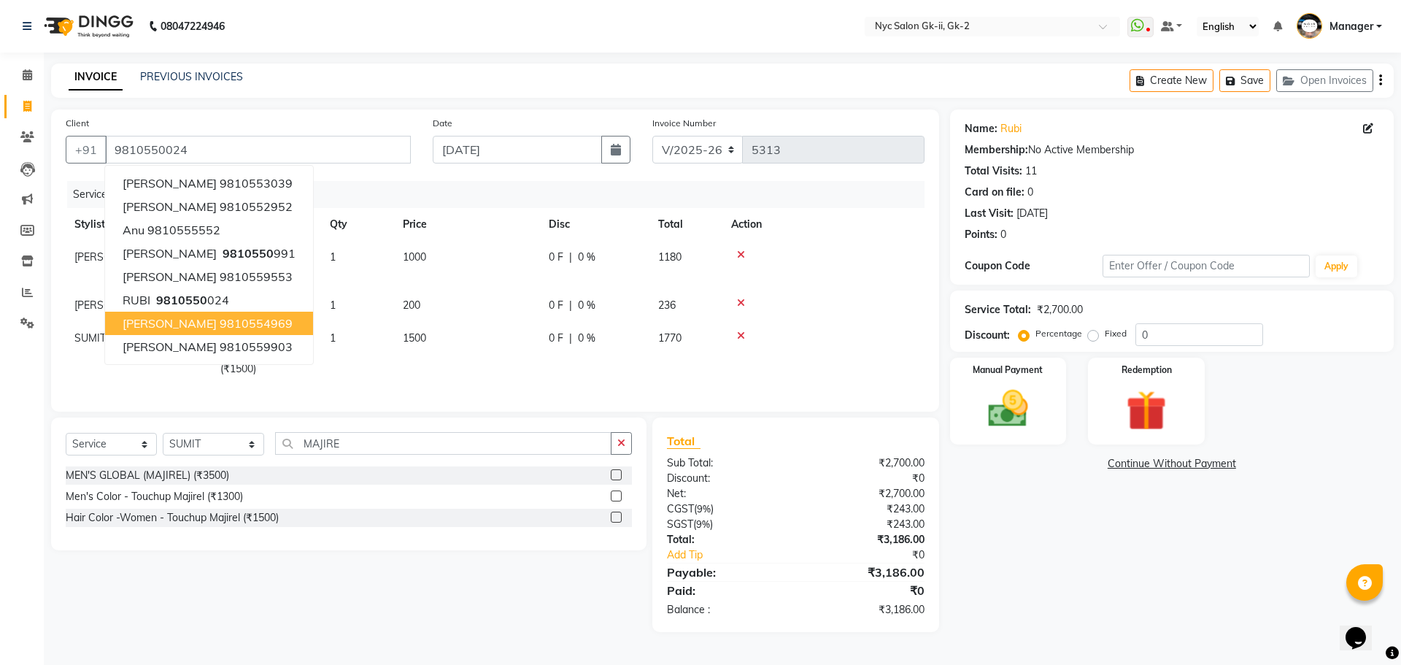
click at [1108, 563] on div "Name: Rubi Membership: No Active Membership Total Visits: 11 Card on file: 0 La…" at bounding box center [1177, 370] width 455 height 522
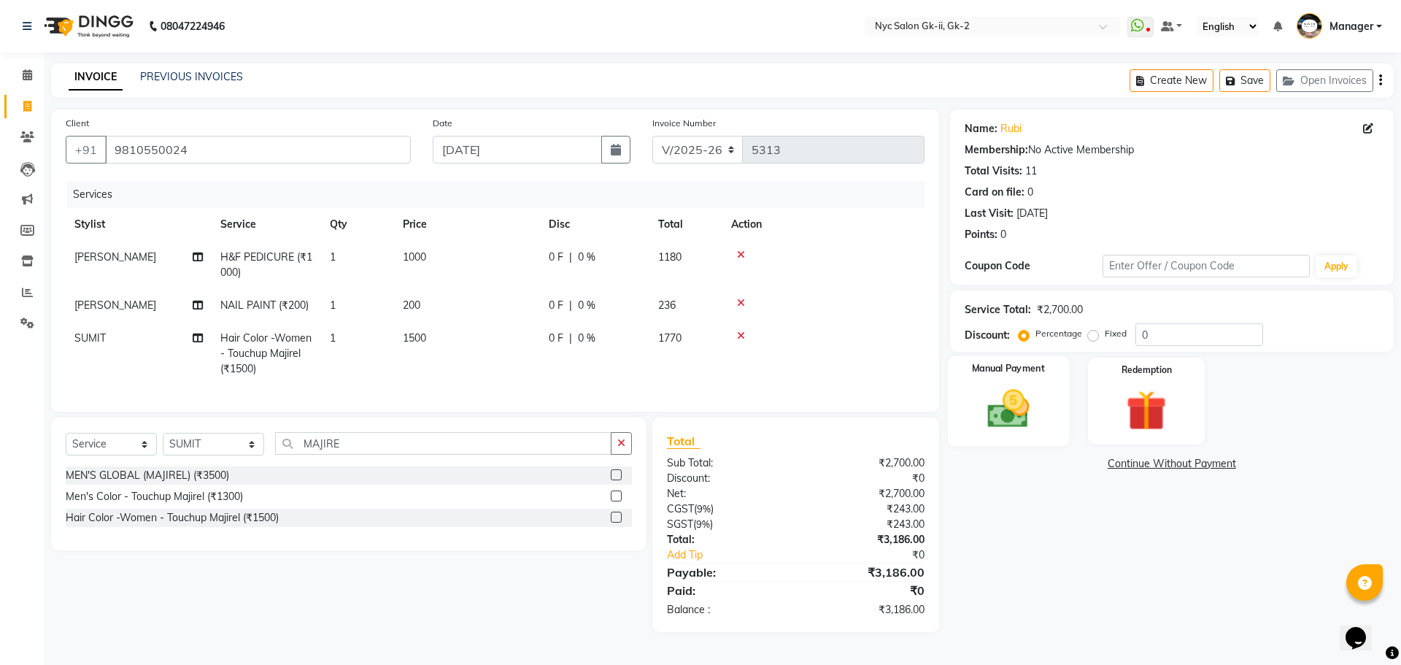
click at [981, 413] on img at bounding box center [1008, 409] width 68 height 48
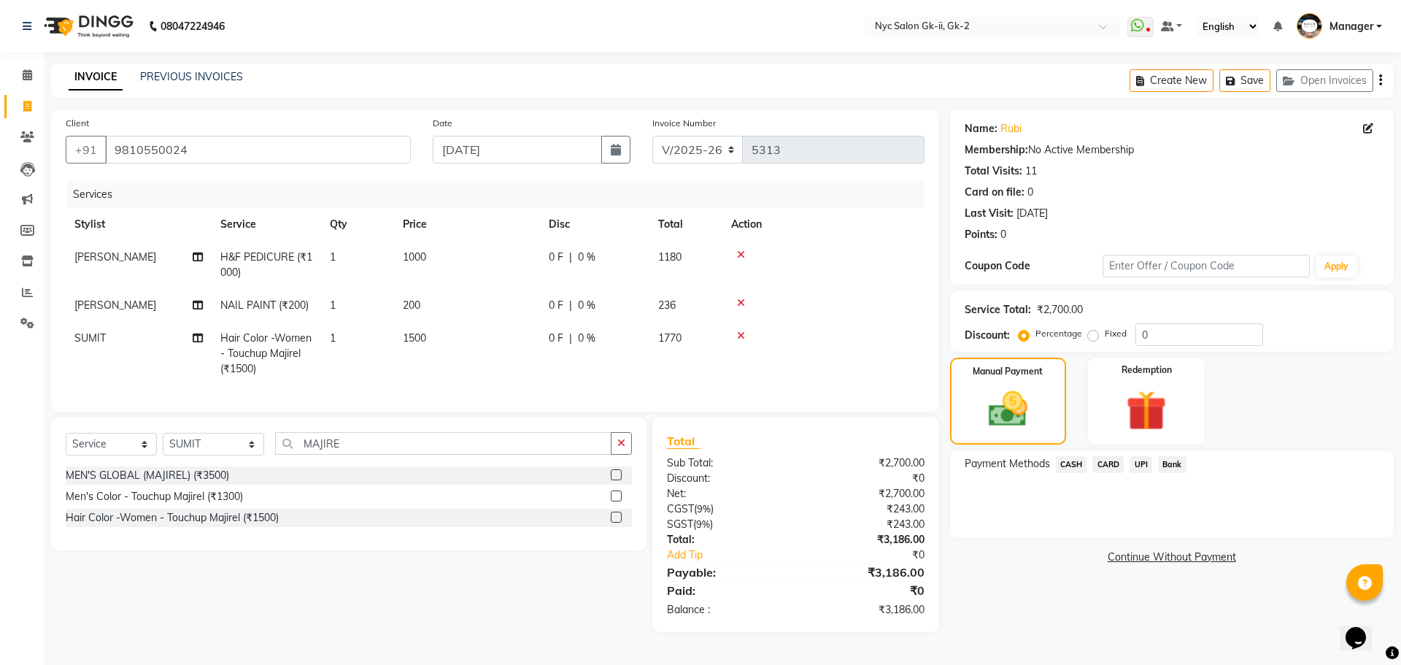
click at [1073, 459] on span "CASH" at bounding box center [1071, 464] width 31 height 17
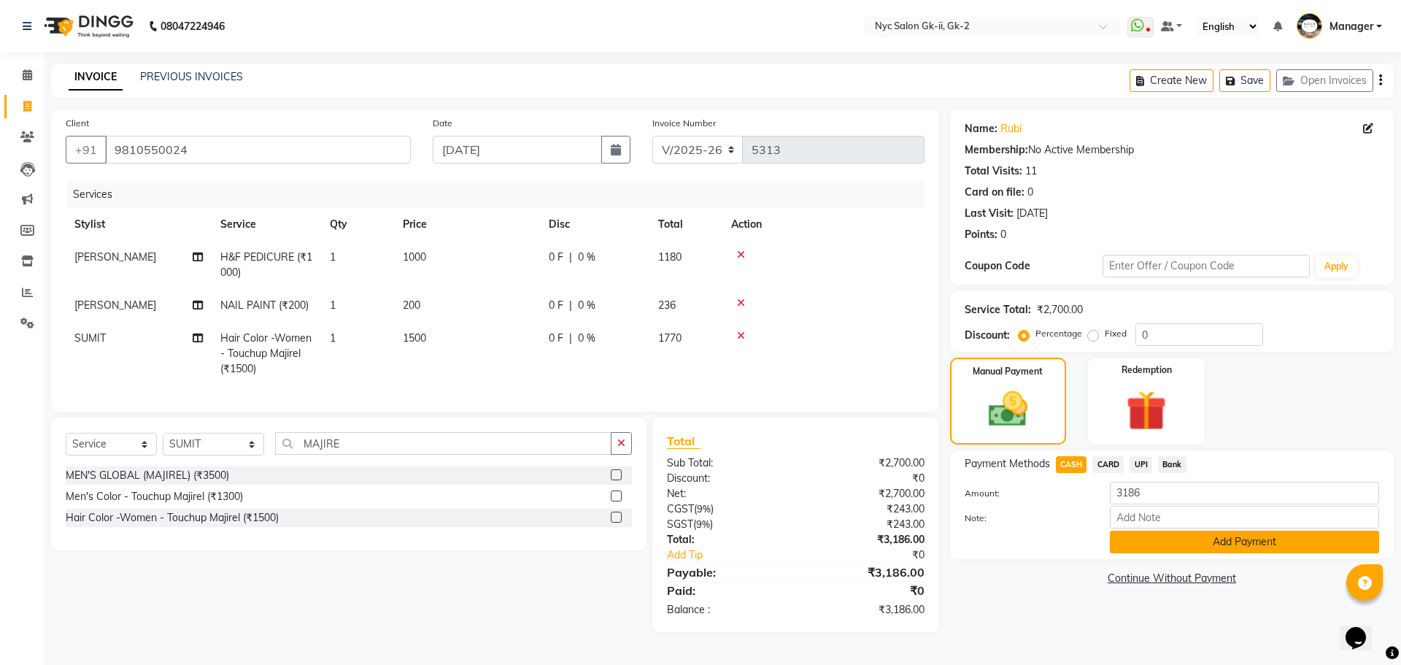
click at [1202, 537] on button "Add Payment" at bounding box center [1244, 541] width 269 height 23
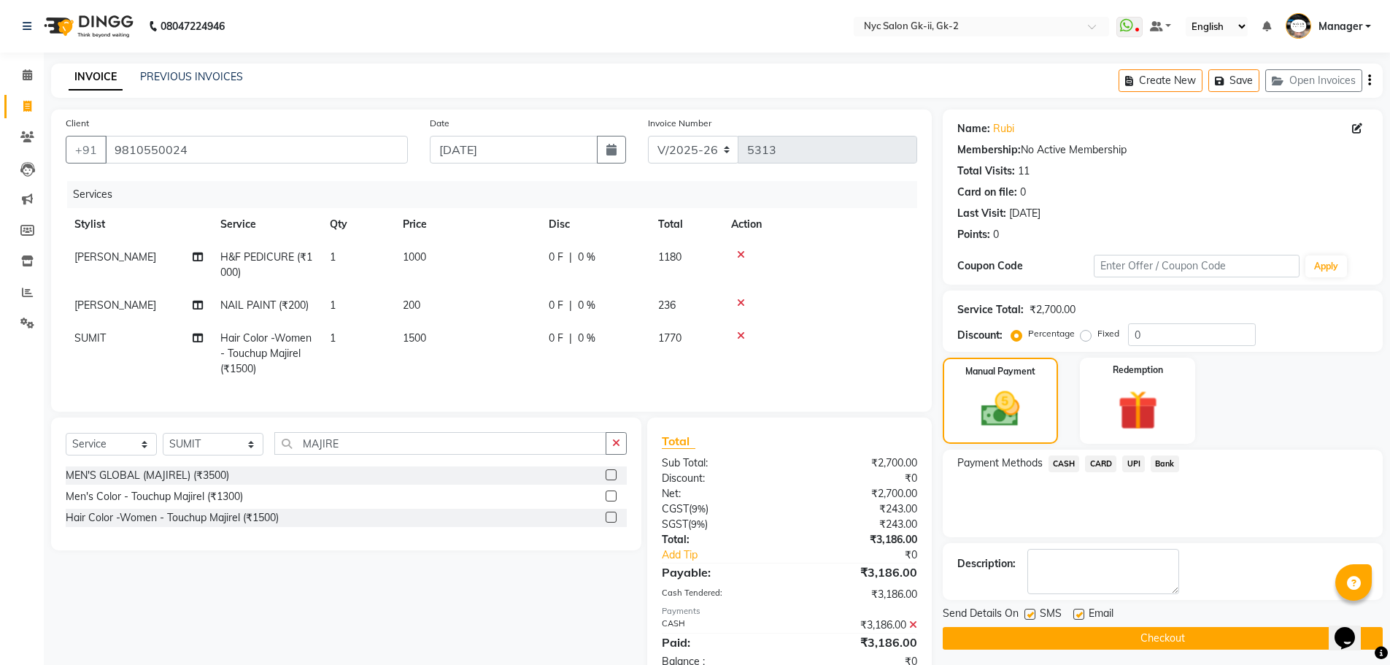
scroll to position [52, 0]
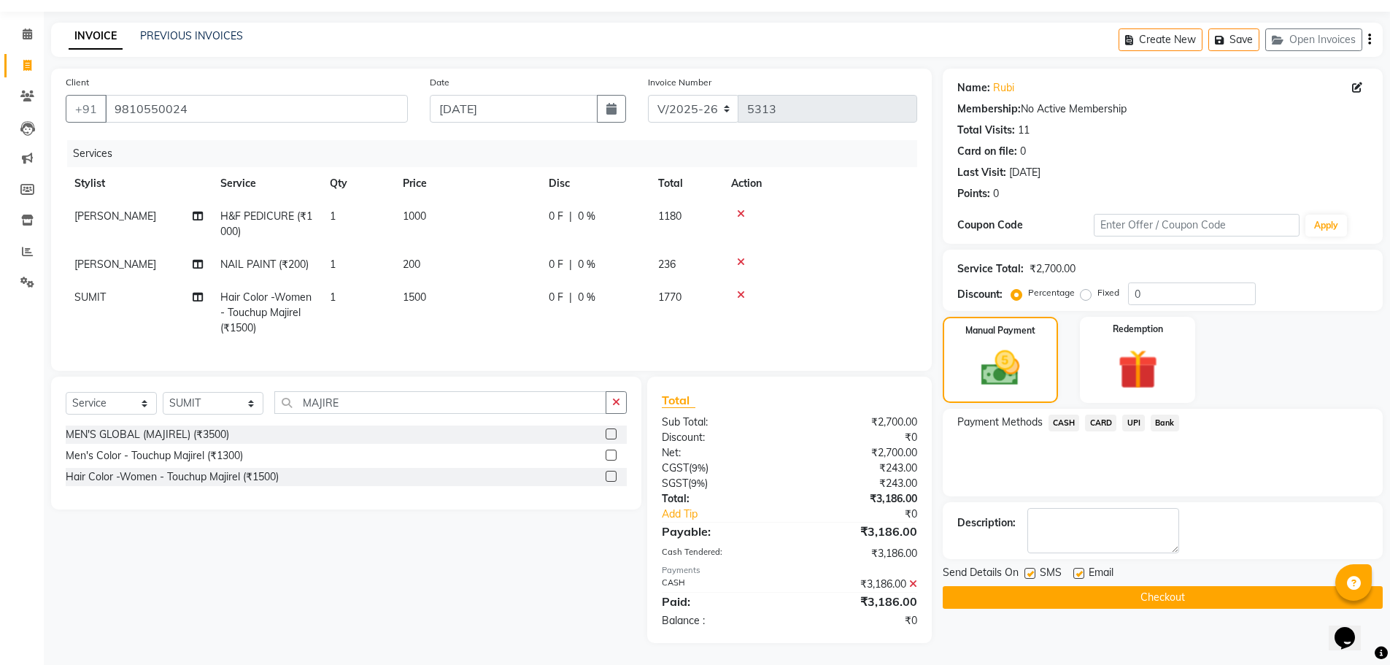
click at [1221, 586] on button "Checkout" at bounding box center [1163, 597] width 440 height 23
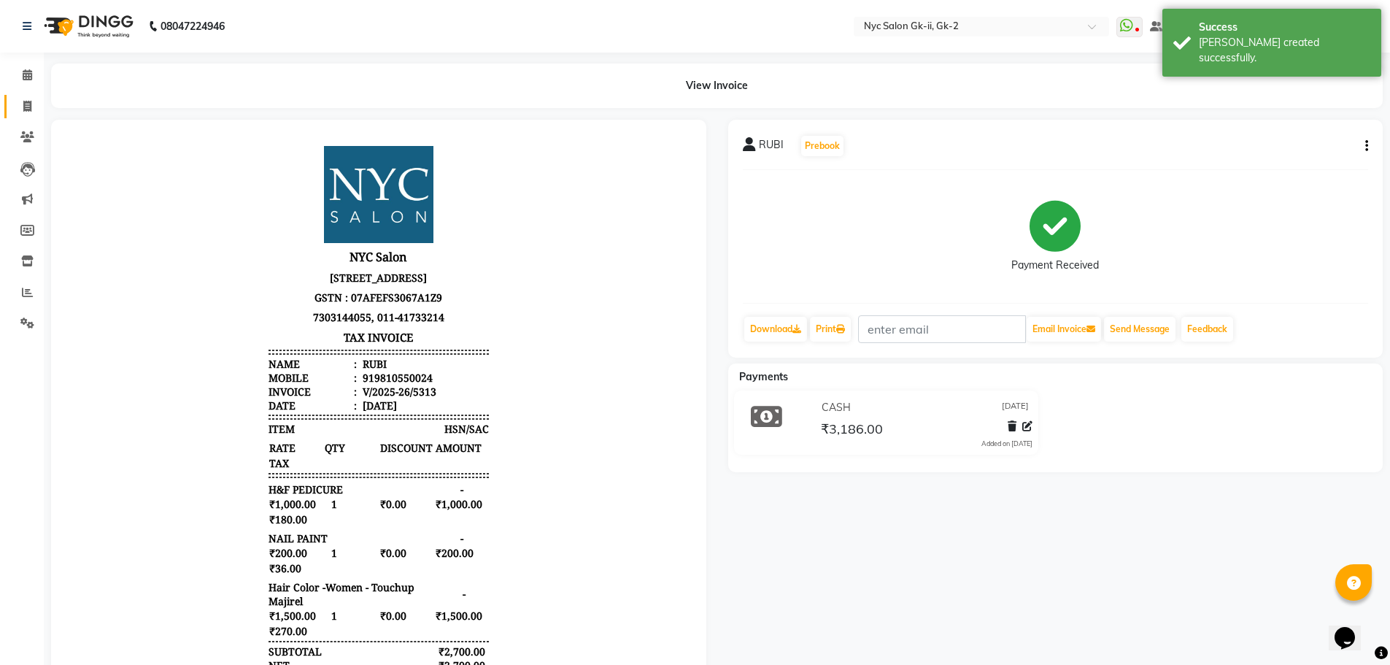
click at [25, 115] on link "Invoice" at bounding box center [21, 107] width 35 height 24
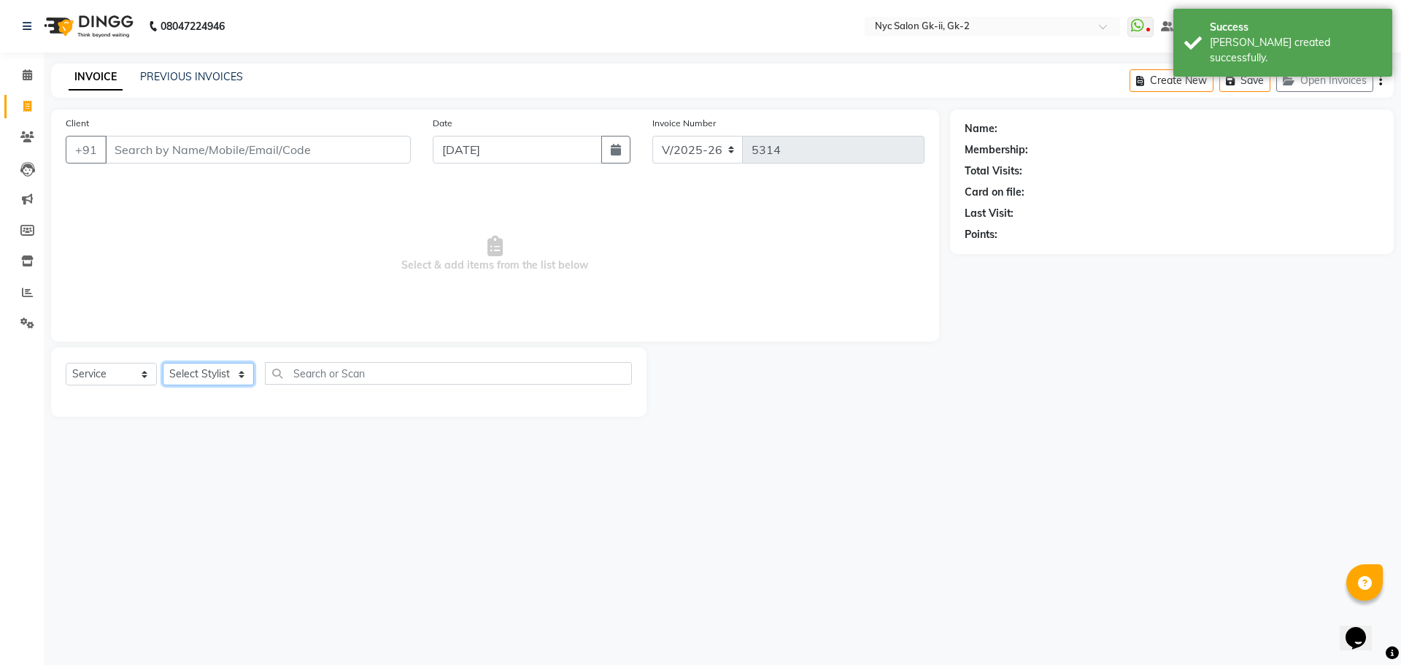
click at [217, 374] on select "Select Stylist" at bounding box center [208, 374] width 91 height 23
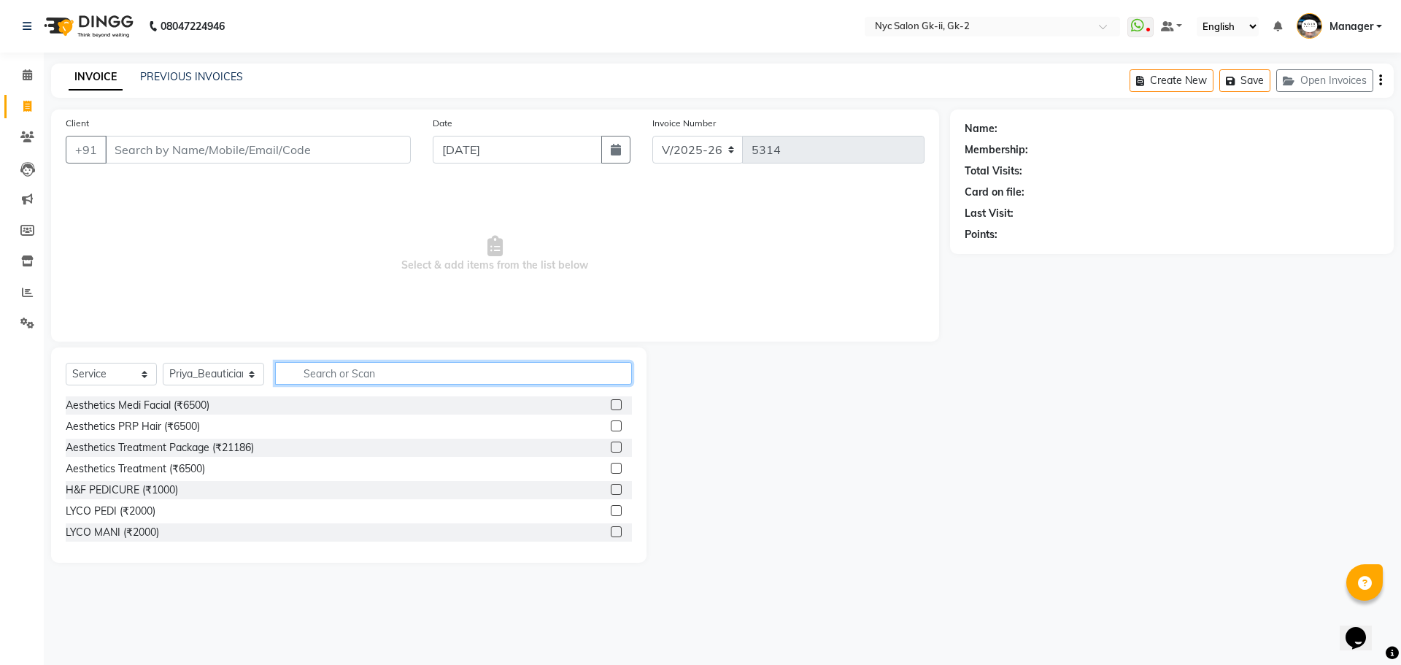
click at [435, 374] on input "text" at bounding box center [454, 373] width 358 height 23
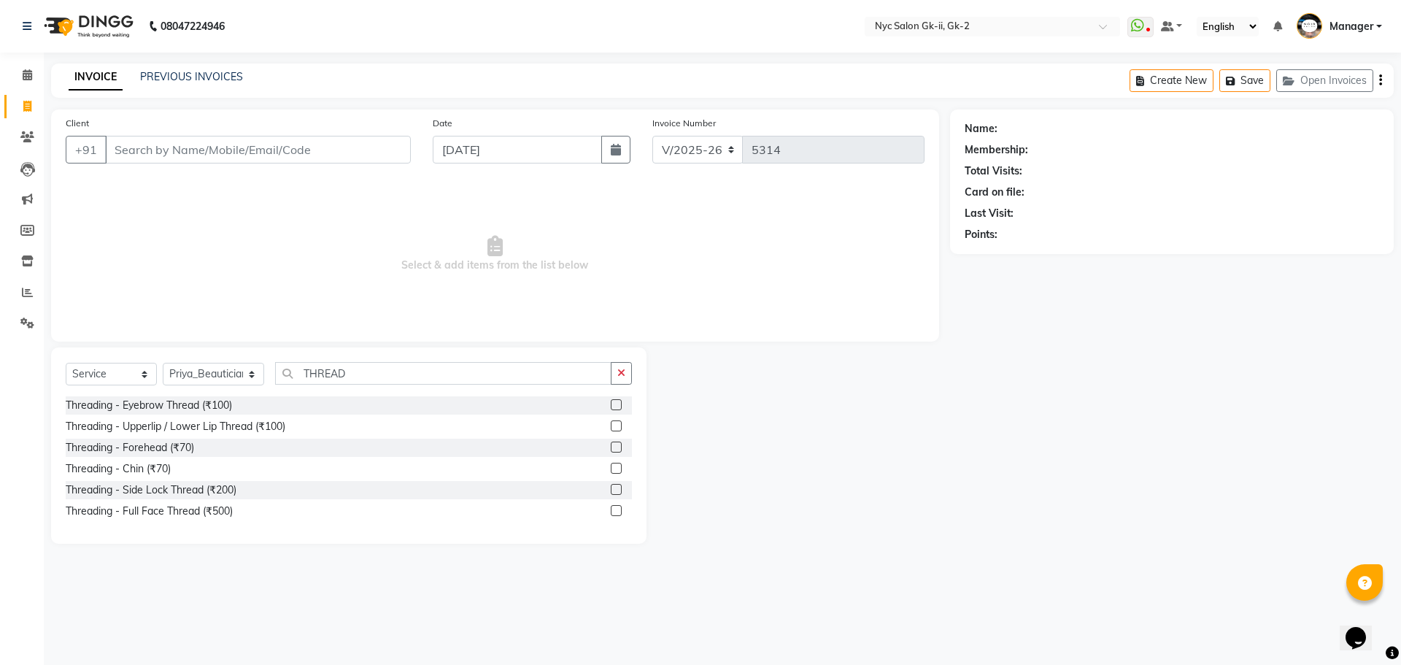
click at [612, 400] on label at bounding box center [616, 404] width 11 height 11
click at [612, 401] on input "checkbox" at bounding box center [615, 405] width 9 height 9
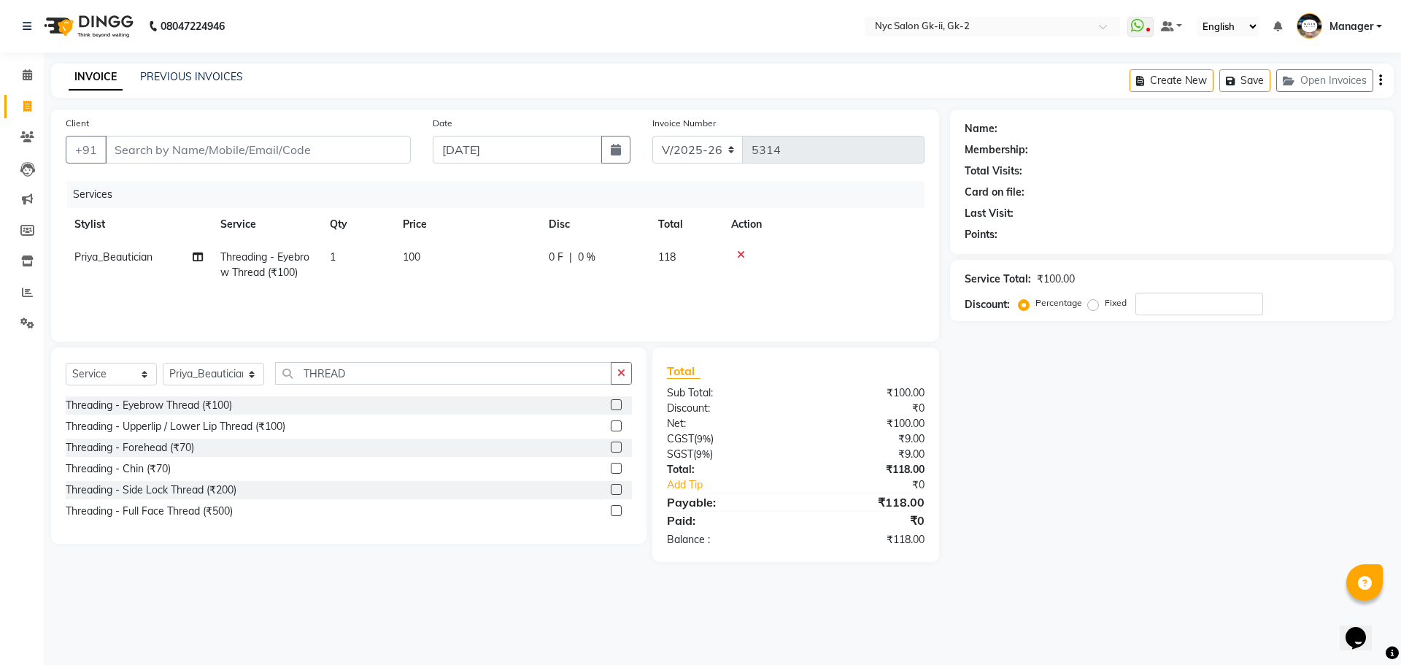
click at [615, 424] on label at bounding box center [616, 425] width 11 height 11
click at [615, 424] on input "checkbox" at bounding box center [615, 426] width 9 height 9
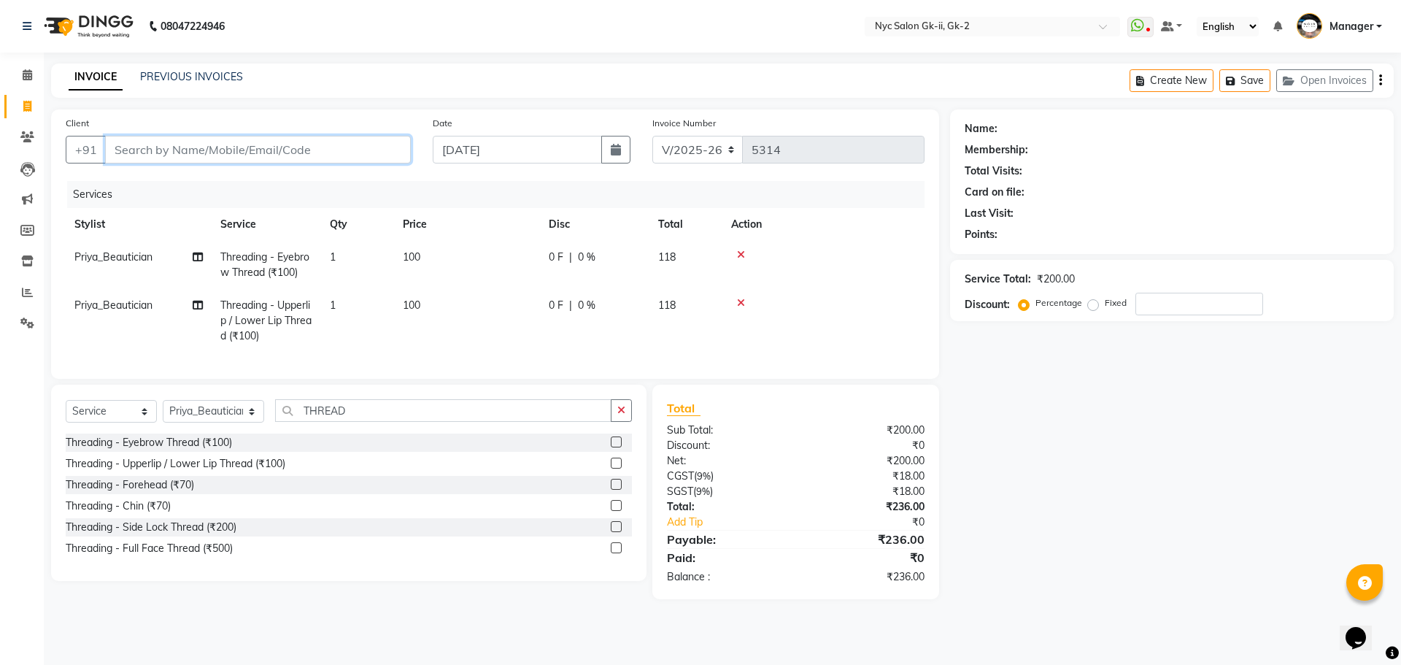
click at [310, 147] on input "Client" at bounding box center [258, 150] width 306 height 28
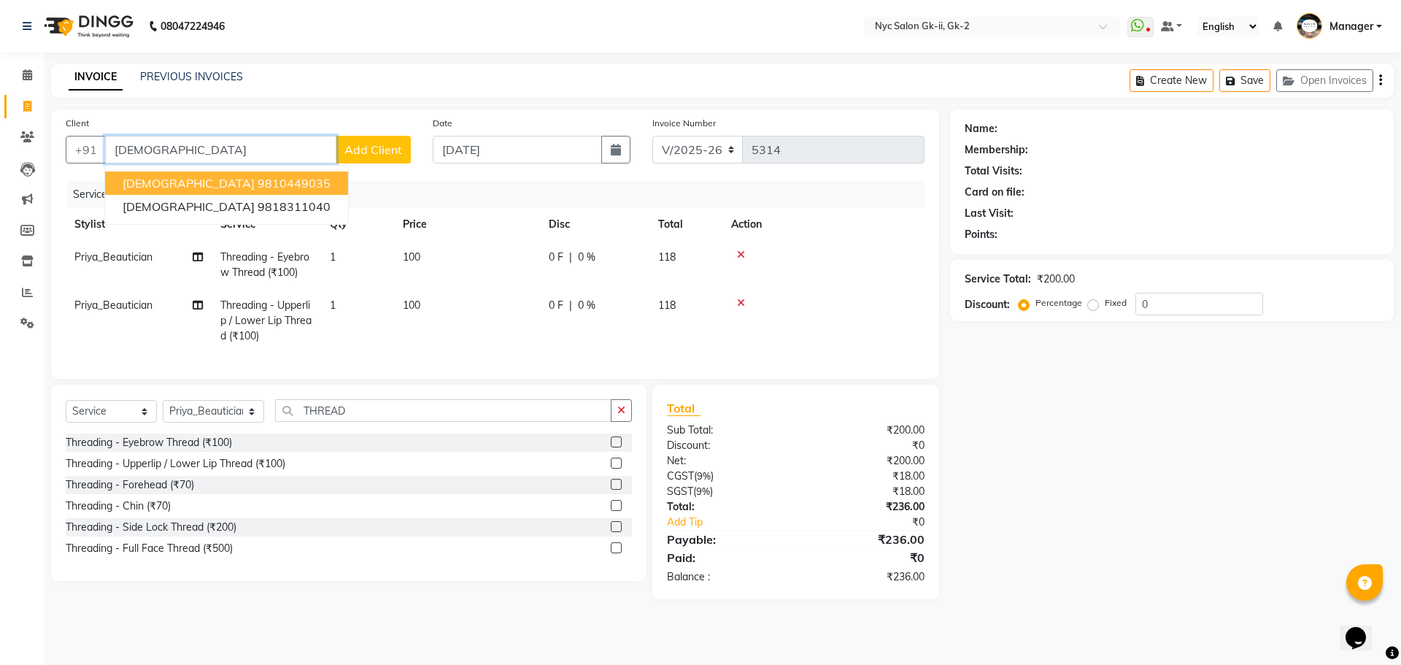
click at [258, 186] on ngb-highlight "9810449035" at bounding box center [294, 183] width 73 height 15
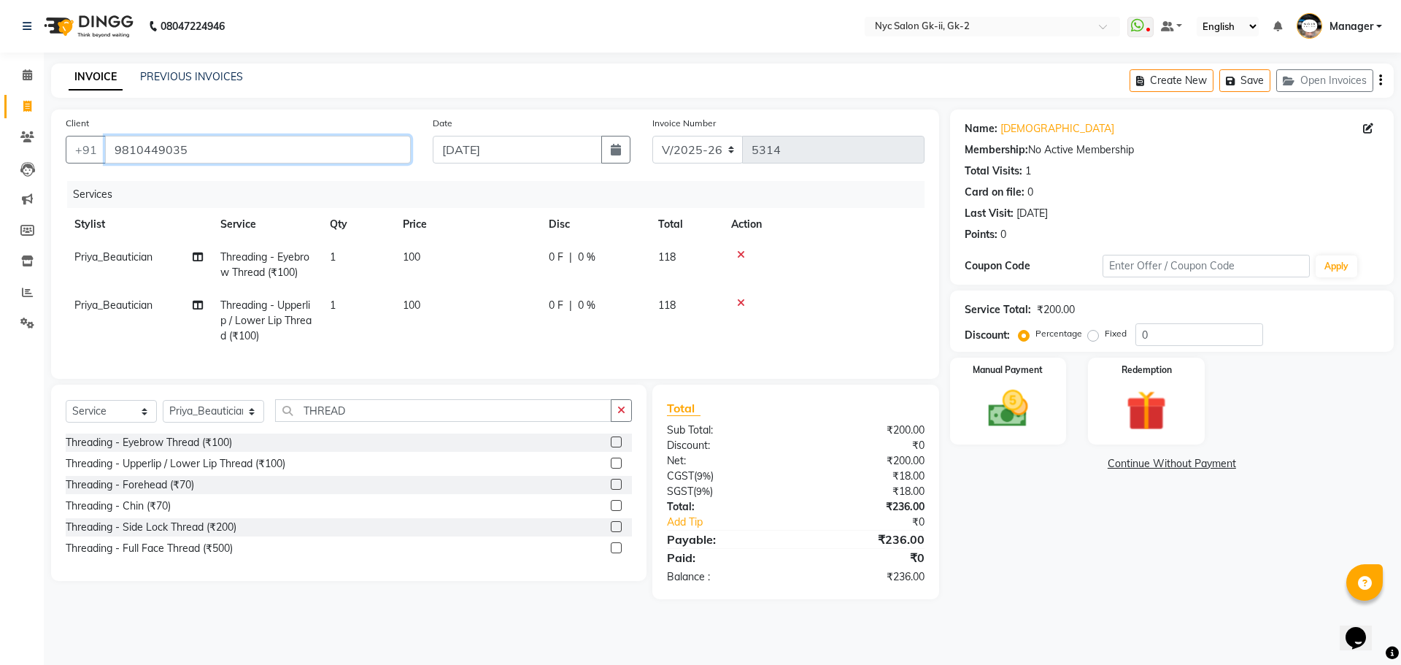
drag, startPoint x: 315, startPoint y: 150, endPoint x: 0, endPoint y: 182, distance: 316.9
click at [34, 170] on app-home "08047224946 Select Location × Nyc Salon Gk-ii, Gk-2 WhatsApp Status ✕ Status: D…" at bounding box center [700, 310] width 1401 height 621
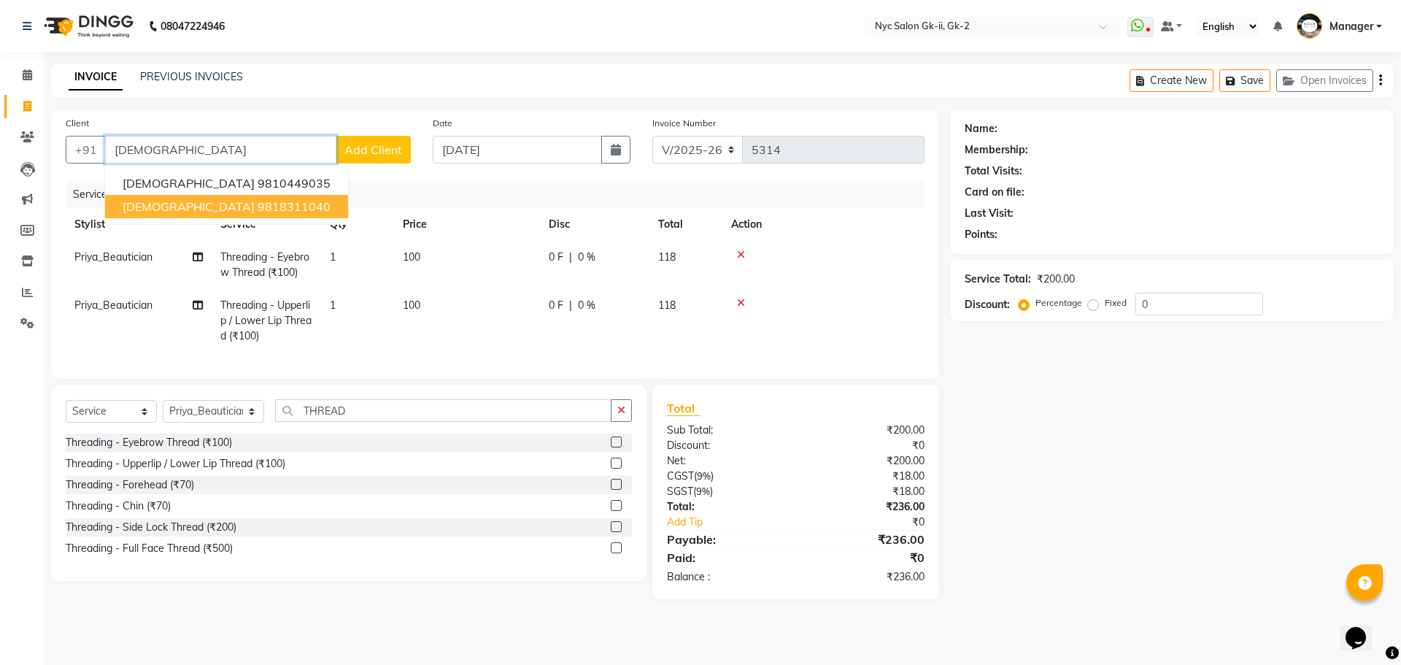
click at [258, 201] on ngb-highlight "9818311040" at bounding box center [294, 206] width 73 height 15
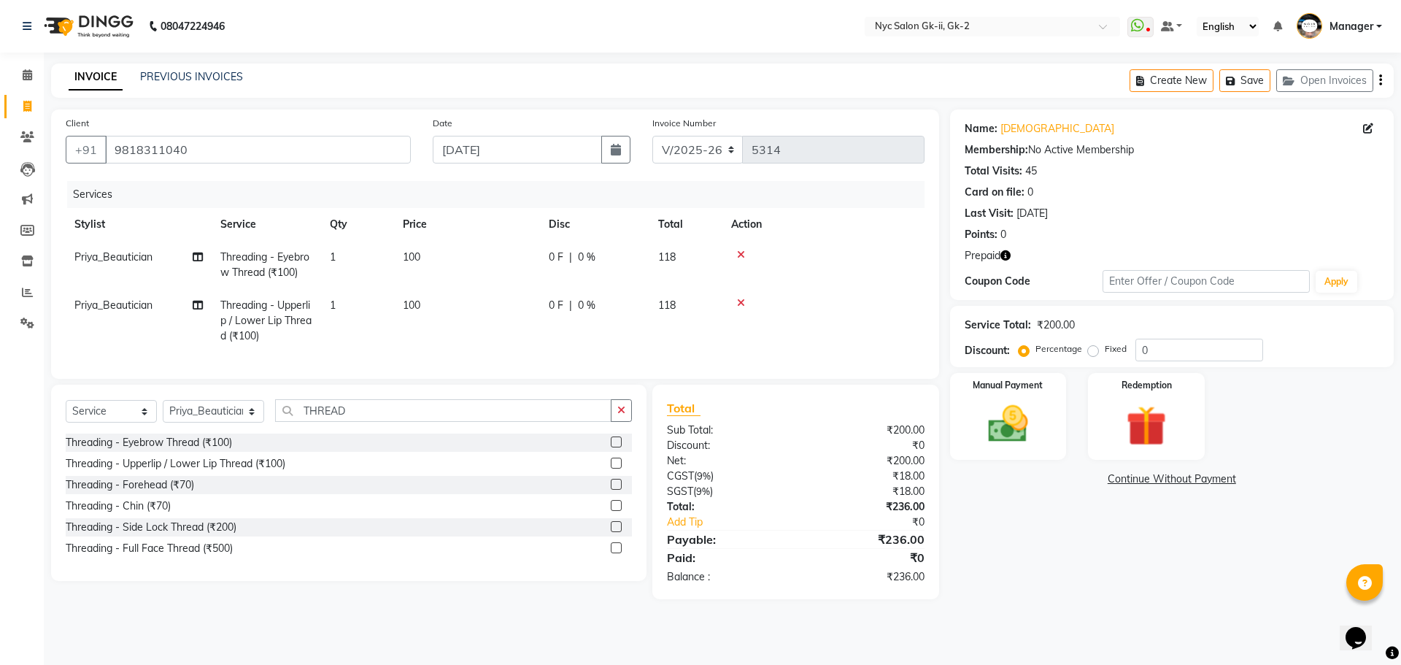
click at [1006, 255] on icon "button" at bounding box center [1005, 255] width 10 height 10
click at [1072, 533] on div "Name: Sunita Membership: No Active Membership Total Visits: 45 Card on file: 0 …" at bounding box center [1177, 354] width 455 height 490
drag, startPoint x: 290, startPoint y: 161, endPoint x: 0, endPoint y: 109, distance: 294.2
click at [0, 109] on app-home "08047224946 Select Location × Nyc Salon Gk-ii, Gk-2 WhatsApp Status ✕ Status: D…" at bounding box center [700, 310] width 1401 height 621
click at [1086, 537] on div "Name: Sunita Membership: No Active Membership Total Visits: 45 Card on file: 0 …" at bounding box center [1177, 354] width 455 height 490
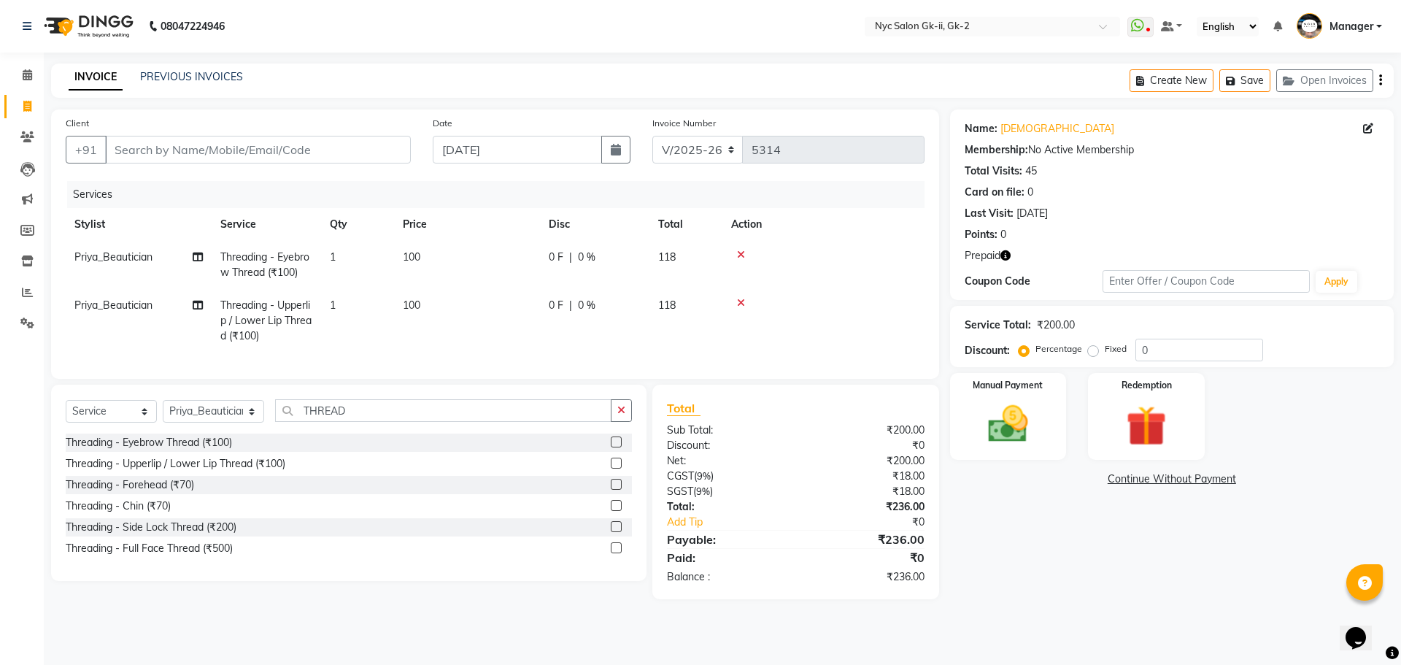
click at [1135, 617] on main "INVOICE PREVIOUS INVOICES Create New Save Open Invoices Client +91 Date [DATE] …" at bounding box center [722, 341] width 1357 height 557
click at [1368, 130] on icon at bounding box center [1368, 128] width 10 height 10
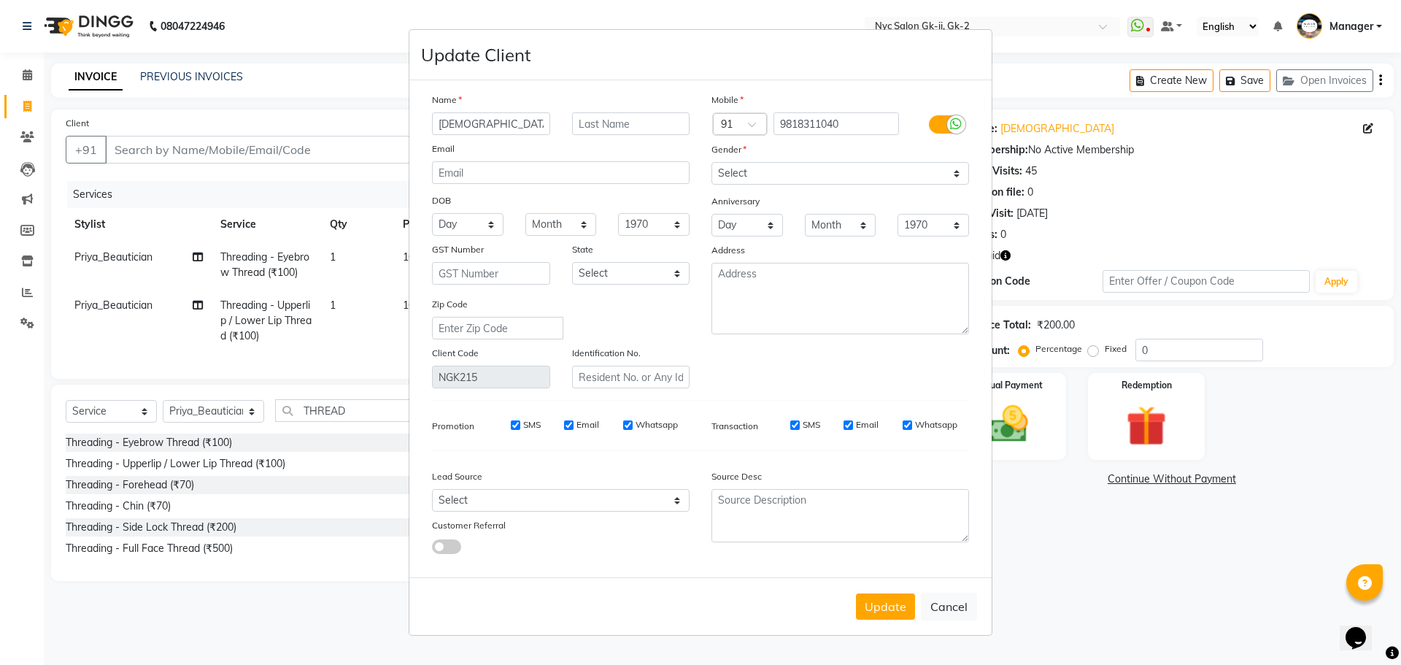
click at [1153, 655] on ngb-modal-window "Update Client Name sunita Email DOB Day 01 02 03 04 05 06 07 08 09 10 11 12 13 …" at bounding box center [700, 332] width 1401 height 665
click at [1064, 605] on ngb-modal-window "Update Client Name sunita Email DOB Day 01 02 03 04 05 06 07 08 09 10 11 12 13 …" at bounding box center [700, 332] width 1401 height 665
click at [959, 593] on button "Cancel" at bounding box center [949, 607] width 56 height 28
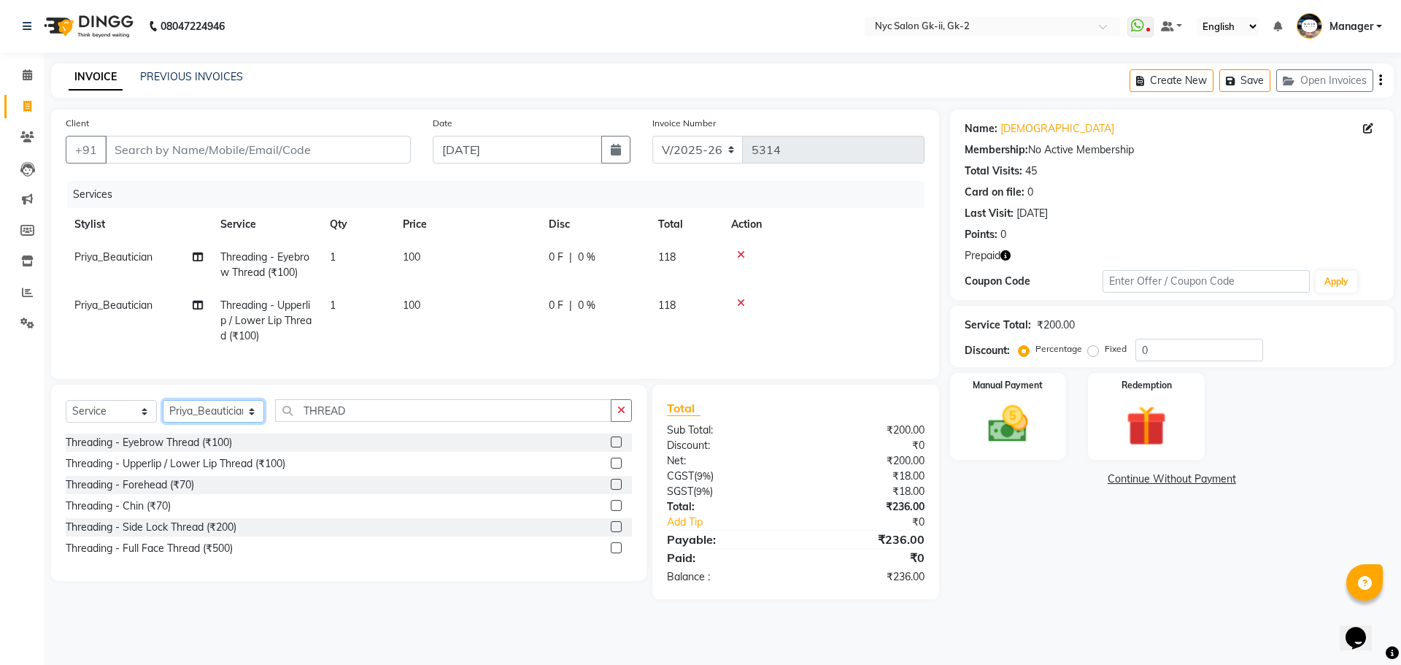
click at [218, 423] on select "Select Stylist AMIR_PDCT aniket_ASST AZAD_ASST [PERSON_NAME] [PERSON_NAME] [PER…" at bounding box center [213, 411] width 101 height 23
click at [1104, 577] on div "Name: Sunita Membership: No Active Membership Total Visits: 45 Card on file: 0 …" at bounding box center [1177, 354] width 455 height 490
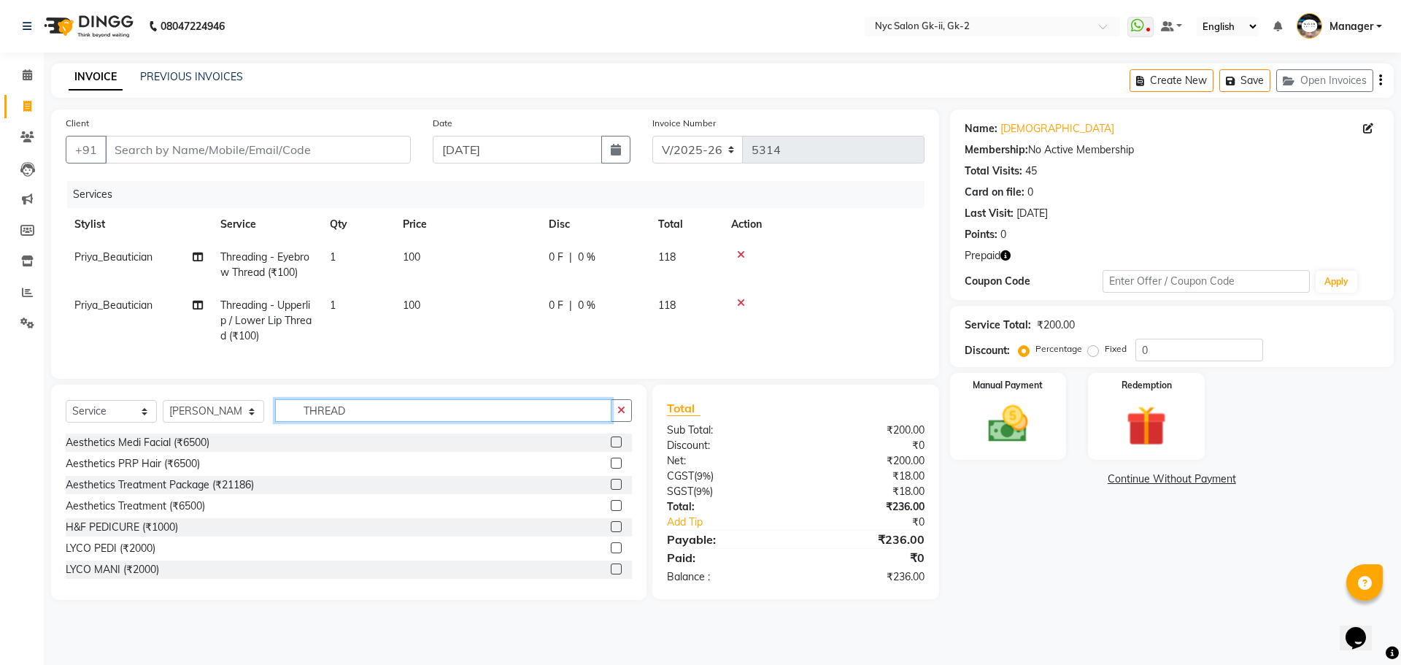
drag, startPoint x: 212, startPoint y: 398, endPoint x: 176, endPoint y: 394, distance: 36.0
click at [198, 397] on div "Select Service Product Membership Package Voucher Prepaid Gift Card Select Styl…" at bounding box center [348, 492] width 595 height 215
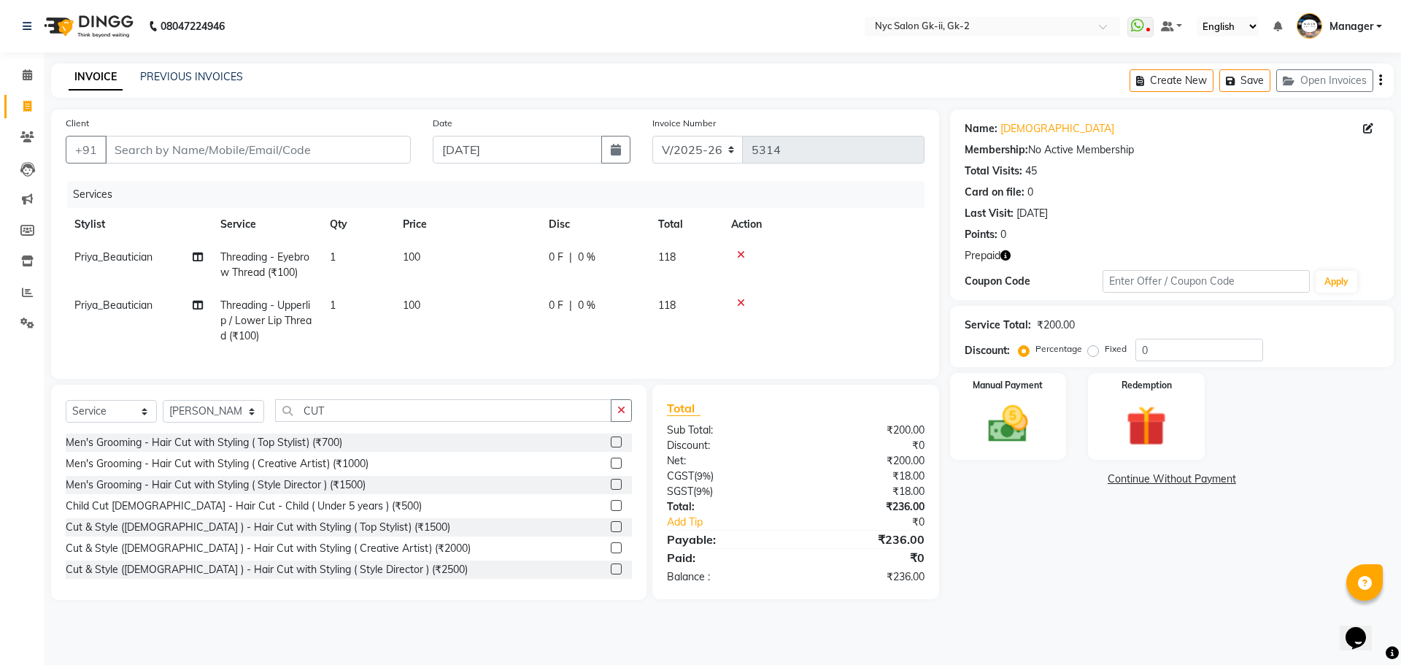
click at [611, 447] on label at bounding box center [616, 441] width 11 height 11
click at [611, 447] on input "checkbox" at bounding box center [615, 442] width 9 height 9
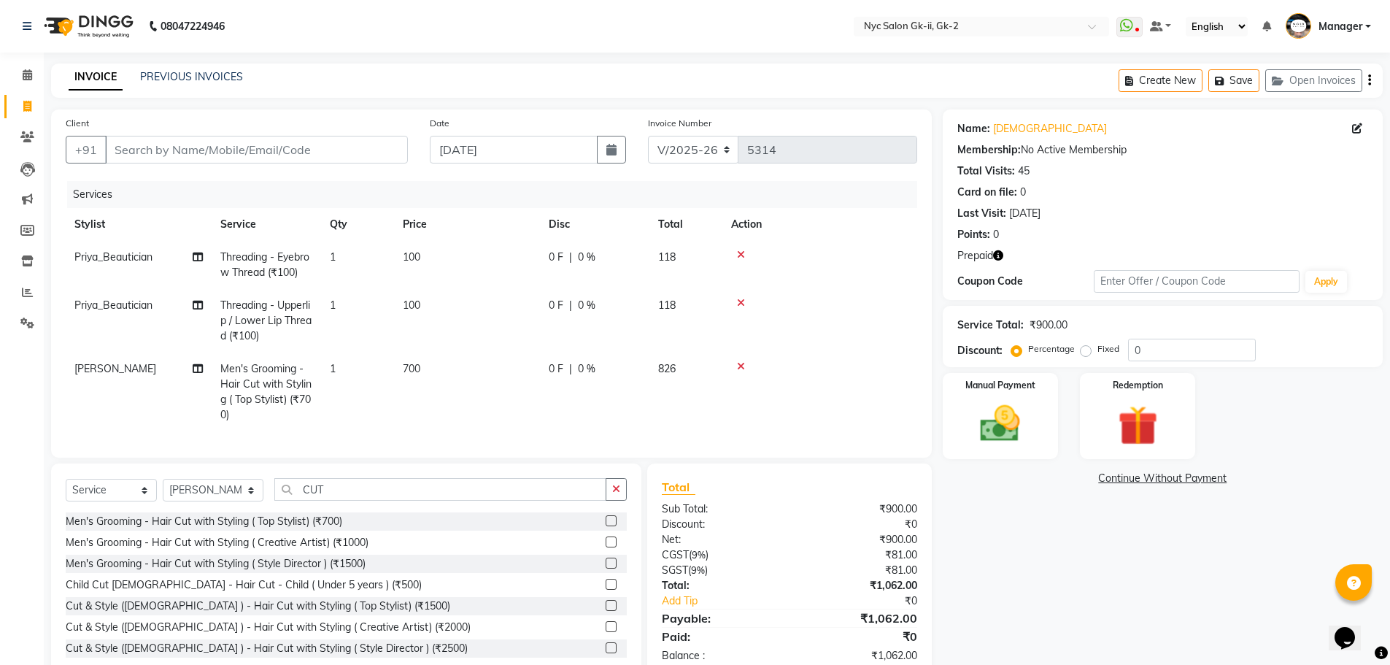
click at [376, 366] on td "1" at bounding box center [357, 391] width 73 height 79
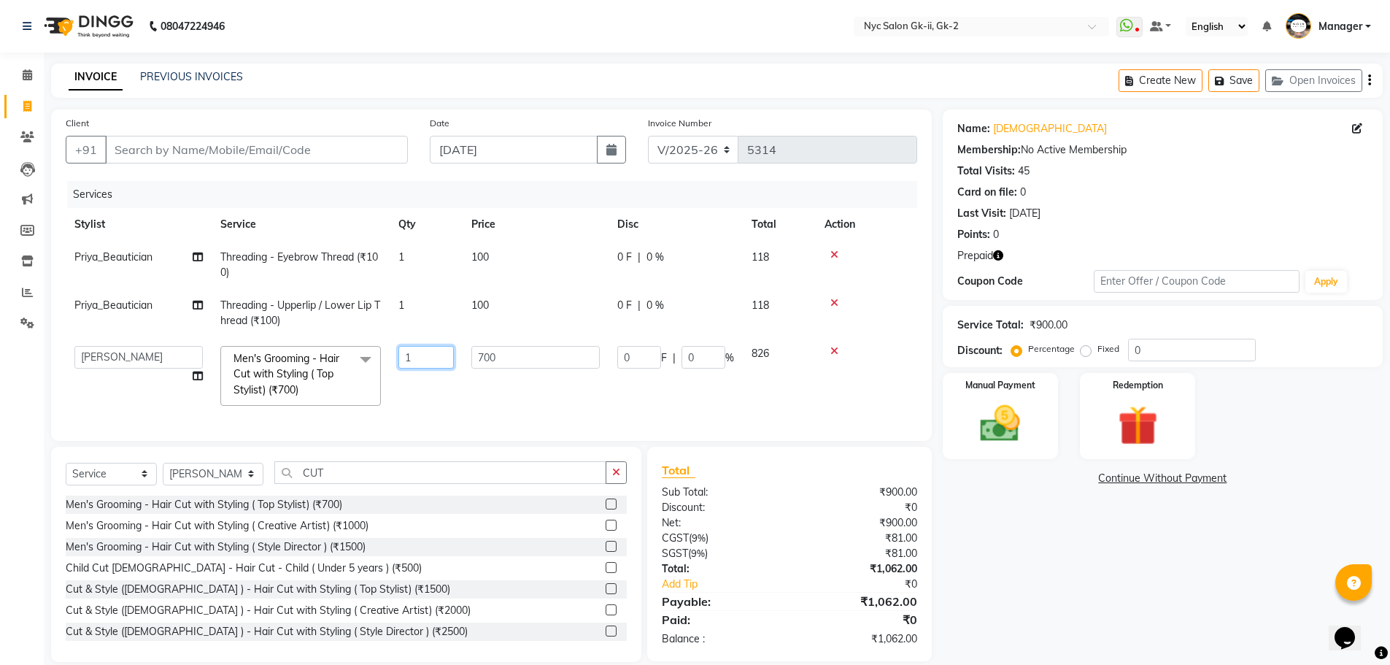
drag, startPoint x: 427, startPoint y: 355, endPoint x: 196, endPoint y: 361, distance: 231.4
click at [338, 350] on tr "AMIR_PDCT aniket_ASST AZAD_ASST [PERSON_NAME] [PERSON_NAME] [PERSON_NAME] Inven…" at bounding box center [492, 375] width 852 height 77
click at [1132, 559] on div "Name: Sunita Membership: No Active Membership Total Visits: 45 Card on file: 0 …" at bounding box center [1168, 385] width 451 height 552
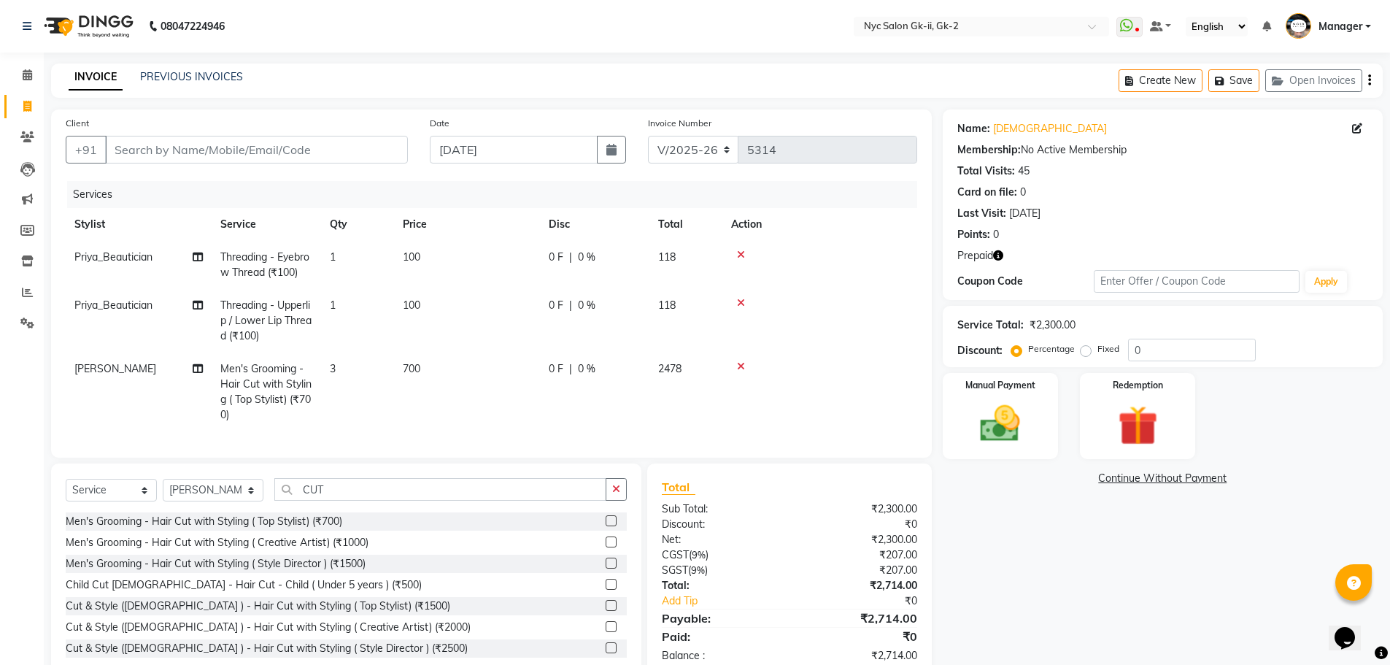
scroll to position [47, 0]
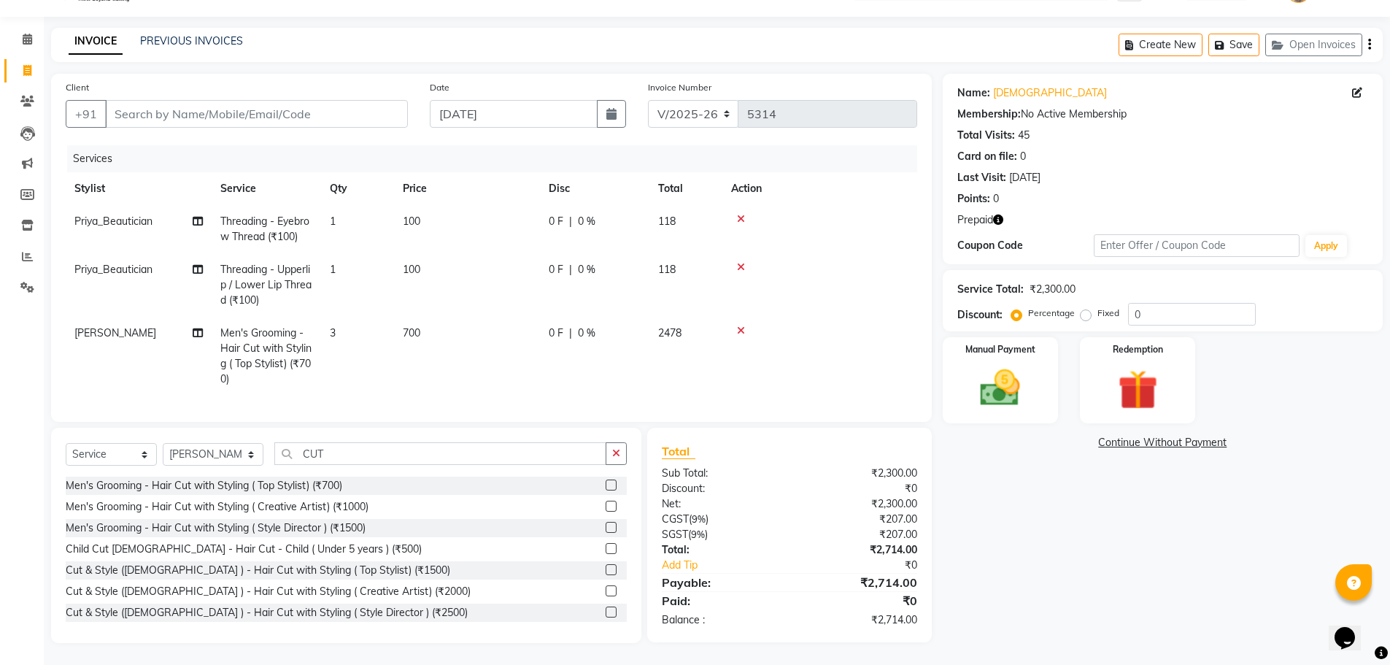
click at [1124, 521] on div "Name: Sunita Membership: No Active Membership Total Visits: 45 Card on file: 0 …" at bounding box center [1168, 358] width 451 height 569
click at [998, 215] on icon "button" at bounding box center [998, 220] width 10 height 10
click at [1073, 495] on div "Name: Sunita Membership: No Active Membership Total Visits: 45 Card on file: 0 …" at bounding box center [1168, 358] width 451 height 569
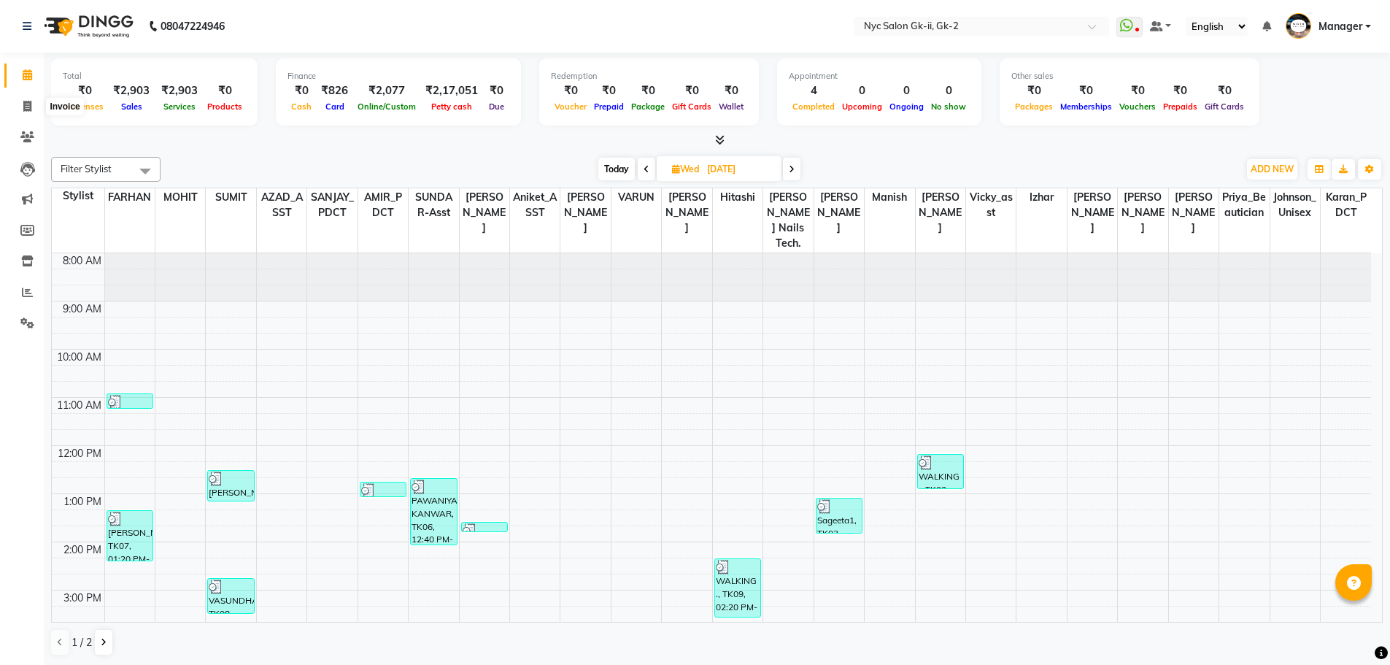
click at [21, 105] on span at bounding box center [28, 107] width 26 height 17
select select "5936"
select select "service"
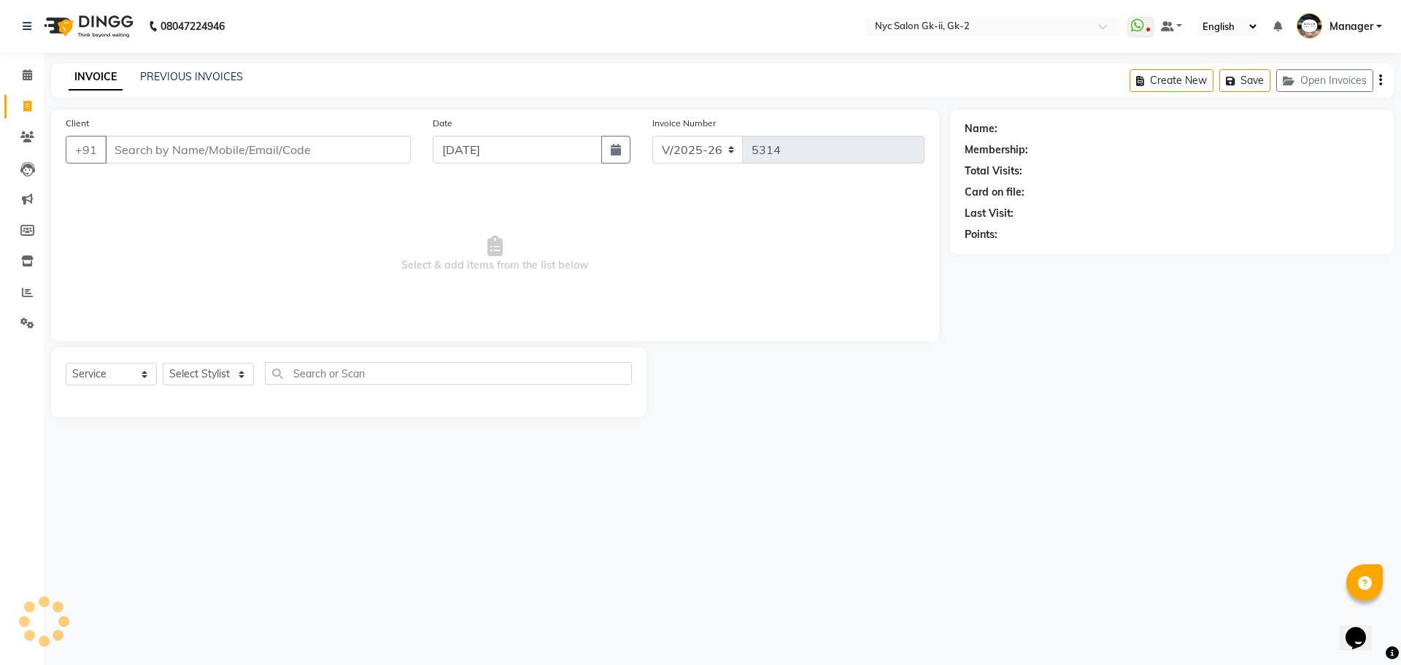
click at [207, 386] on div "Select Service Product Membership Package Voucher Prepaid Gift Card Select Styl…" at bounding box center [349, 379] width 566 height 34
click at [207, 374] on select "Select Stylist AMIR_PDCT aniket_ASST AZAD_ASST [PERSON_NAME] [PERSON_NAME] [PER…" at bounding box center [213, 374] width 101 height 23
select select "43731"
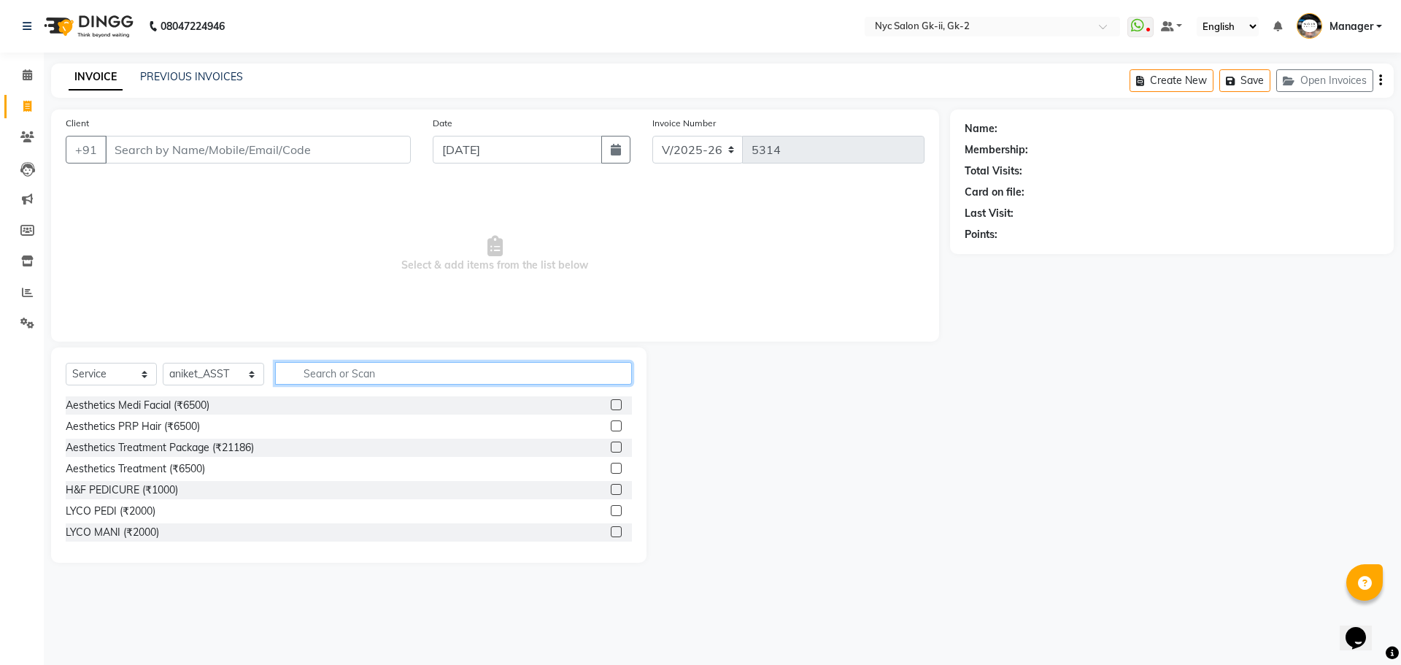
click at [433, 377] on input "text" at bounding box center [454, 373] width 358 height 23
type input "REDKEN"
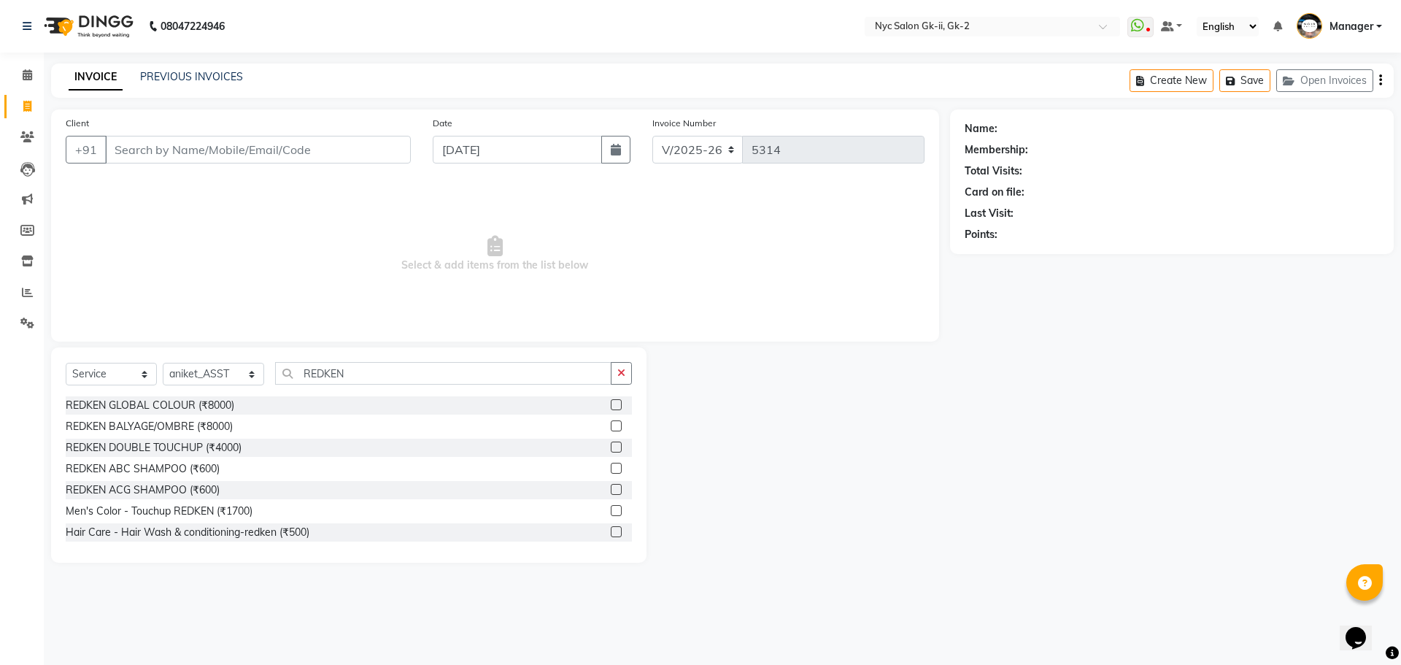
click at [611, 530] on label at bounding box center [616, 531] width 11 height 11
click at [611, 530] on input "checkbox" at bounding box center [615, 532] width 9 height 9
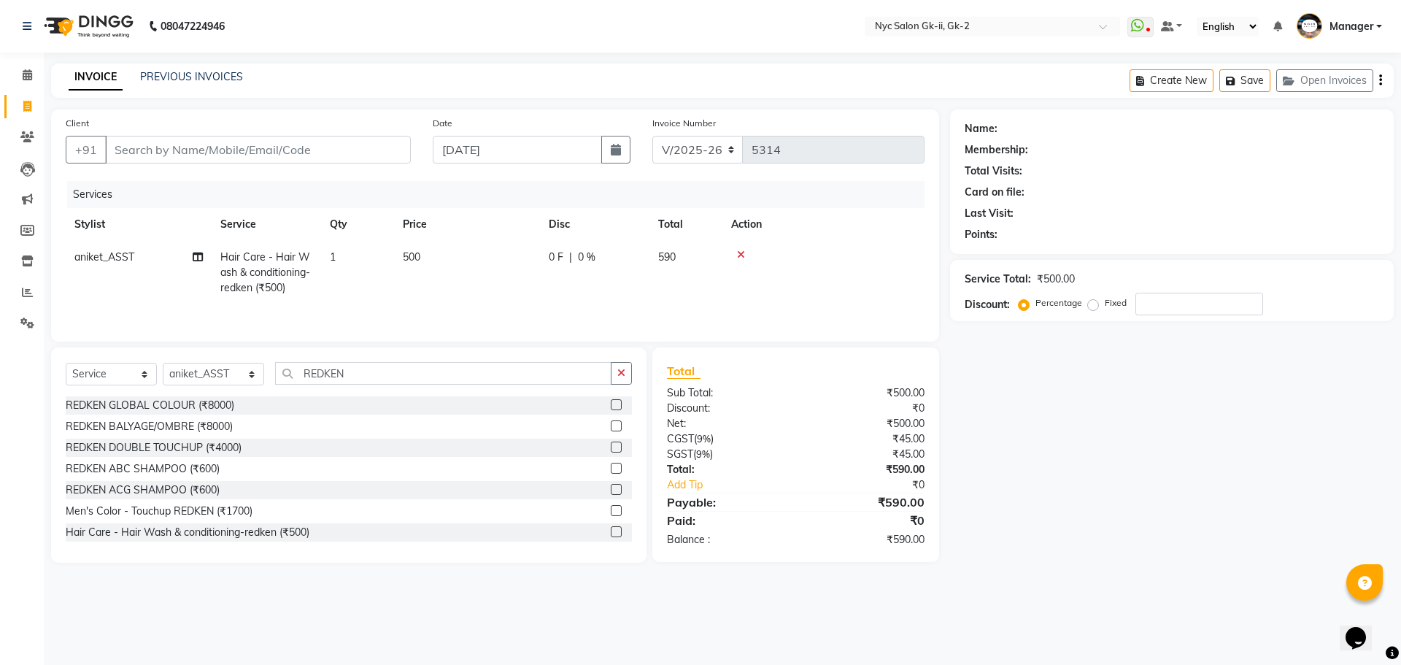
checkbox input "false"
drag, startPoint x: 367, startPoint y: 360, endPoint x: 290, endPoint y: 369, distance: 77.1
click at [290, 369] on div "Select Service Product Membership Package Voucher Prepaid Gift Card Select Styl…" at bounding box center [348, 454] width 595 height 215
drag, startPoint x: 343, startPoint y: 371, endPoint x: 207, endPoint y: 367, distance: 135.8
click at [258, 367] on div "Select Service Product Membership Package Voucher Prepaid Gift Card Select Styl…" at bounding box center [349, 379] width 566 height 34
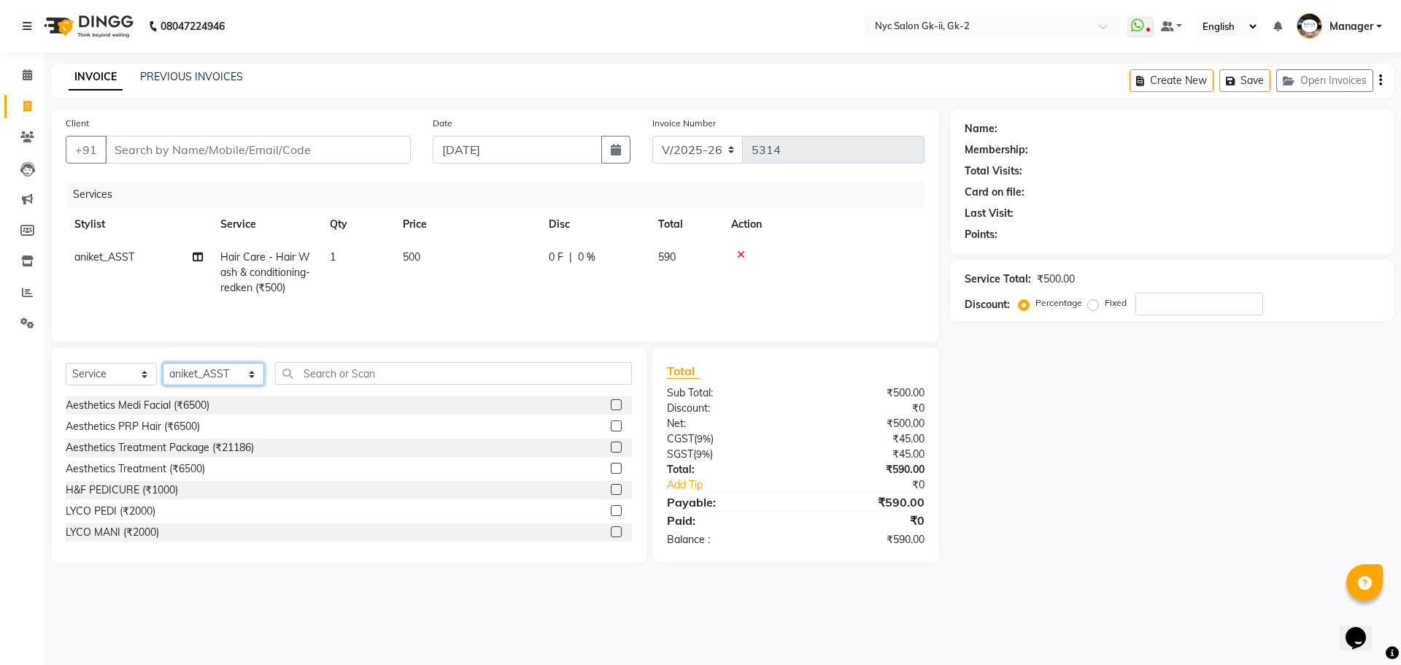
click at [199, 372] on select "Select Stylist AMIR_PDCT aniket_ASST AZAD_ASST [PERSON_NAME] [PERSON_NAME] [PER…" at bounding box center [213, 374] width 101 height 23
select select "42216"
click at [163, 363] on select "Select Stylist AMIR_PDCT aniket_ASST AZAD_ASST [PERSON_NAME] [PERSON_NAME] [PER…" at bounding box center [213, 374] width 101 height 23
click at [331, 385] on div "Select Service Product Membership Package Voucher Prepaid Gift Card Select Styl…" at bounding box center [349, 379] width 566 height 34
click at [361, 376] on input "text" at bounding box center [454, 373] width 358 height 23
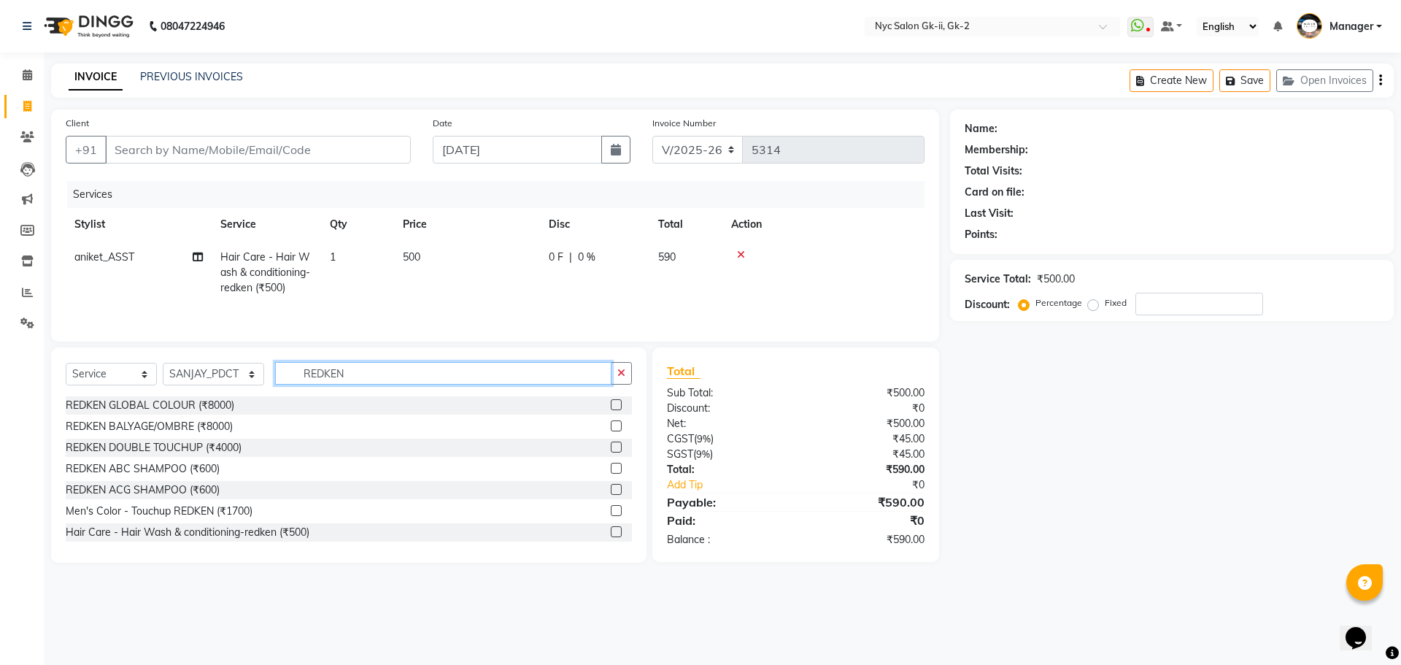
type input "REDKEN"
click at [611, 531] on label at bounding box center [616, 531] width 11 height 11
click at [611, 531] on input "checkbox" at bounding box center [615, 532] width 9 height 9
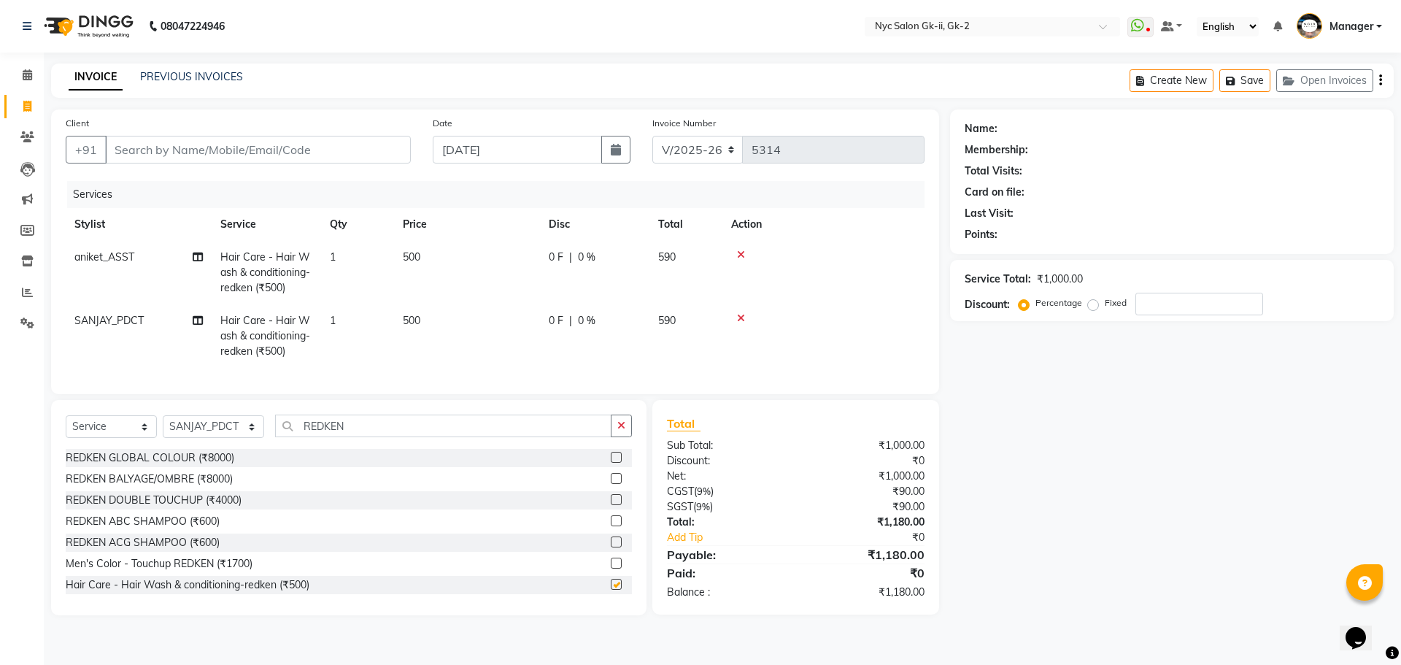
checkbox input "false"
click at [299, 324] on span "Hair Care - Hair Wash & conditioning-redken (₹500)" at bounding box center [265, 336] width 90 height 44
select select "42216"
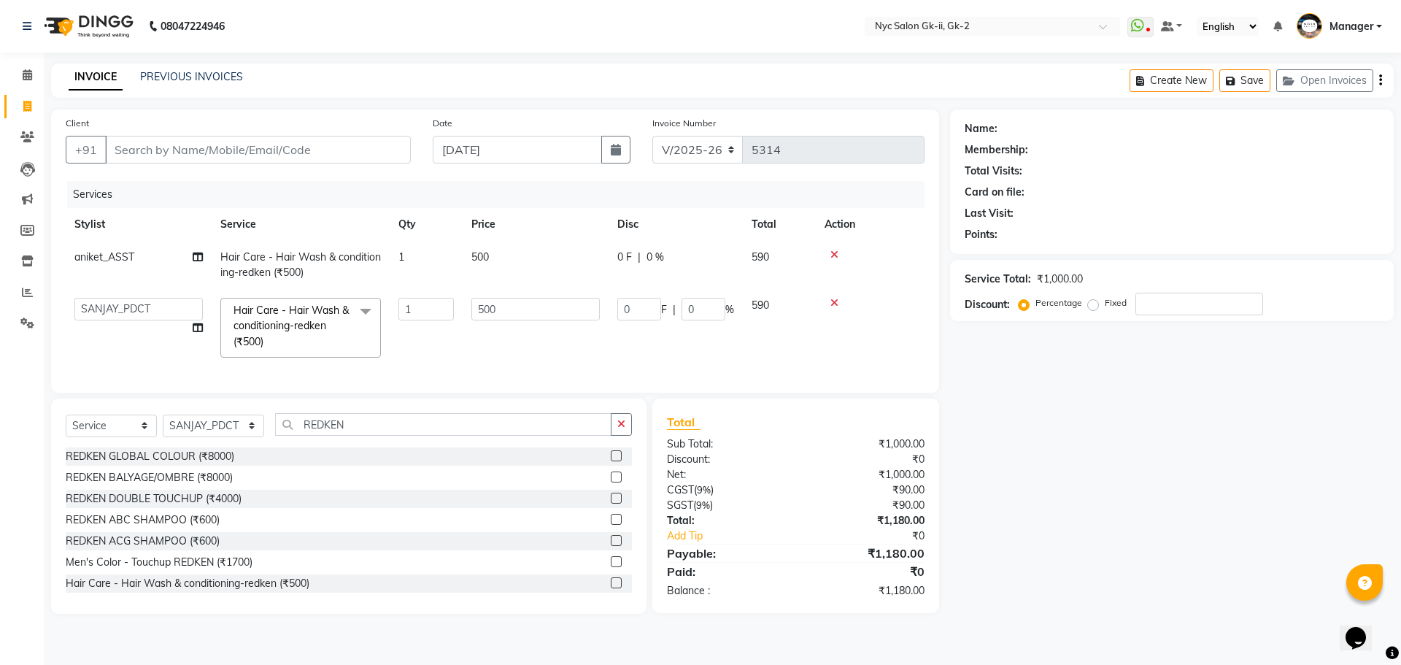
click at [361, 312] on span at bounding box center [365, 312] width 29 height 28
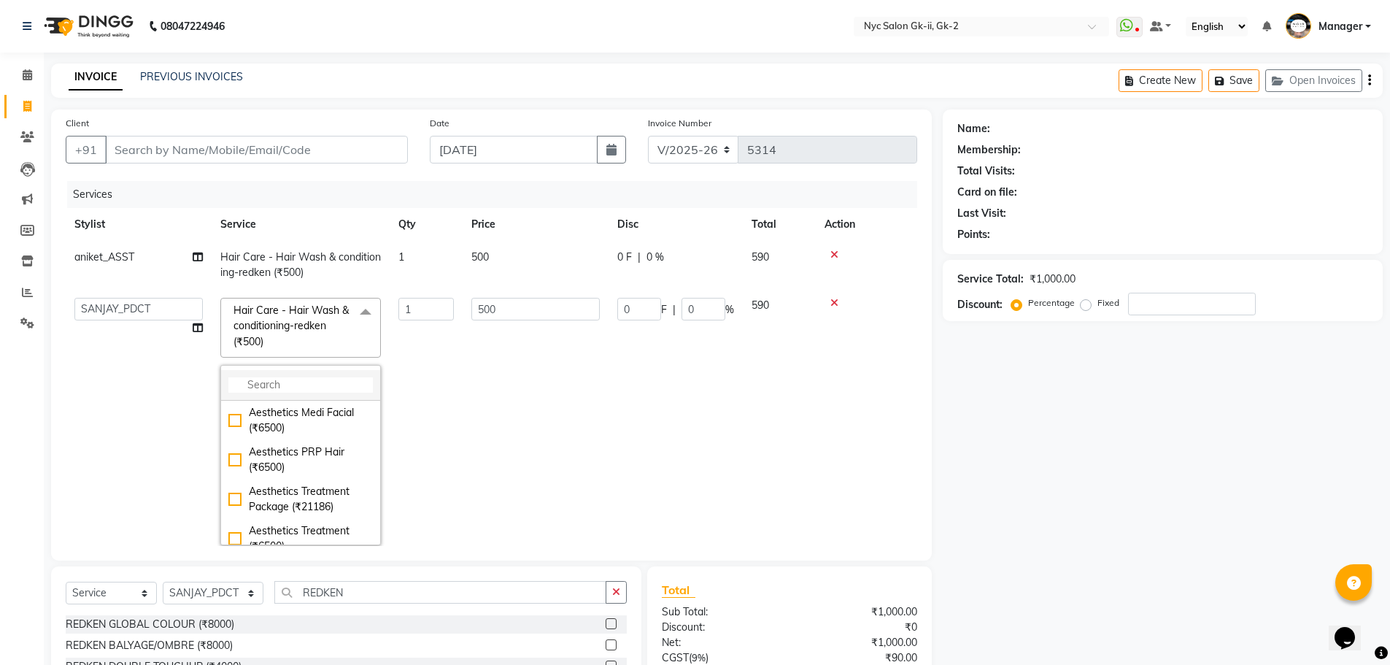
click at [317, 370] on li at bounding box center [300, 385] width 159 height 31
click at [317, 379] on input "multiselect-search" at bounding box center [300, 384] width 144 height 15
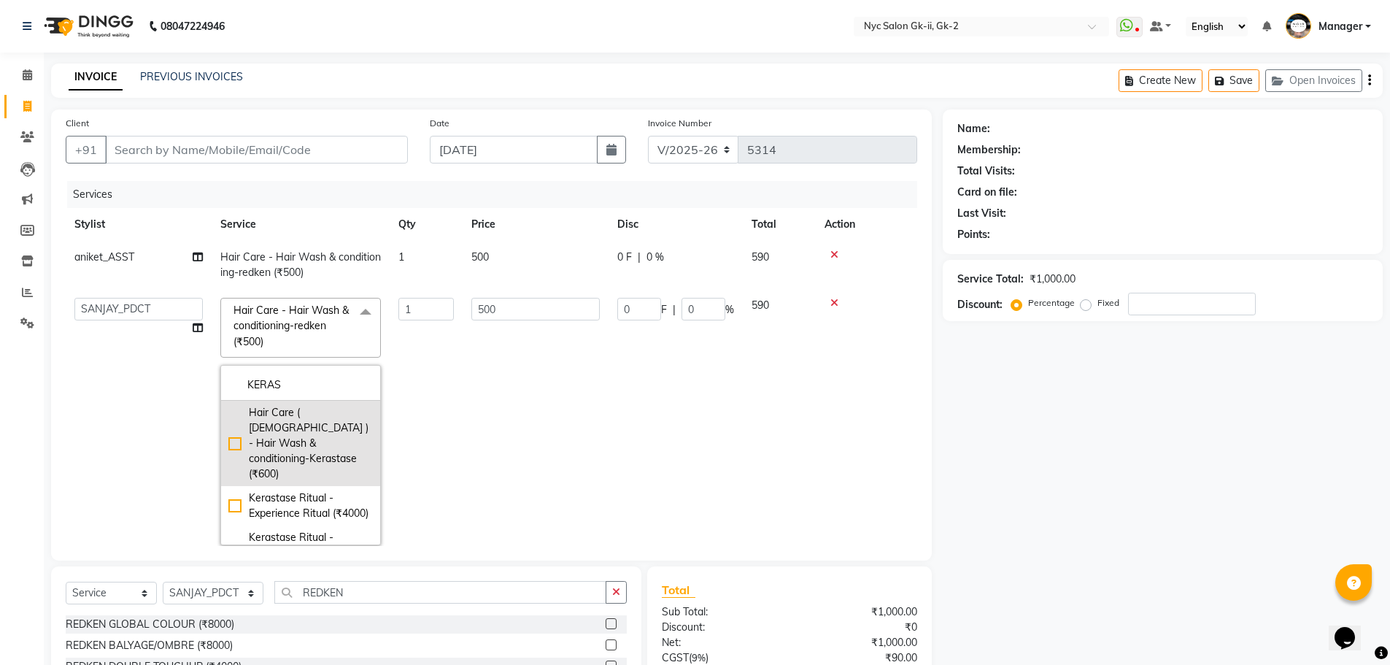
type input "KERAS"
click at [307, 427] on div "Hair Care ( [DEMOGRAPHIC_DATA] ) - Hair Wash & conditioning-Kerastase (₹600)" at bounding box center [300, 443] width 144 height 77
type input "600"
checkbox input "true"
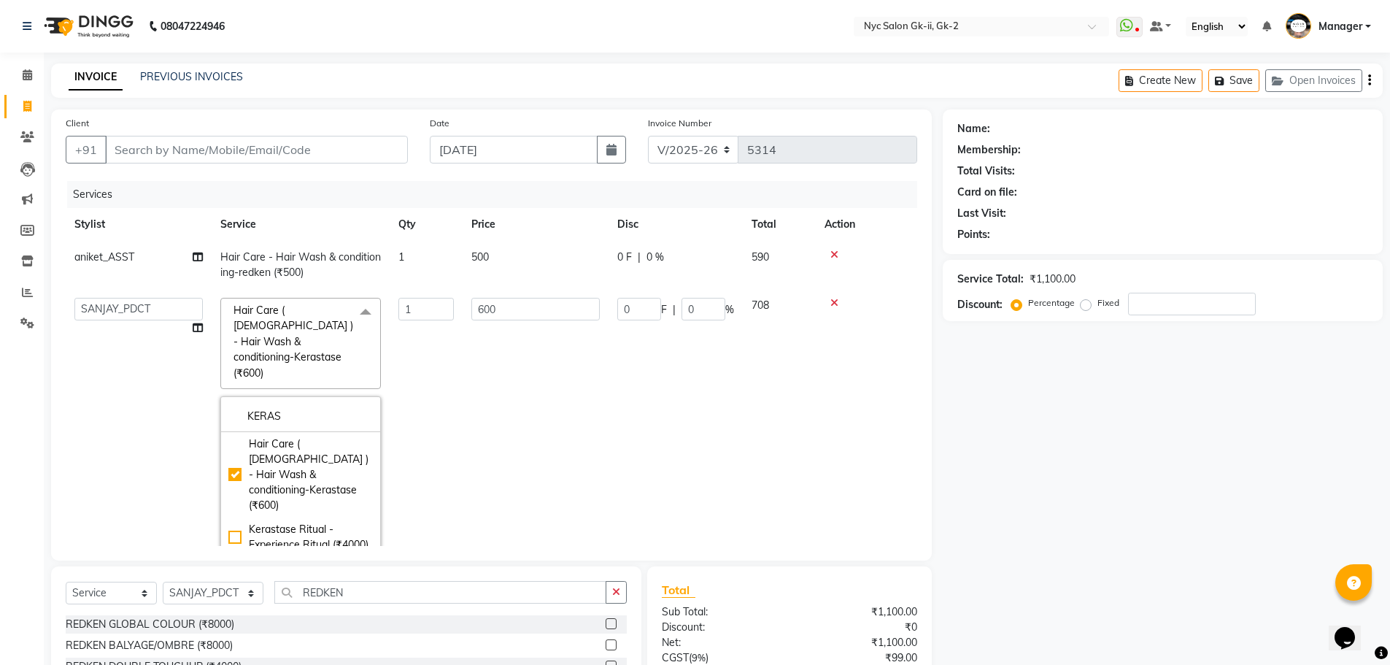
click at [1138, 552] on div "Name: Membership: Total Visits: Card on file: Last Visit: Points: Service Total…" at bounding box center [1168, 445] width 451 height 672
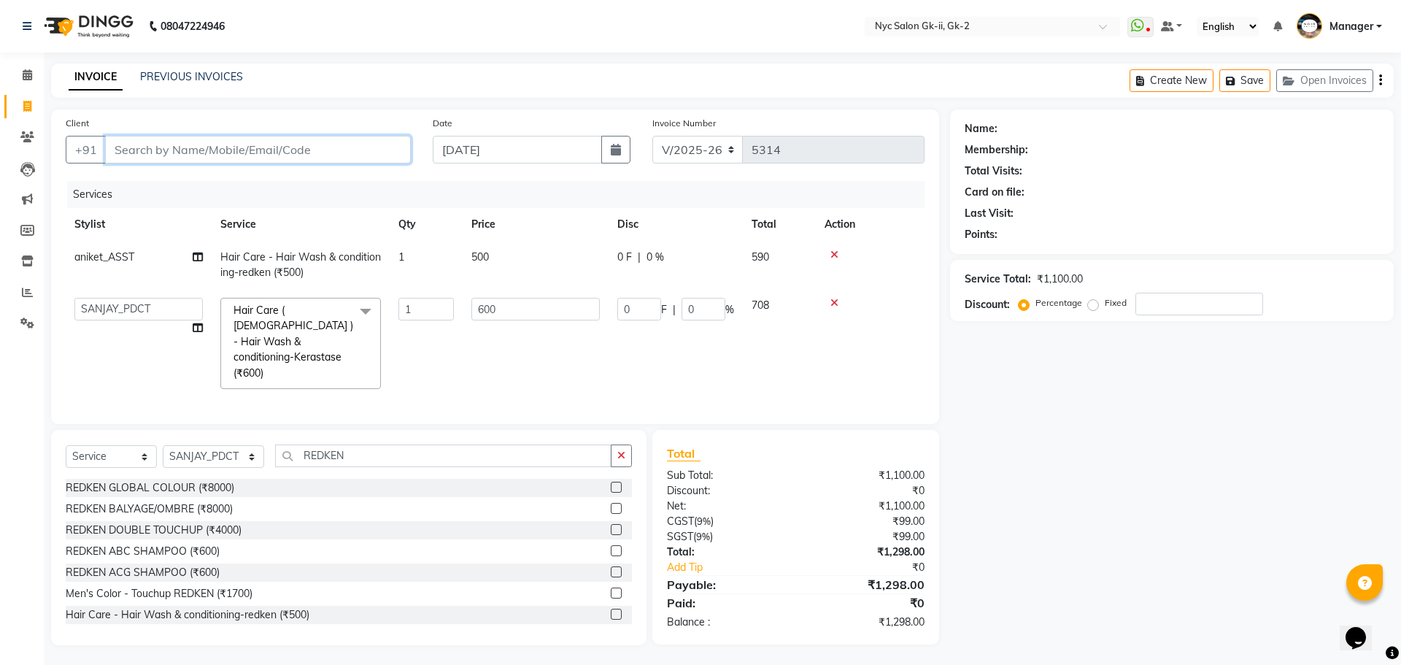
click at [274, 146] on input "Client" at bounding box center [258, 150] width 306 height 28
type input "S"
type input "0"
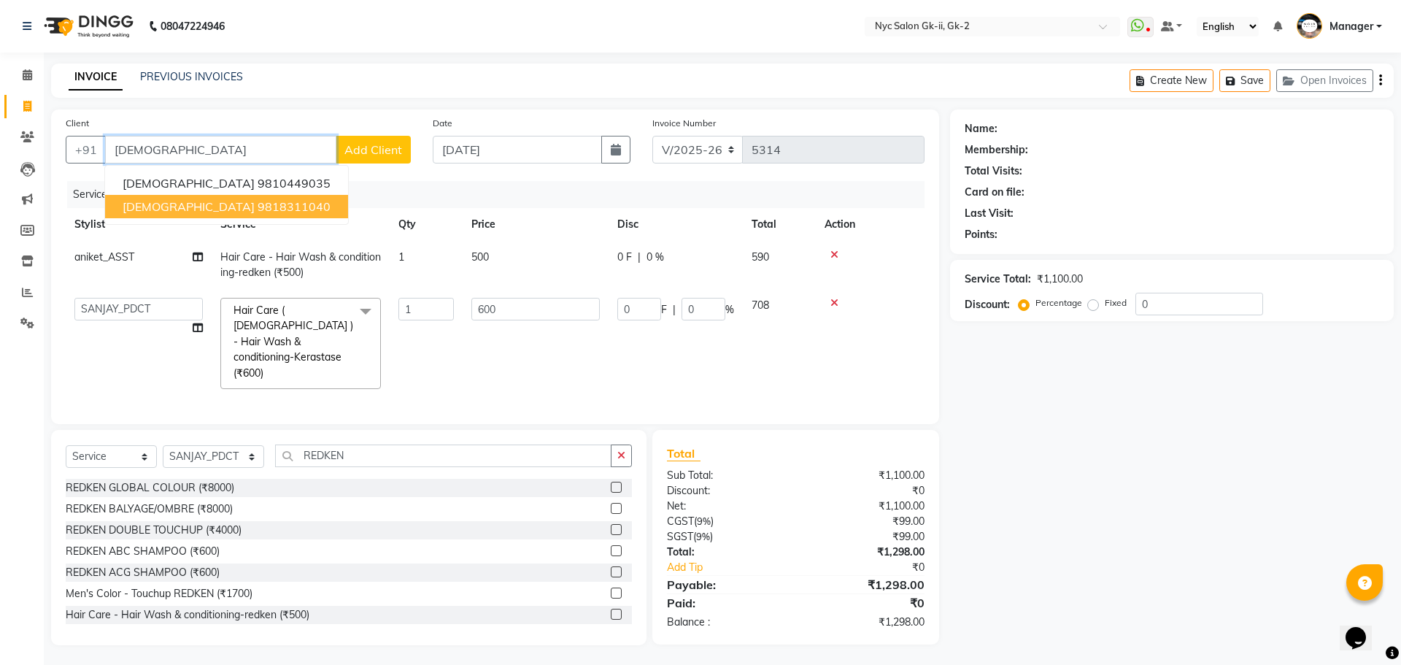
click at [258, 210] on ngb-highlight "9818311040" at bounding box center [294, 206] width 73 height 15
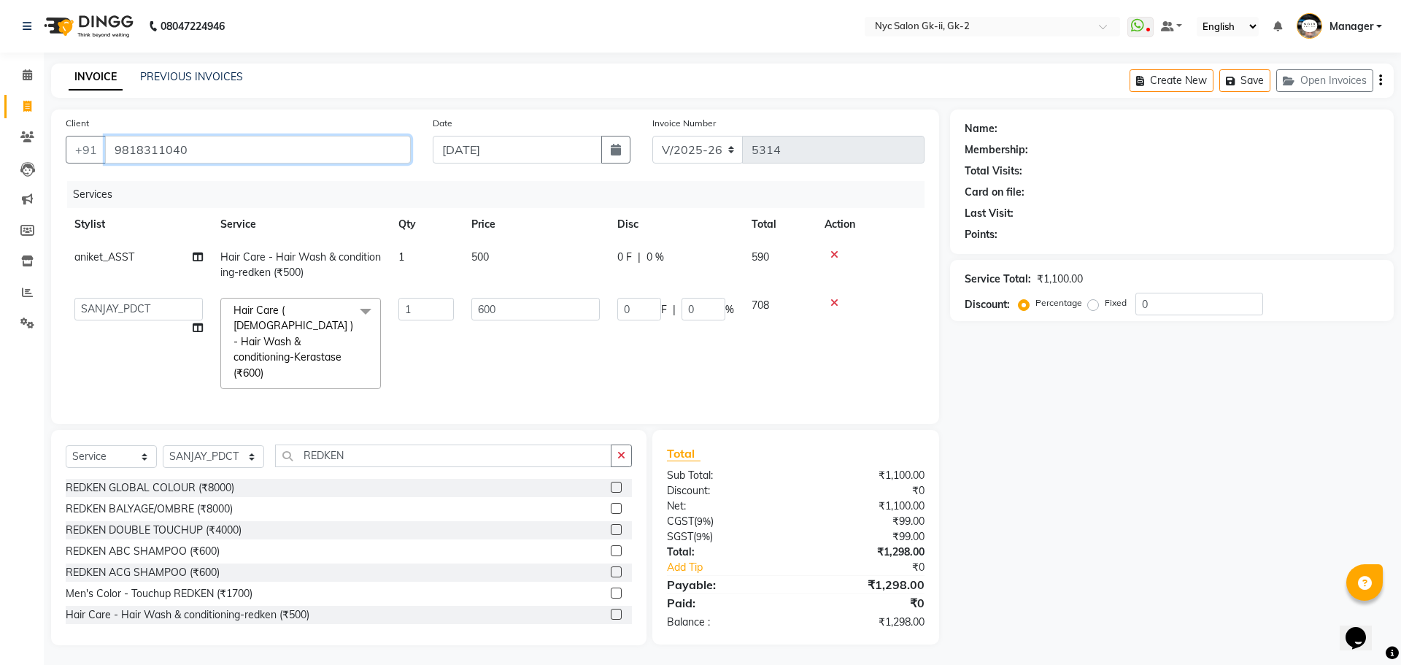
type input "9818311040"
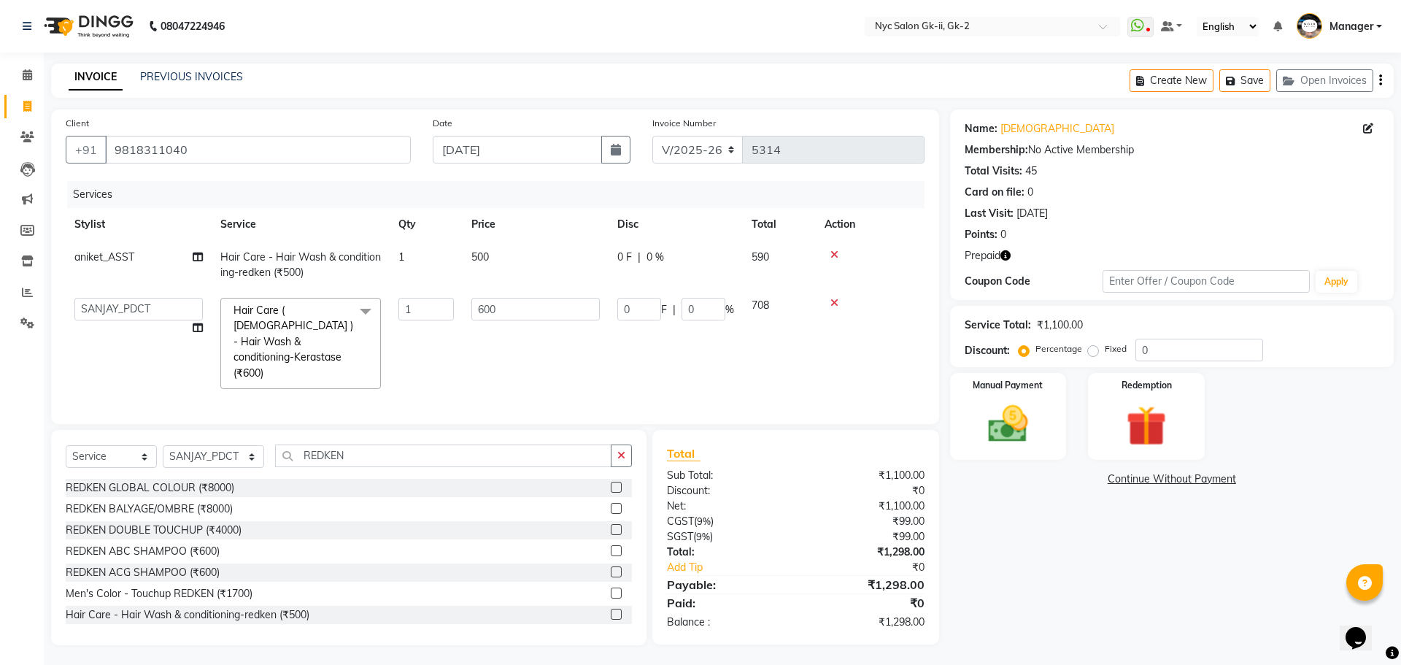
click at [833, 254] on icon at bounding box center [834, 255] width 8 height 10
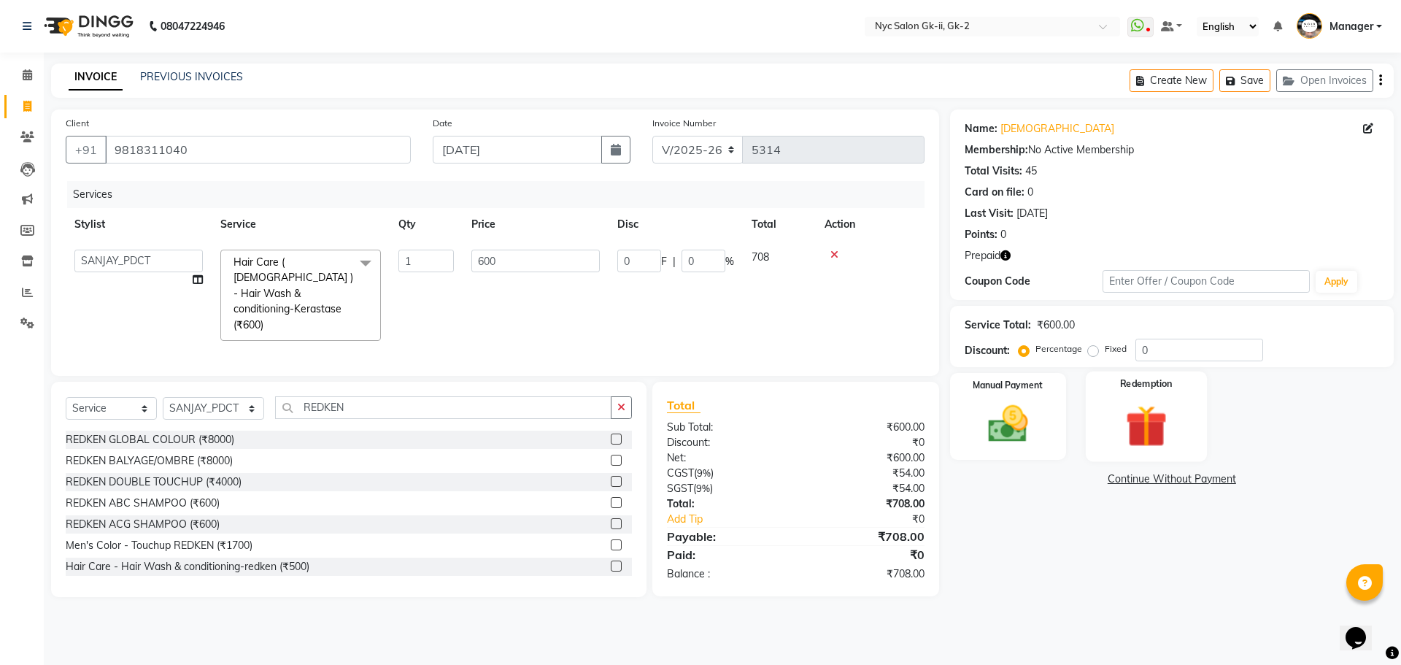
click at [1162, 407] on img at bounding box center [1146, 426] width 68 height 52
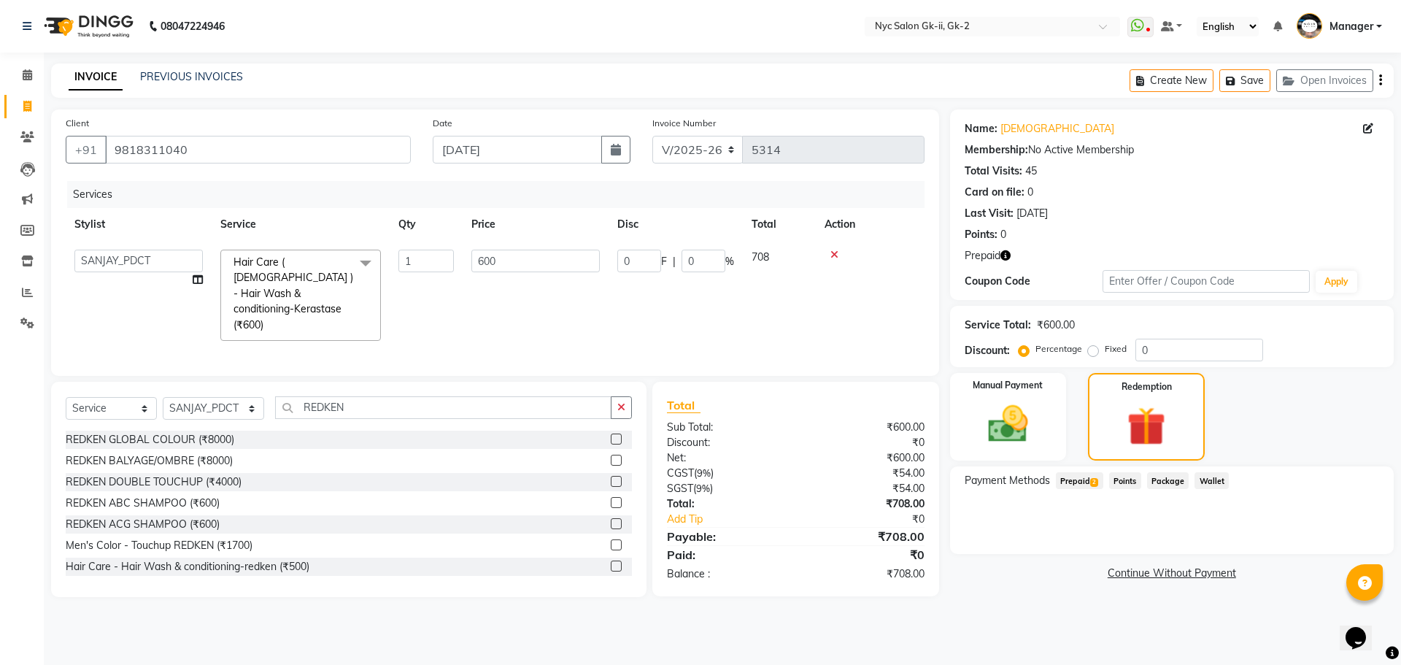
drag, startPoint x: 1091, startPoint y: 482, endPoint x: 1103, endPoint y: 492, distance: 16.1
click at [1094, 482] on span "2" at bounding box center [1094, 482] width 8 height 9
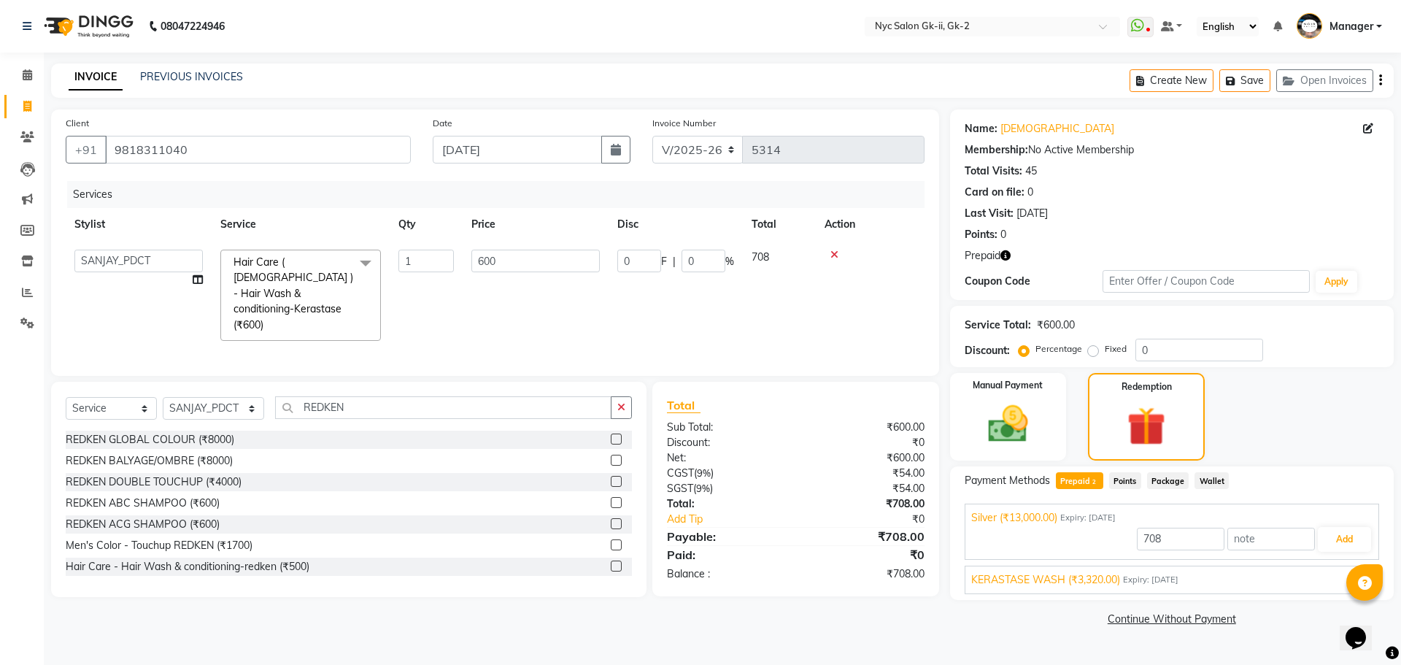
click at [1114, 579] on span "KERASTASE WASH (₹3,320.00)" at bounding box center [1045, 579] width 149 height 15
click at [1326, 576] on button "Add" at bounding box center [1344, 573] width 53 height 25
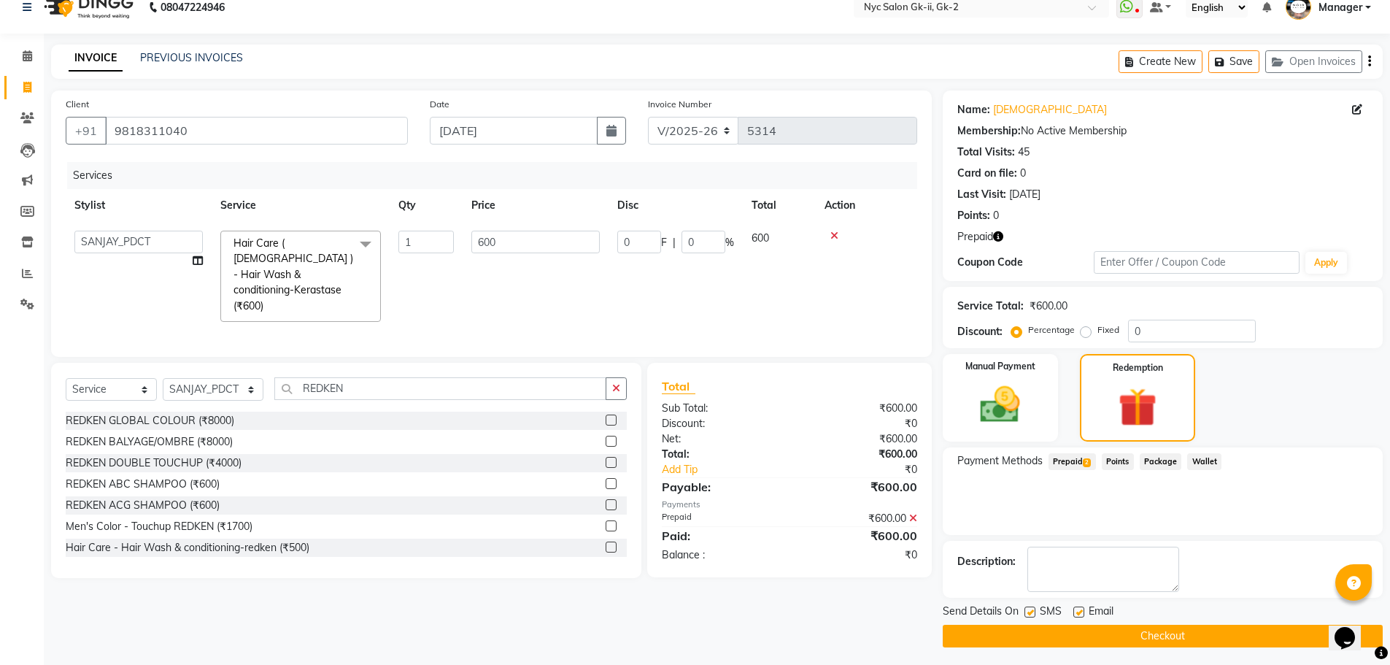
scroll to position [23, 0]
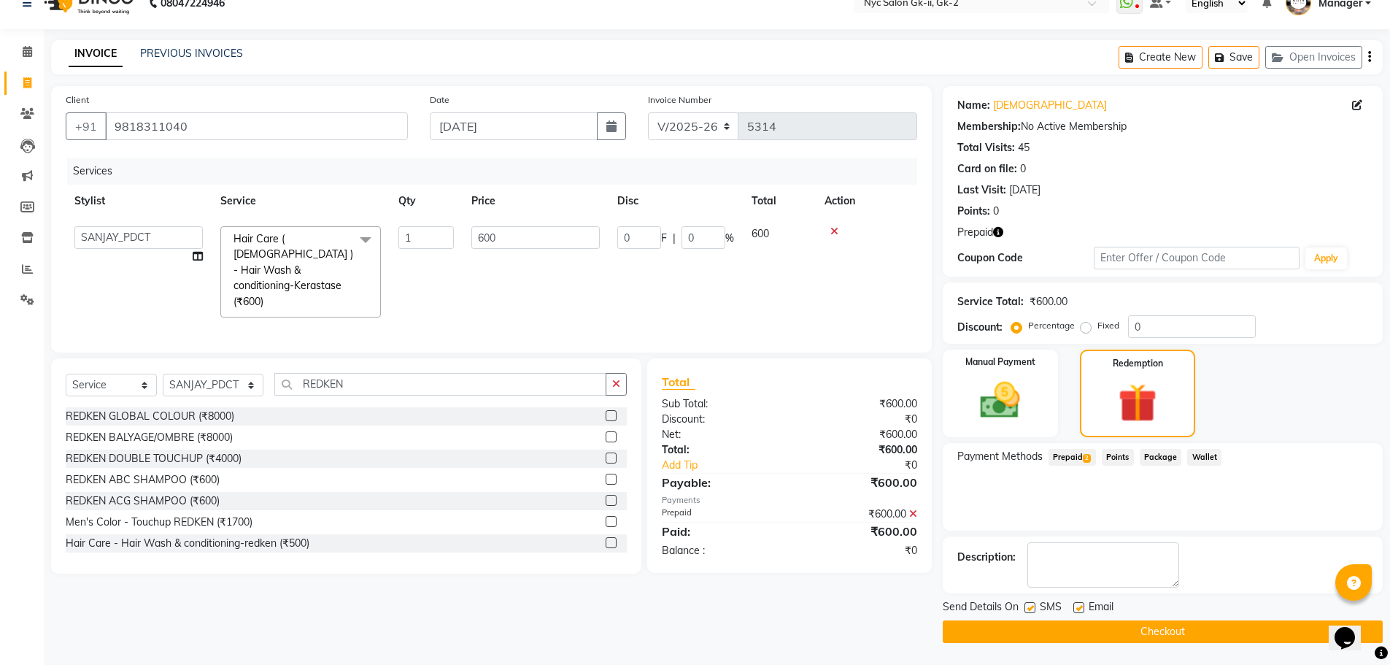
click at [1175, 646] on main "INVOICE PREVIOUS INVOICES Create New Save Open Invoices Client +91 9818311040 D…" at bounding box center [717, 352] width 1346 height 625
click at [1175, 640] on button "Checkout" at bounding box center [1163, 631] width 440 height 23
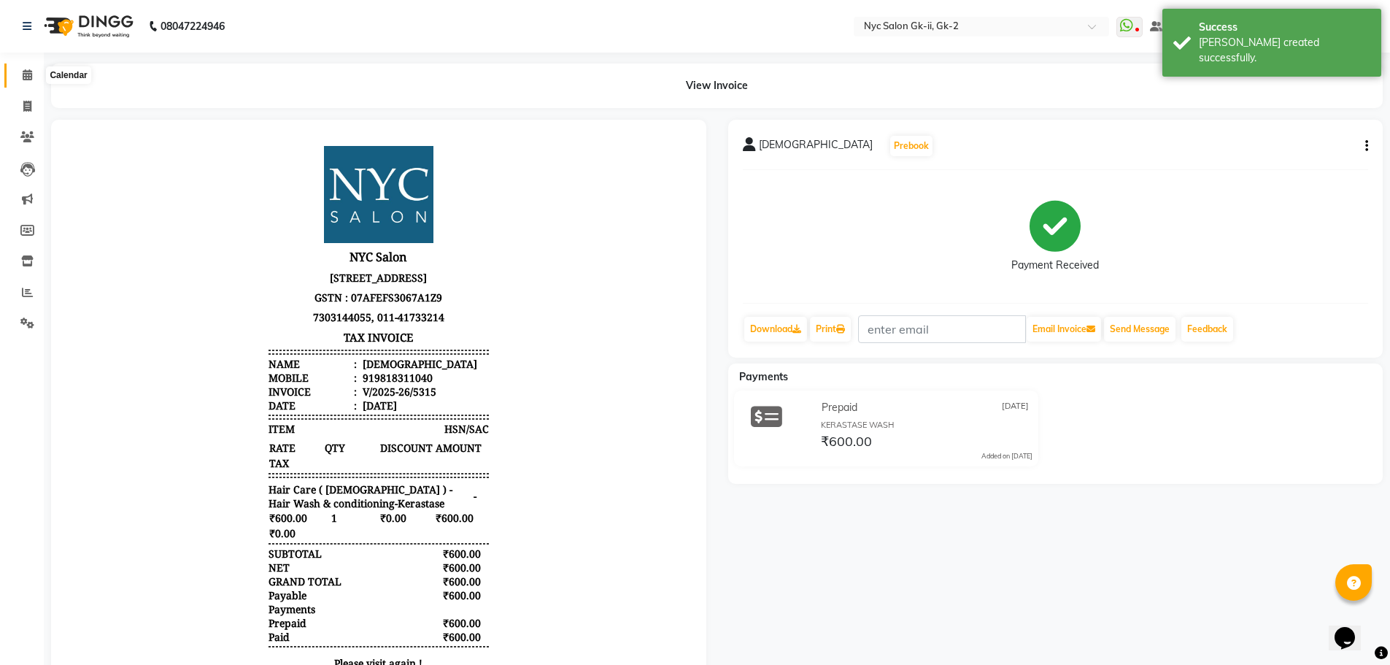
drag, startPoint x: 37, startPoint y: 82, endPoint x: 30, endPoint y: 80, distance: 7.4
click at [36, 82] on span at bounding box center [28, 75] width 26 height 17
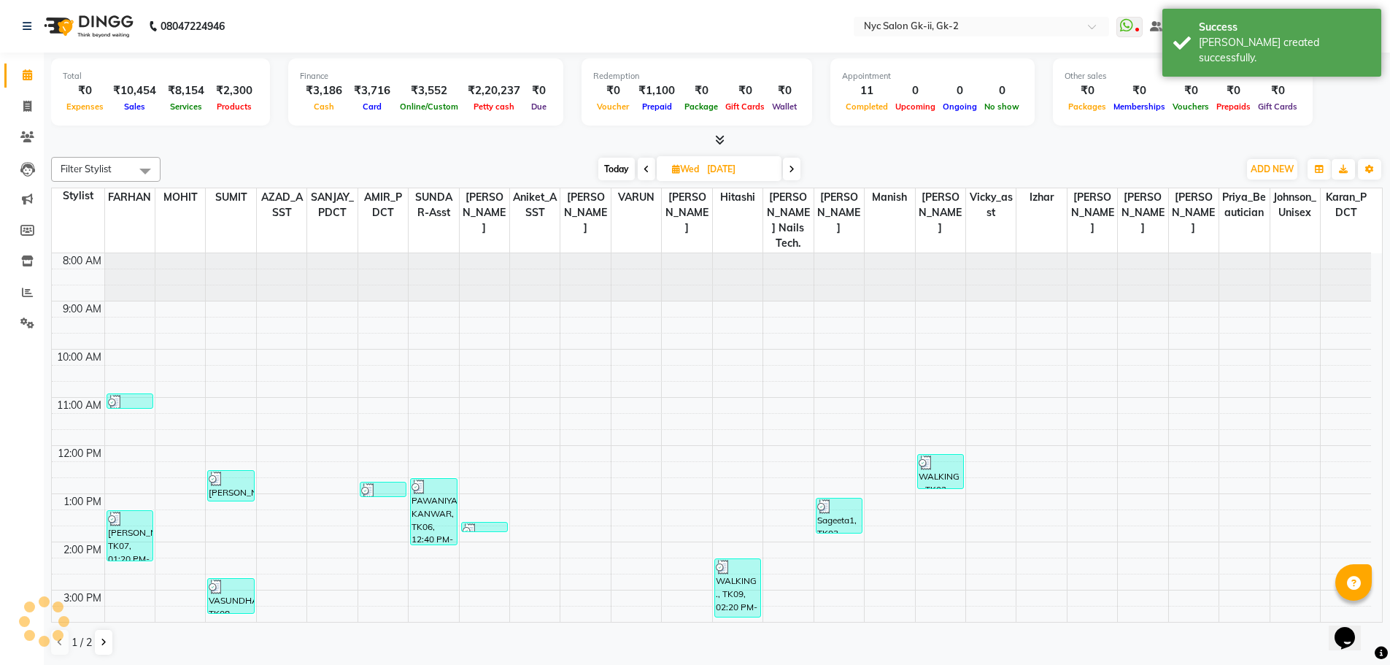
click at [228, 147] on div at bounding box center [717, 140] width 1332 height 15
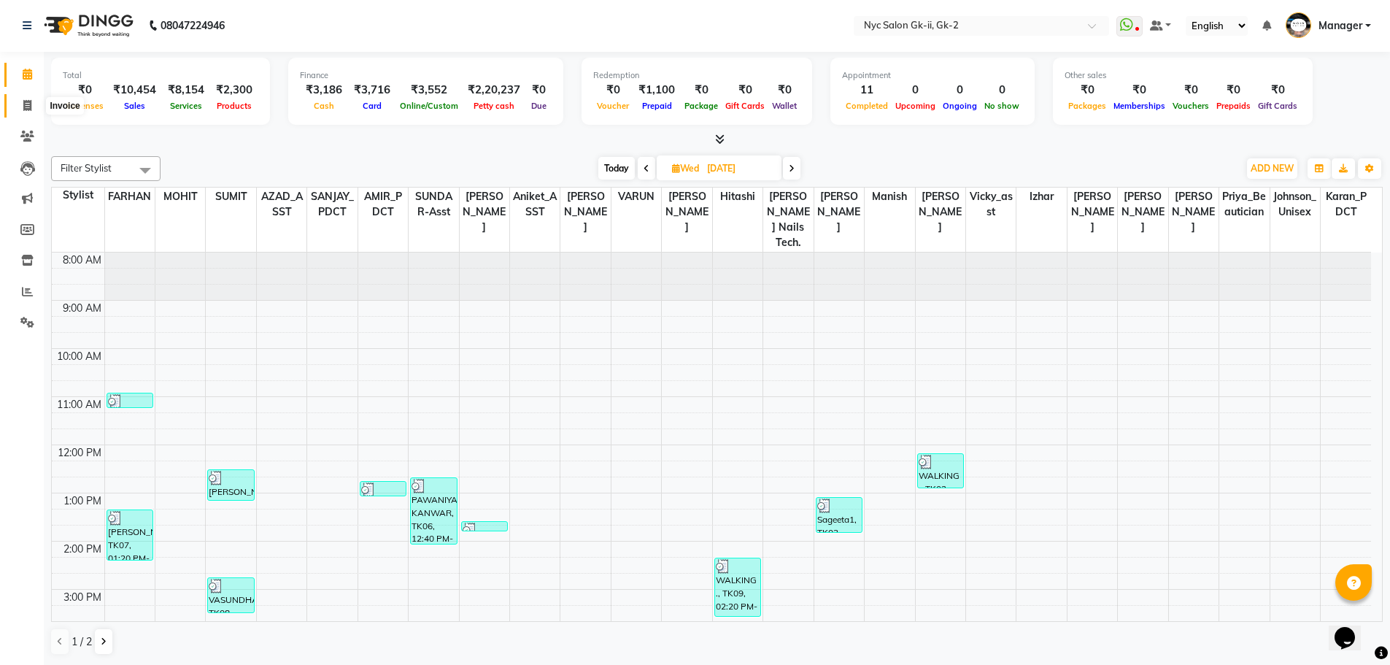
click at [23, 100] on icon at bounding box center [27, 105] width 8 height 11
select select "service"
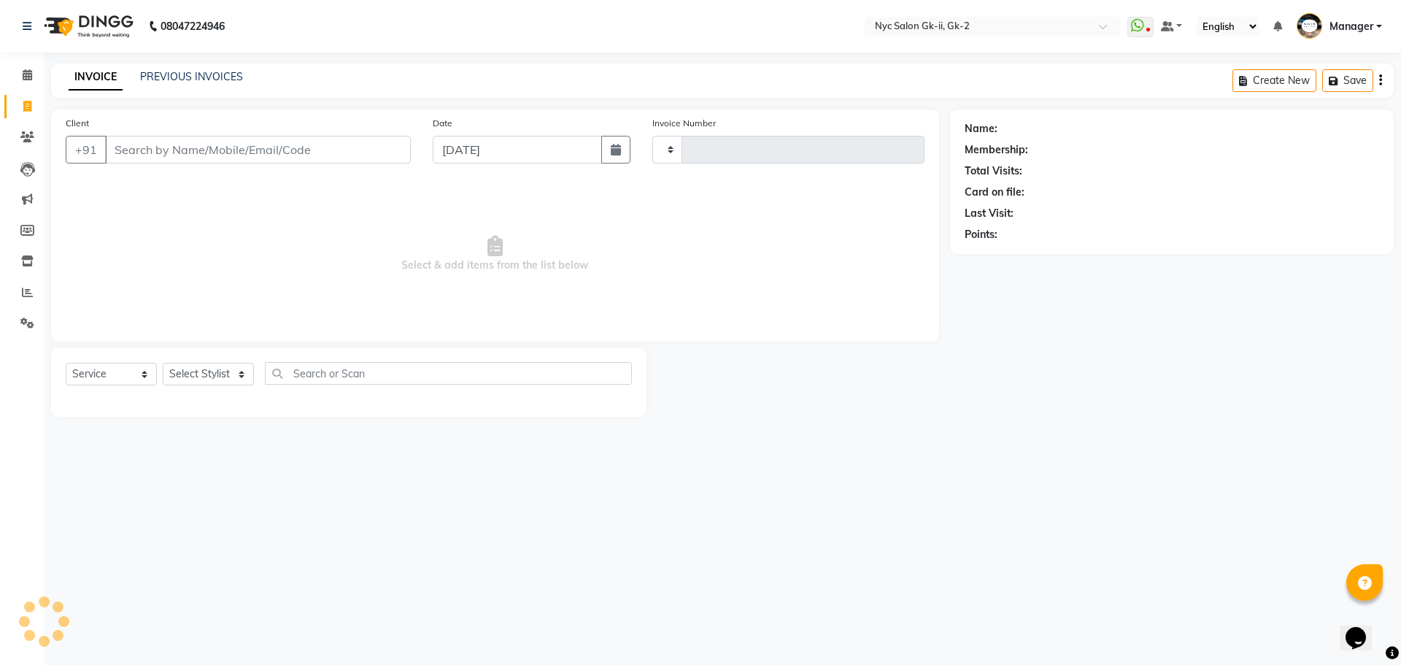
type input "5316"
select select "5936"
click at [221, 366] on select "Select Stylist" at bounding box center [208, 374] width 91 height 23
select select "42211"
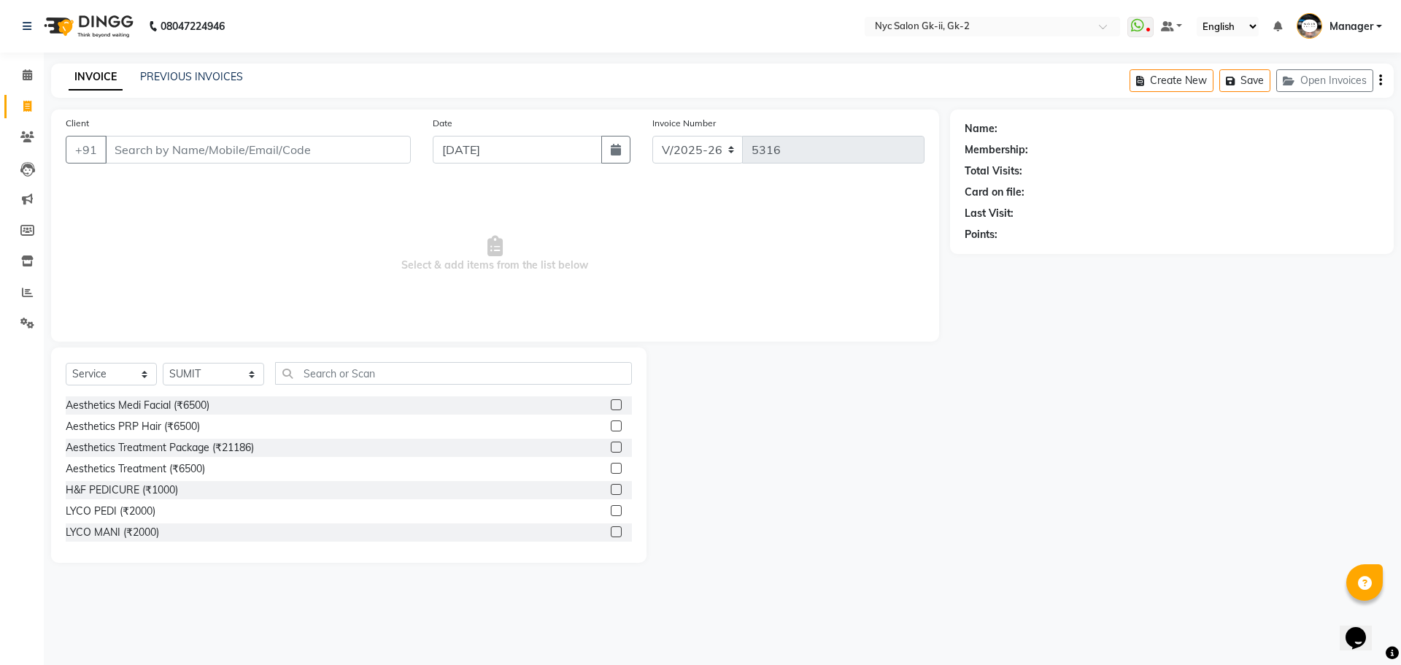
drag, startPoint x: 198, startPoint y: 568, endPoint x: 269, endPoint y: 362, distance: 217.8
click at [199, 558] on main "INVOICE PREVIOUS INVOICES Create New Save Open Invoices Client +91 Date 04-09-2…" at bounding box center [722, 323] width 1357 height 521
click at [328, 365] on input "text" at bounding box center [454, 373] width 358 height 23
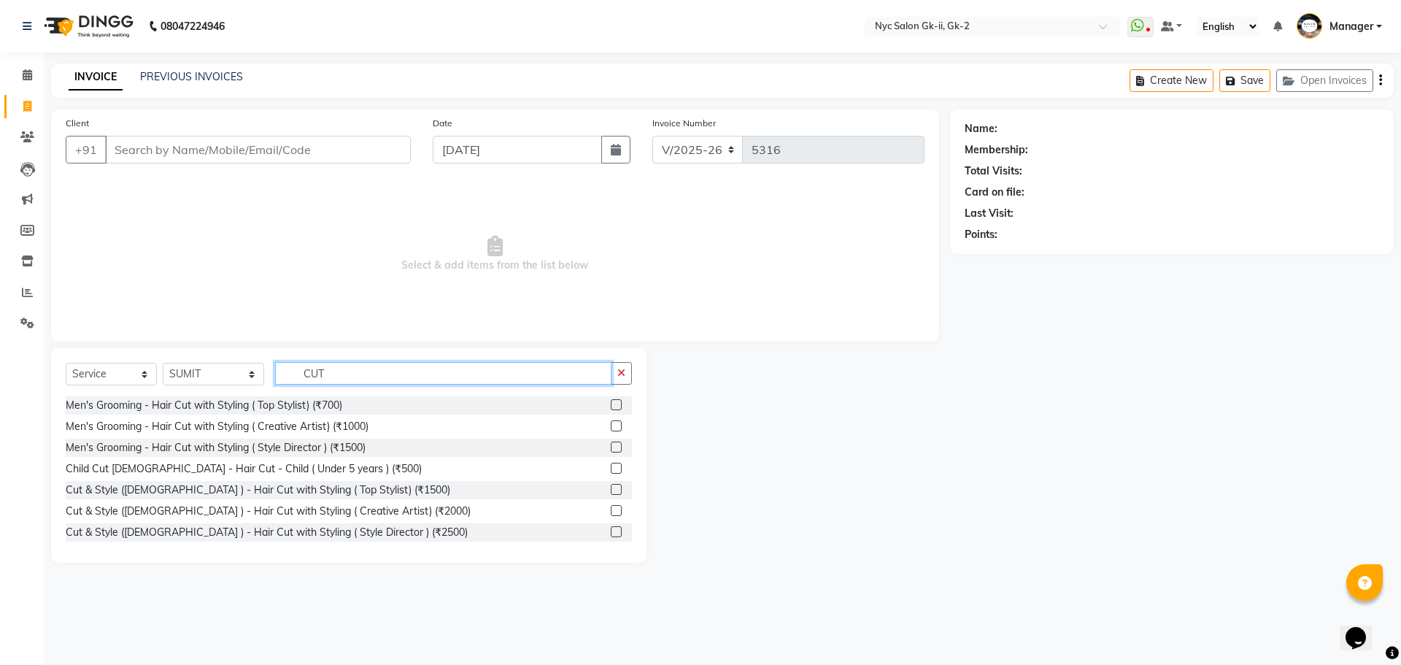
type input "CUT"
click at [611, 509] on label at bounding box center [616, 510] width 11 height 11
click at [611, 509] on input "checkbox" at bounding box center [615, 510] width 9 height 9
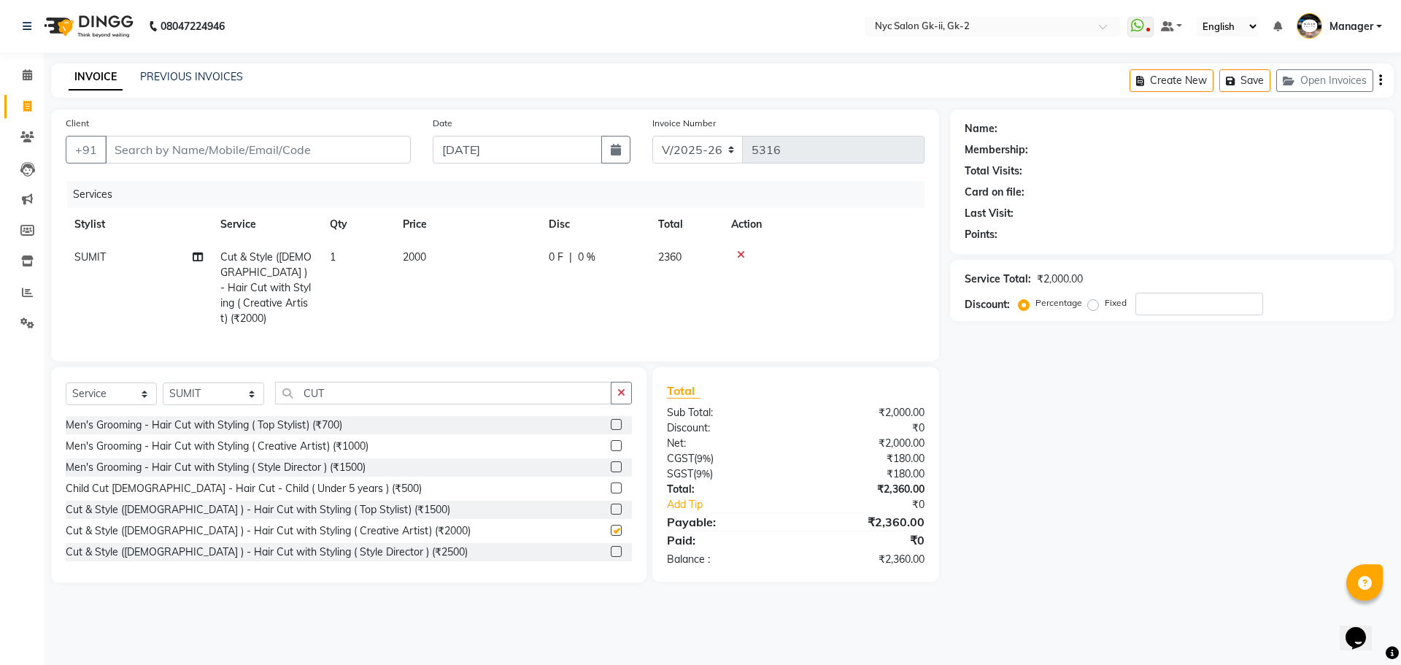
checkbox input "false"
drag, startPoint x: 317, startPoint y: 392, endPoint x: 178, endPoint y: 377, distance: 140.1
click at [178, 382] on div "Select Service Product Membership Package Voucher Prepaid Gift Card Select Styl…" at bounding box center [349, 399] width 566 height 34
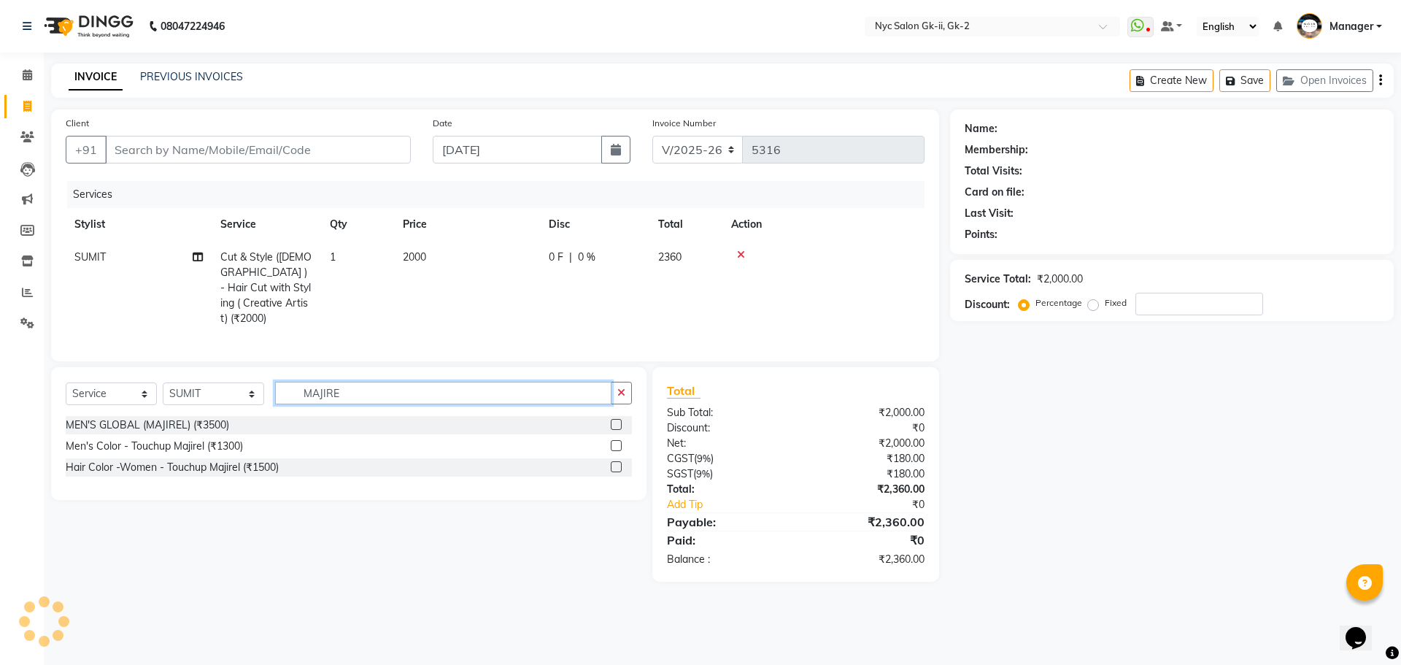
type input "MAJIRE"
click at [616, 463] on label at bounding box center [616, 466] width 11 height 11
click at [616, 463] on input "checkbox" at bounding box center [615, 467] width 9 height 9
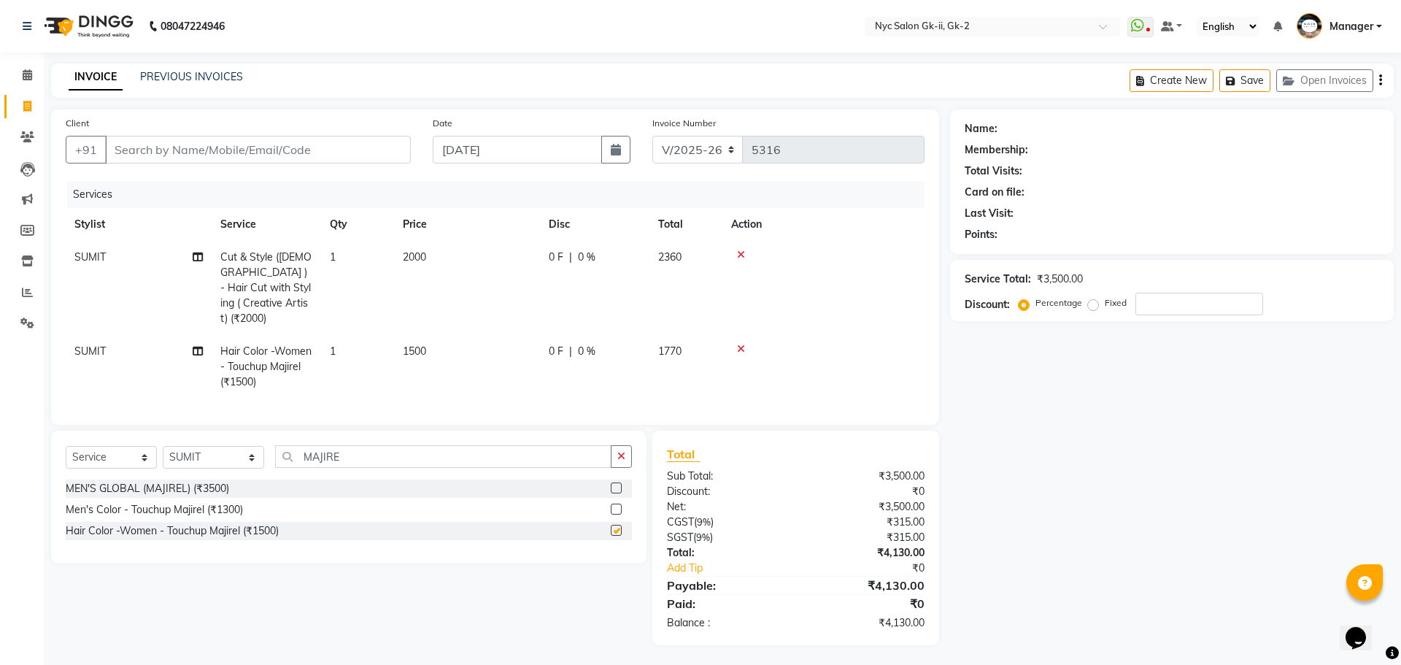
checkbox input "false"
click at [202, 454] on select "Select Stylist AMIR_PDCT aniket_ASST AZAD_ASST [PERSON_NAME] [PERSON_NAME] [PER…" at bounding box center [213, 457] width 101 height 23
select select "85730"
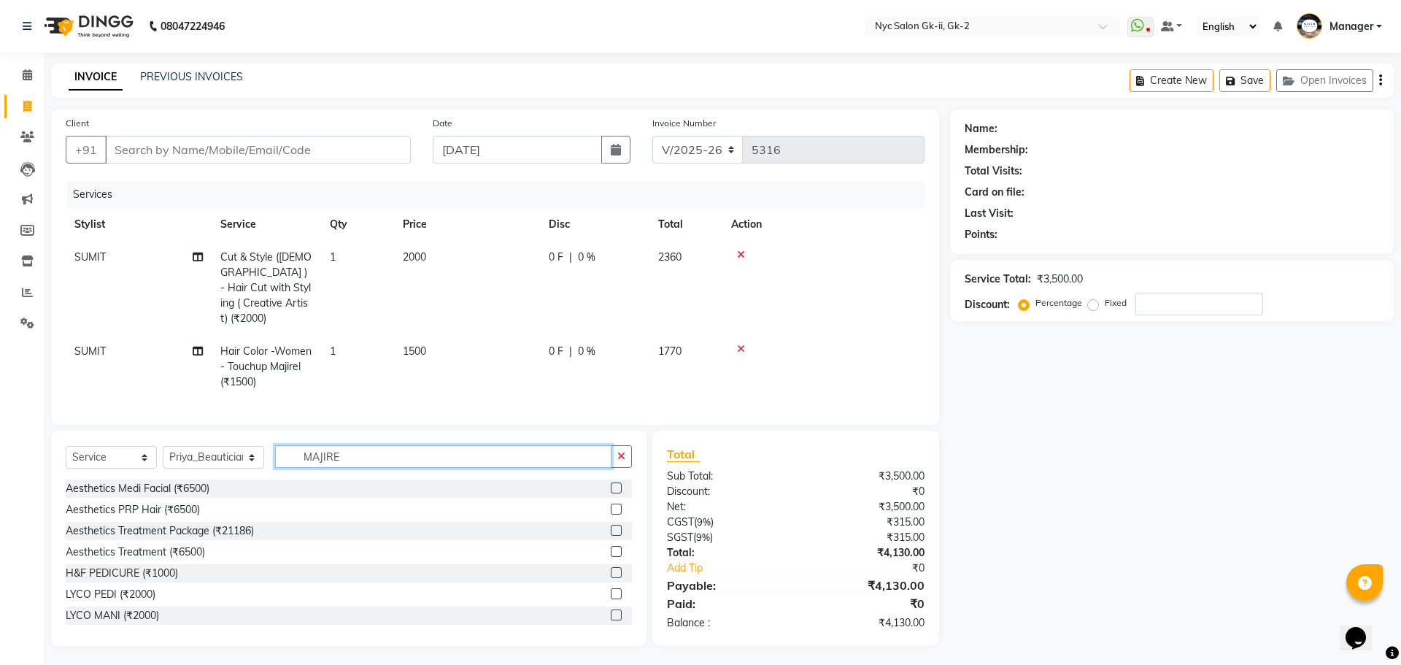
drag, startPoint x: 348, startPoint y: 443, endPoint x: 209, endPoint y: 452, distance: 139.0
click at [238, 452] on div "Select Service Product Membership Package Voucher Prepaid Gift Card Select Styl…" at bounding box center [349, 462] width 566 height 34
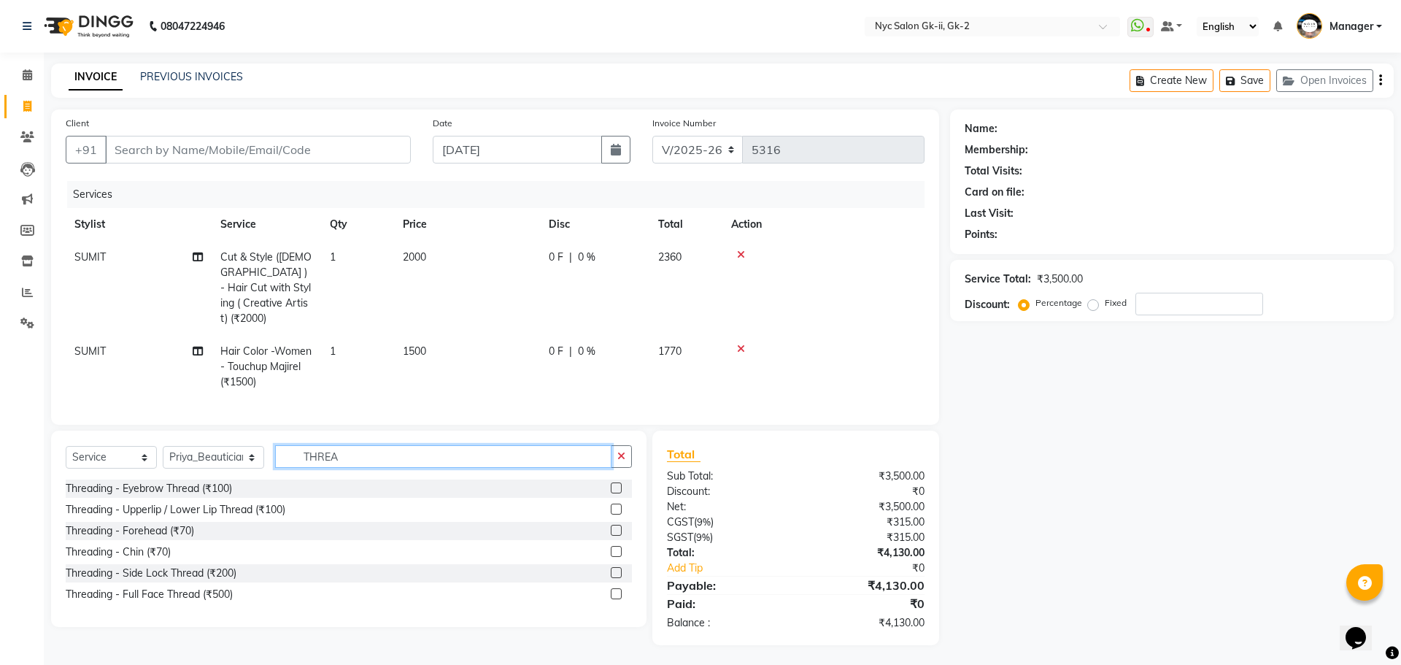
type input "THREA"
click at [625, 493] on div "Threading - Eyebrow Thread (₹100) Threading - Upperlip / Lower Lip Thread (₹100…" at bounding box center [349, 542] width 566 height 127
click at [606, 479] on div "Threading - Eyebrow Thread (₹100)" at bounding box center [349, 488] width 566 height 18
click at [619, 485] on label at bounding box center [616, 487] width 11 height 11
click at [619, 485] on input "checkbox" at bounding box center [615, 488] width 9 height 9
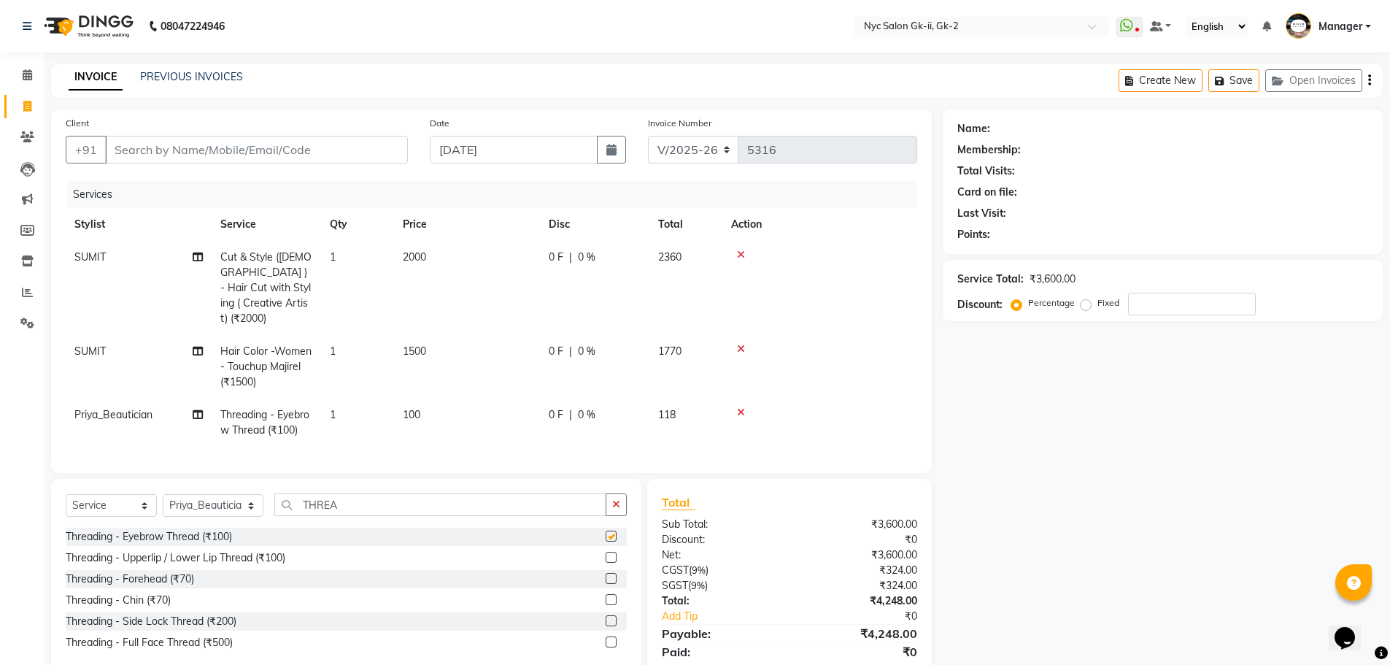
checkbox input "false"
click at [306, 136] on input "Client" at bounding box center [256, 150] width 303 height 28
type input "9"
type input "0"
click at [144, 153] on input "9866444141" at bounding box center [219, 150] width 228 height 28
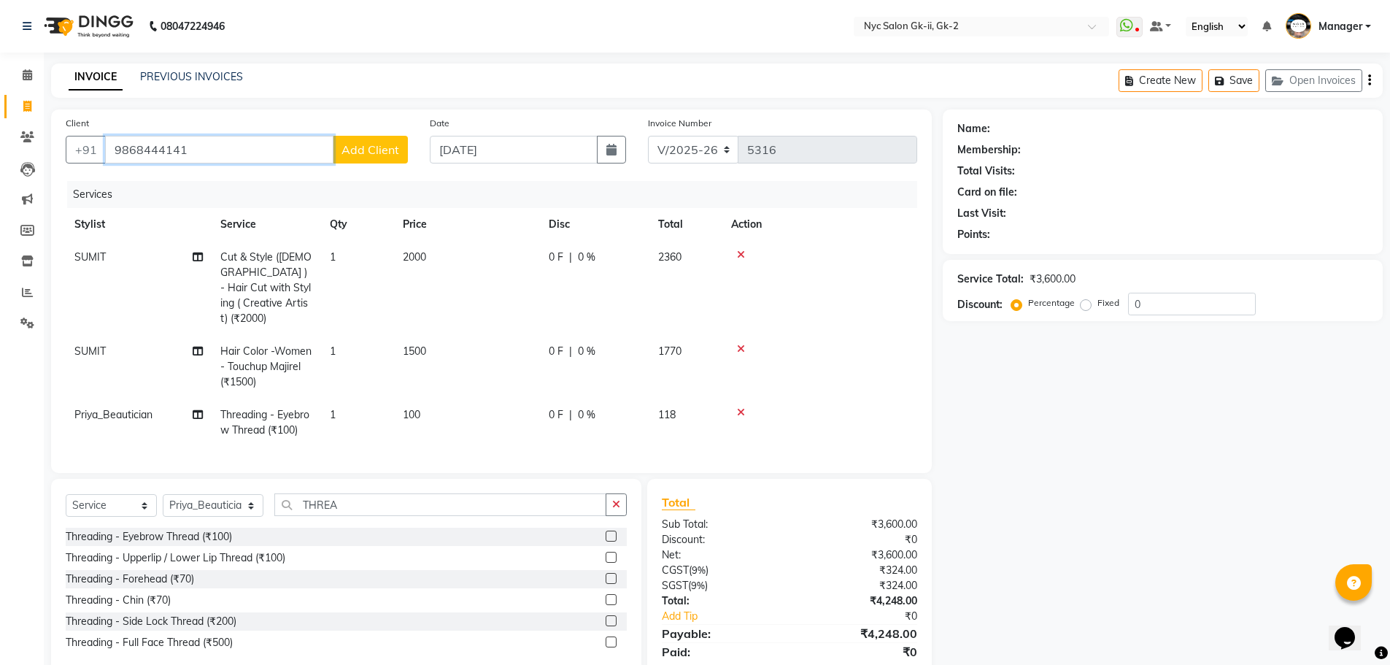
type input "9868444141"
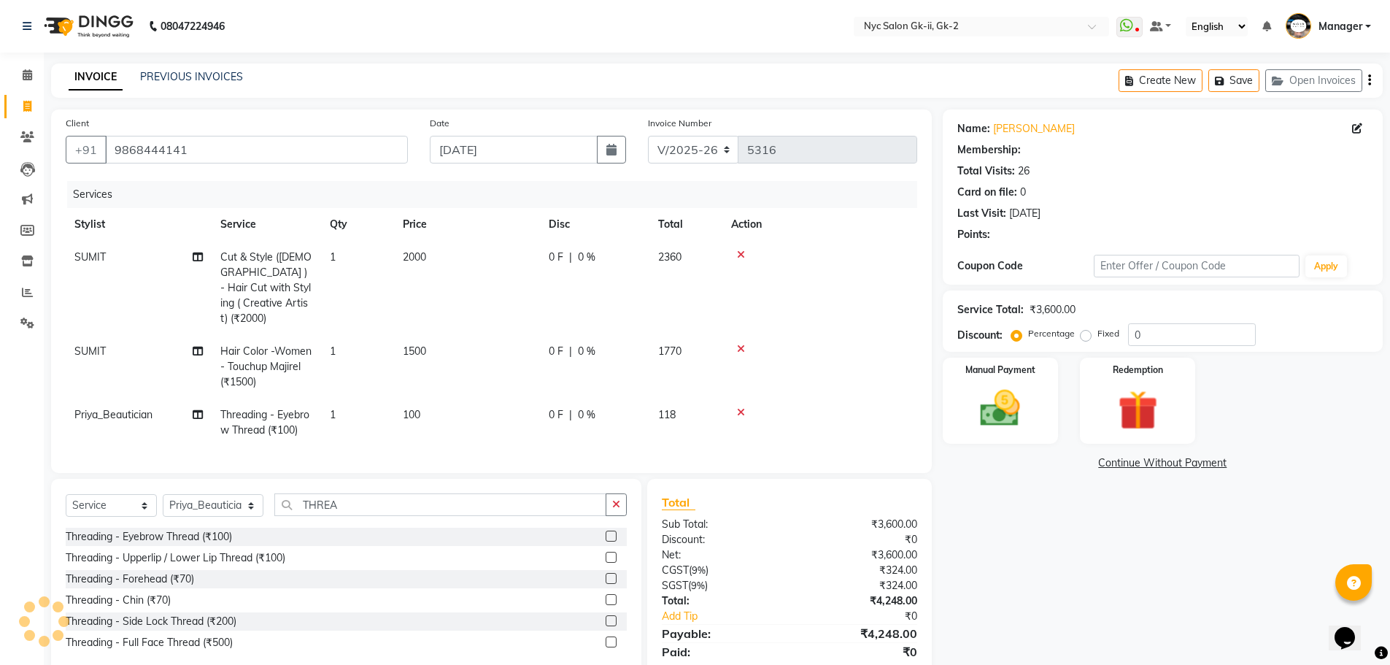
select select "1: Object"
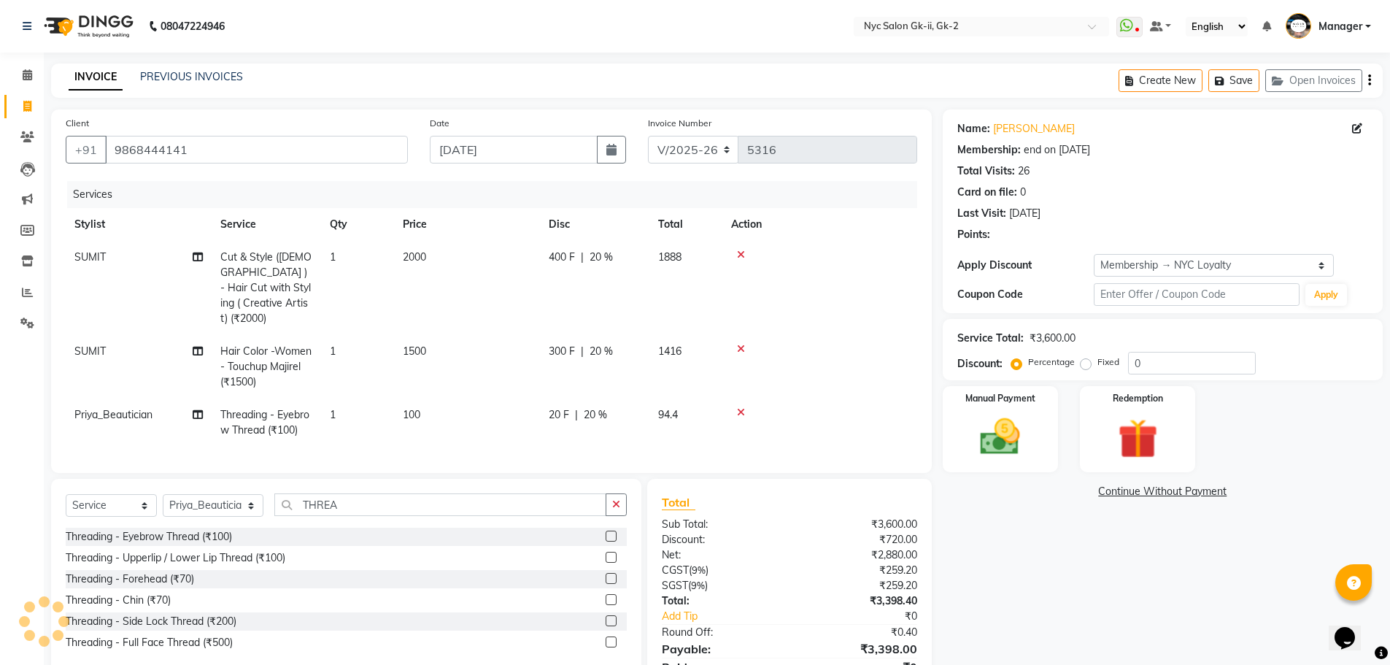
type input "20"
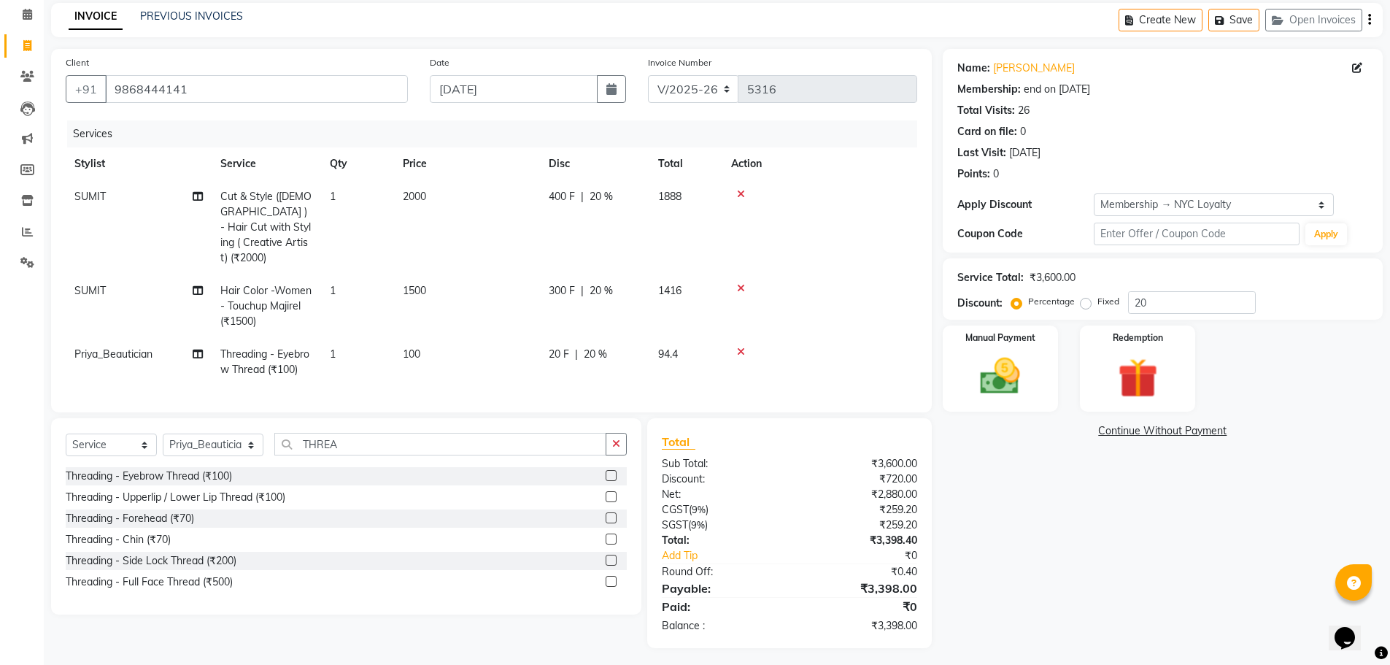
scroll to position [61, 0]
click at [1003, 372] on img at bounding box center [1000, 375] width 67 height 47
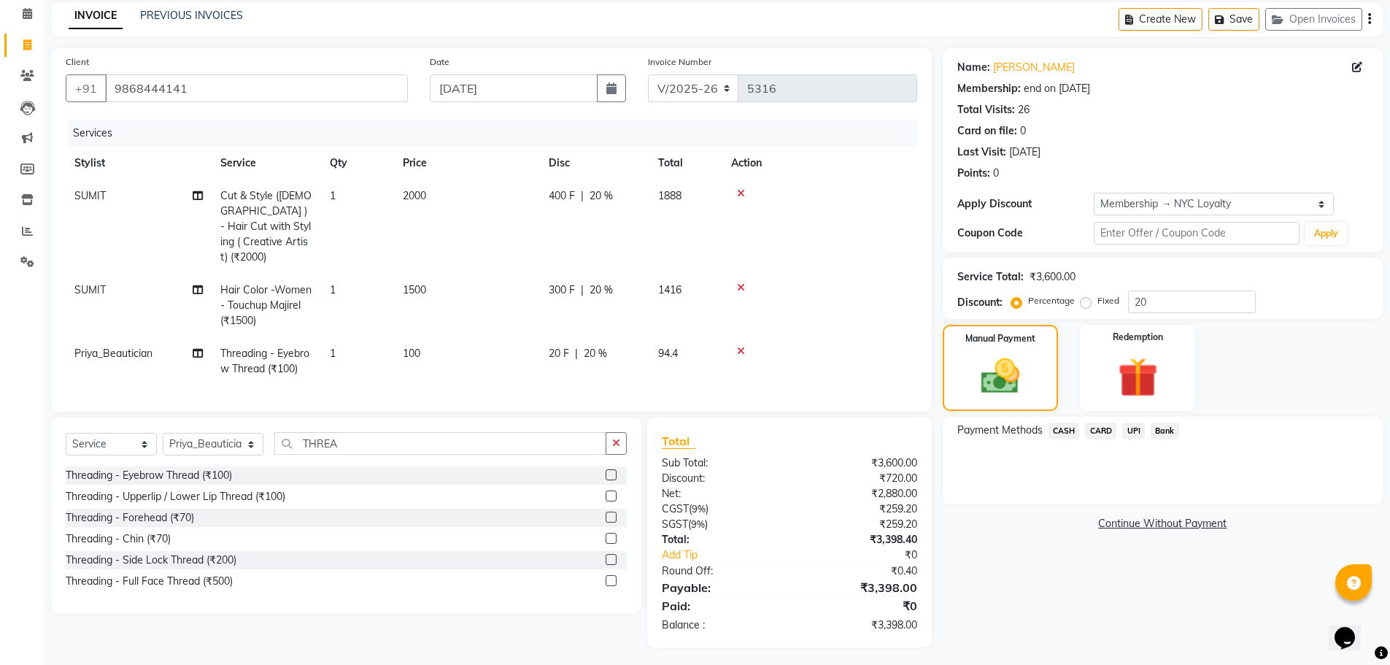
click at [1103, 428] on span "CARD" at bounding box center [1100, 431] width 31 height 17
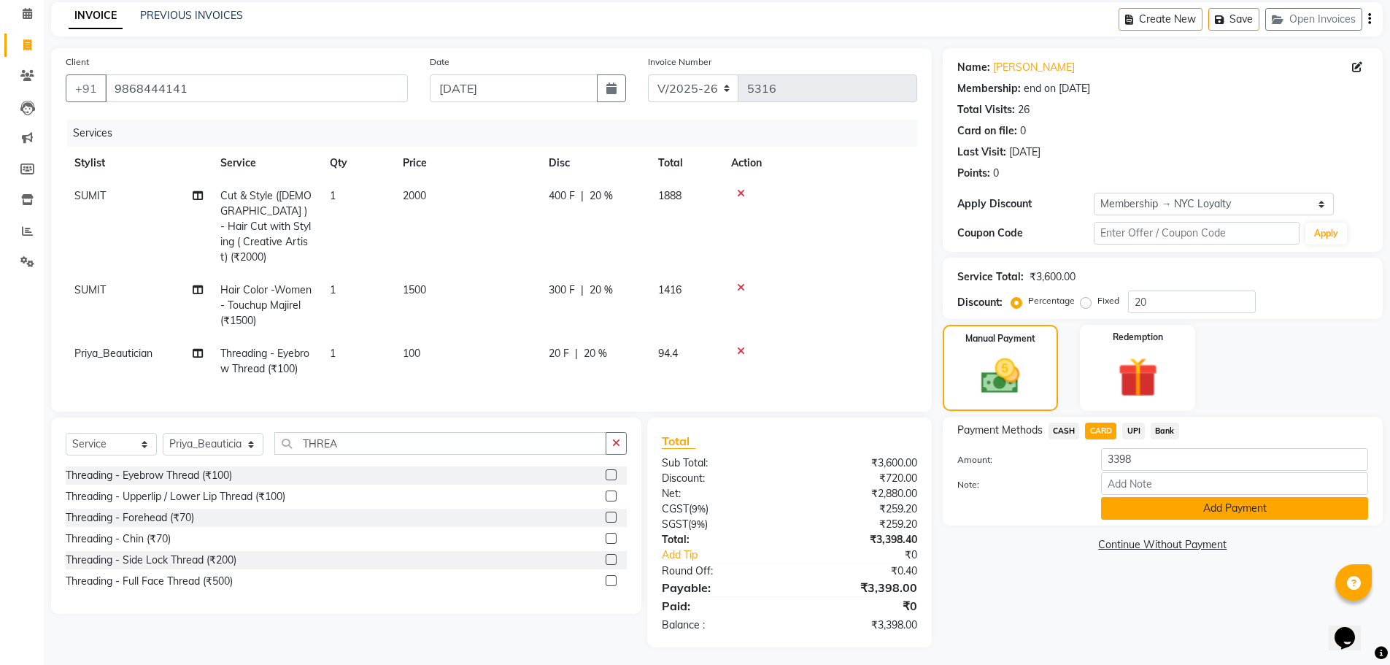
click at [1214, 506] on button "Add Payment" at bounding box center [1234, 508] width 267 height 23
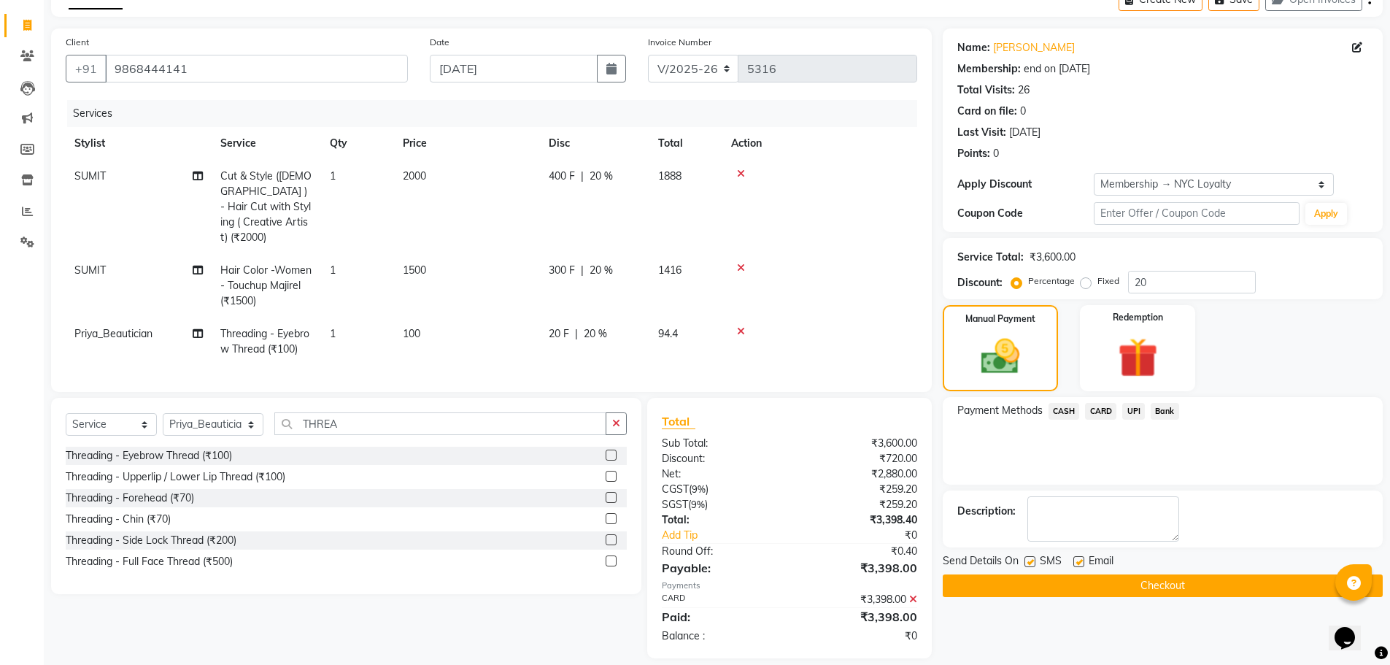
scroll to position [92, 0]
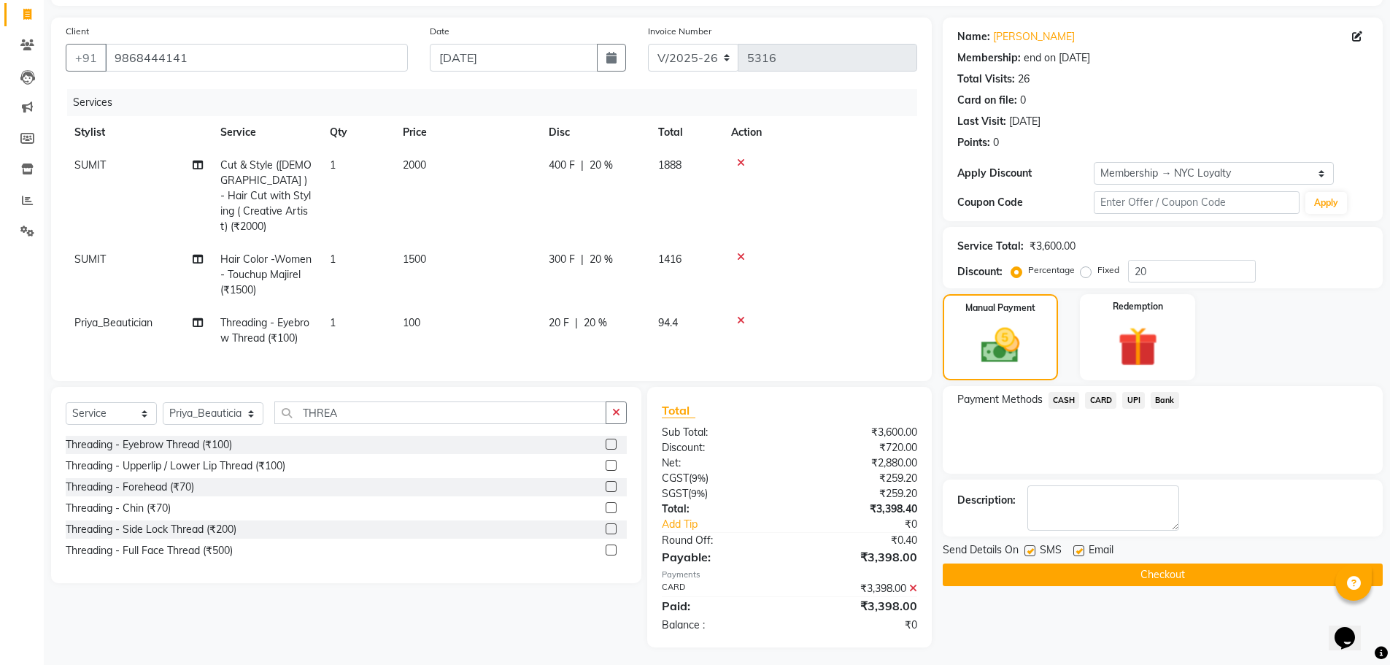
click at [1165, 574] on button "Checkout" at bounding box center [1163, 574] width 440 height 23
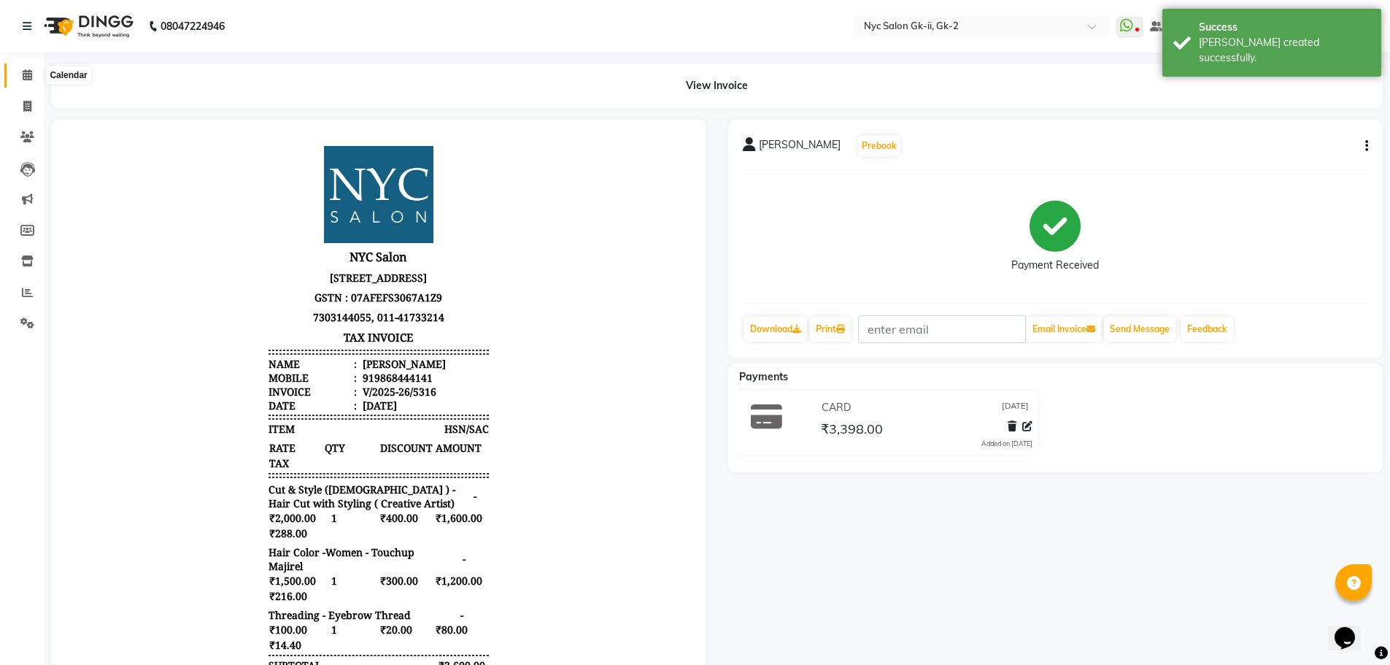
drag, startPoint x: 25, startPoint y: 71, endPoint x: 49, endPoint y: 74, distance: 24.4
click at [25, 71] on icon at bounding box center [27, 74] width 9 height 11
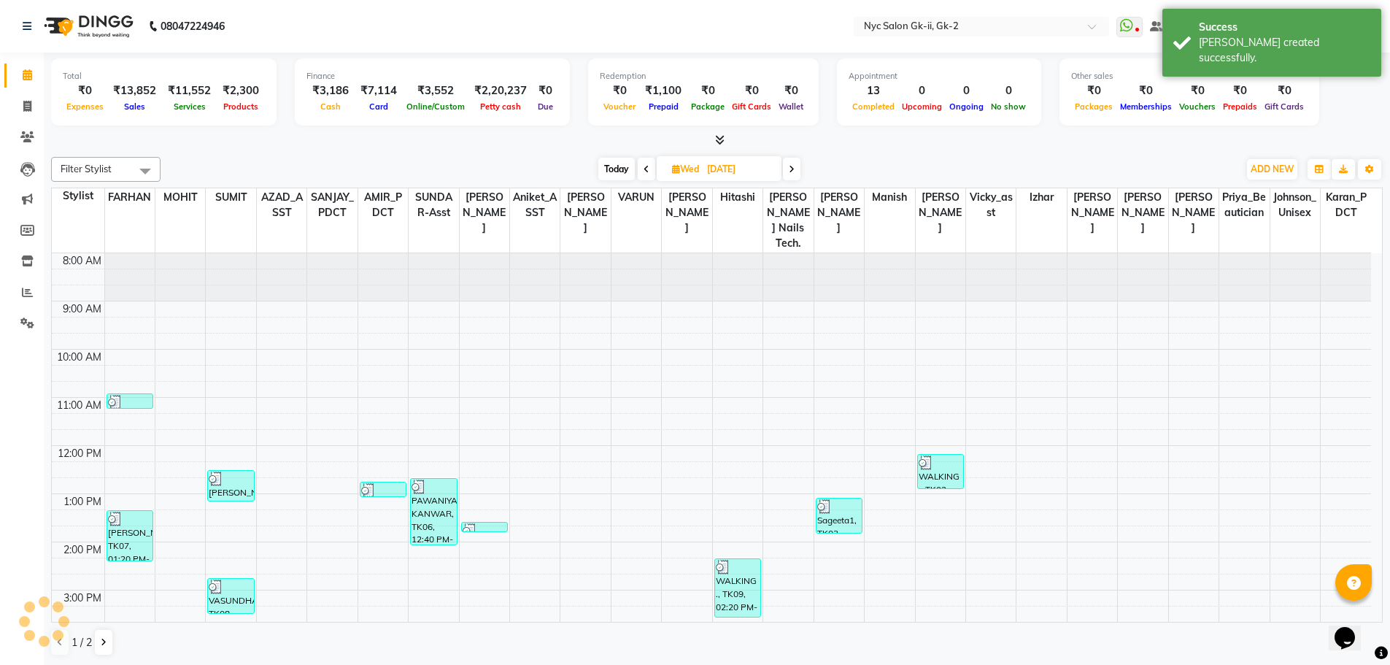
click at [296, 150] on div "Total ₹0 Expenses ₹13,852 Sales ₹11,552 Services ₹2,300 Products Finance ₹3,186…" at bounding box center [717, 359] width 1346 height 613
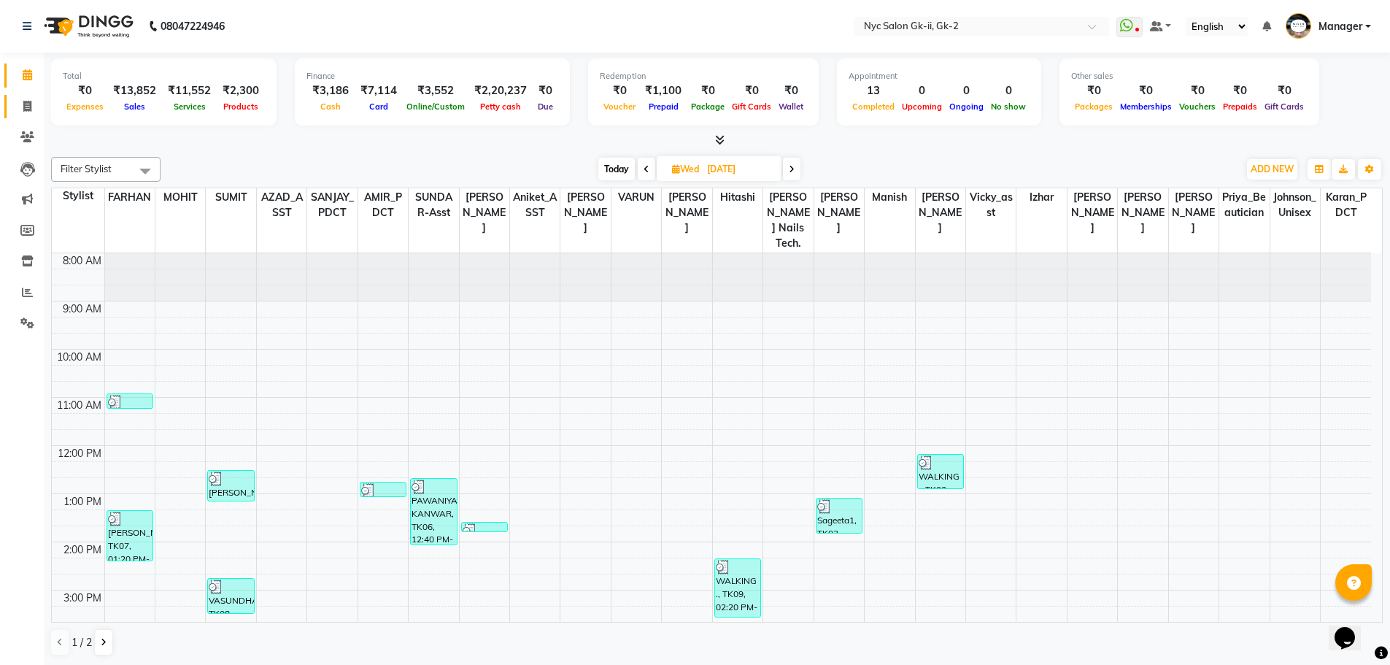
click at [24, 95] on link "Invoice" at bounding box center [21, 107] width 35 height 24
select select "service"
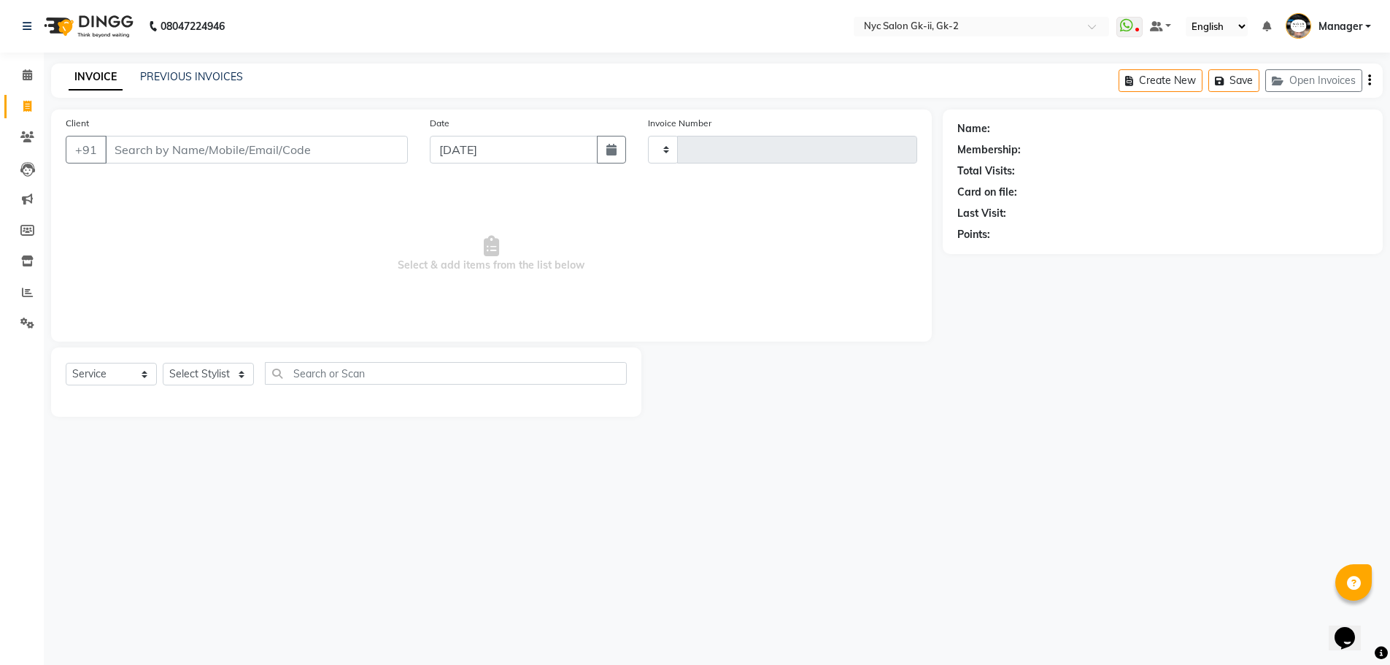
type input "5317"
select select "5936"
click at [205, 377] on select "Select Stylist" at bounding box center [208, 374] width 91 height 23
select select "42211"
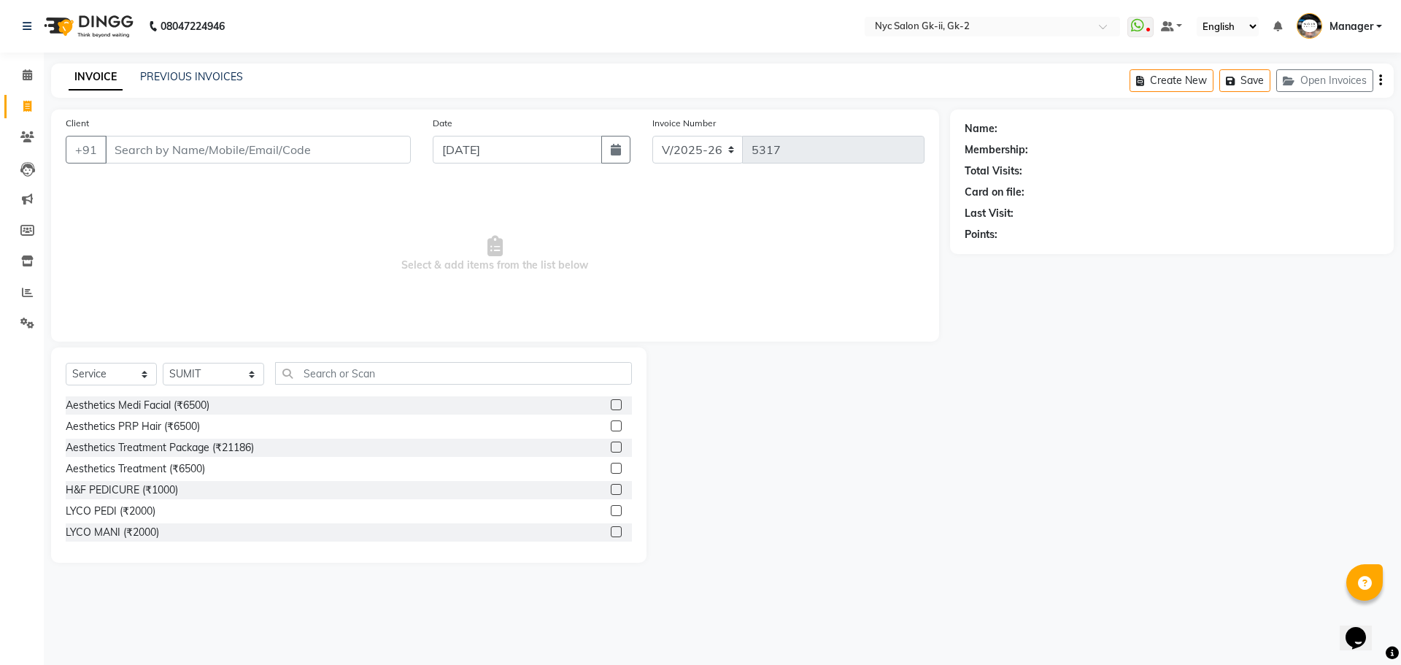
click at [285, 460] on div "Aesthetics Treatment (₹6500)" at bounding box center [349, 469] width 566 height 18
click at [379, 374] on input "text" at bounding box center [454, 373] width 358 height 23
click at [819, 508] on div at bounding box center [799, 454] width 304 height 215
click at [326, 360] on div "Select Service Product Membership Package Voucher Prepaid Gift Card Select Styl…" at bounding box center [348, 454] width 595 height 215
click at [347, 369] on input "text" at bounding box center [454, 373] width 358 height 23
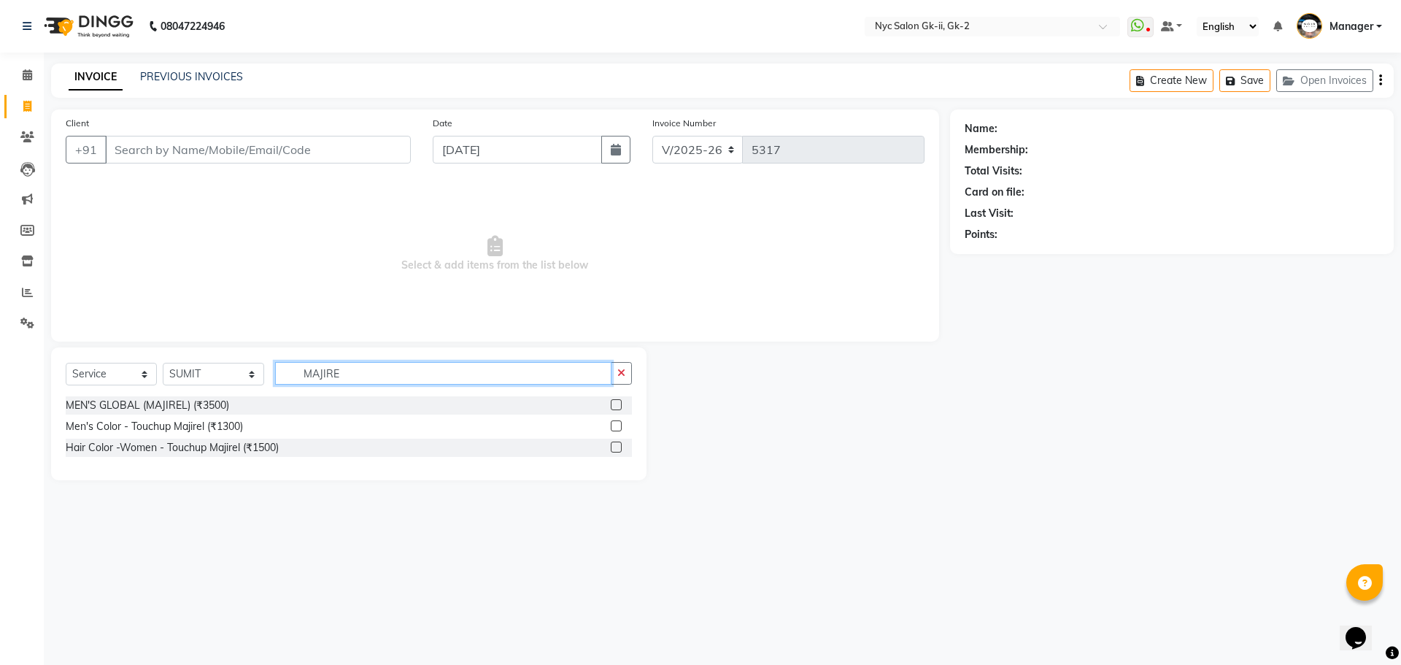
type input "MAJIRE"
click at [620, 447] on label at bounding box center [616, 446] width 11 height 11
click at [620, 447] on input "checkbox" at bounding box center [615, 447] width 9 height 9
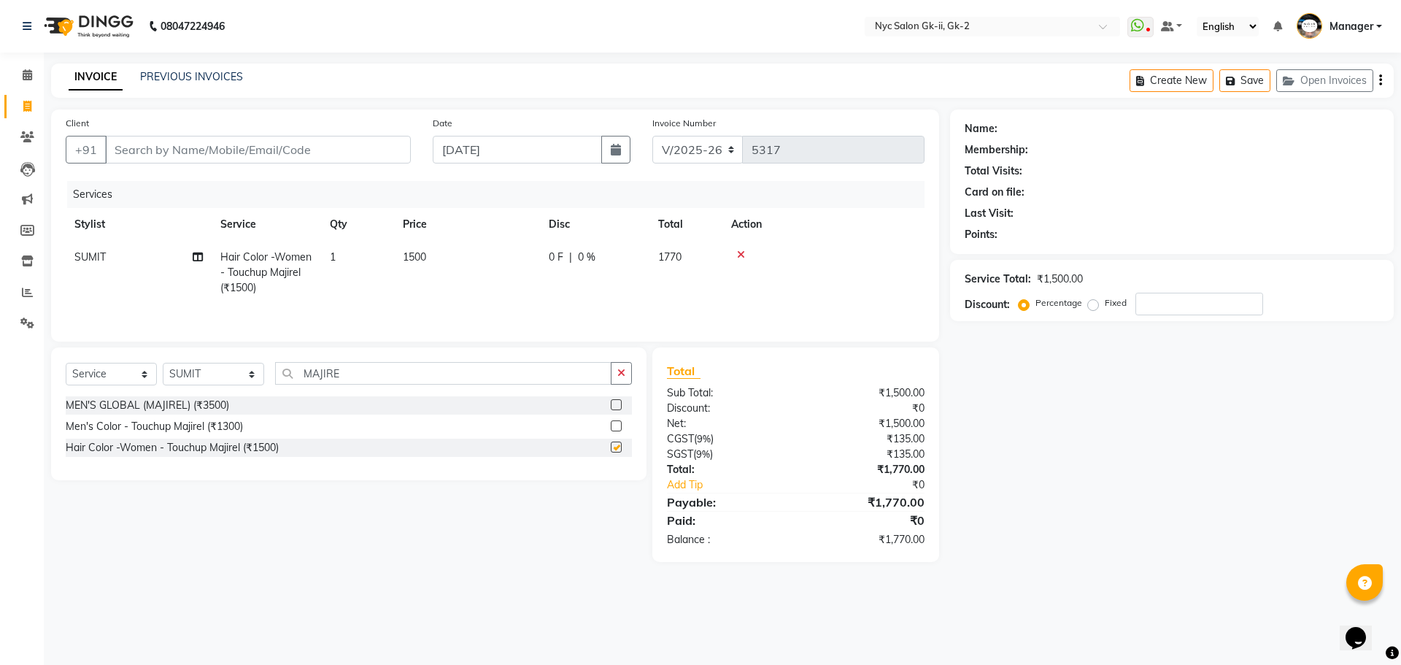
checkbox input "false"
click at [166, 148] on input "Client" at bounding box center [258, 150] width 306 height 28
type input "S"
type input "0"
click at [130, 151] on input "SOHAN" at bounding box center [220, 150] width 231 height 28
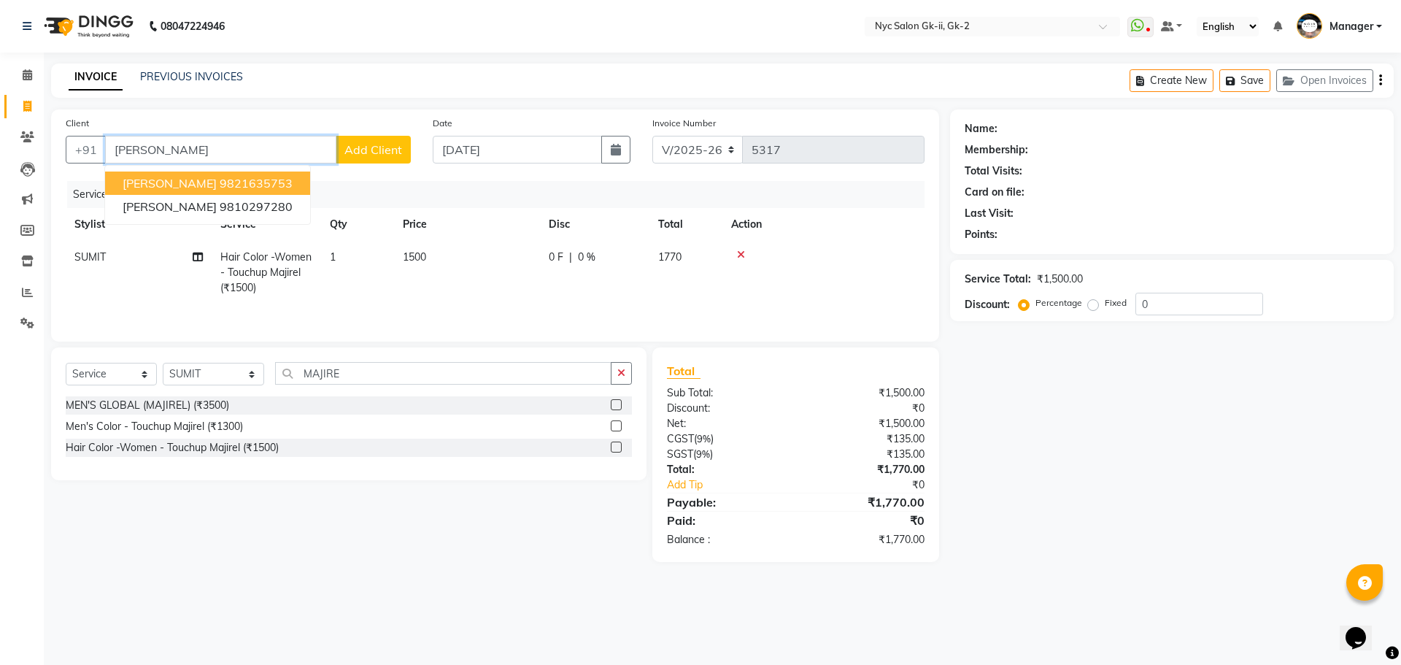
click at [220, 189] on ngb-highlight "9821635753" at bounding box center [256, 183] width 73 height 15
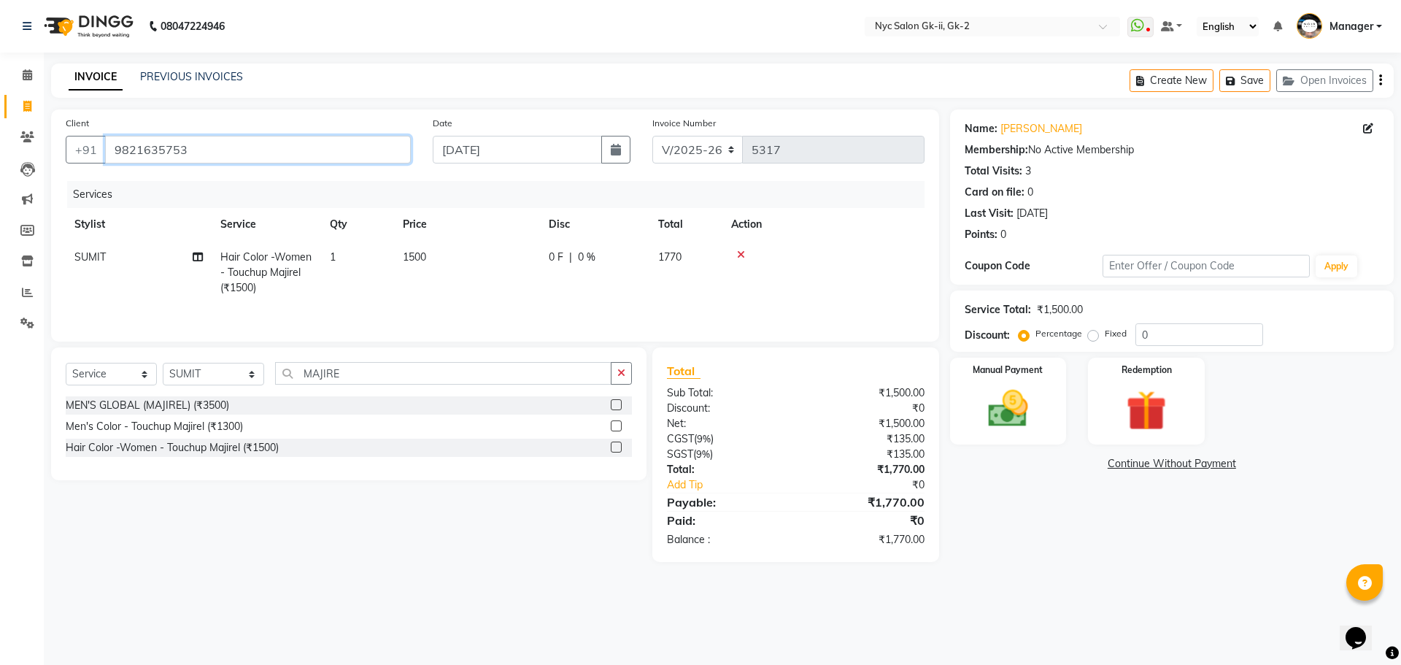
drag, startPoint x: 253, startPoint y: 155, endPoint x: 0, endPoint y: 163, distance: 253.3
click at [0, 163] on app-home "08047224946 Select Location × Nyc Salon Gk-ii, Gk-2 WhatsApp Status ✕ Status: D…" at bounding box center [700, 292] width 1401 height 584
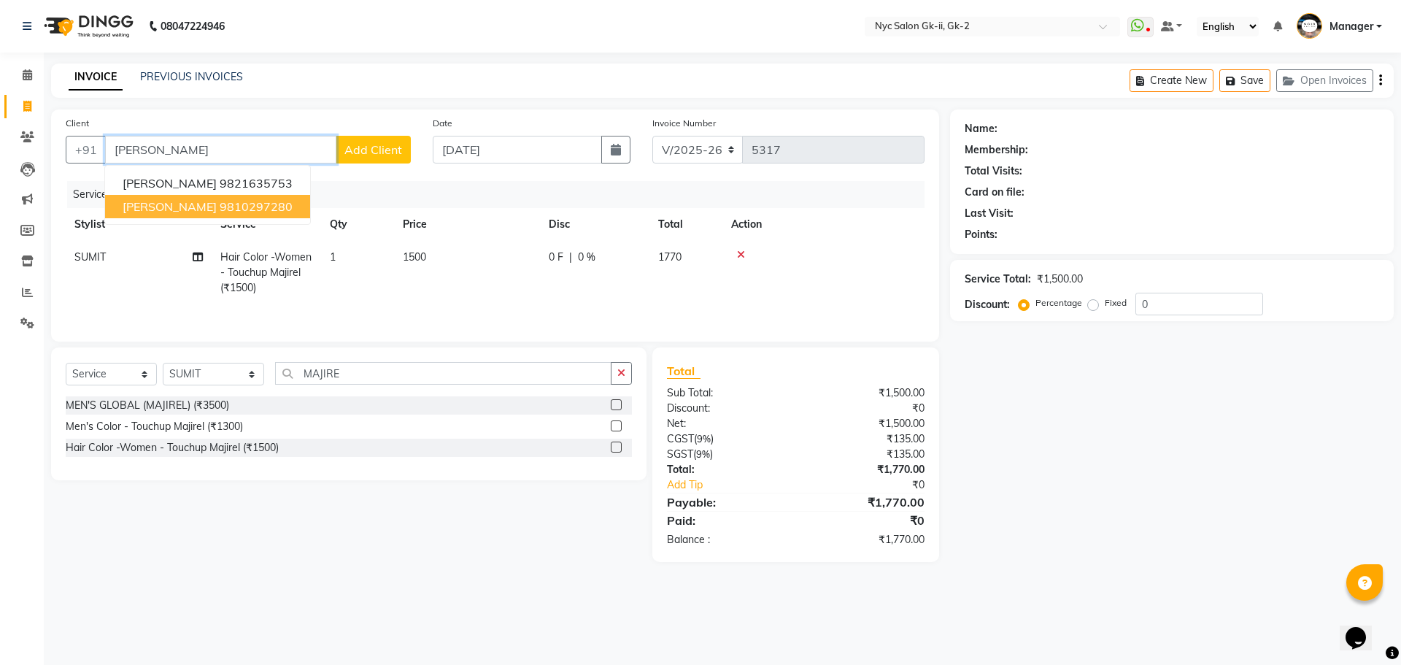
click at [220, 202] on ngb-highlight "9810297280" at bounding box center [256, 206] width 73 height 15
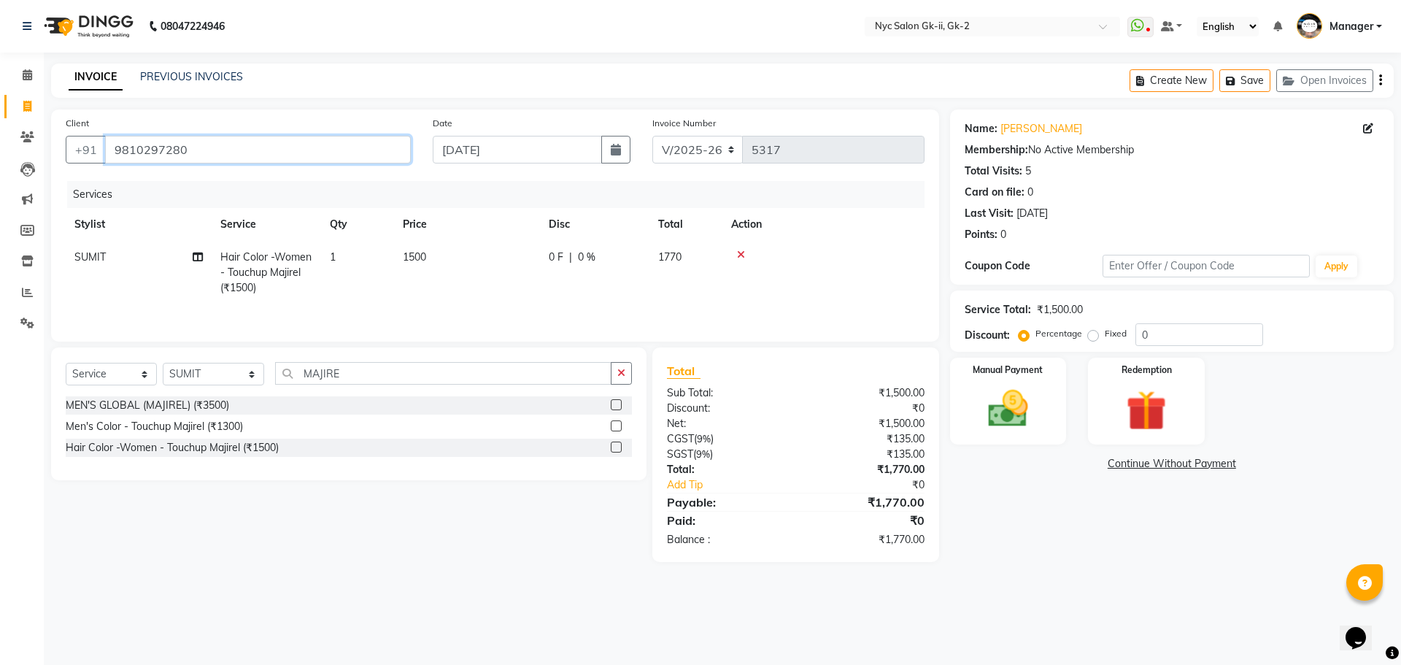
drag, startPoint x: 242, startPoint y: 147, endPoint x: 0, endPoint y: 139, distance: 242.4
click at [45, 144] on div "Client +91 9810297280 Date 04-09-2025 Invoice Number V/2025 V/2025-26 5317 Serv…" at bounding box center [495, 335] width 910 height 452
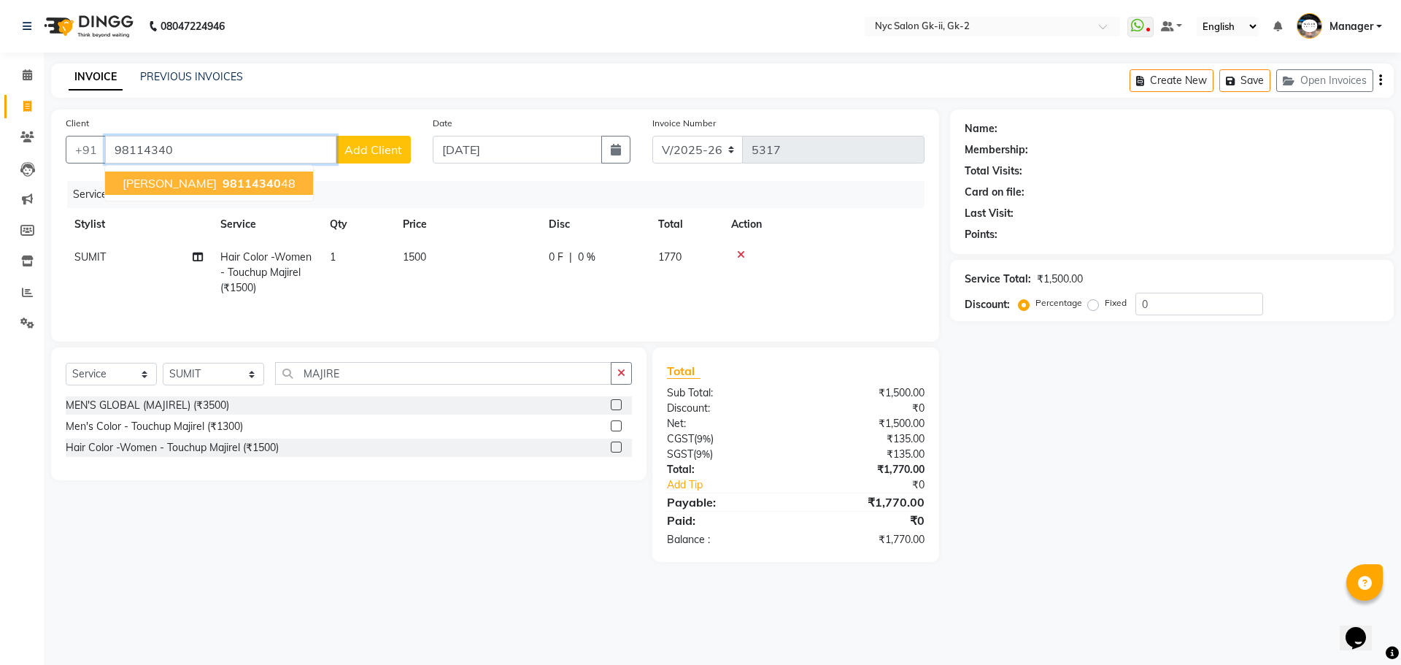
click at [223, 188] on span "98114340" at bounding box center [252, 183] width 58 height 15
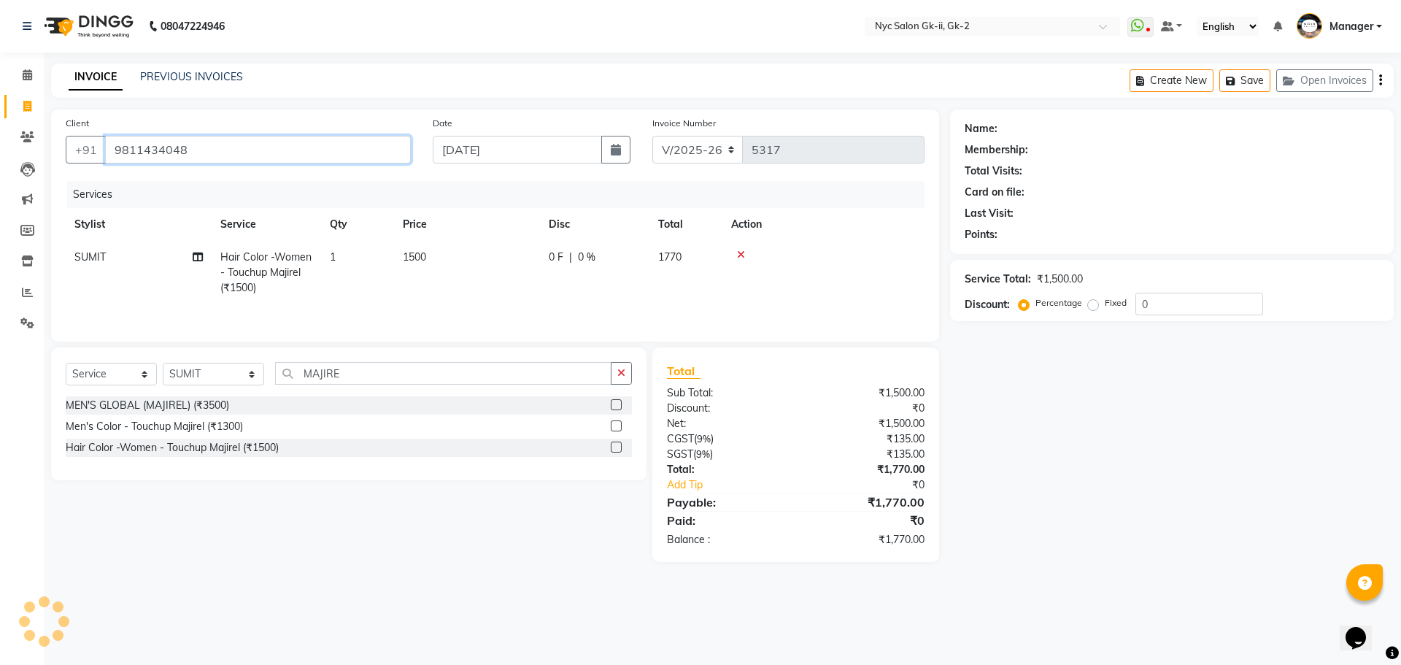
type input "9811434048"
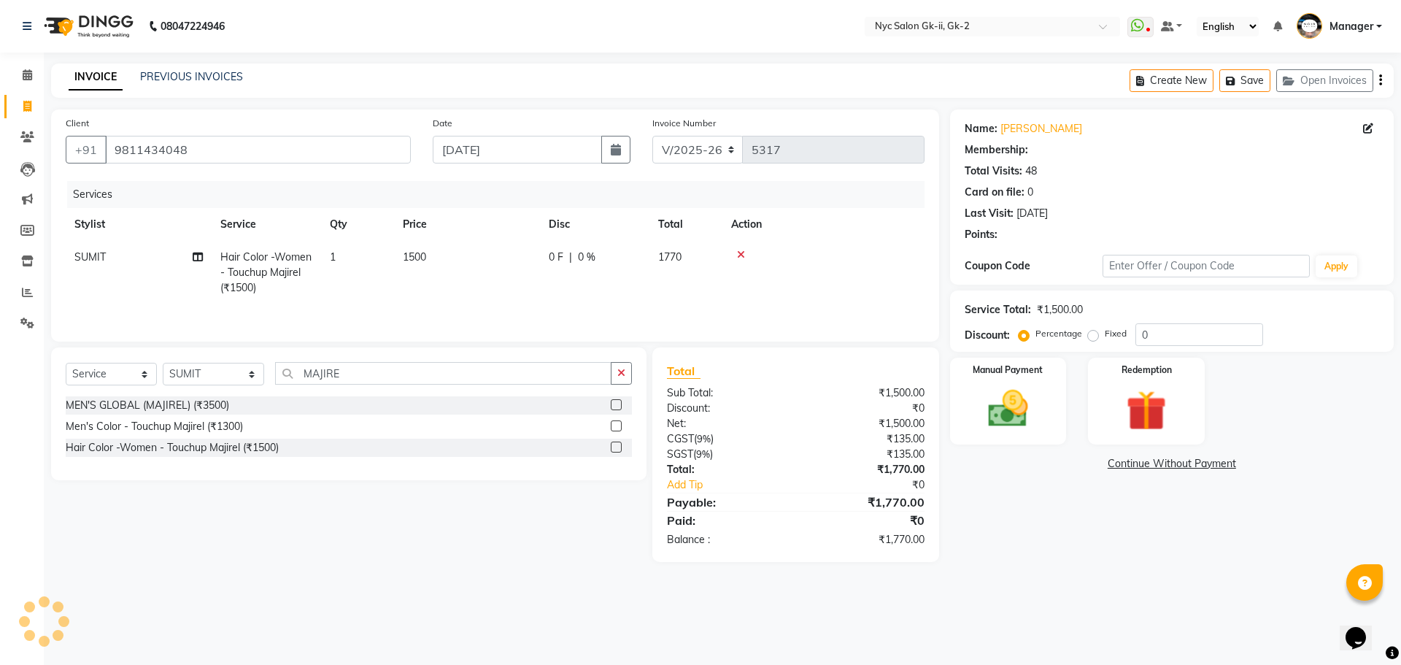
type input "20"
select select "1: Object"
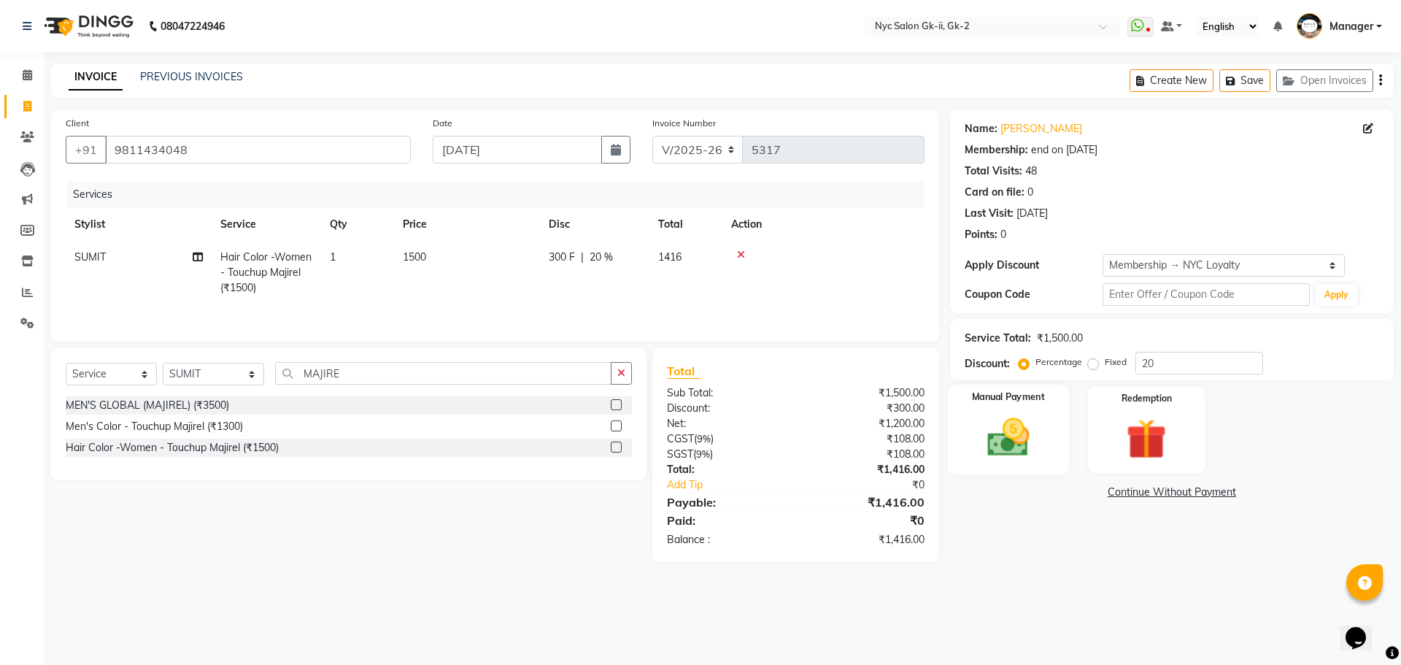
click at [1042, 444] on img at bounding box center [1008, 437] width 68 height 48
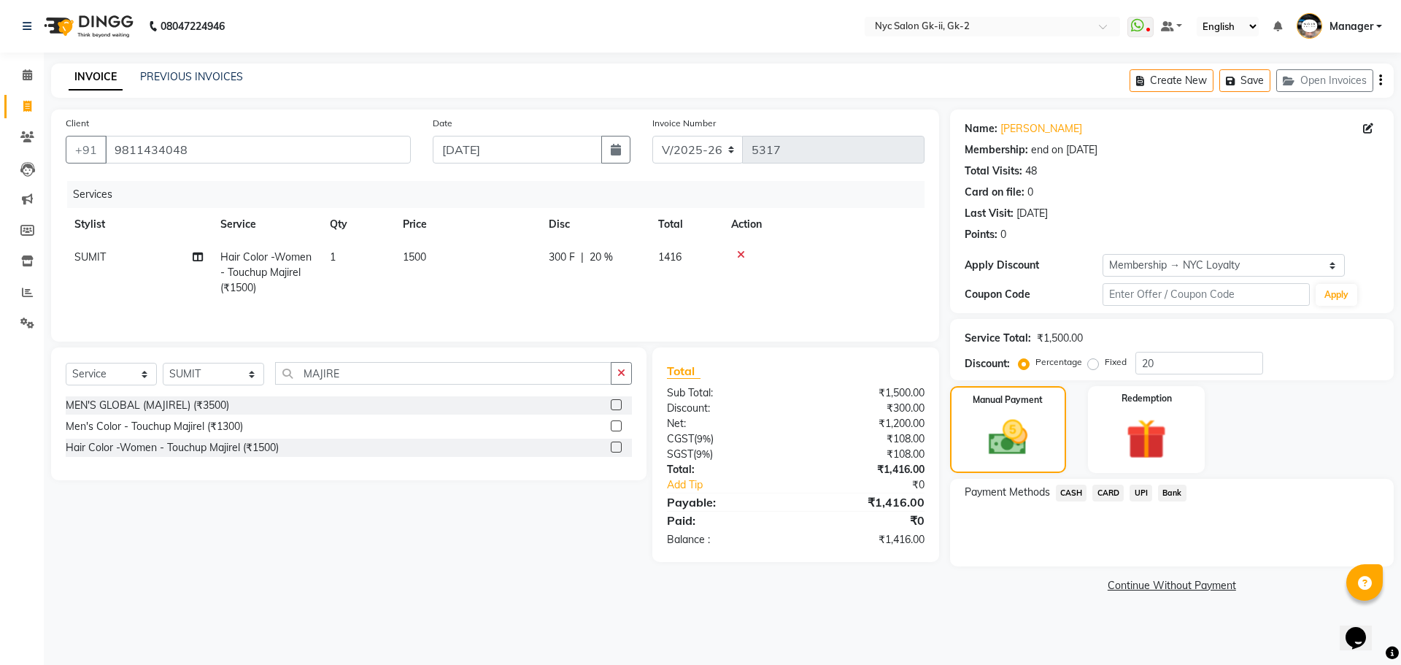
drag, startPoint x: 1079, startPoint y: 492, endPoint x: 1096, endPoint y: 508, distance: 23.2
click at [1080, 492] on span "CASH" at bounding box center [1071, 493] width 31 height 17
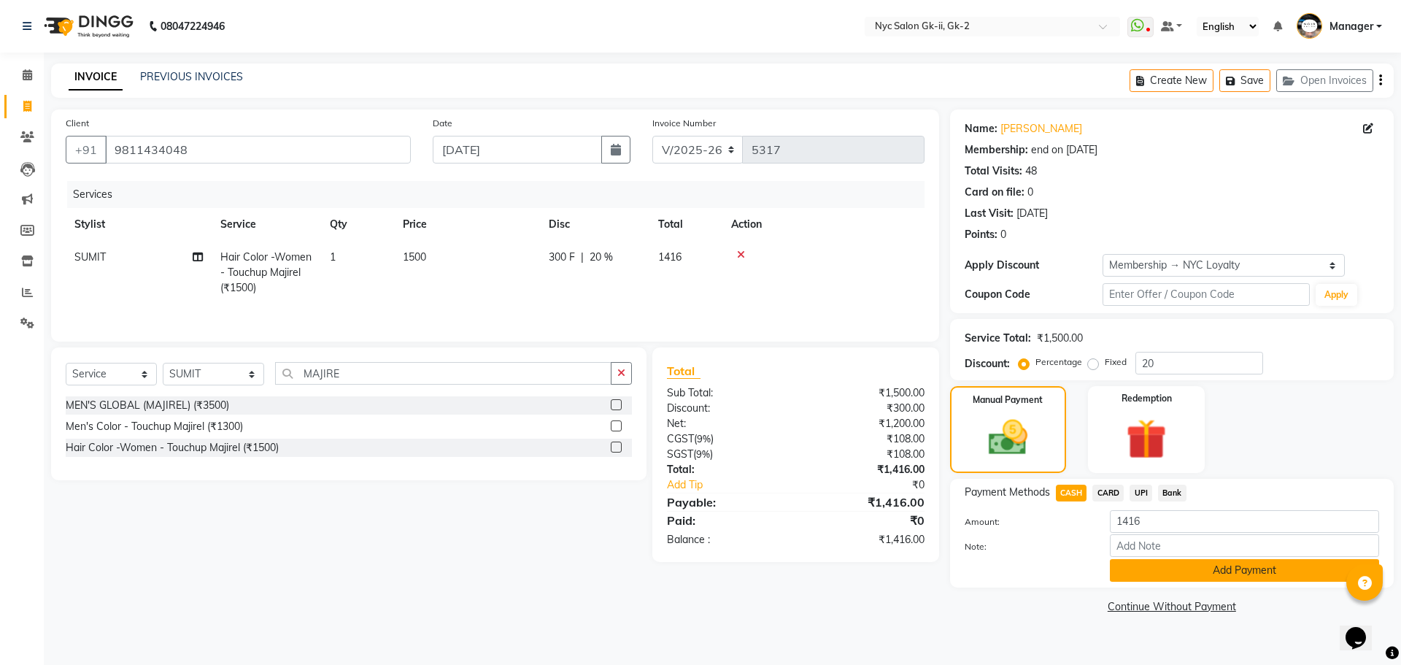
click at [1164, 570] on button "Add Payment" at bounding box center [1244, 570] width 269 height 23
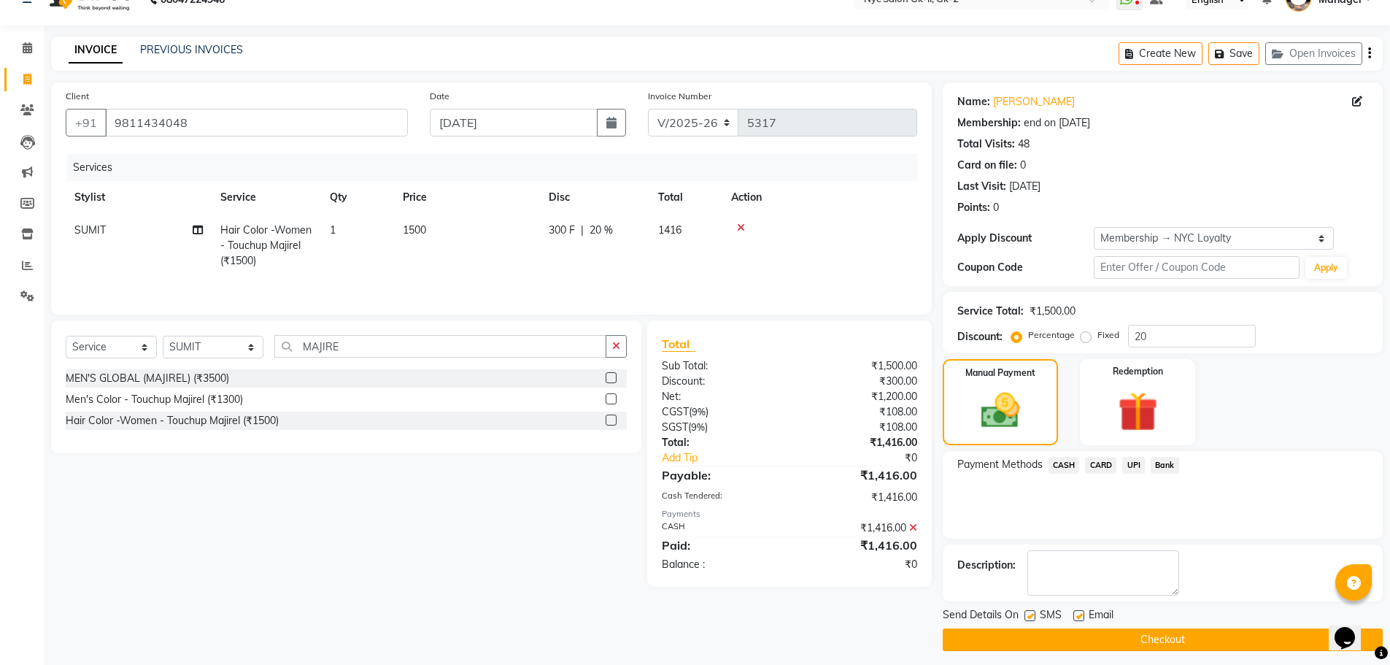
scroll to position [35, 0]
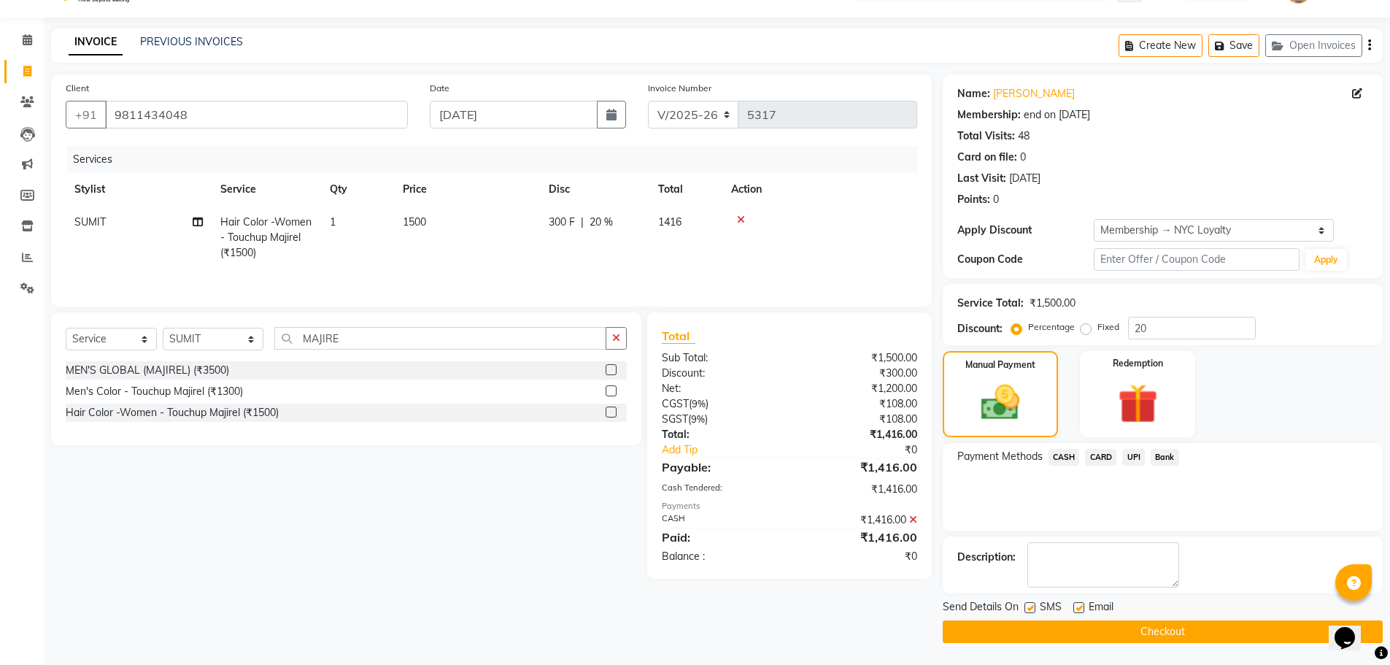
click at [1212, 637] on button "Checkout" at bounding box center [1163, 631] width 440 height 23
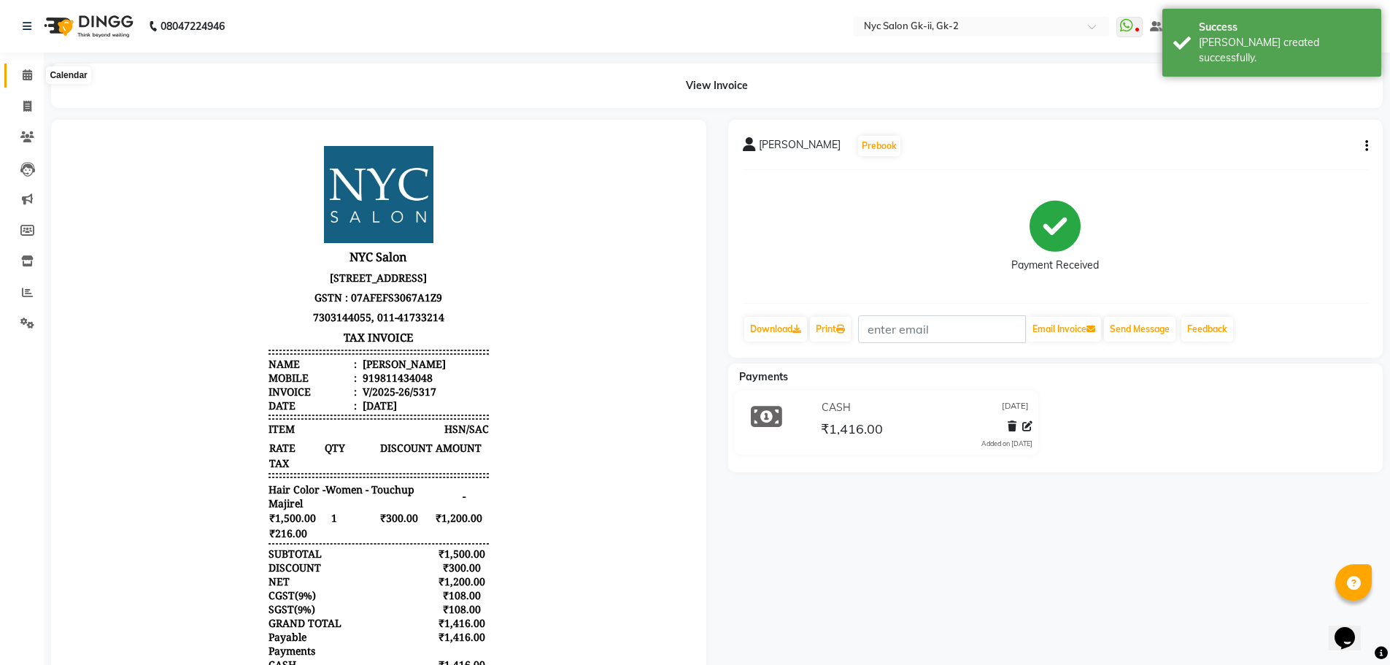
click at [28, 78] on icon at bounding box center [27, 74] width 9 height 11
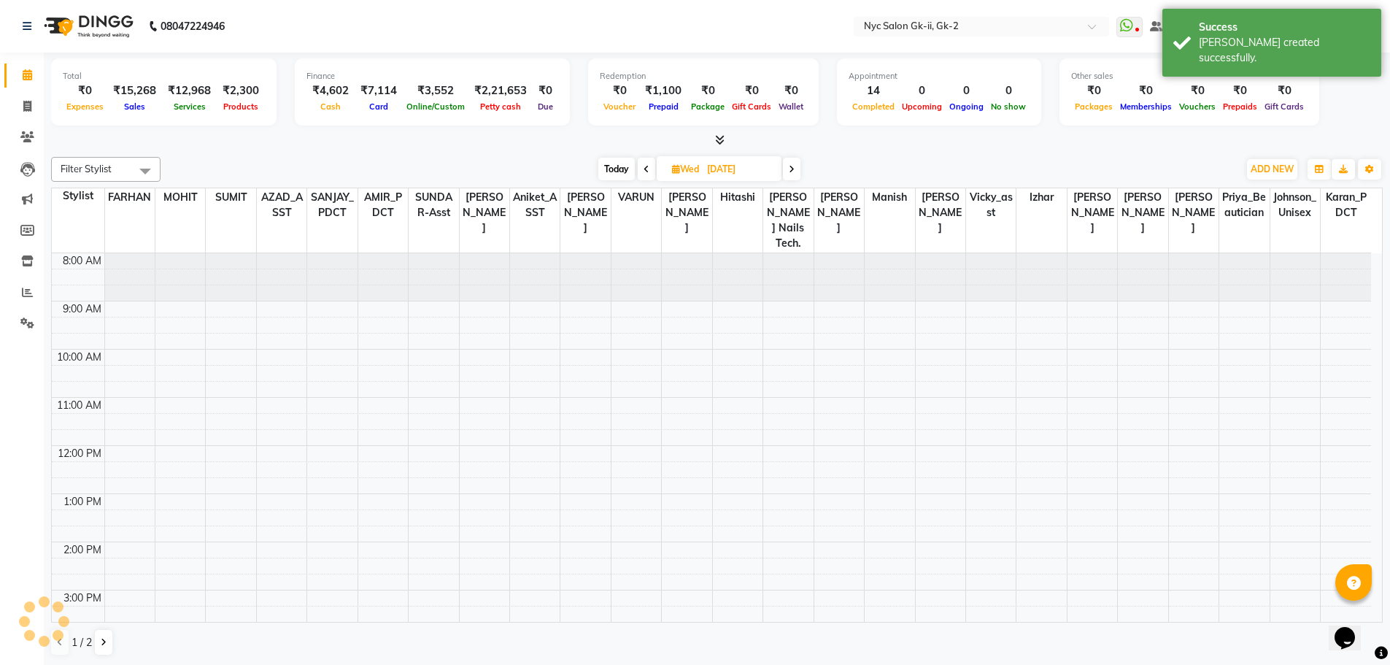
click at [258, 147] on div at bounding box center [717, 140] width 1332 height 15
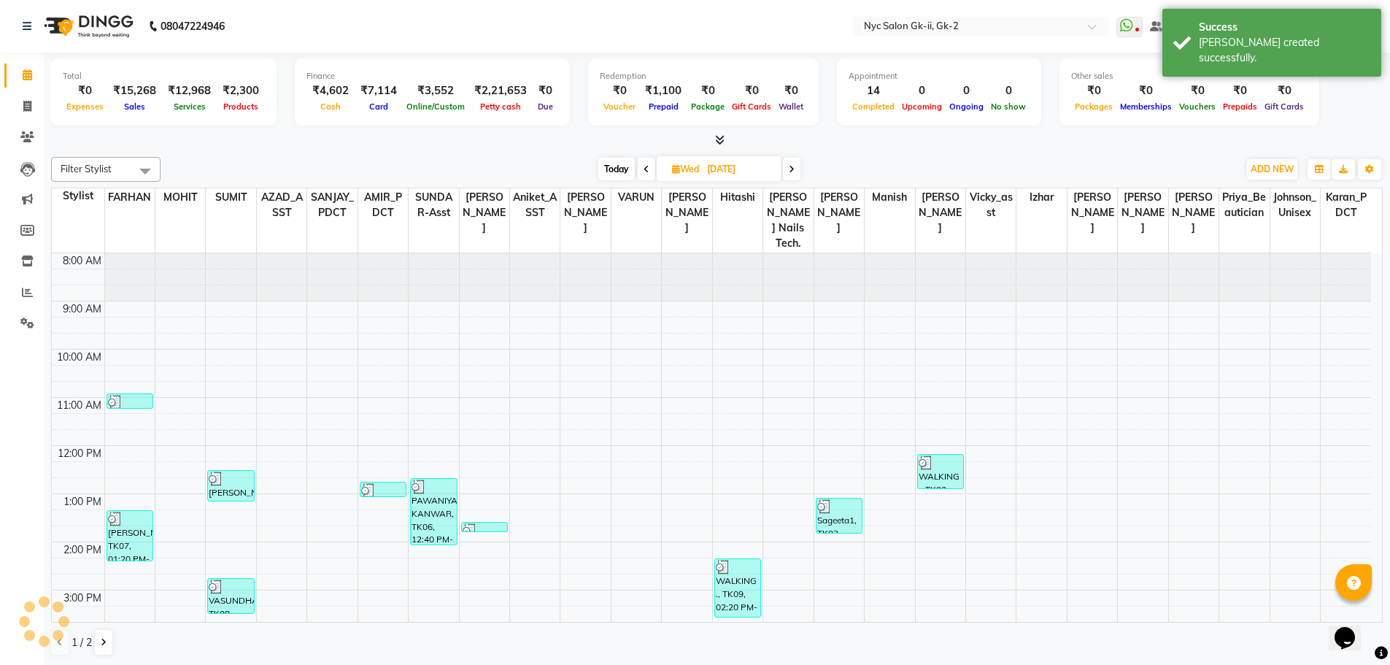
click at [315, 169] on div "[DATE] [DATE]" at bounding box center [699, 169] width 1063 height 22
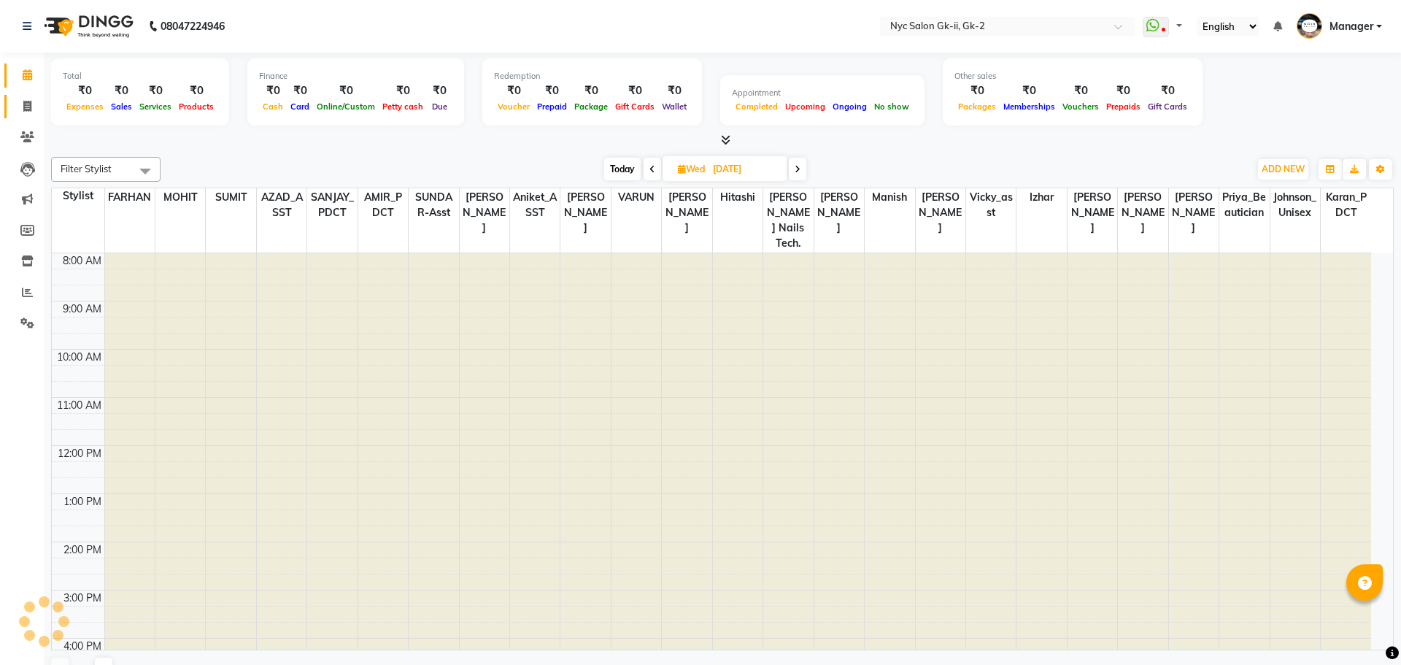
click at [24, 104] on icon at bounding box center [27, 106] width 8 height 11
select select "service"
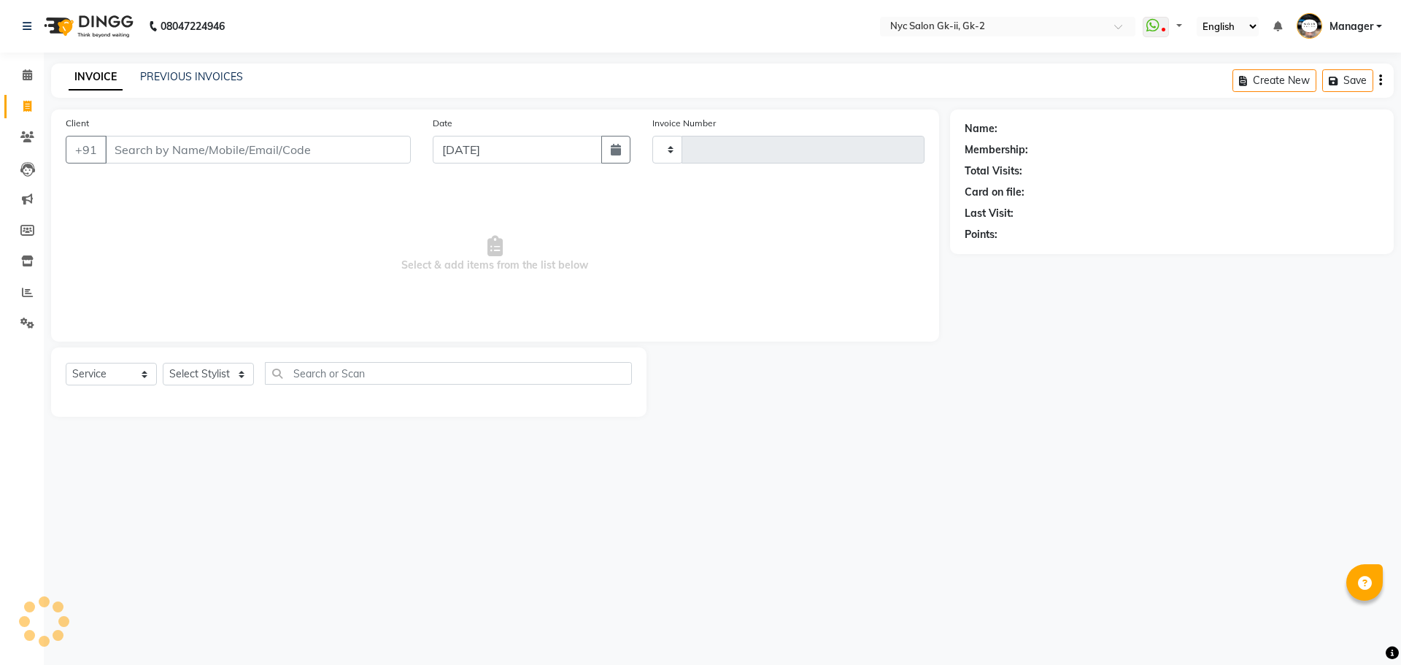
type input "5314"
select select "5936"
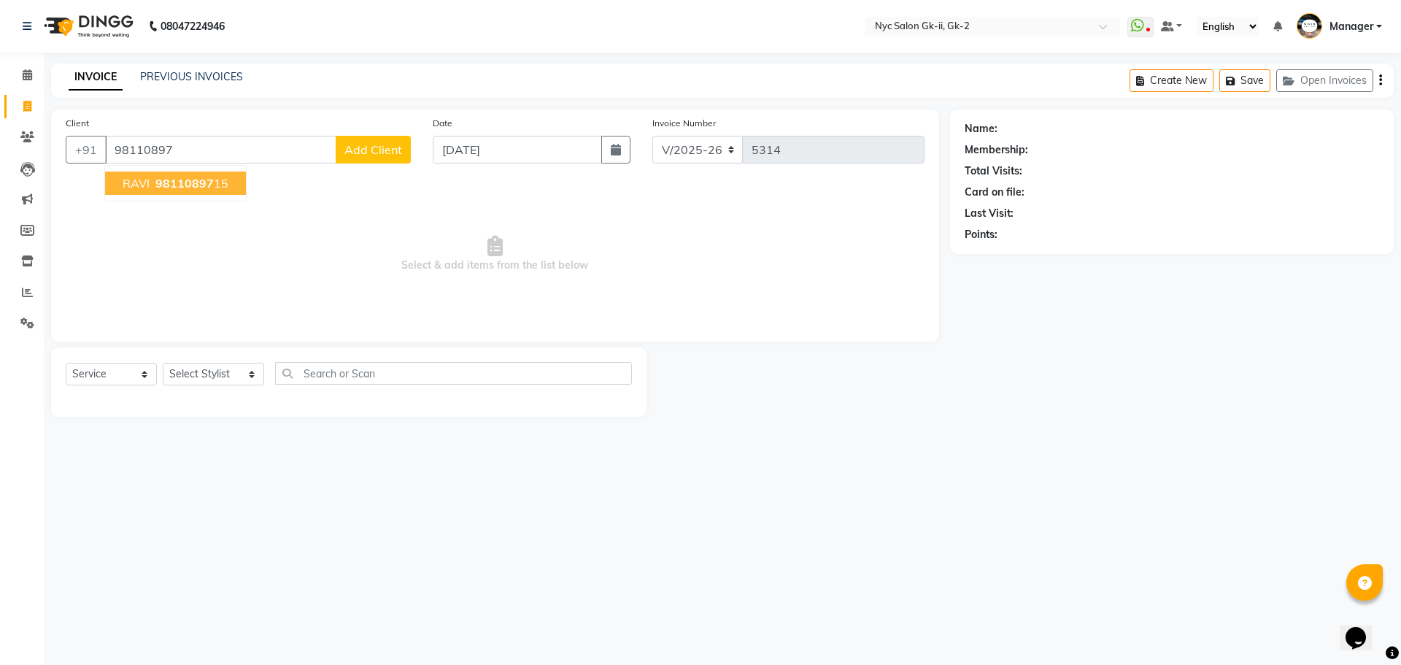
click at [148, 188] on span "RAVI" at bounding box center [136, 183] width 27 height 15
type input "9811089715"
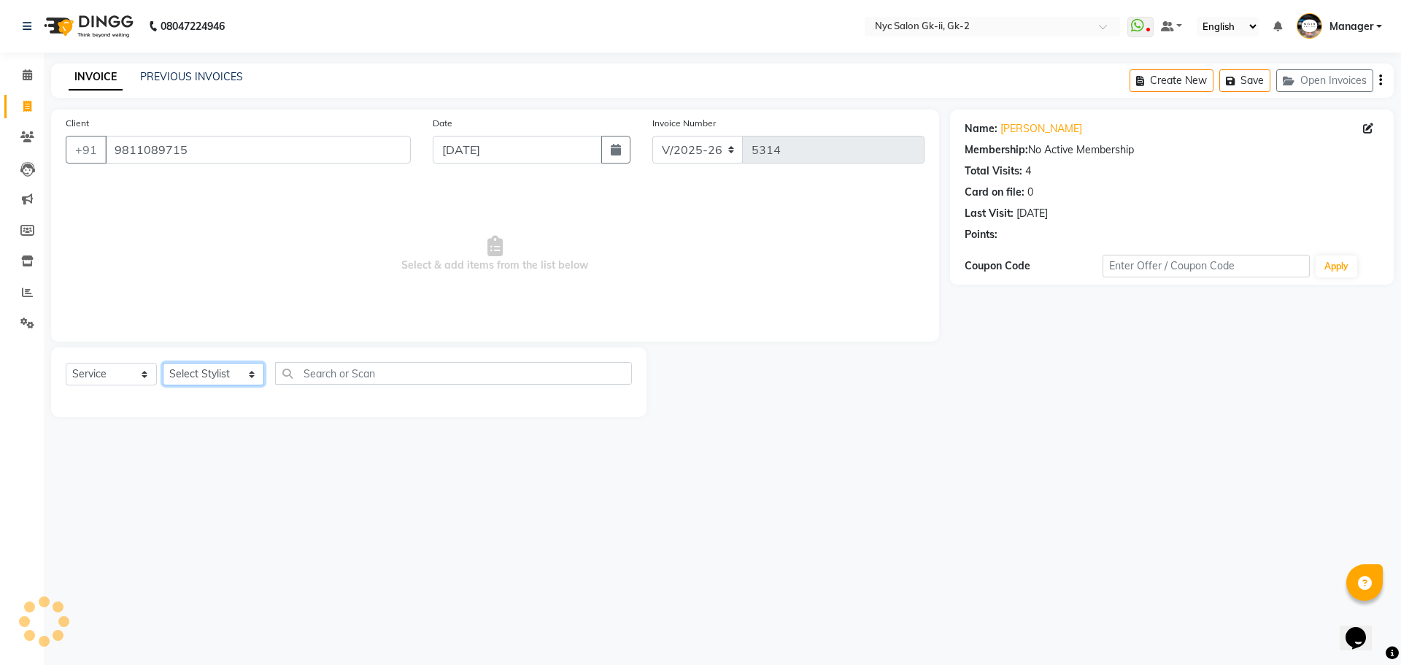
click at [217, 383] on select "Select Stylist AMIR_PDCT aniket_ASST AZAD_ASST [PERSON_NAME] [PERSON_NAME] [PER…" at bounding box center [213, 374] width 101 height 23
select select "43731"
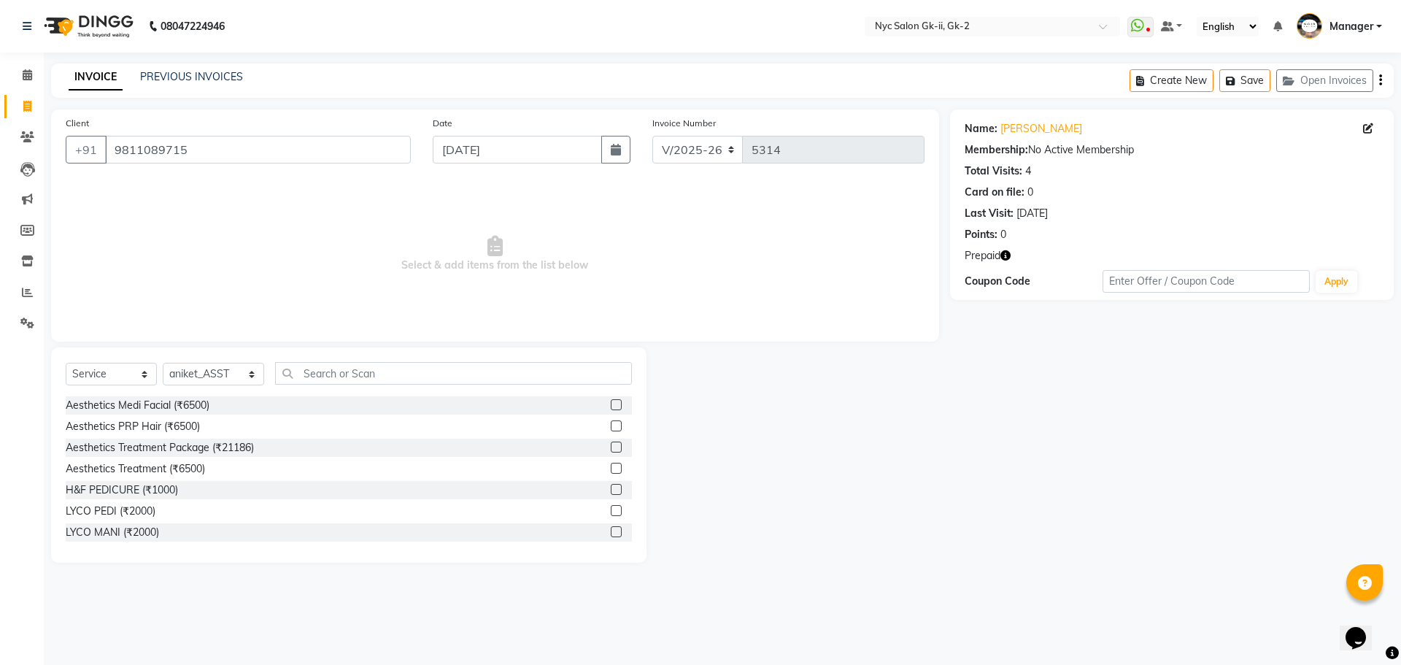
drag, startPoint x: 487, startPoint y: 569, endPoint x: 465, endPoint y: 542, distance: 34.8
click at [486, 568] on main "INVOICE PREVIOUS INVOICES Create New Save Open Invoices Client +91 9811089715 D…" at bounding box center [722, 323] width 1357 height 521
click at [423, 373] on input "text" at bounding box center [454, 373] width 358 height 23
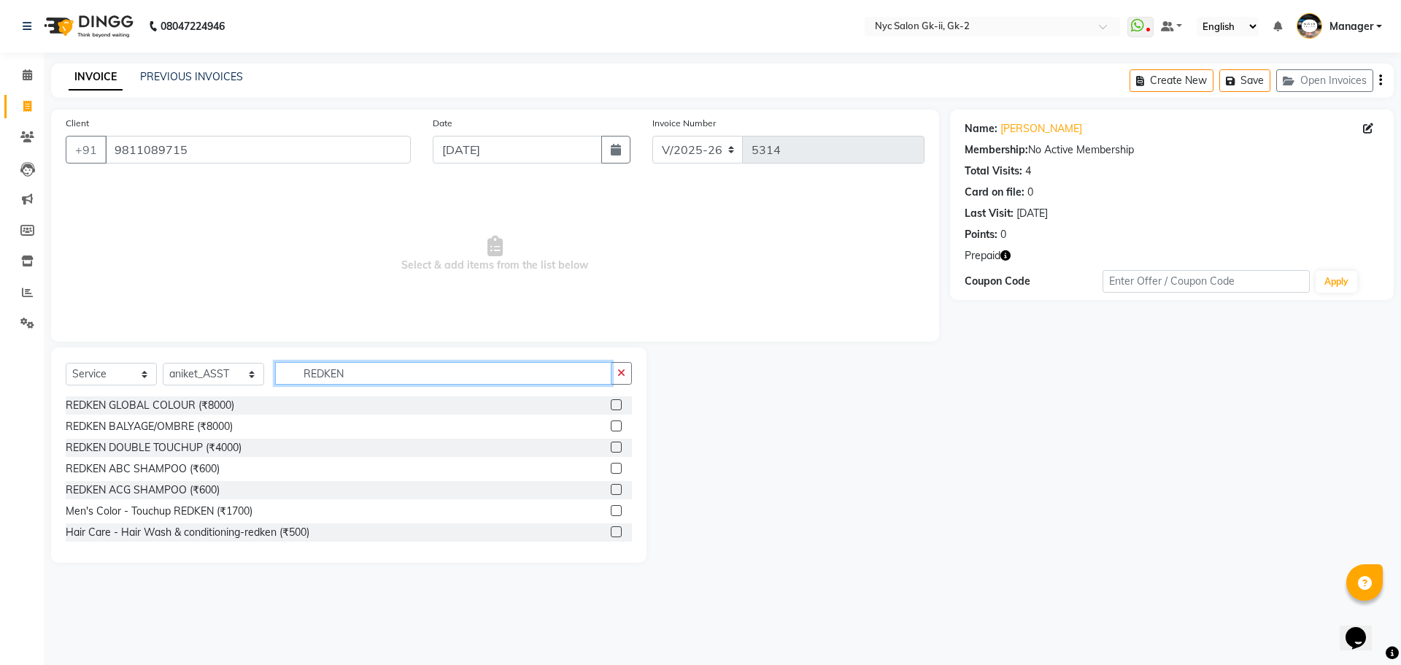
type input "REDKEN"
click at [611, 529] on label at bounding box center [616, 531] width 11 height 11
click at [611, 529] on input "checkbox" at bounding box center [615, 532] width 9 height 9
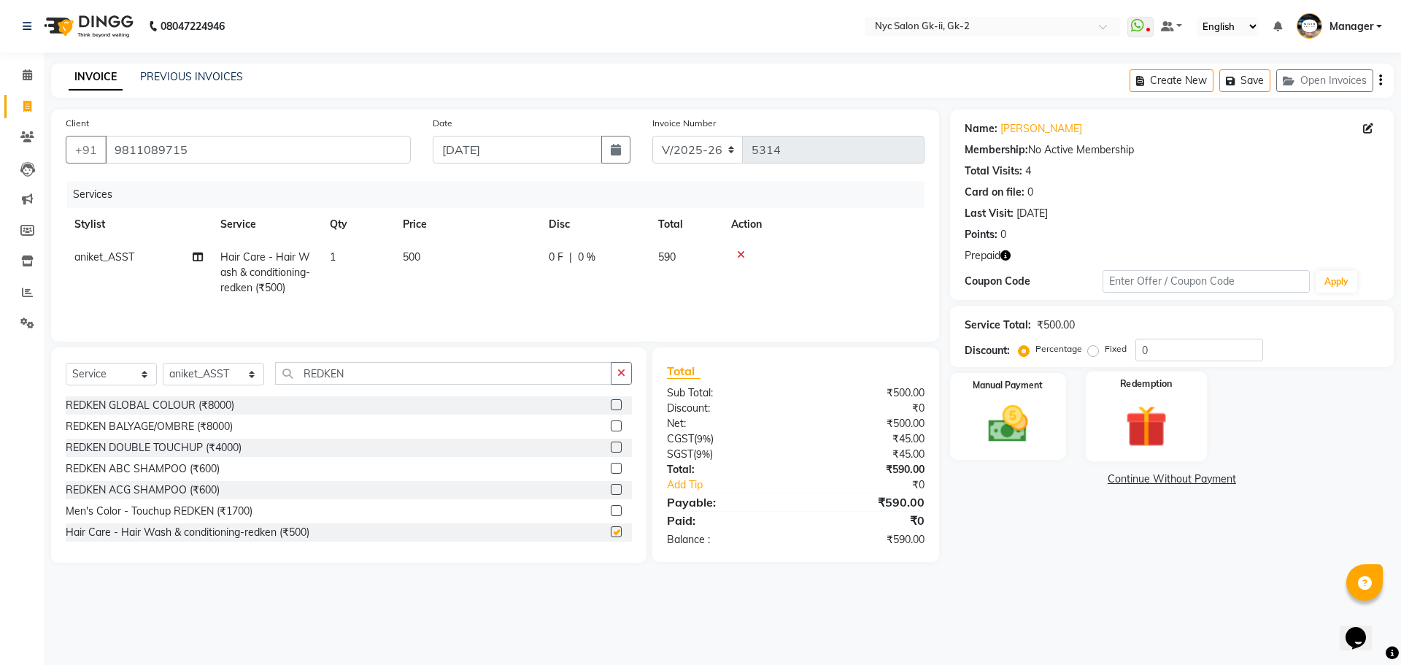
checkbox input "false"
click at [1003, 247] on div "Name: Ravi Membership: No Active Membership Total Visits: 4 Card on file: 0 Las…" at bounding box center [1172, 204] width 444 height 190
click at [1006, 254] on icon "button" at bounding box center [1005, 255] width 10 height 10
click at [1149, 415] on img at bounding box center [1146, 426] width 68 height 52
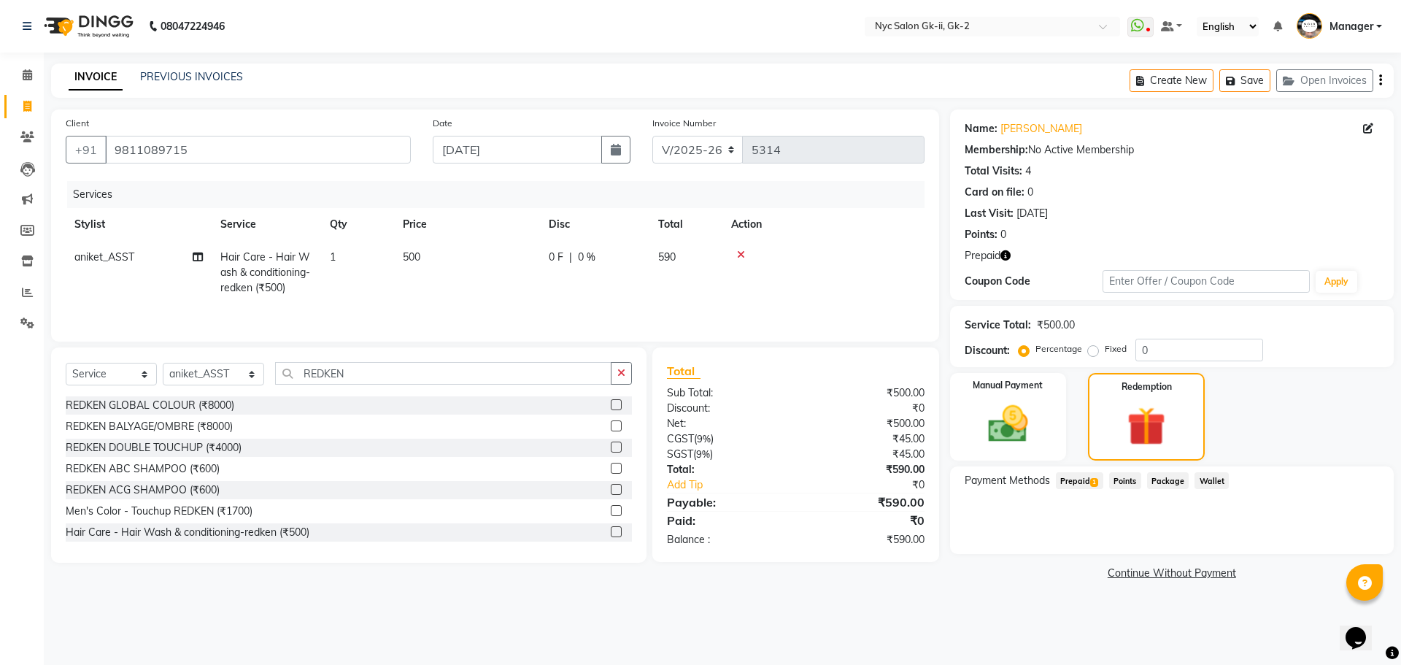
click at [1086, 483] on span "Prepaid 1" at bounding box center [1079, 480] width 47 height 17
click at [1363, 537] on button "Add" at bounding box center [1344, 539] width 53 height 25
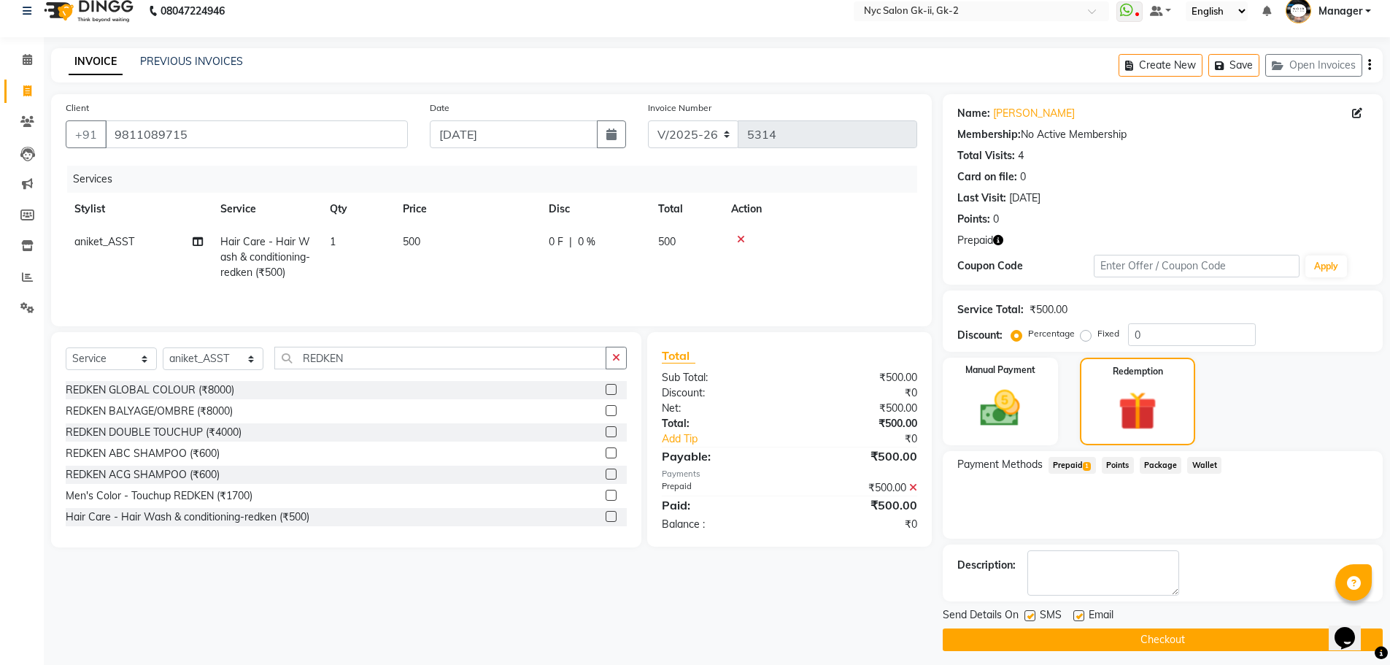
scroll to position [23, 0]
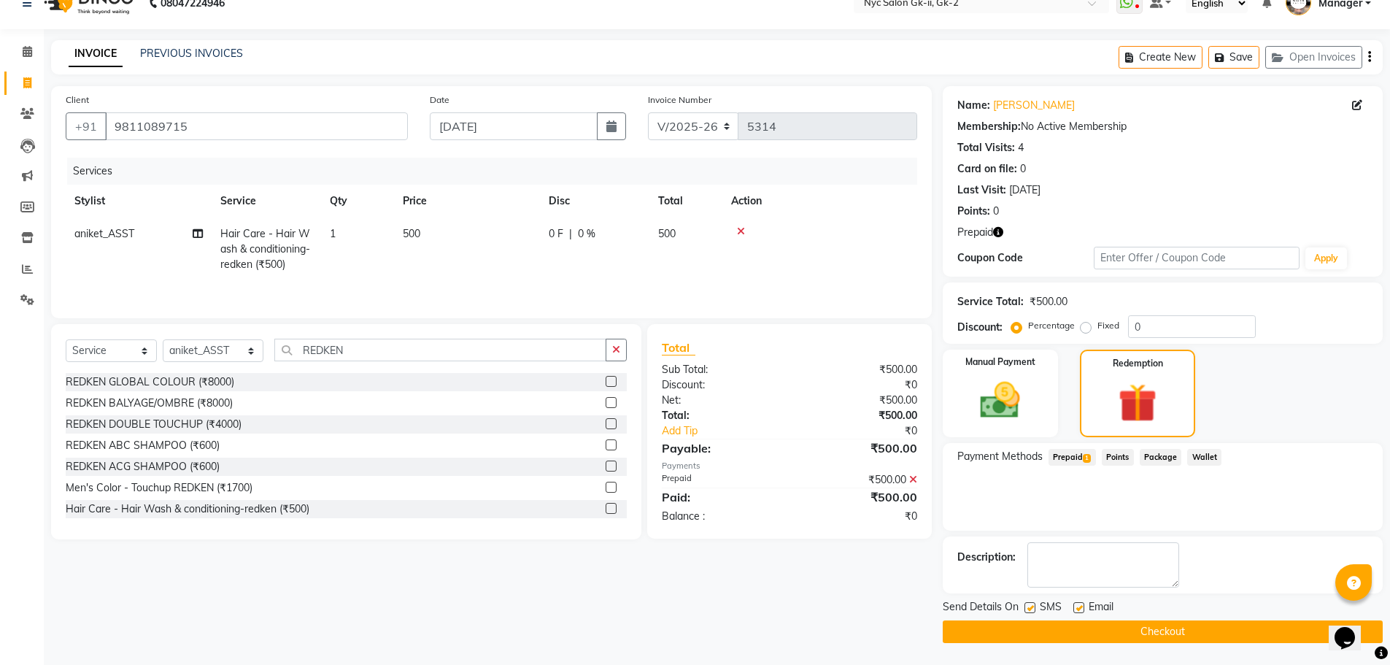
click at [1243, 617] on div "Send Details On SMS Email Checkout" at bounding box center [1163, 621] width 440 height 44
click at [1249, 628] on button "Checkout" at bounding box center [1163, 631] width 440 height 23
